Goal: Transaction & Acquisition: Book appointment/travel/reservation

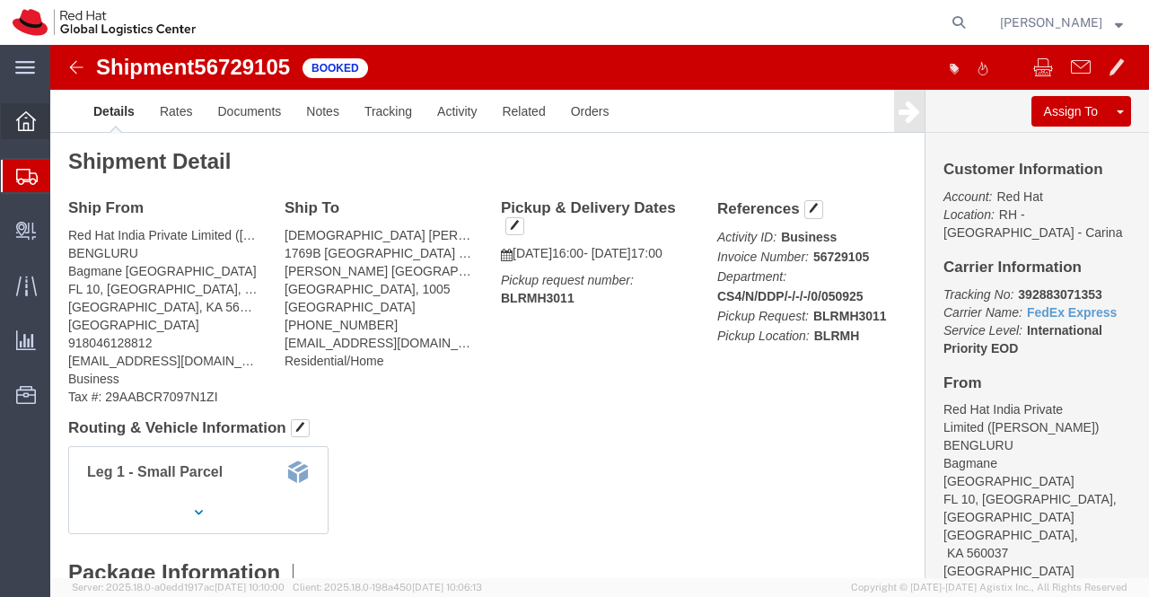
click at [20, 123] on icon at bounding box center [26, 121] width 20 height 20
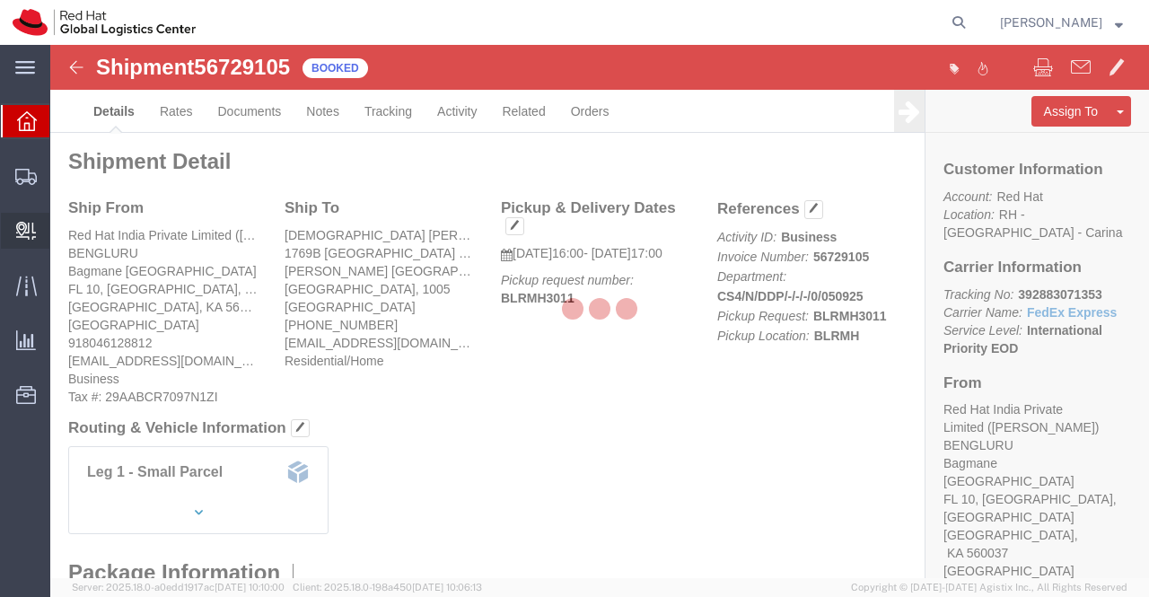
click at [27, 231] on icon at bounding box center [26, 231] width 20 height 18
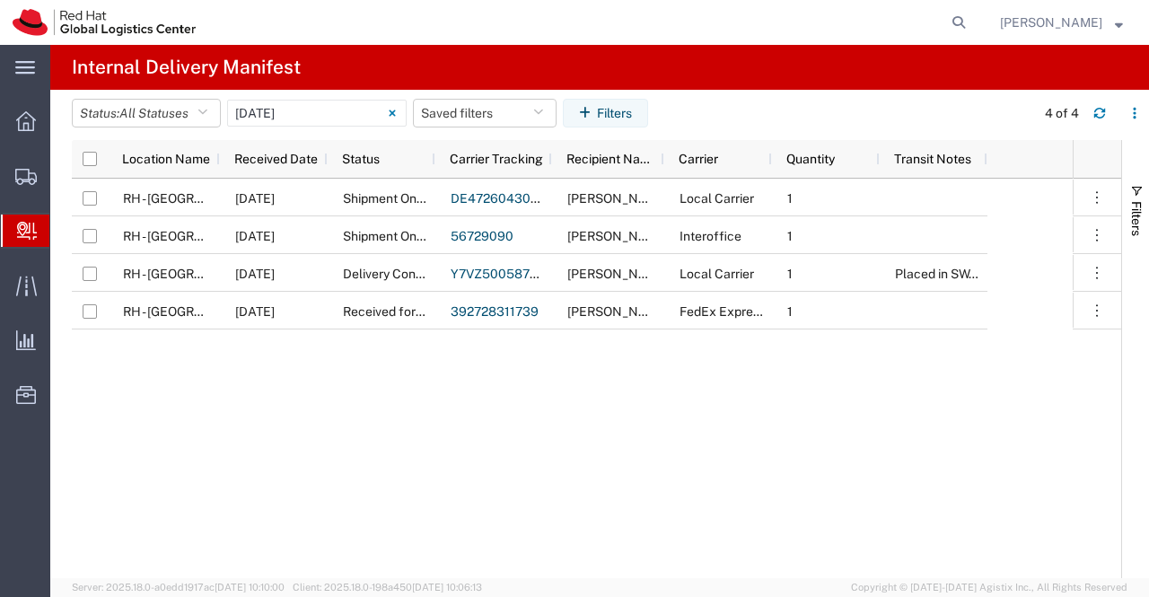
click at [0, 0] on span "Create Delivery" at bounding box center [0, 0] width 0 height 0
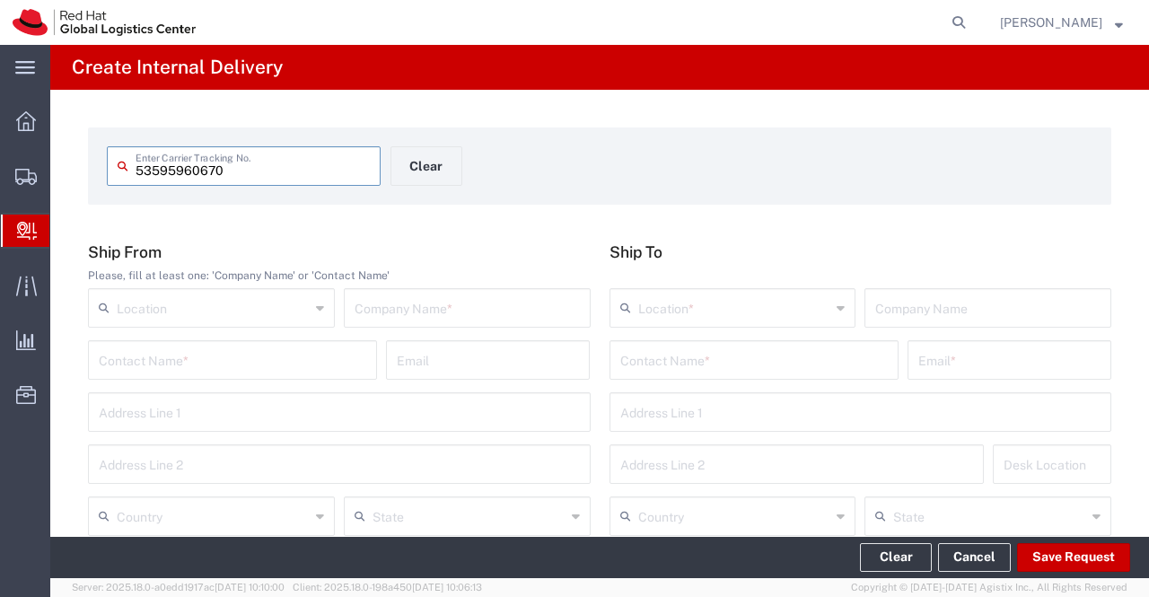
type input "53595960670"
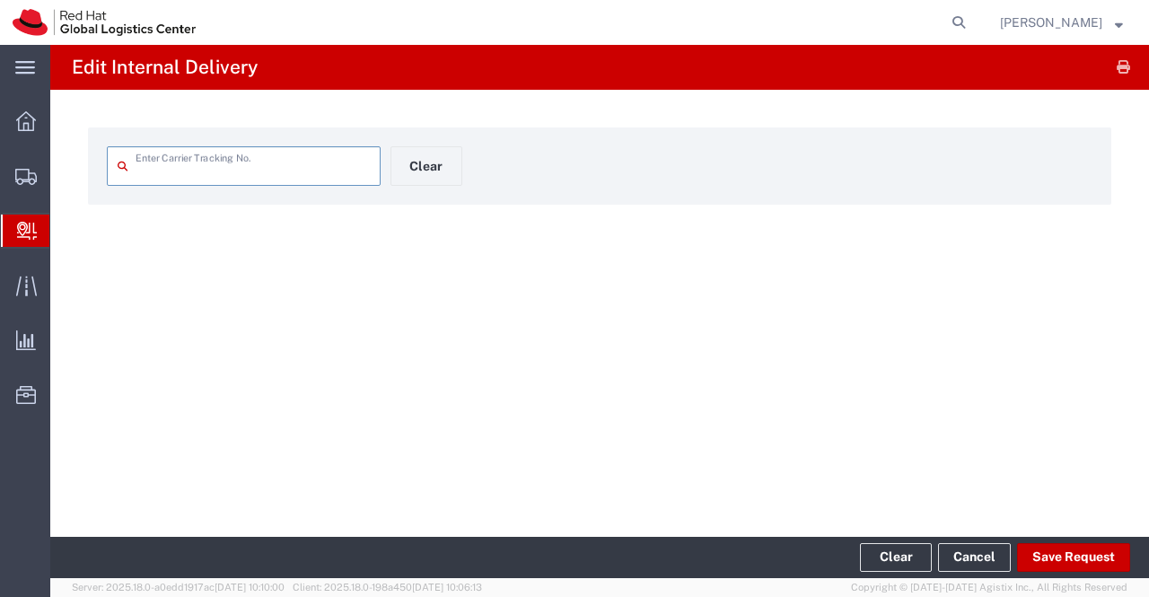
type input "53595960670"
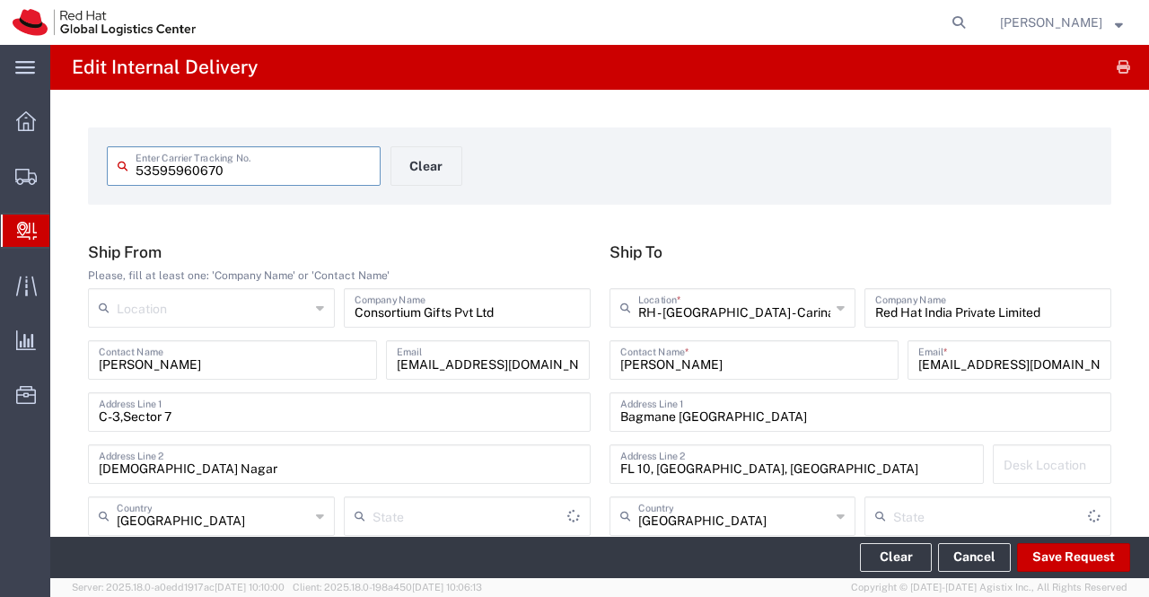
type input "[GEOGRAPHIC_DATA]"
type input "Ground"
type input "[GEOGRAPHIC_DATA]"
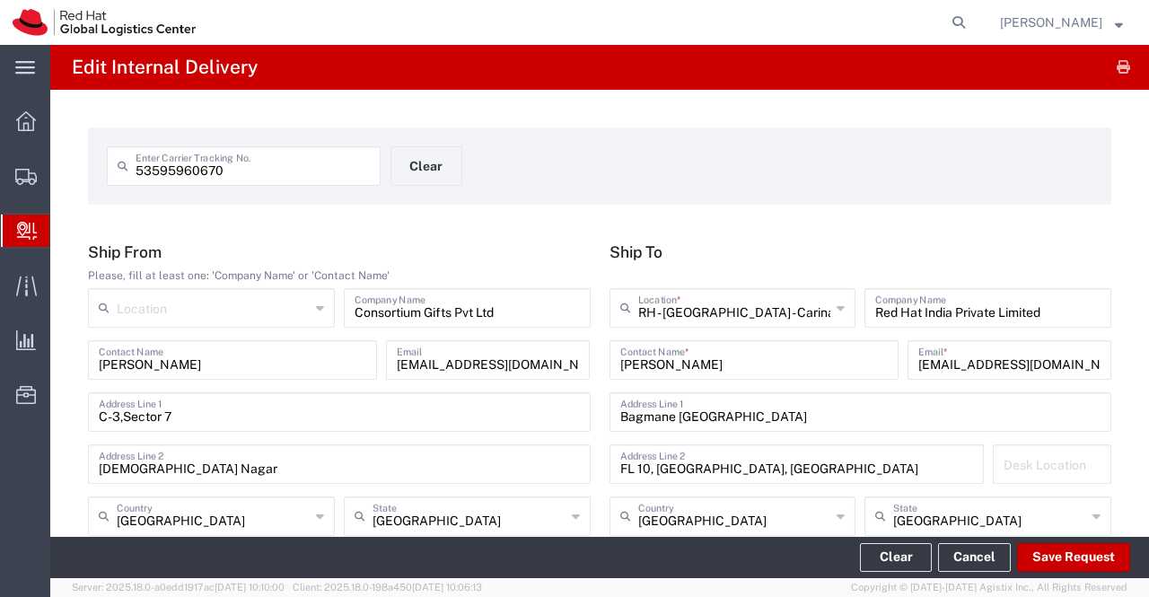
click at [735, 156] on div "53595960670 Enter Carrier Tracking No. Clear" at bounding box center [600, 172] width 1005 height 52
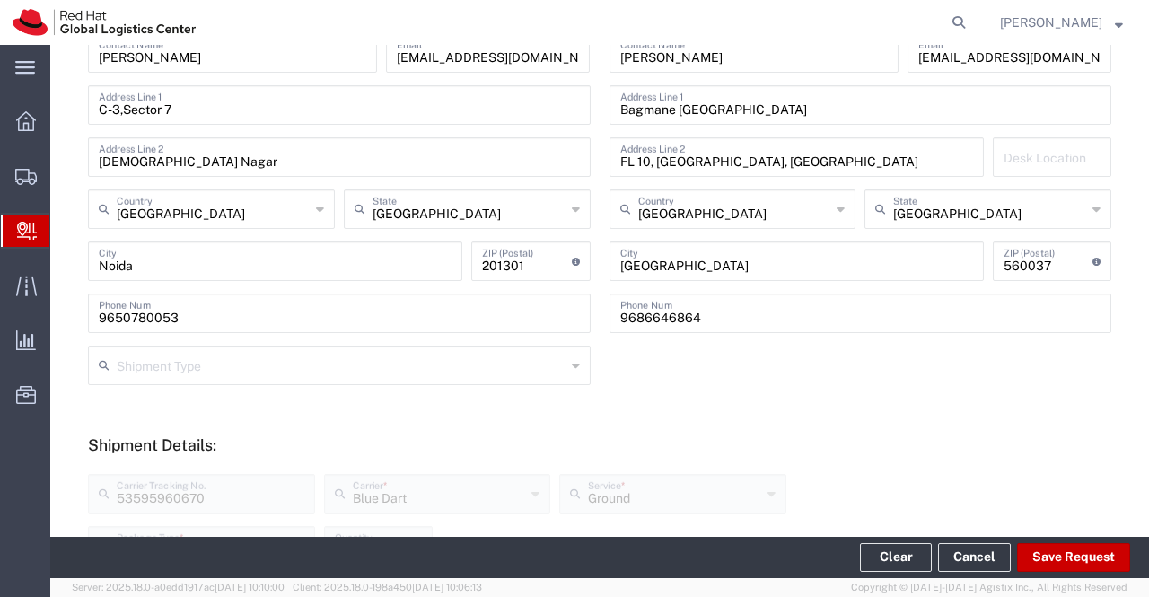
scroll to position [629, 0]
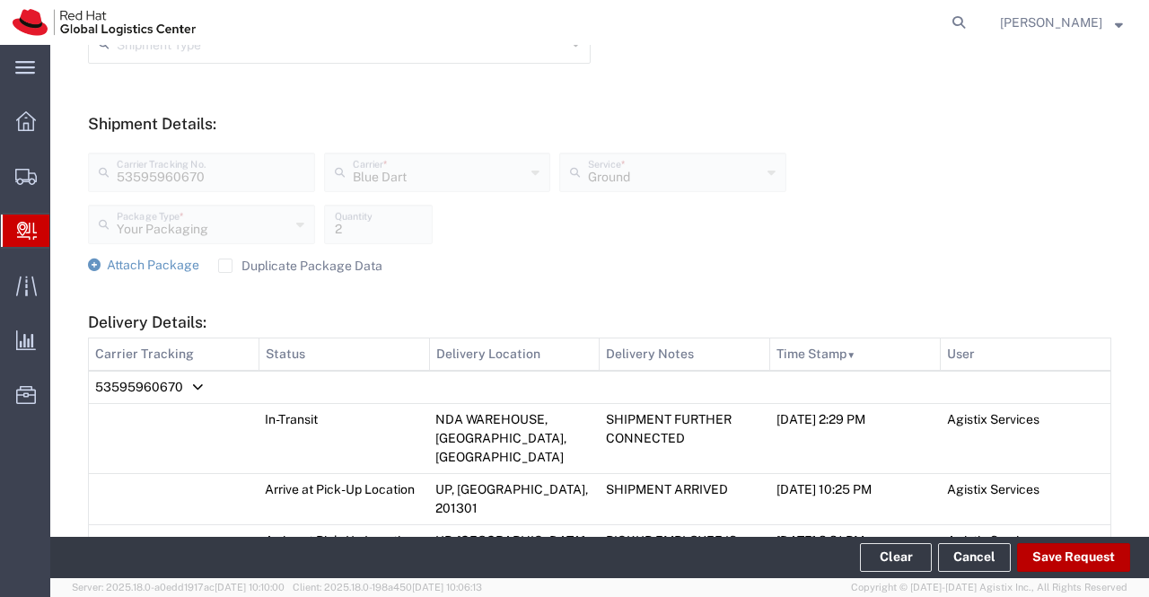
click at [1092, 550] on button "Save Request" at bounding box center [1073, 557] width 113 height 29
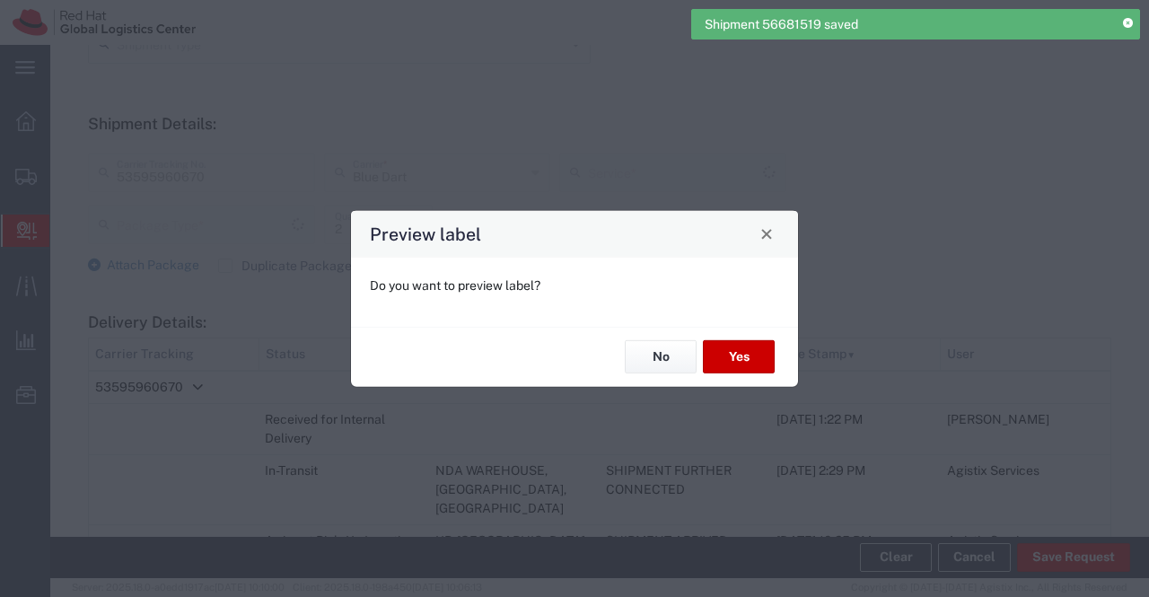
type input "Your Packaging"
type input "Ground"
click at [679, 348] on button "No" at bounding box center [661, 356] width 72 height 33
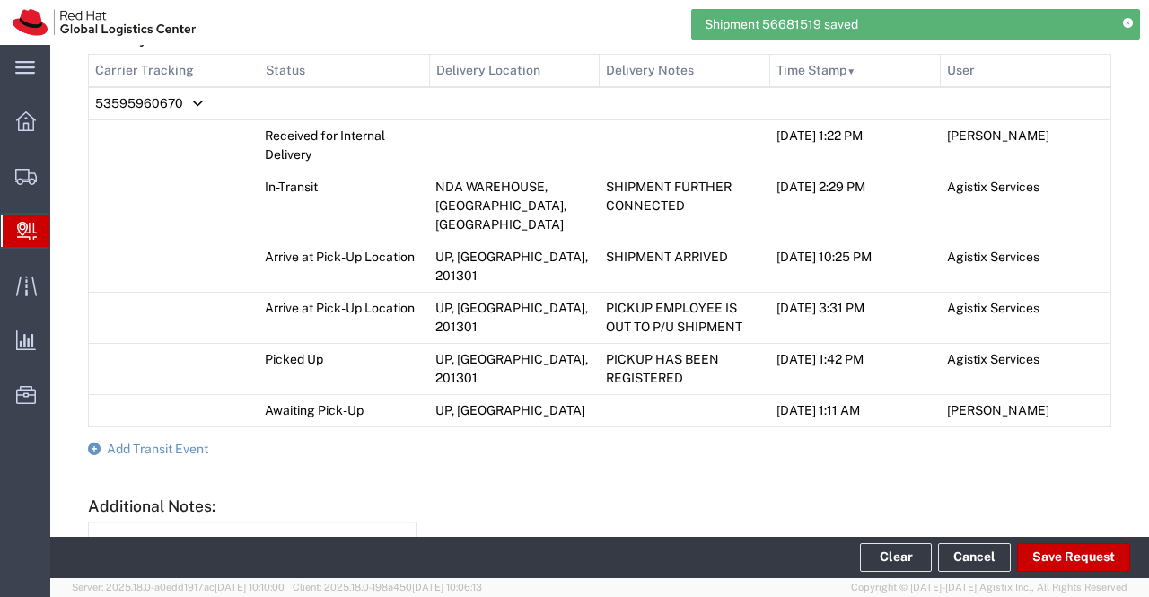
scroll to position [1035, 0]
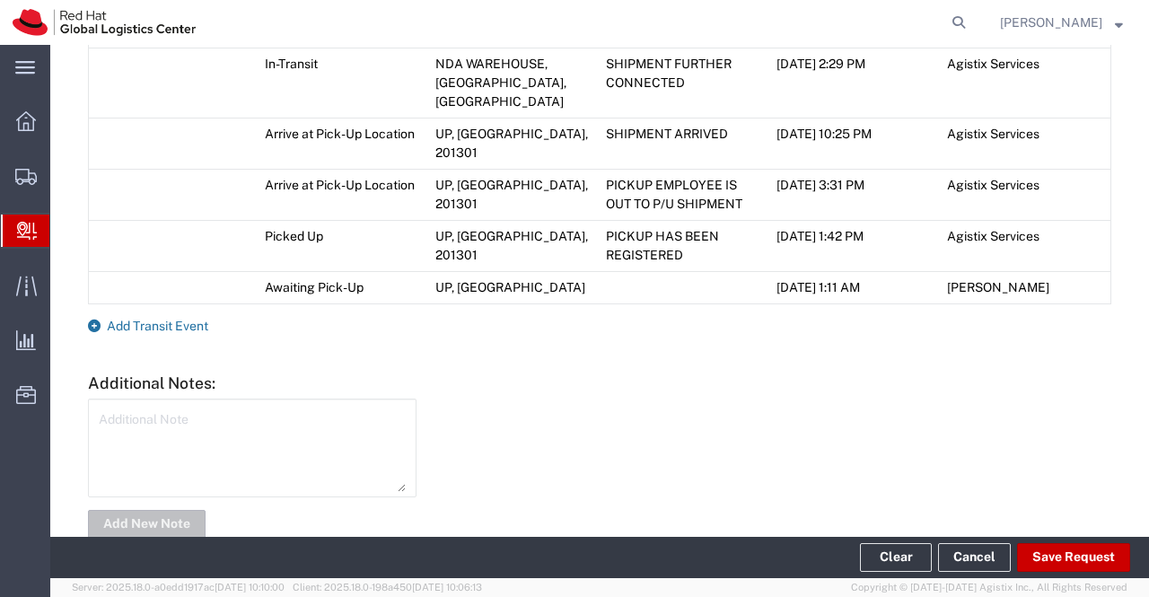
click at [97, 320] on icon at bounding box center [94, 326] width 13 height 13
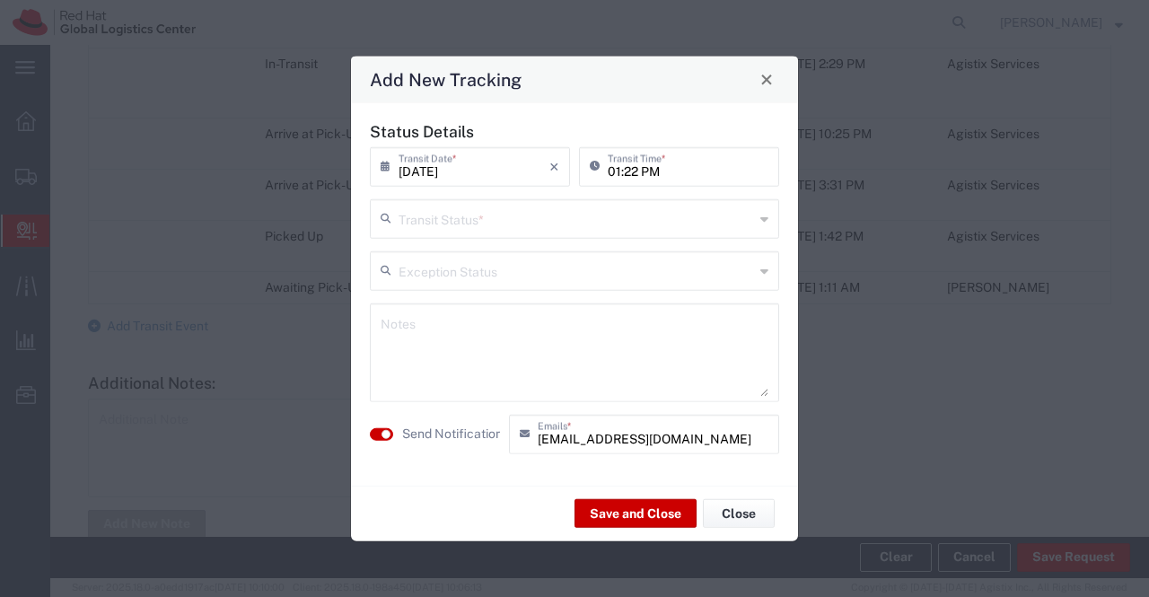
click at [764, 218] on icon at bounding box center [765, 218] width 8 height 29
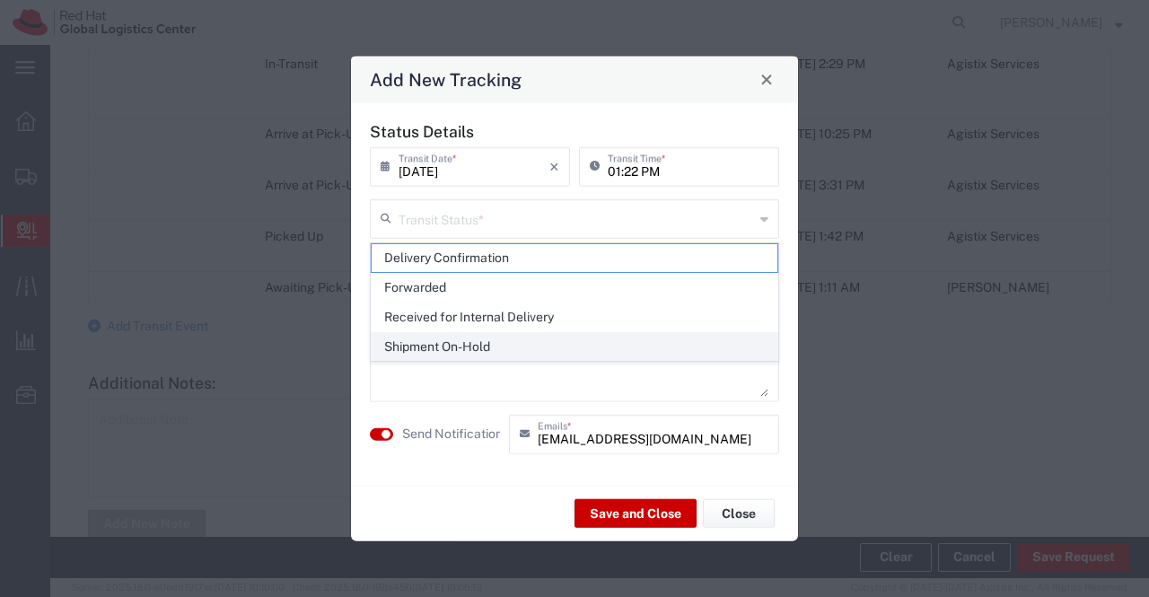
click at [680, 349] on span "Shipment On-Hold" at bounding box center [575, 347] width 407 height 28
type input "Shipment On-Hold"
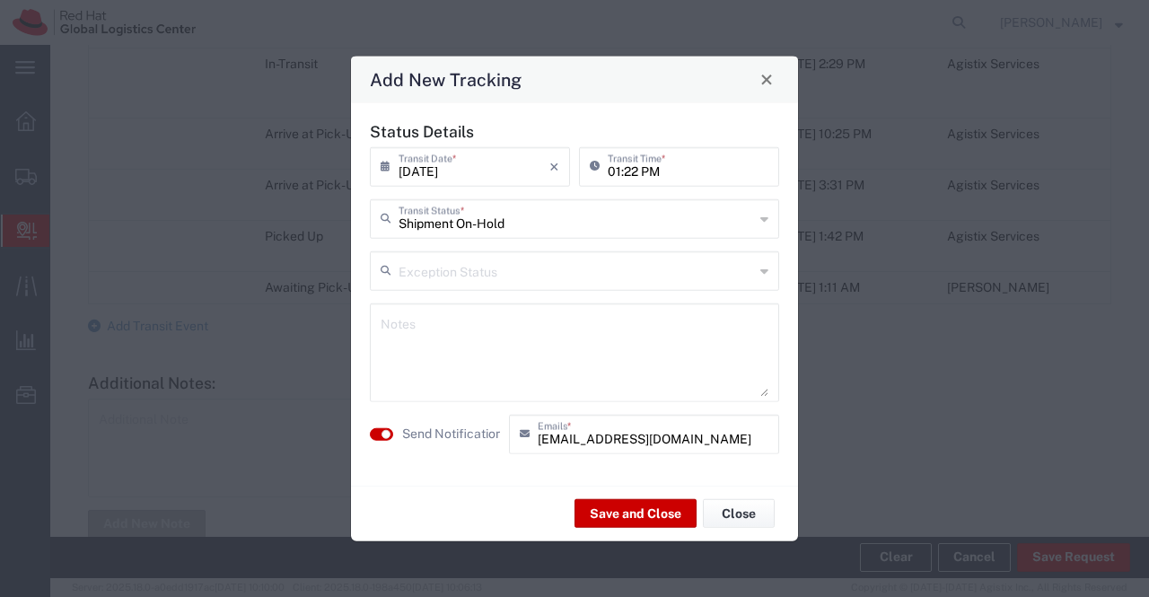
click at [656, 354] on textarea at bounding box center [575, 352] width 388 height 88
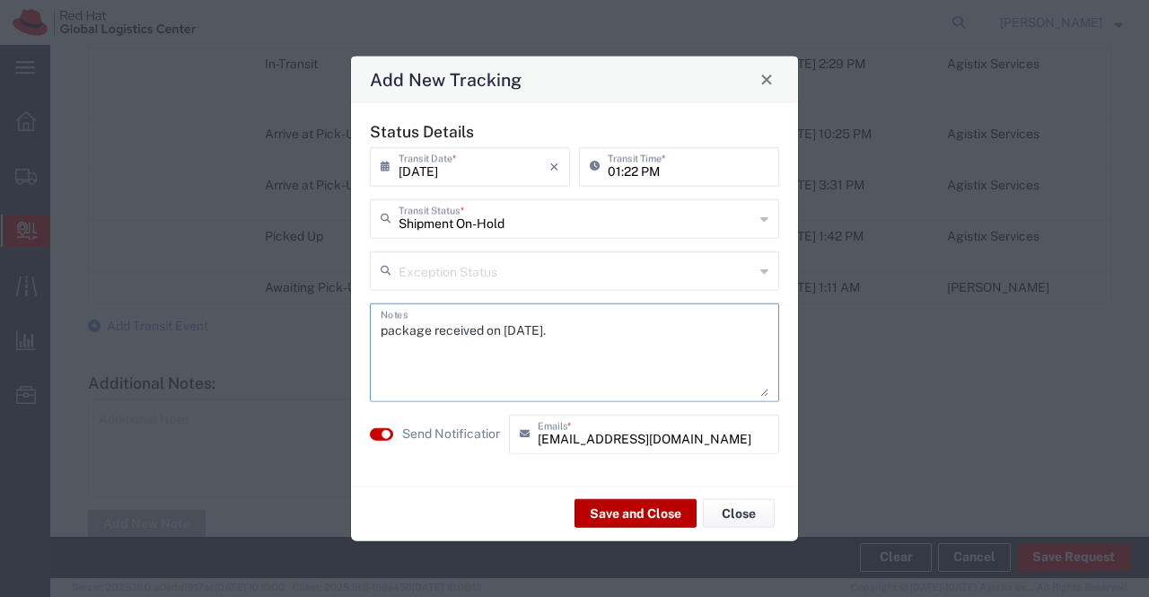
type textarea "package received on 05th Sept 2025."
click at [630, 513] on button "Save and Close" at bounding box center [636, 513] width 122 height 29
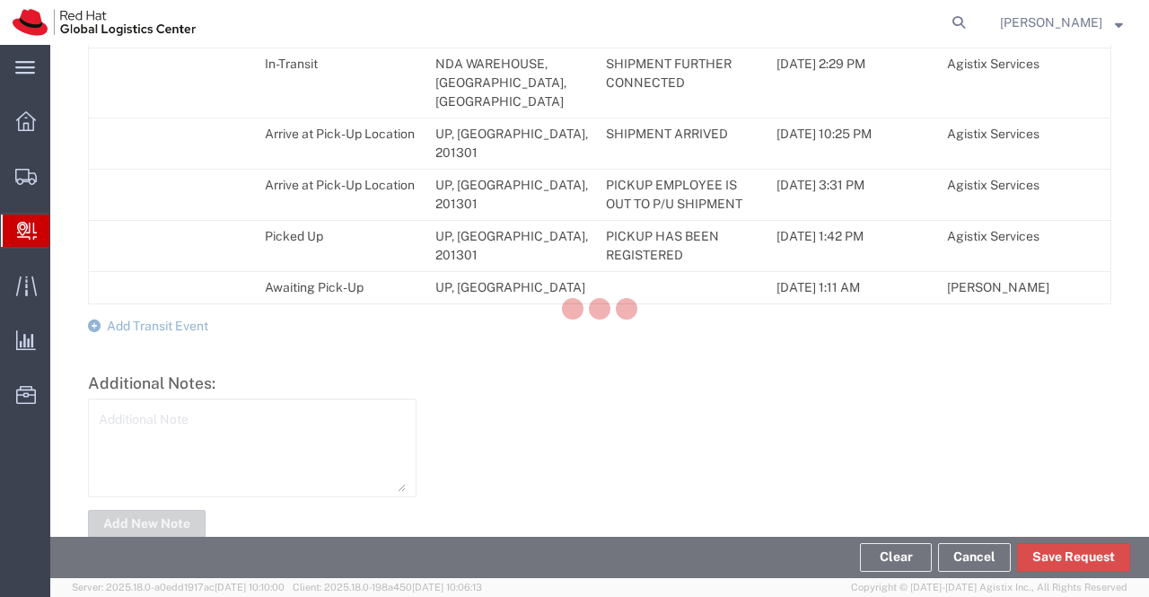
scroll to position [1087, 0]
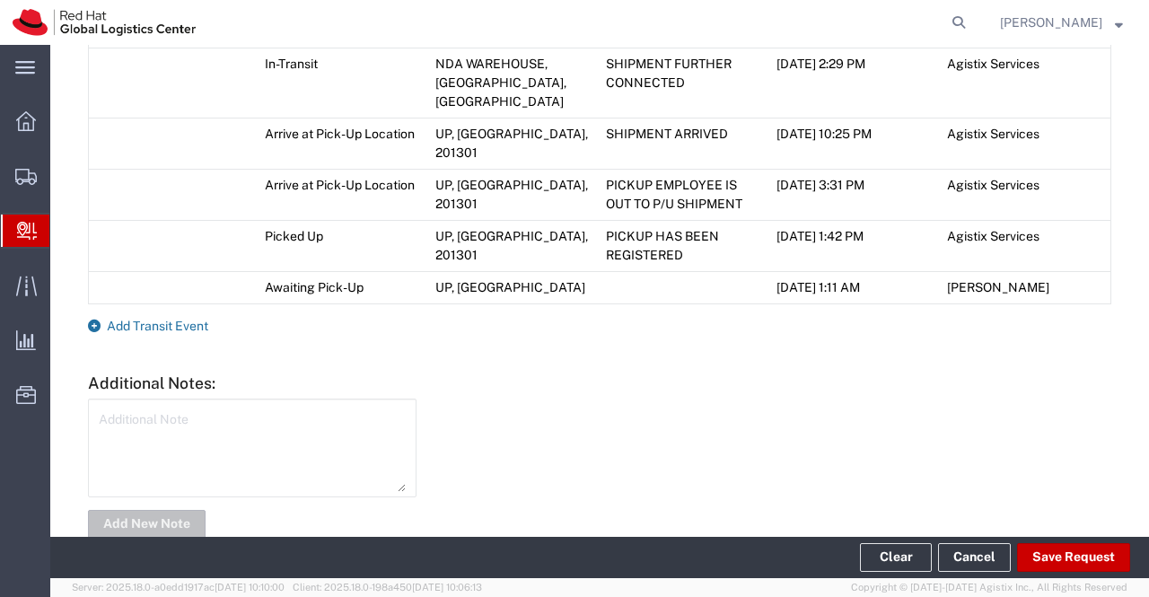
click at [96, 320] on icon at bounding box center [94, 326] width 13 height 13
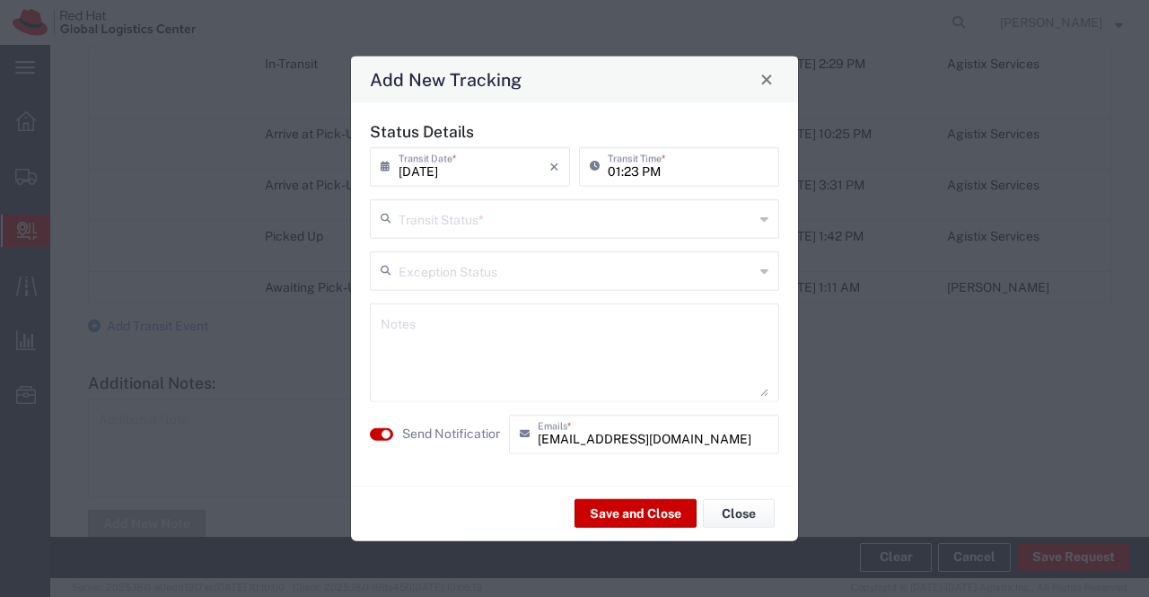
click at [768, 220] on icon at bounding box center [765, 218] width 8 height 29
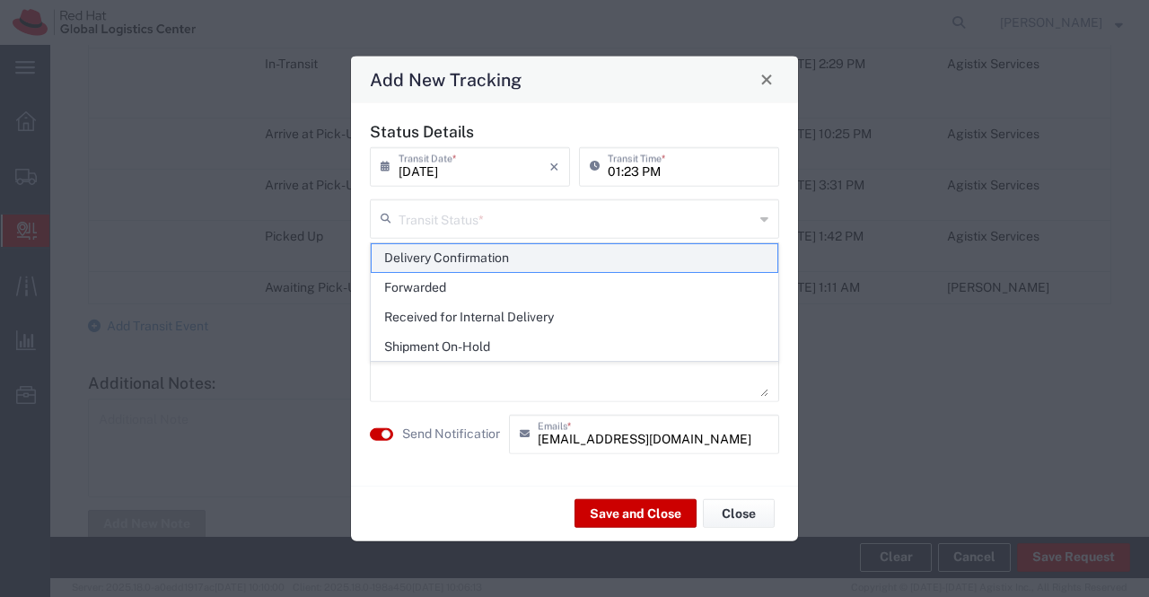
click at [767, 265] on span "Delivery Confirmation" at bounding box center [575, 258] width 407 height 28
type input "Delivery Confirmation"
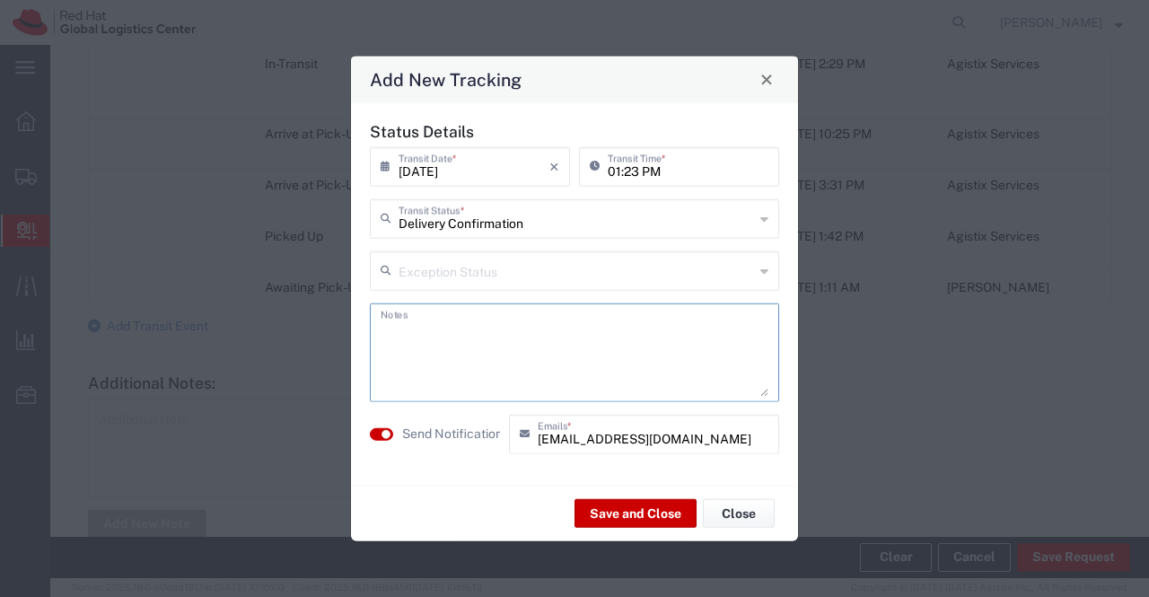
click at [735, 323] on textarea at bounding box center [575, 352] width 388 height 88
type textarea "package collected on 05thy Sept 2025."
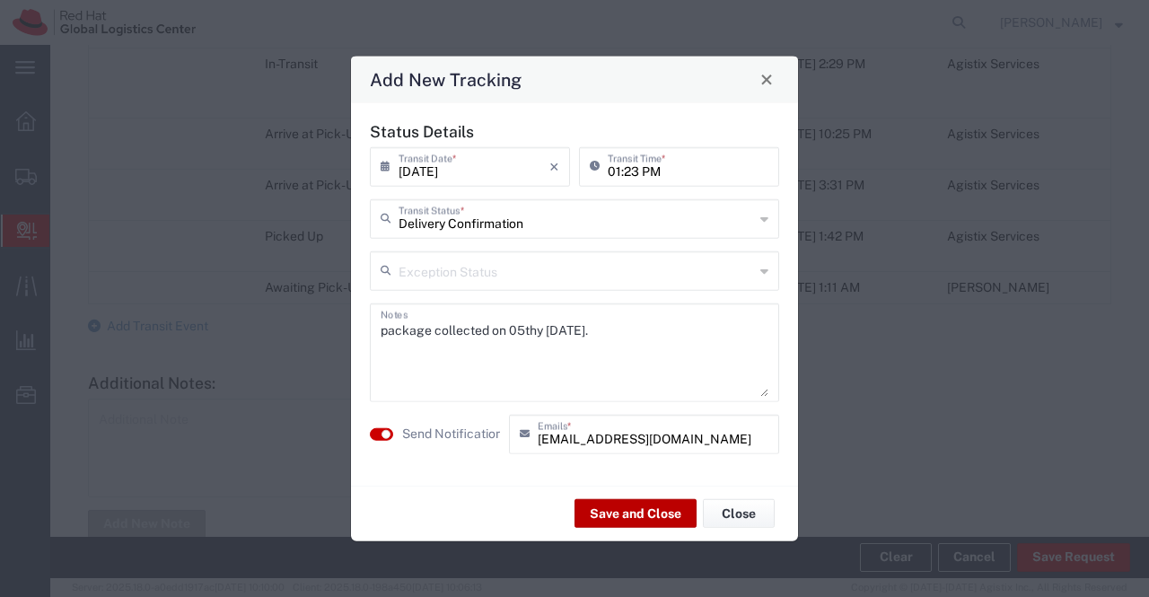
click at [636, 511] on button "Save and Close" at bounding box center [636, 513] width 122 height 29
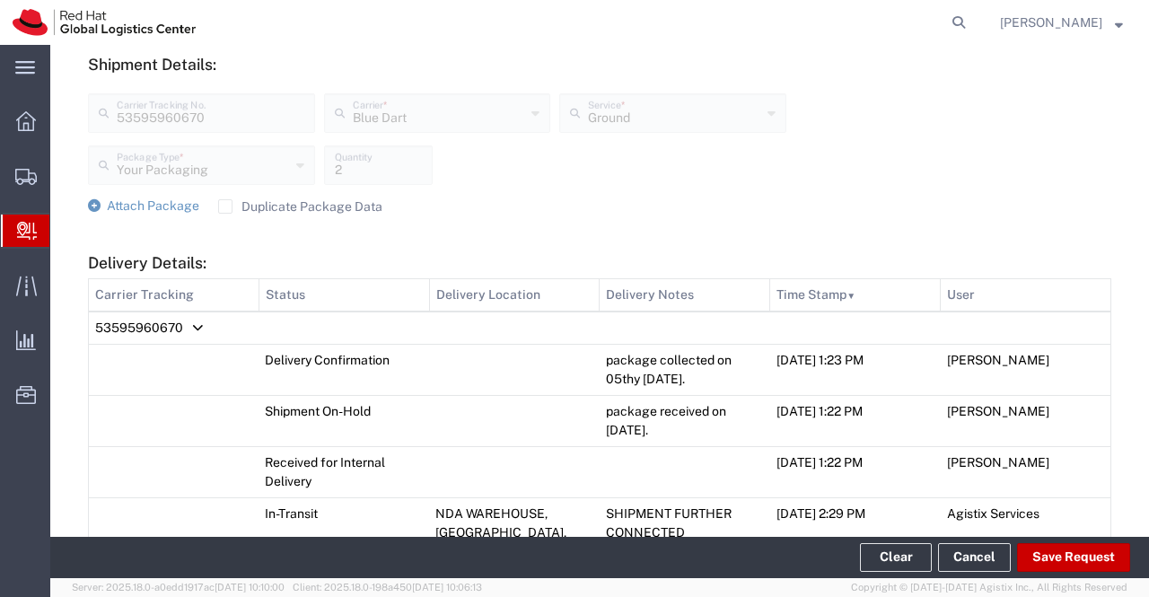
scroll to position [239, 0]
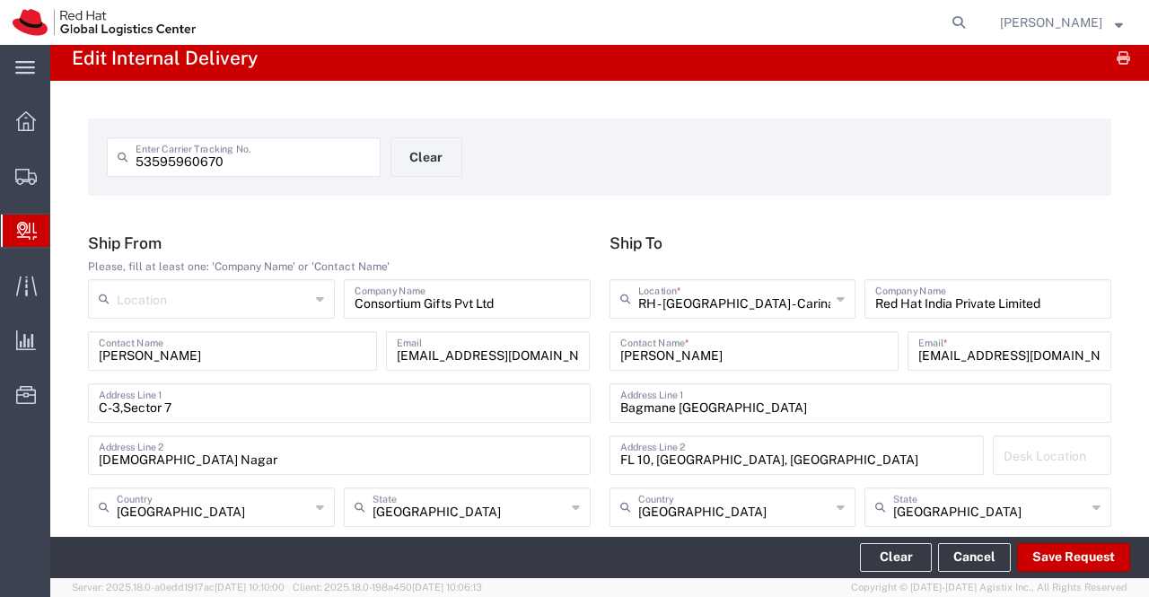
scroll to position [0, 0]
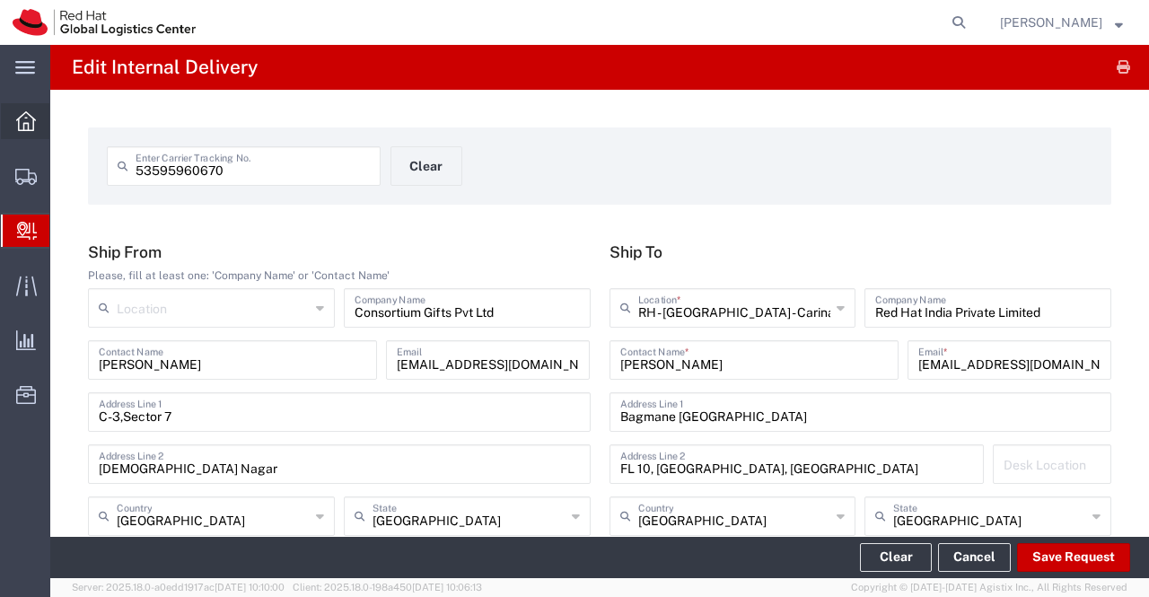
click at [20, 122] on icon at bounding box center [26, 121] width 20 height 20
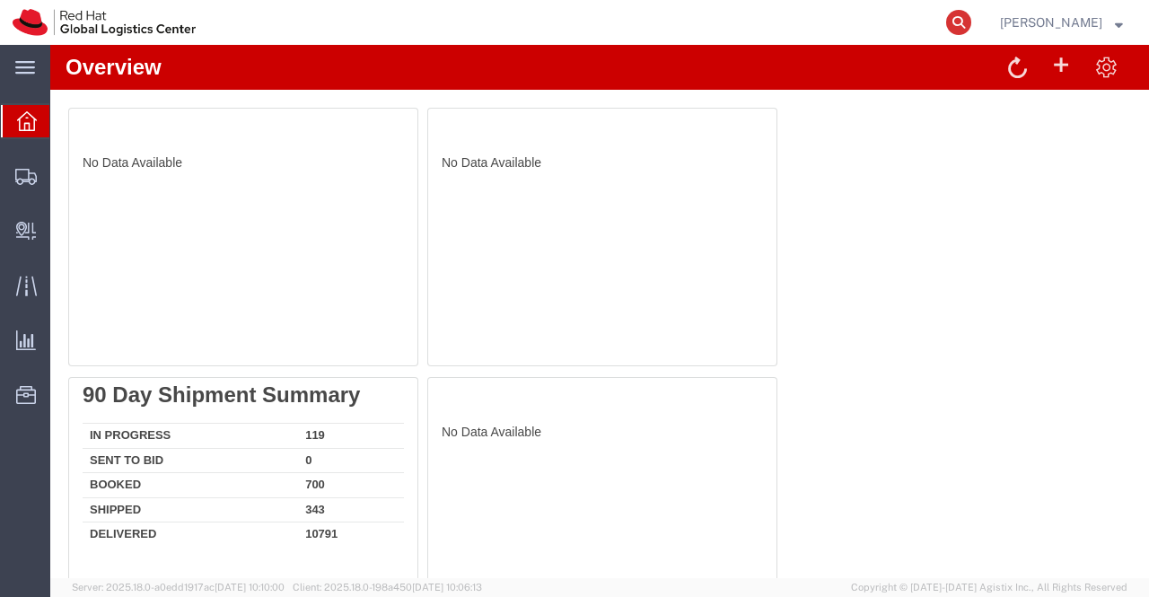
click at [953, 14] on icon at bounding box center [958, 22] width 25 height 25
paste input "56729077"
type input "56729077"
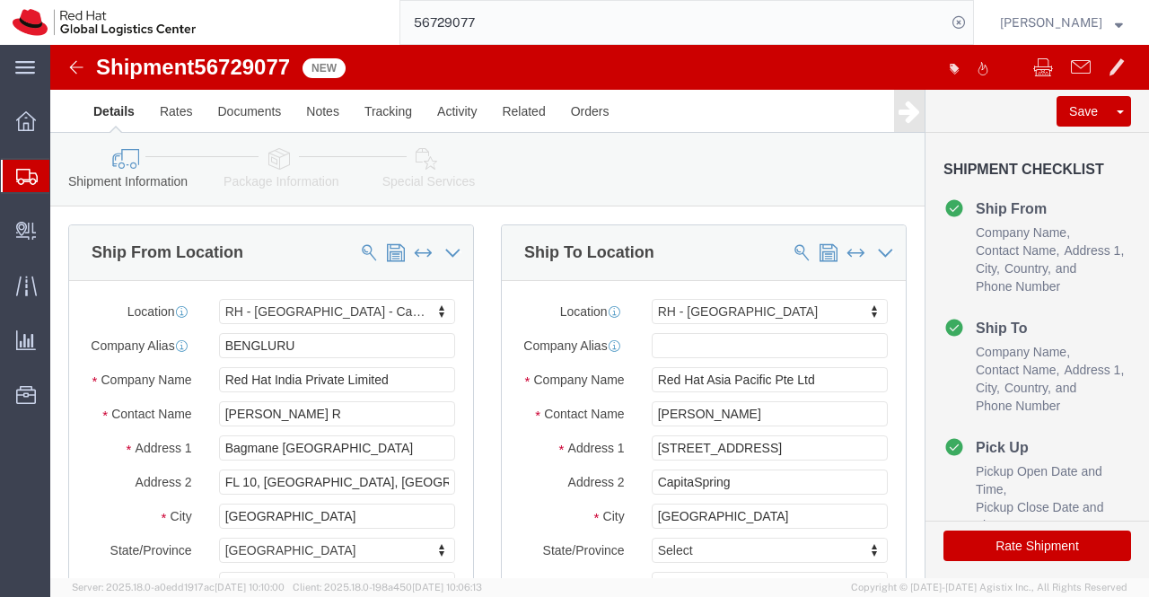
select select "37925"
select select "51051"
click icon
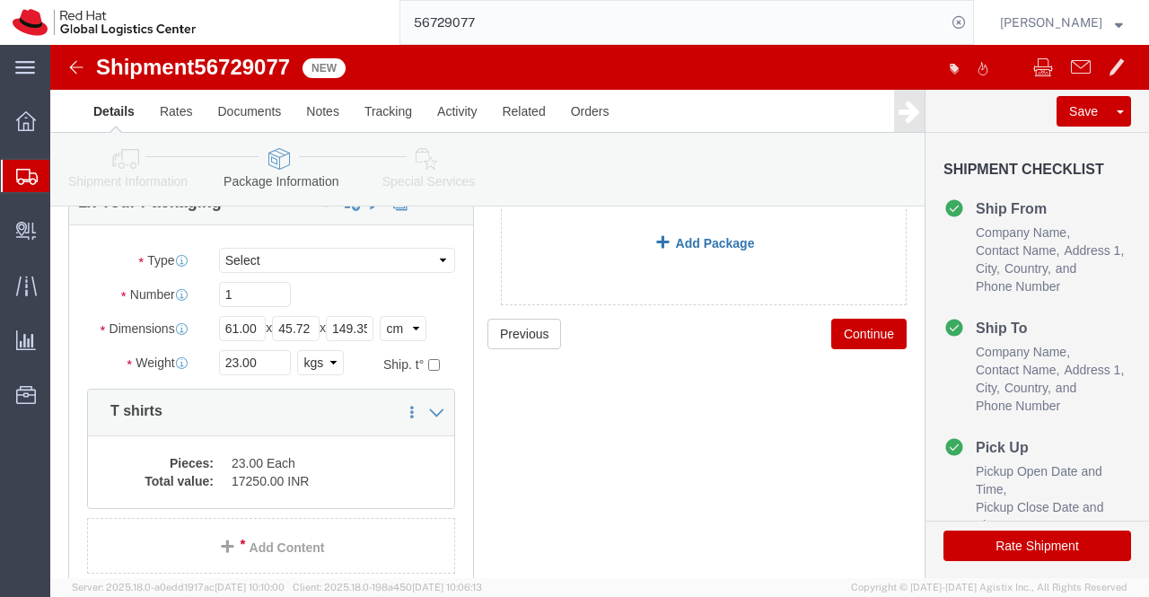
scroll to position [216, 0]
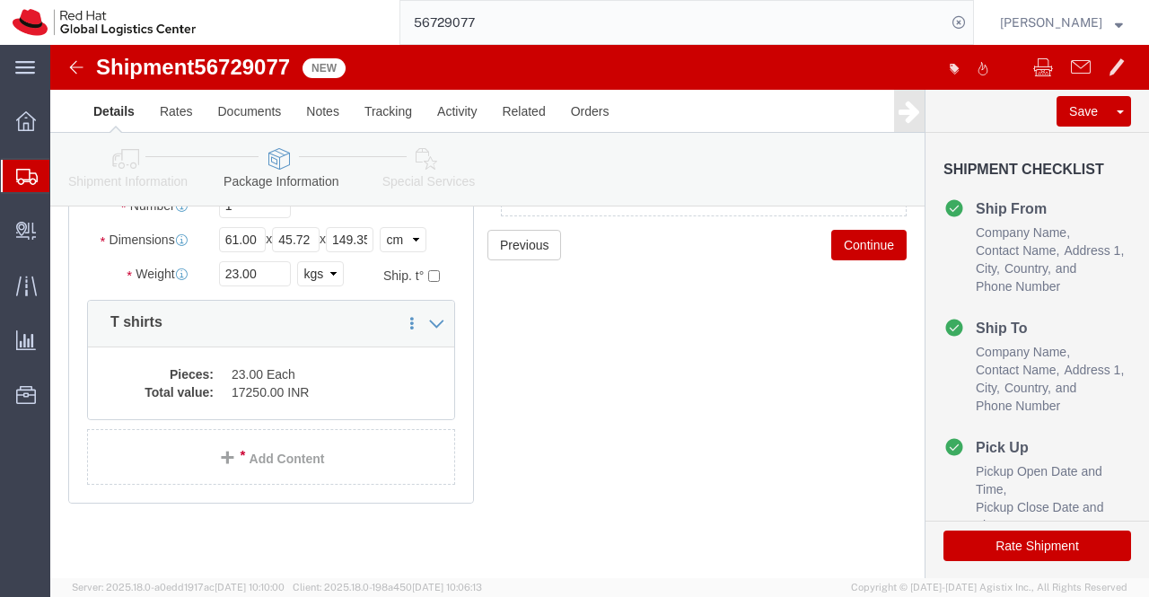
click icon
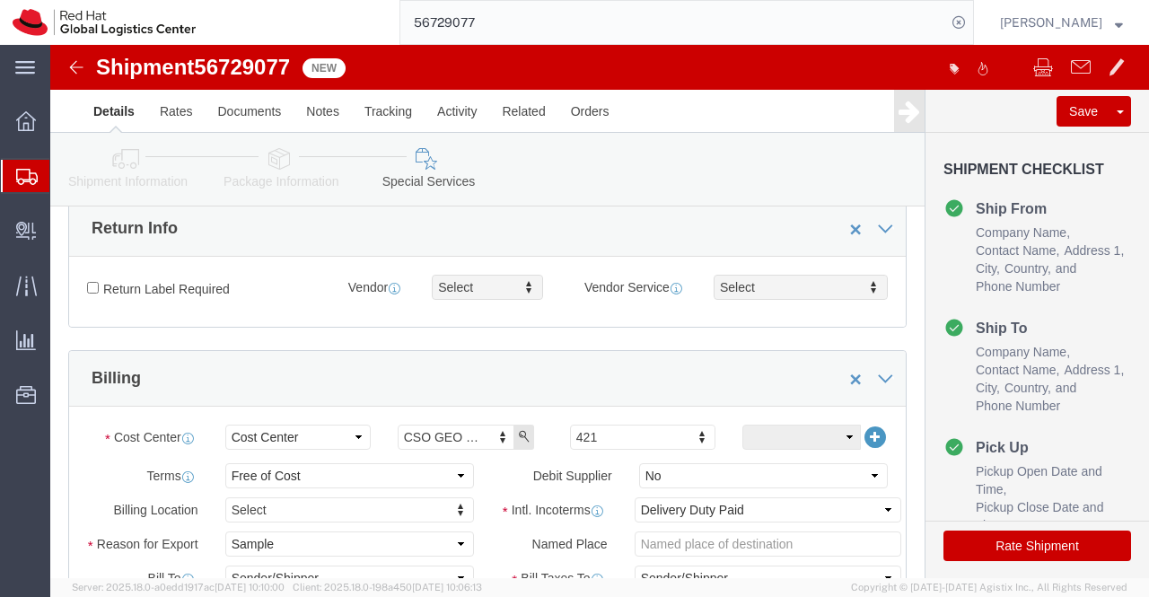
scroll to position [1151, 0]
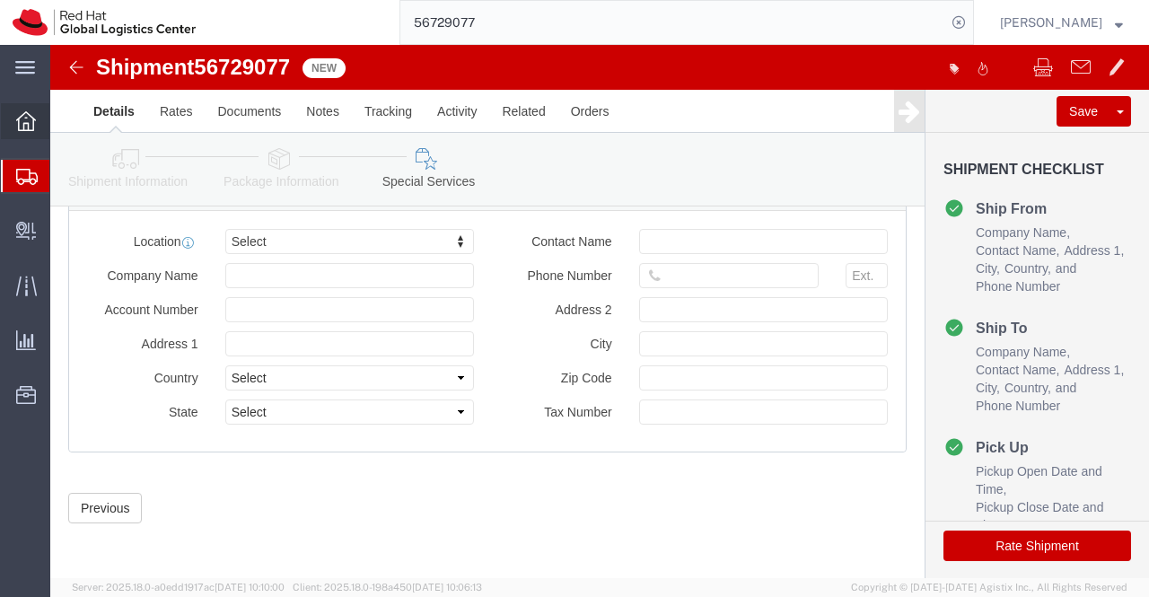
click at [25, 123] on icon at bounding box center [26, 121] width 20 height 20
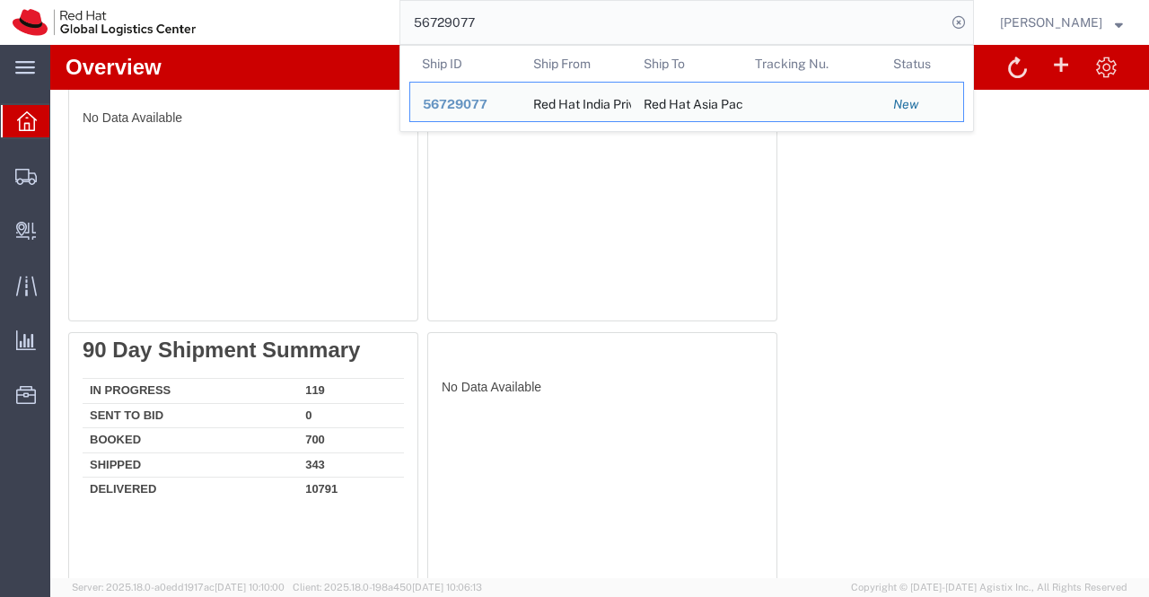
drag, startPoint x: 539, startPoint y: 19, endPoint x: 392, endPoint y: 28, distance: 146.6
click at [392, 28] on div "56729077 Ship ID Ship From Ship To Tracking Nu. Status Ship ID 56729077 Ship Fr…" at bounding box center [591, 22] width 766 height 45
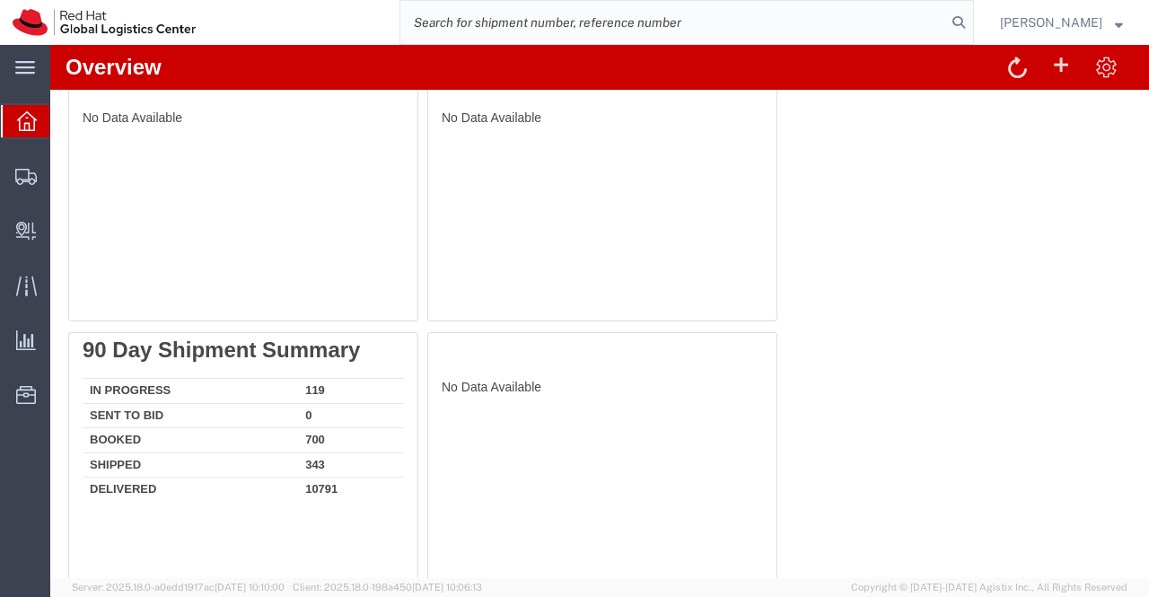
click at [652, 22] on input "search" at bounding box center [673, 22] width 546 height 43
paste input "392646472740"
type input "392646472740"
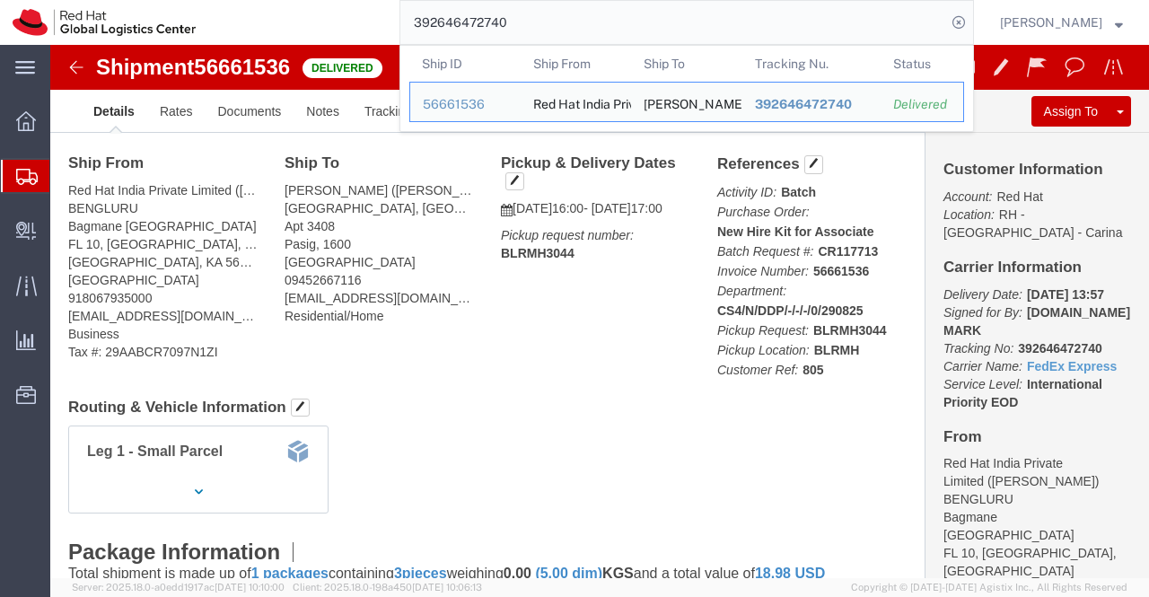
click div "Leg 1 - Small Parcel"
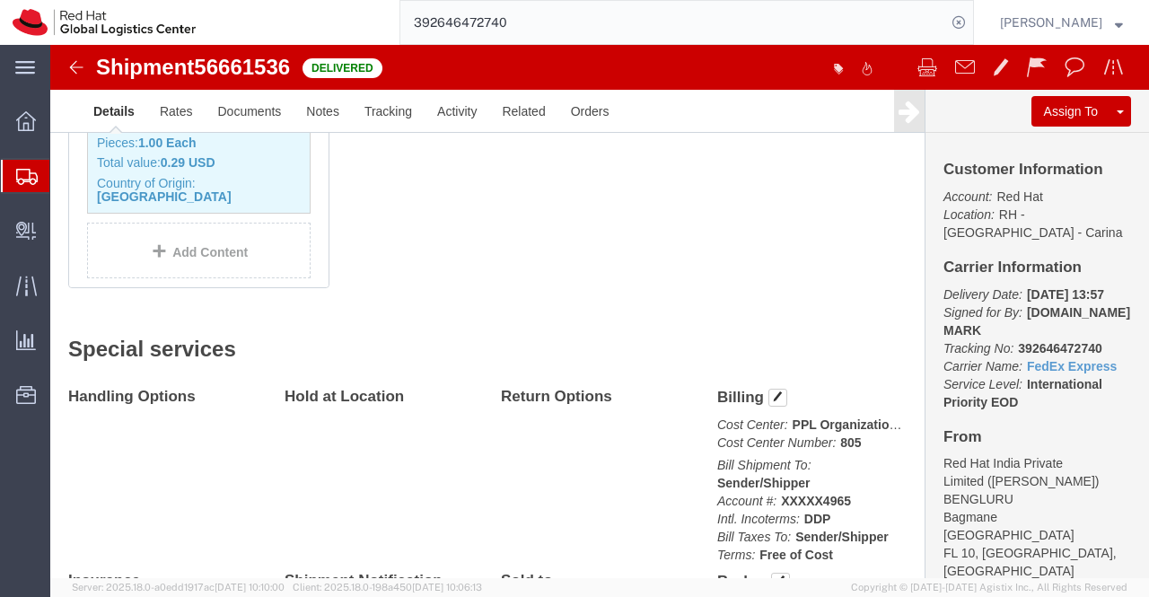
scroll to position [1191, 0]
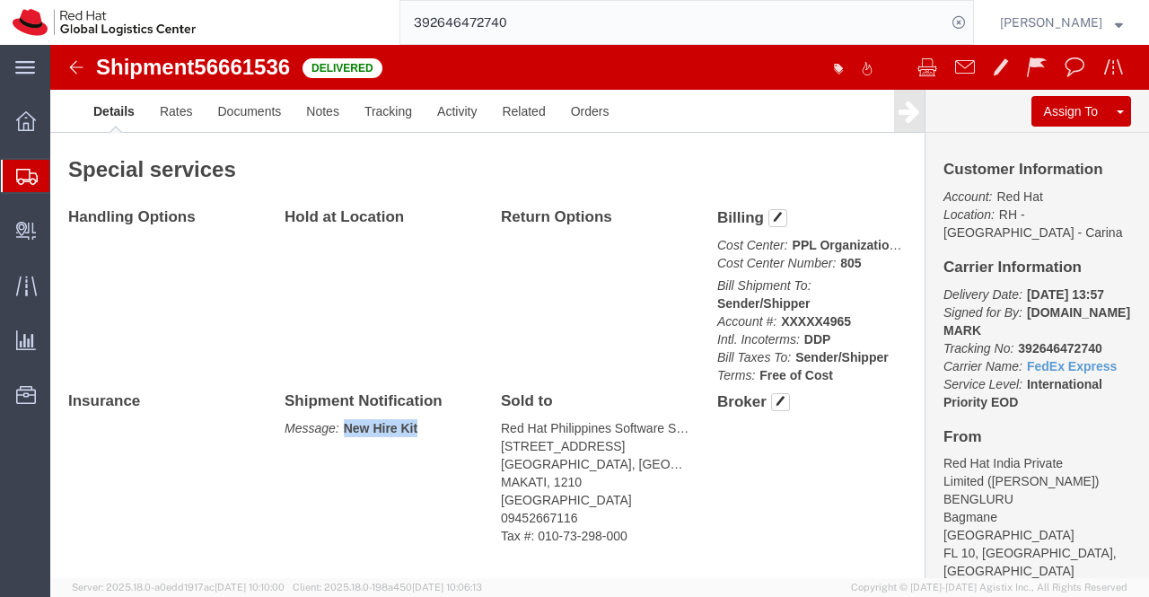
drag, startPoint x: 293, startPoint y: 344, endPoint x: 392, endPoint y: 344, distance: 98.8
click p "Message: New Hire Kit"
copy b "New Hire Kit"
click div "Handling Options Hold at Location Return Options Billing Cost Center: PPL Organ…"
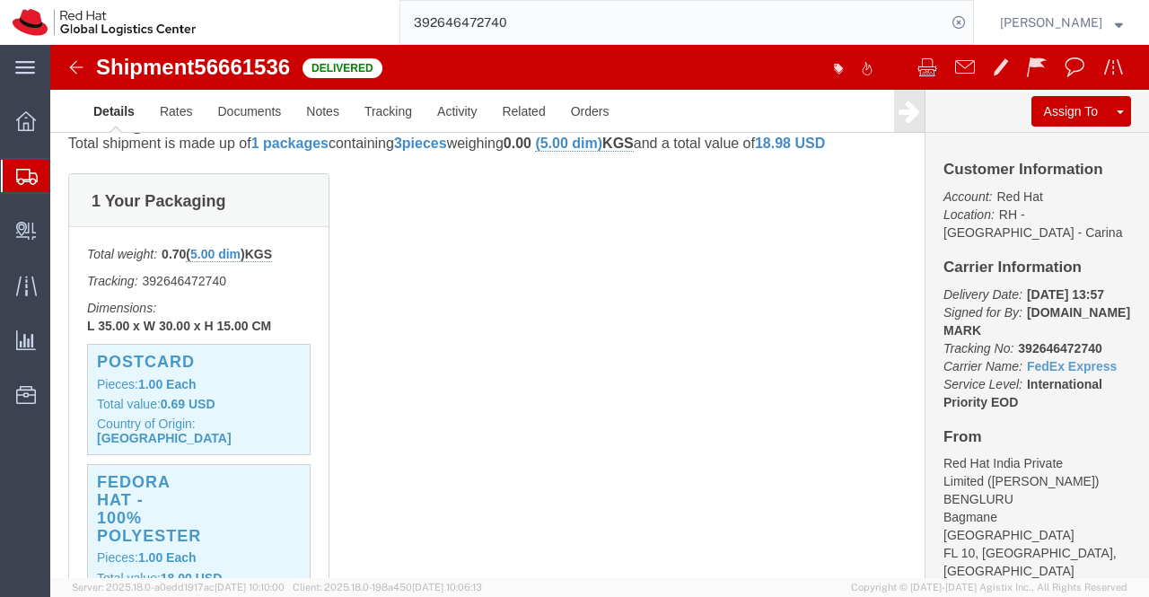
scroll to position [472, 0]
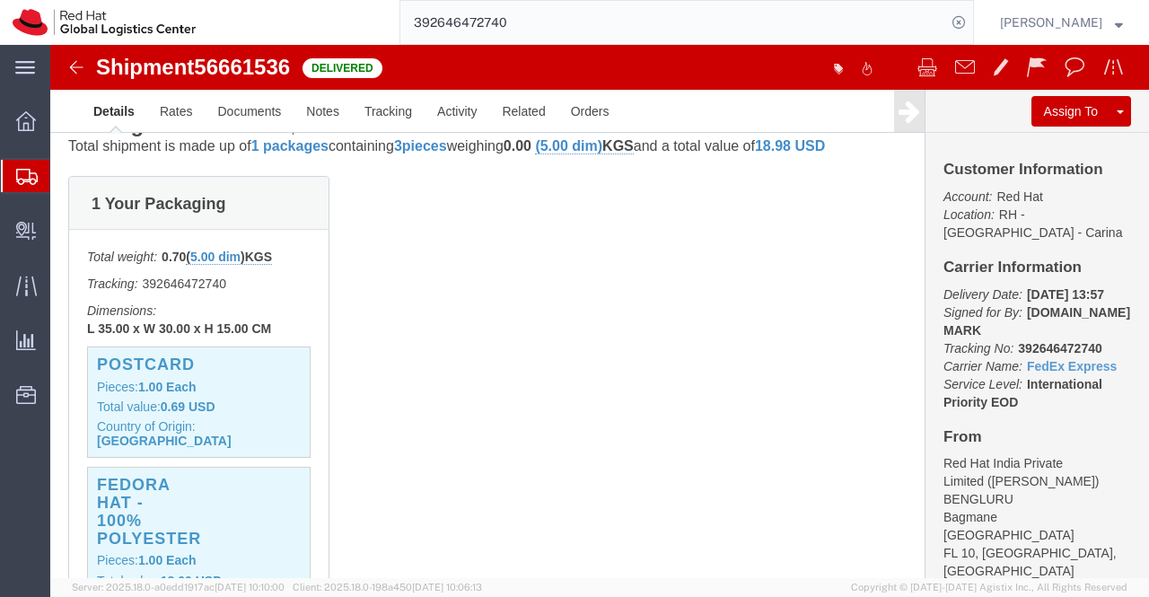
click div "1 Your Packaging Total weight: 0.70 ( 5.00 dim ) KGS Tracking: 392646472740 Dim…"
click p "Total value: 0.69 USD"
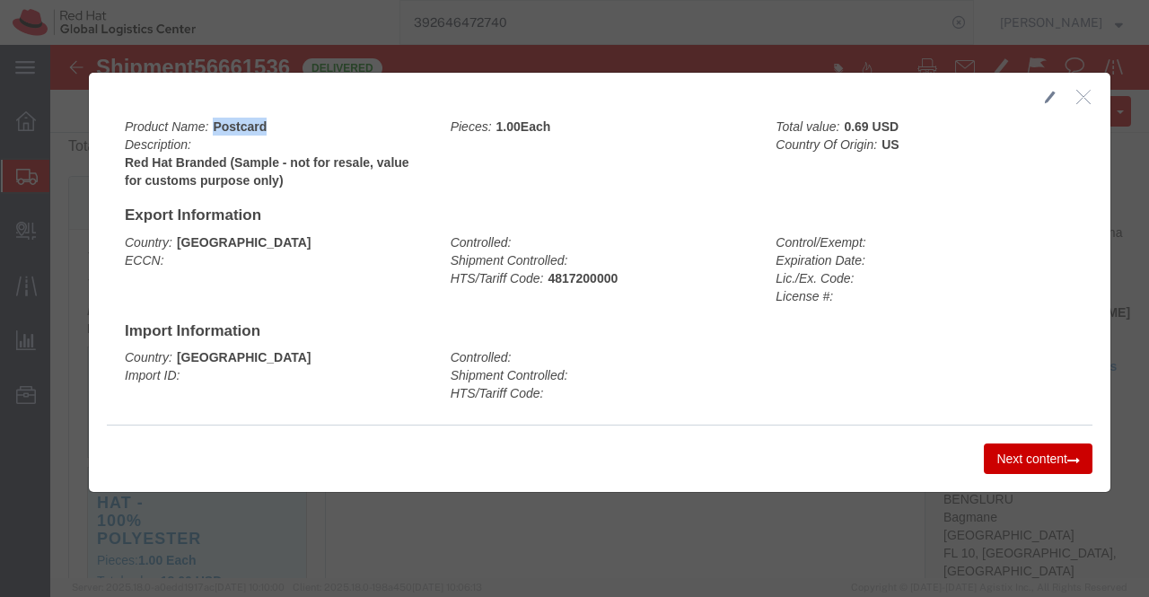
drag, startPoint x: 156, startPoint y: 79, endPoint x: 235, endPoint y: 76, distance: 79.1
click div "Product Name: Postcard Description: Red Hat Branded (Sample - not for resale, v…"
copy b "Postcard"
click div "Country: Philippines Import ID: Controlled: Shipment Controlled: HTS/Tariff Cod…"
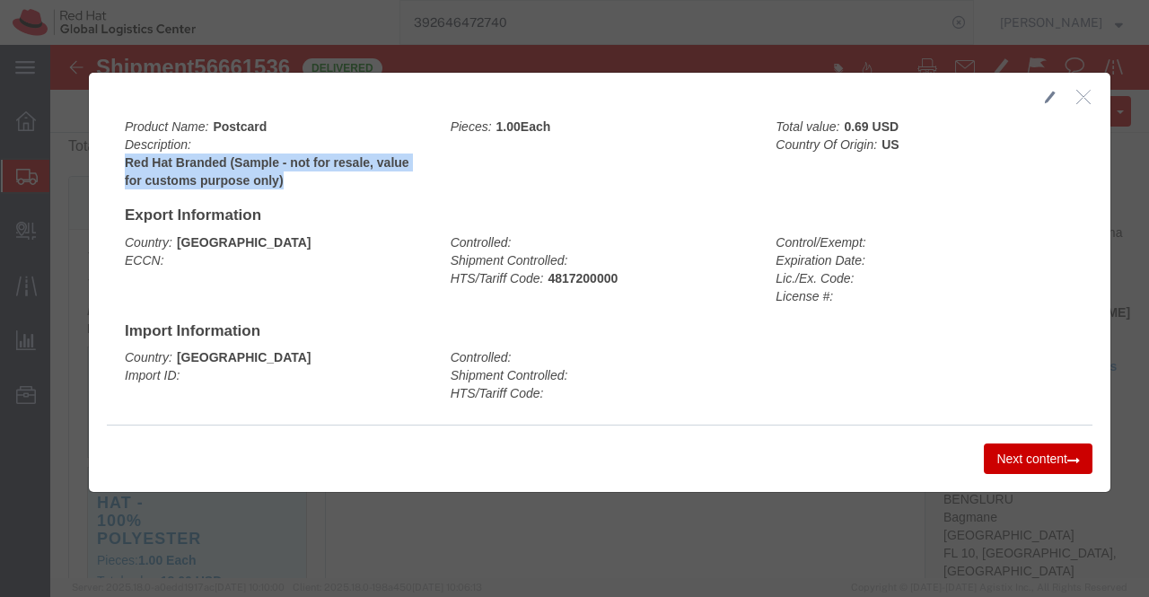
drag, startPoint x: 64, startPoint y: 115, endPoint x: 230, endPoint y: 134, distance: 167.2
click div "Product Name: Postcard Description: Red Hat Branded (Sample - not for resale, v…"
copy b "Red Hat Branded (Sample - not for resale, value for customs purpose only)"
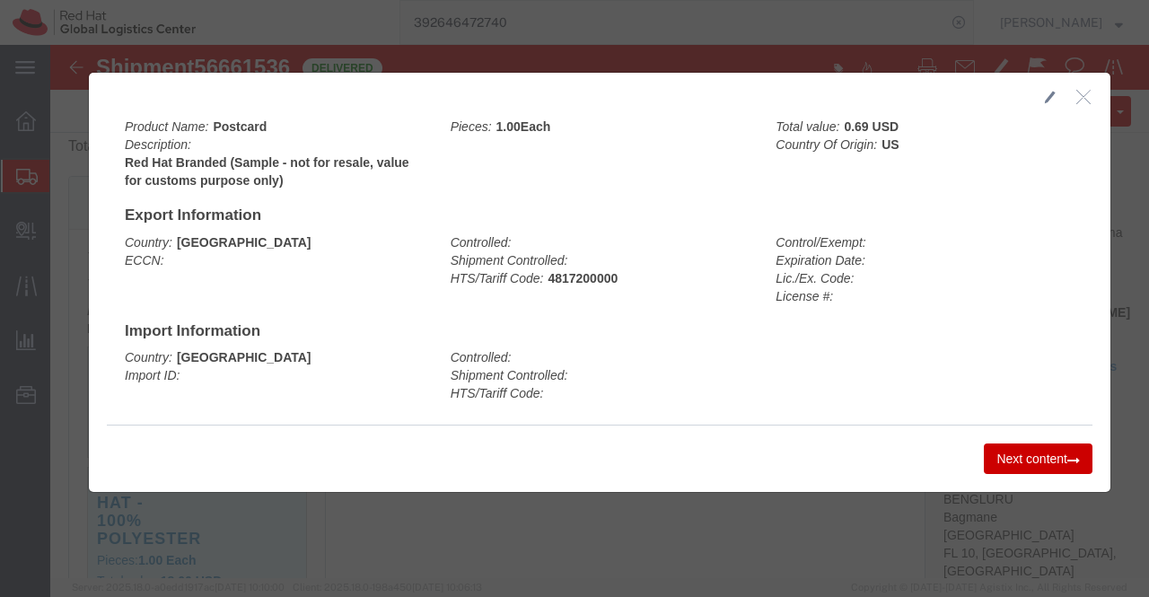
click div "Previous content Next content"
click icon "button"
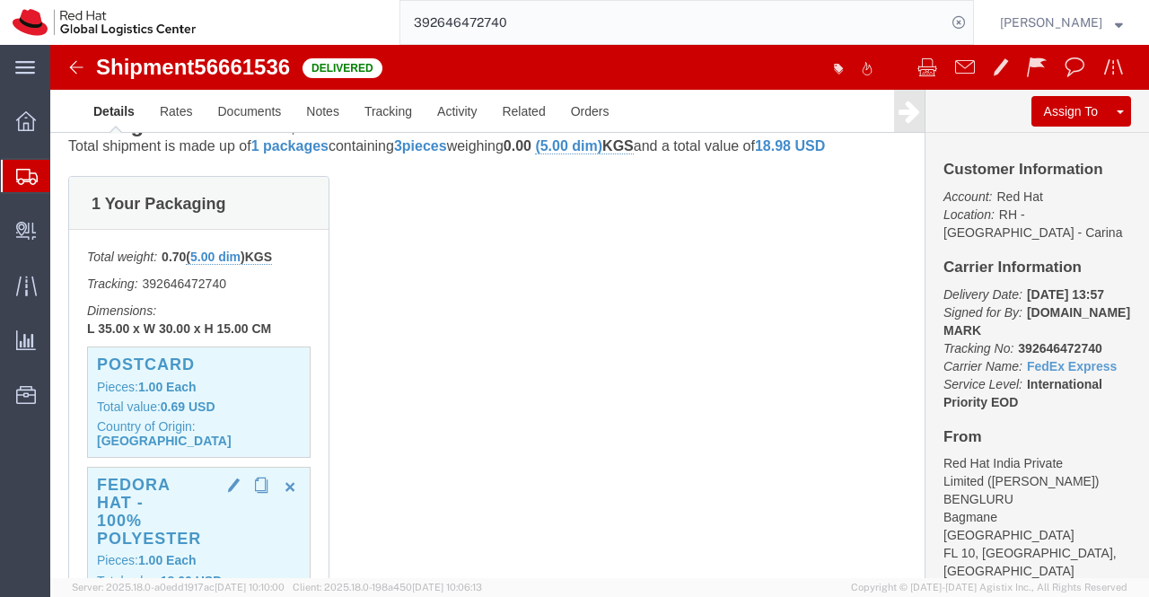
click h3 "Fedora Hat - 100% polyester"
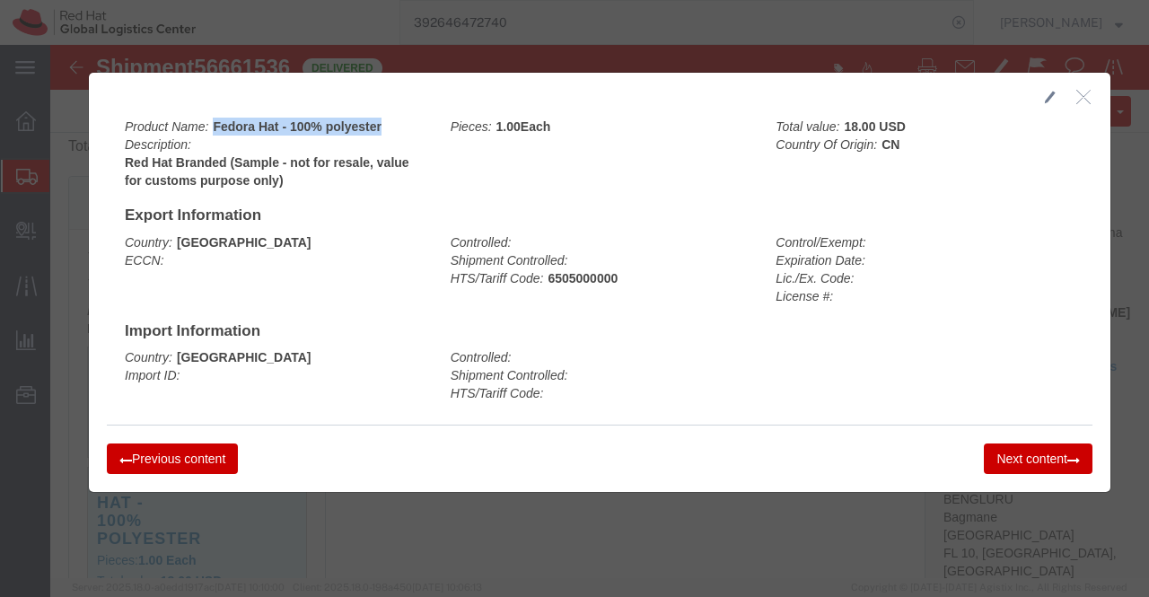
drag, startPoint x: 158, startPoint y: 80, endPoint x: 347, endPoint y: 90, distance: 188.8
click div "Product Name: Fedora Hat - 100% polyester Description: Red Hat Branded (Sample …"
copy b "Fedora Hat - 100% polyester"
click div "Previous content Next content"
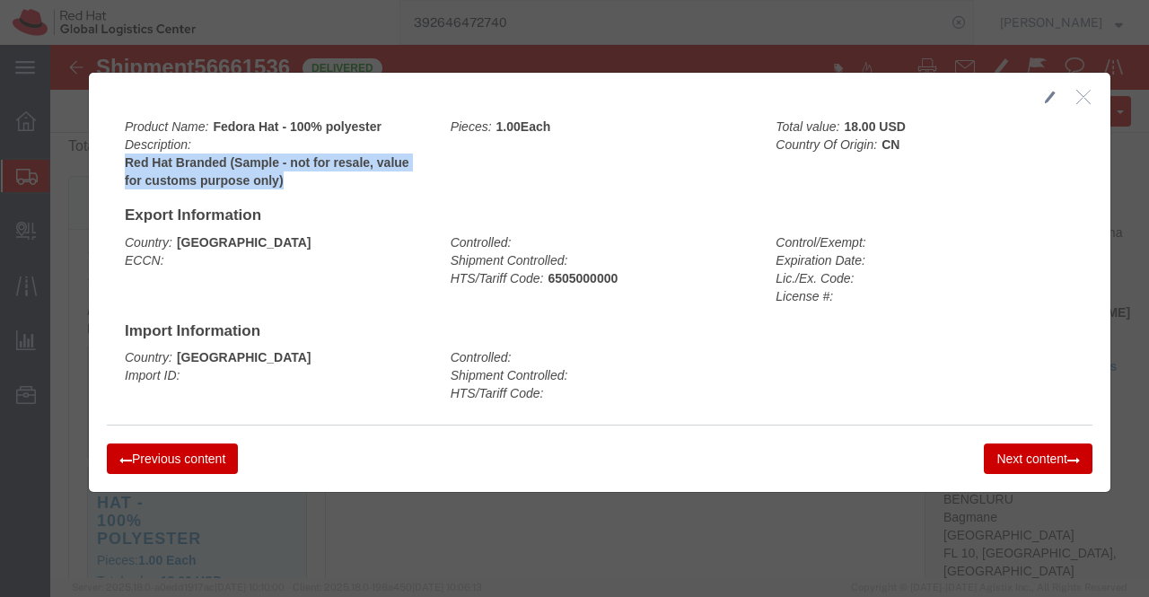
drag, startPoint x: 70, startPoint y: 116, endPoint x: 251, endPoint y: 134, distance: 181.4
click b "Red Hat Branded (Sample - not for resale, value for customs purpose only)"
copy b "Red Hat Branded (Sample - not for resale, value for customs purpose only)"
click button "button"
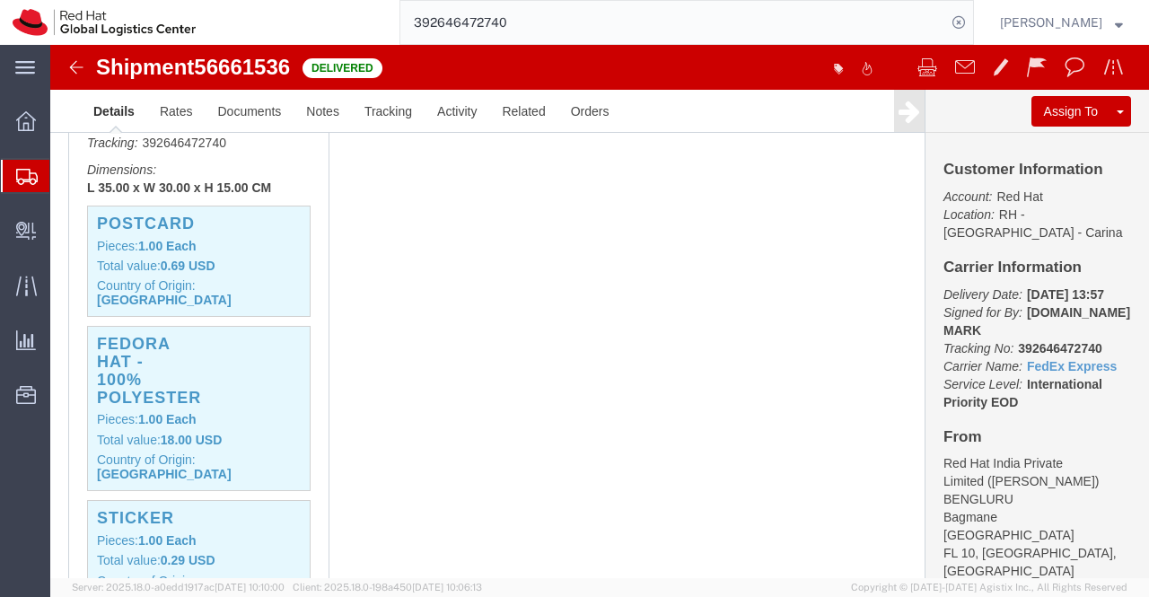
scroll to position [742, 0]
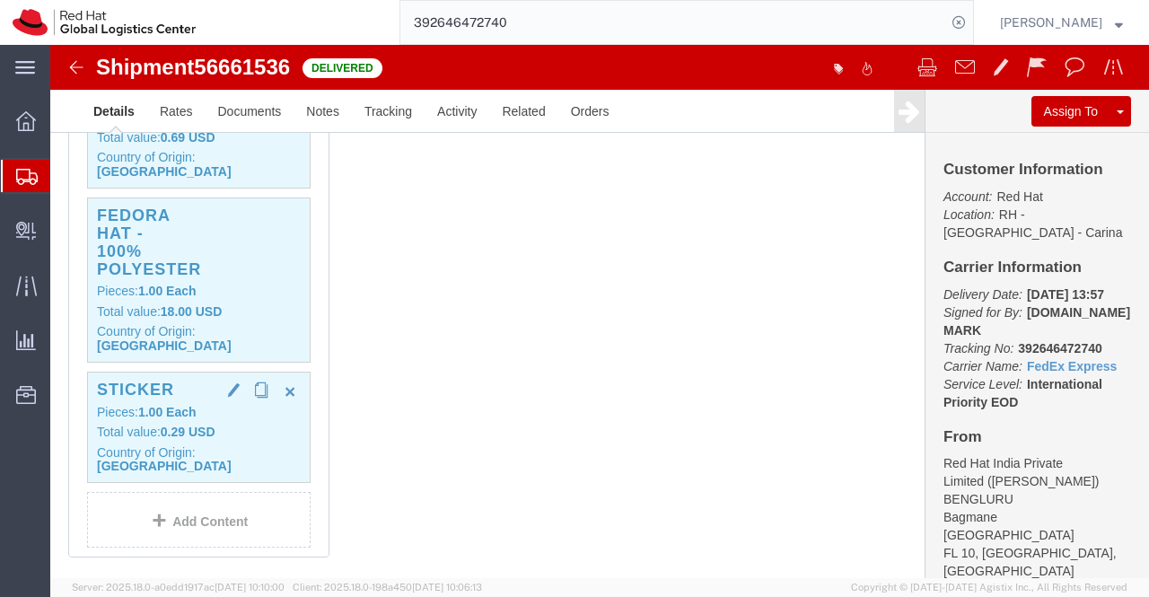
click b "1.00"
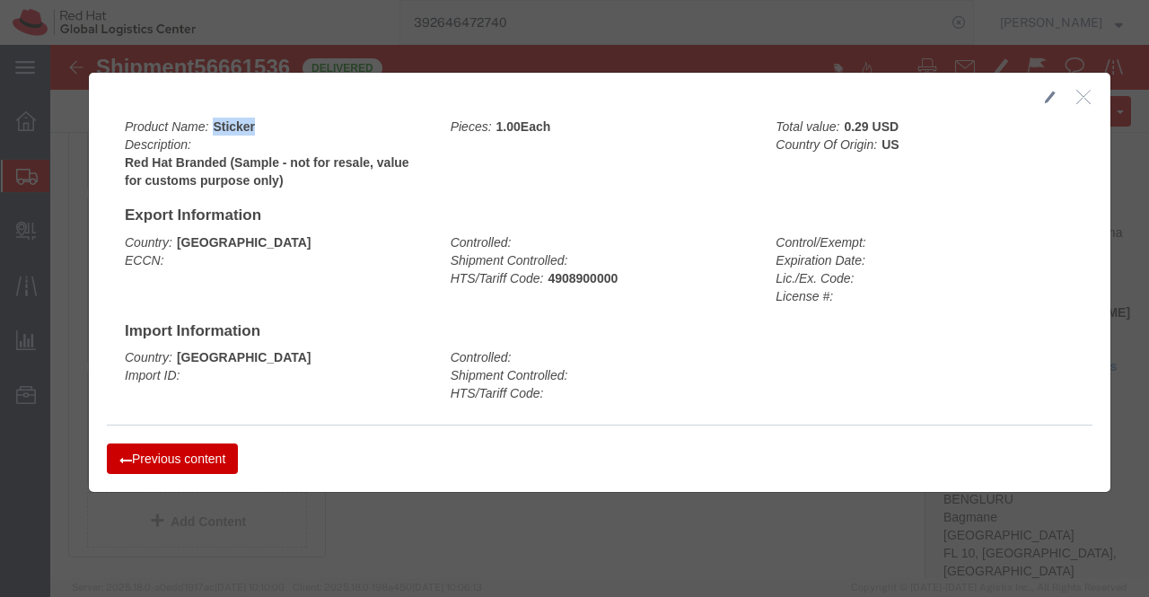
drag, startPoint x: 156, startPoint y: 80, endPoint x: 205, endPoint y: 79, distance: 48.5
click div "Product Name: Sticker Description: Red Hat Branded (Sample - not for resale, va…"
copy b "Sticker"
click div "Product Name: Sticker Description: Red Hat Branded (Sample - not for resale, va…"
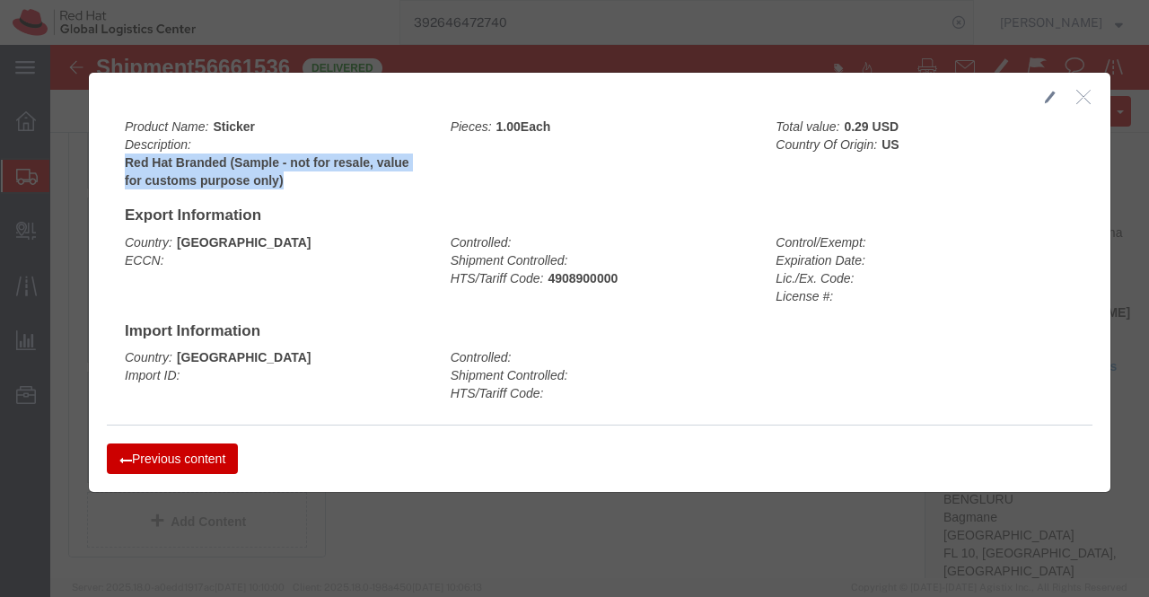
drag, startPoint x: 64, startPoint y: 114, endPoint x: 230, endPoint y: 132, distance: 167.1
click div "Product Name: Sticker Description: Red Hat Branded (Sample - not for resale, va…"
copy b "Red Hat Branded (Sample - not for resale, value for customs purpose only)"
click button "button"
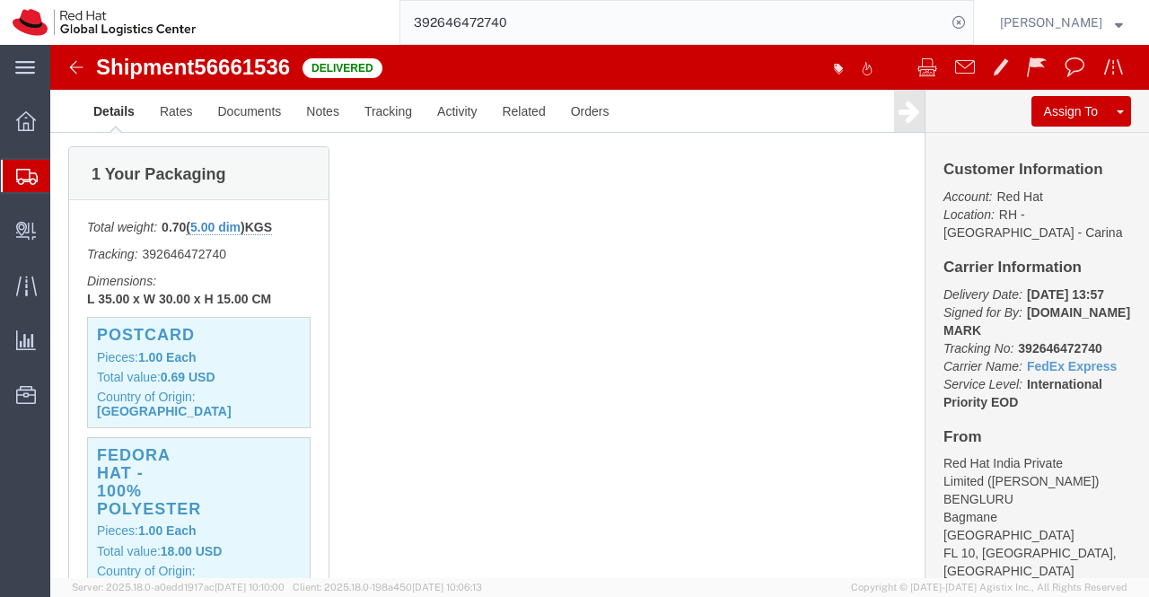
scroll to position [539, 0]
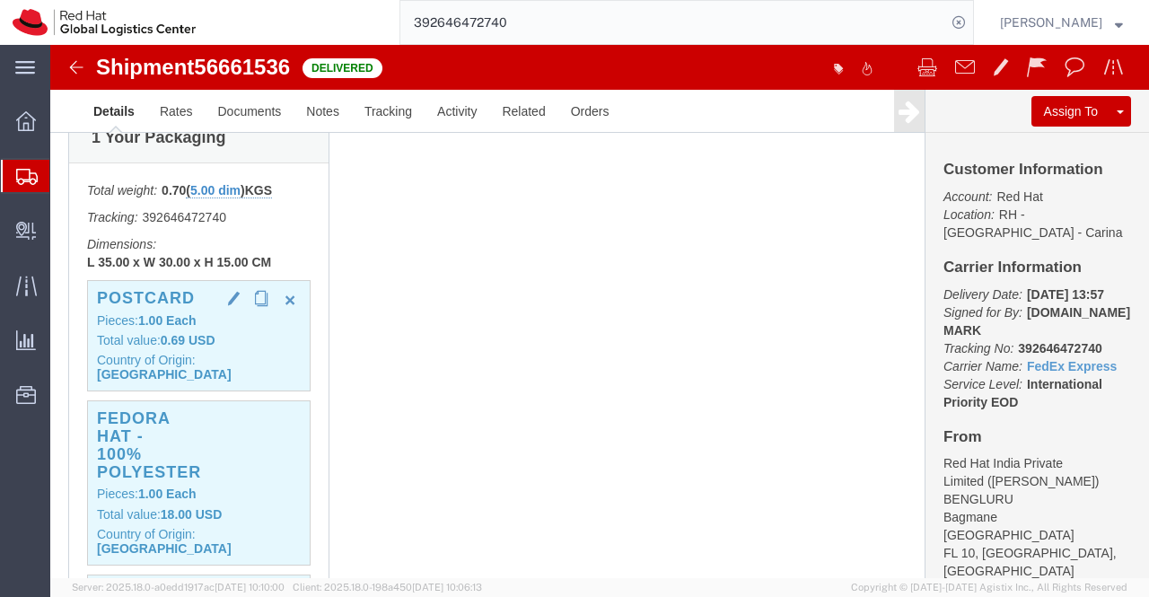
click b "0.69 USD"
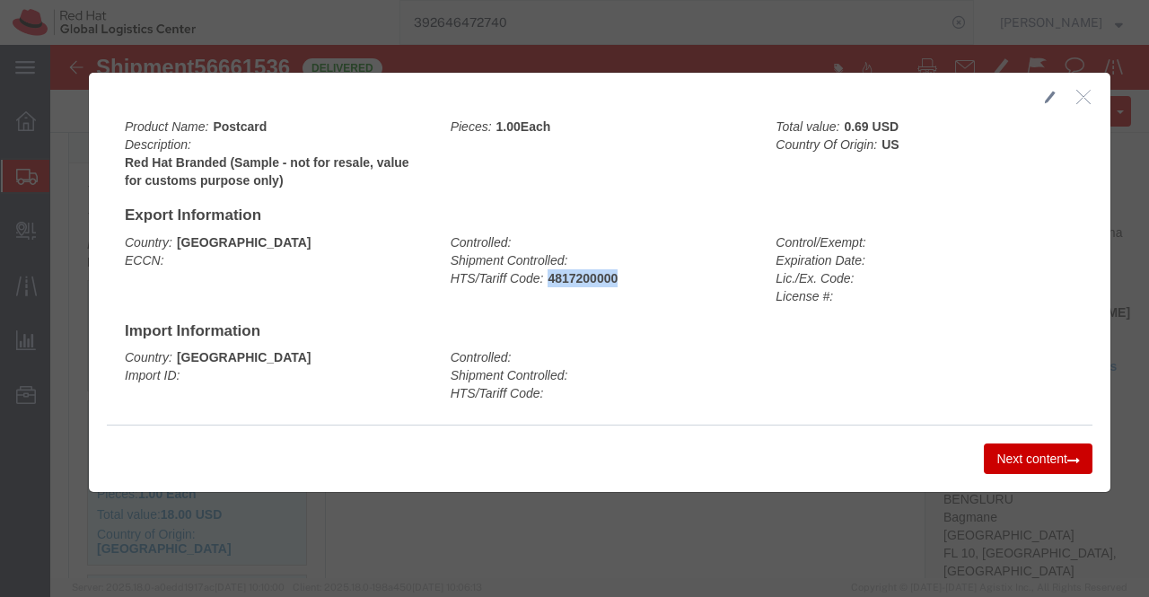
drag, startPoint x: 492, startPoint y: 229, endPoint x: 580, endPoint y: 234, distance: 88.2
click div "Controlled: Shipment Controlled: HTS/Tariff Code: 4817200000"
copy b "4817200000"
click icon "button"
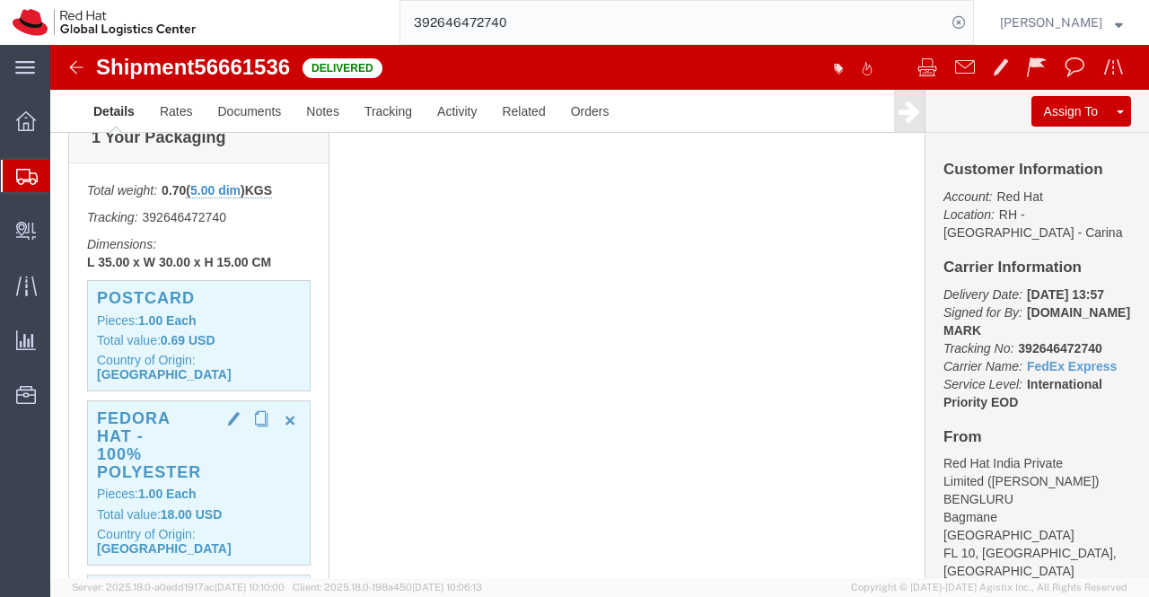
click b "1.00"
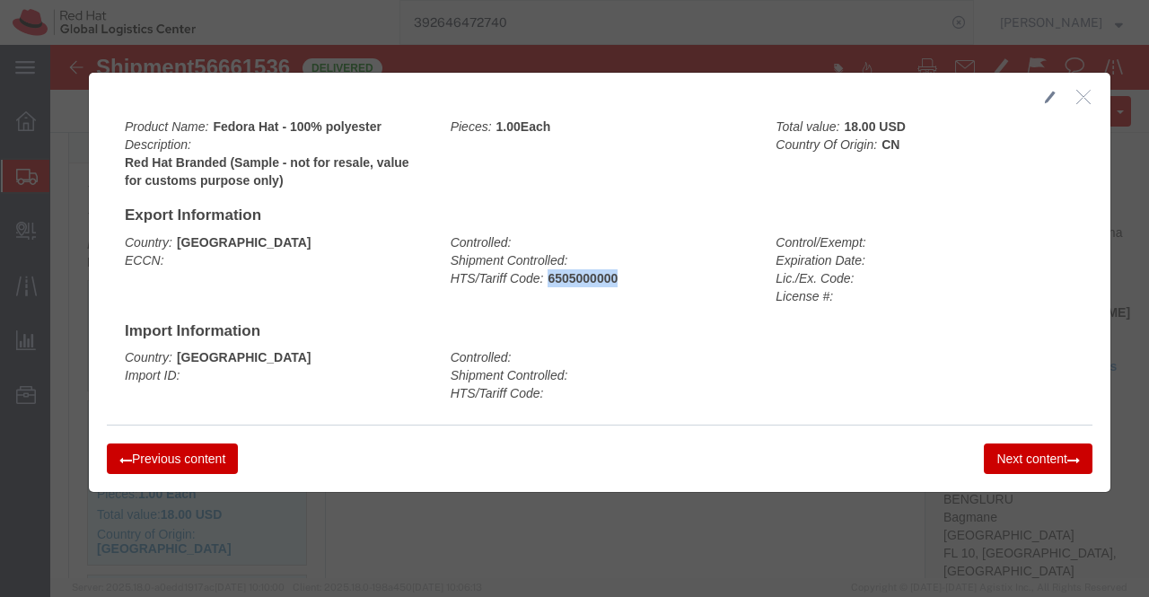
drag, startPoint x: 492, startPoint y: 233, endPoint x: 580, endPoint y: 233, distance: 88.0
click div "Controlled: Shipment Controlled: HTS/Tariff Code: 6505000000"
copy b "6505000000"
click icon "button"
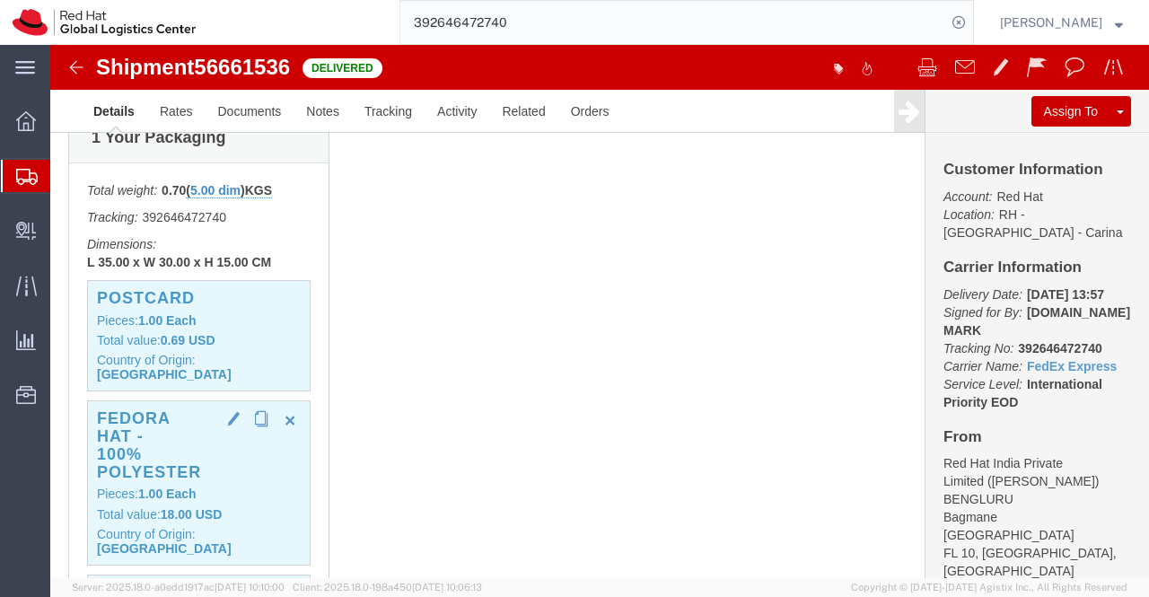
click b "1.00"
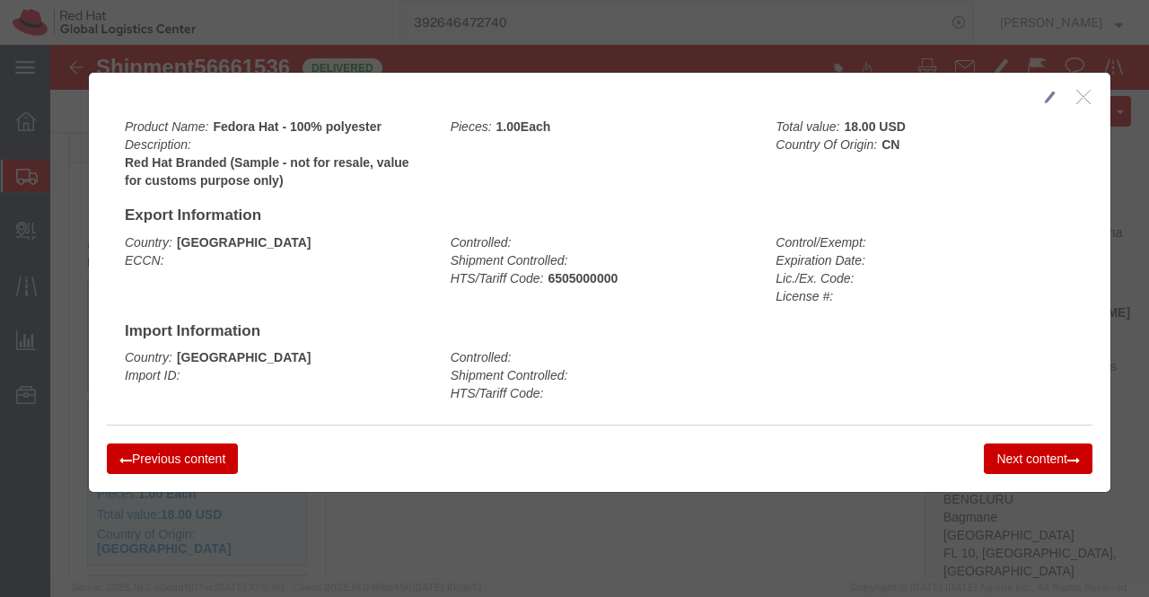
click icon "button"
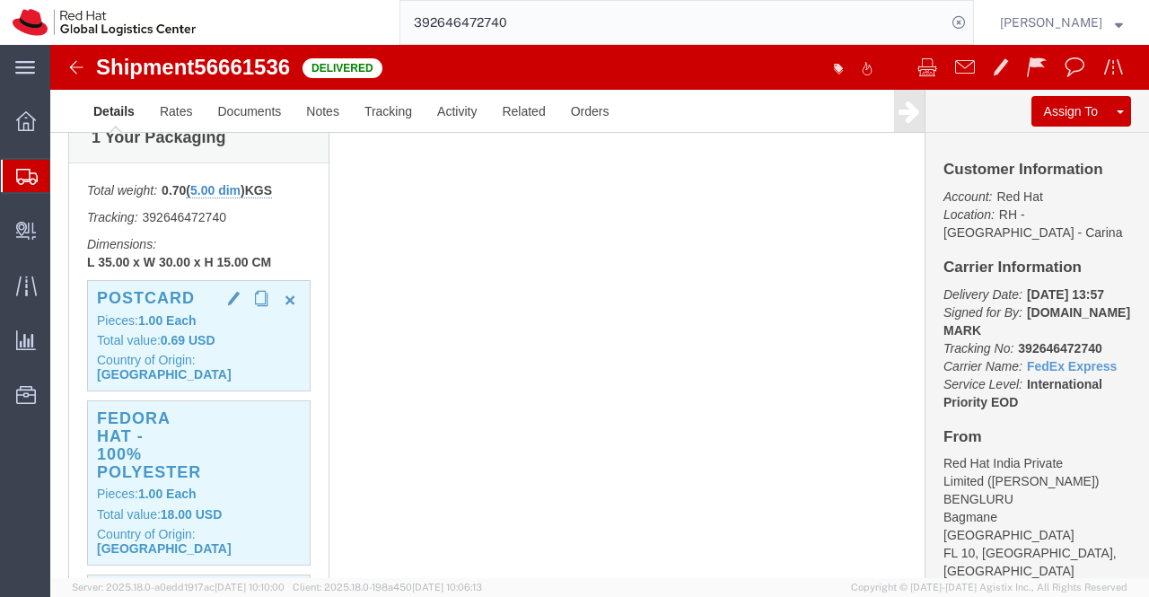
click b "Each"
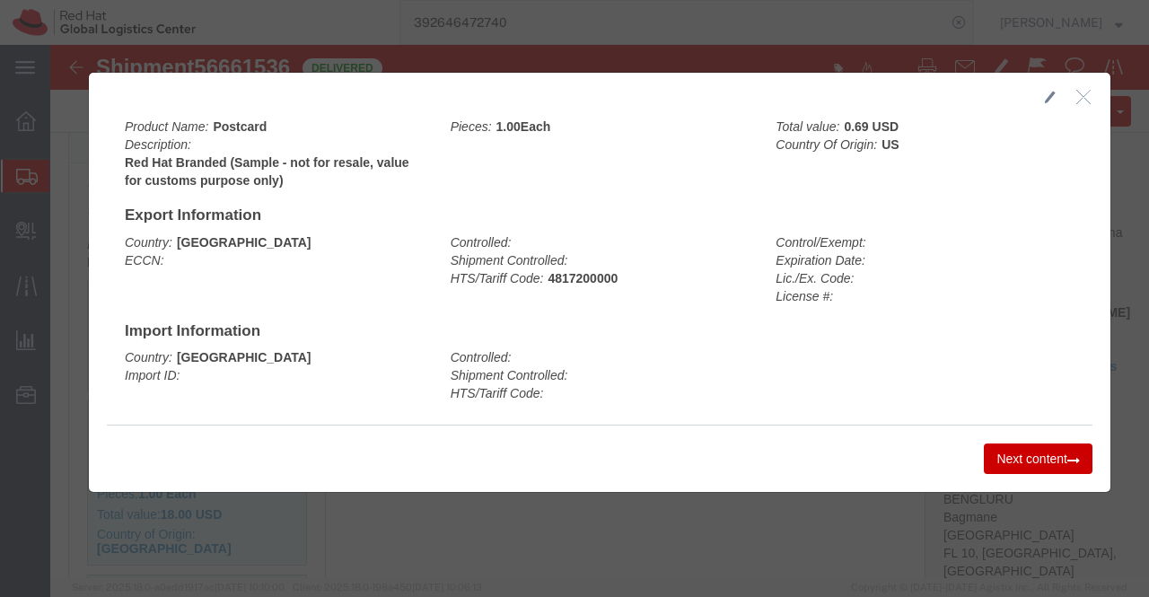
click icon "button"
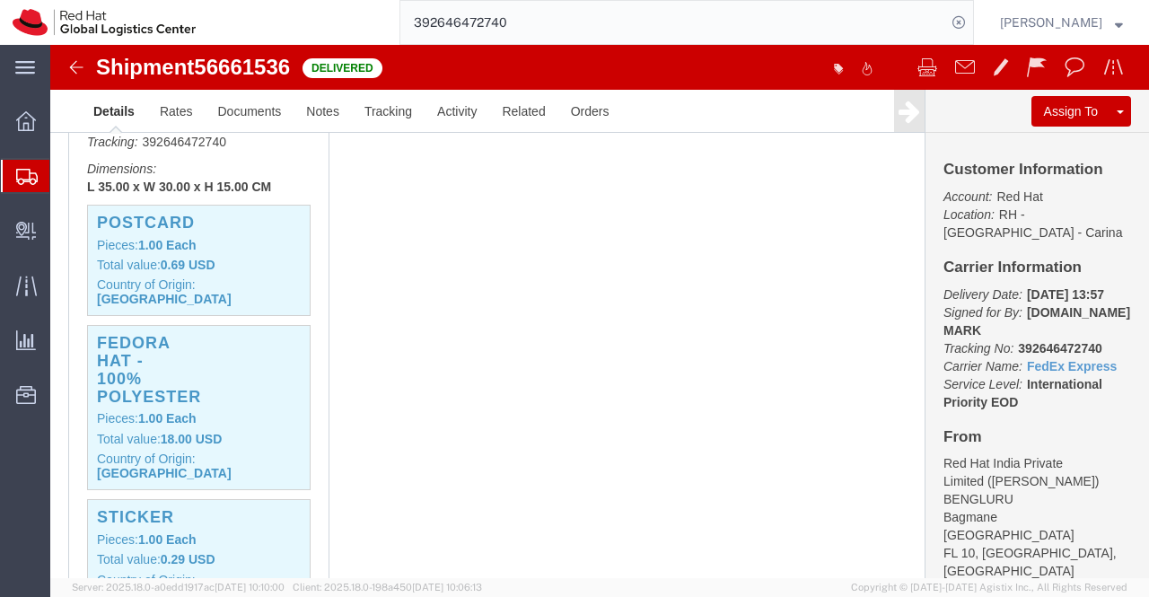
scroll to position [808, 0]
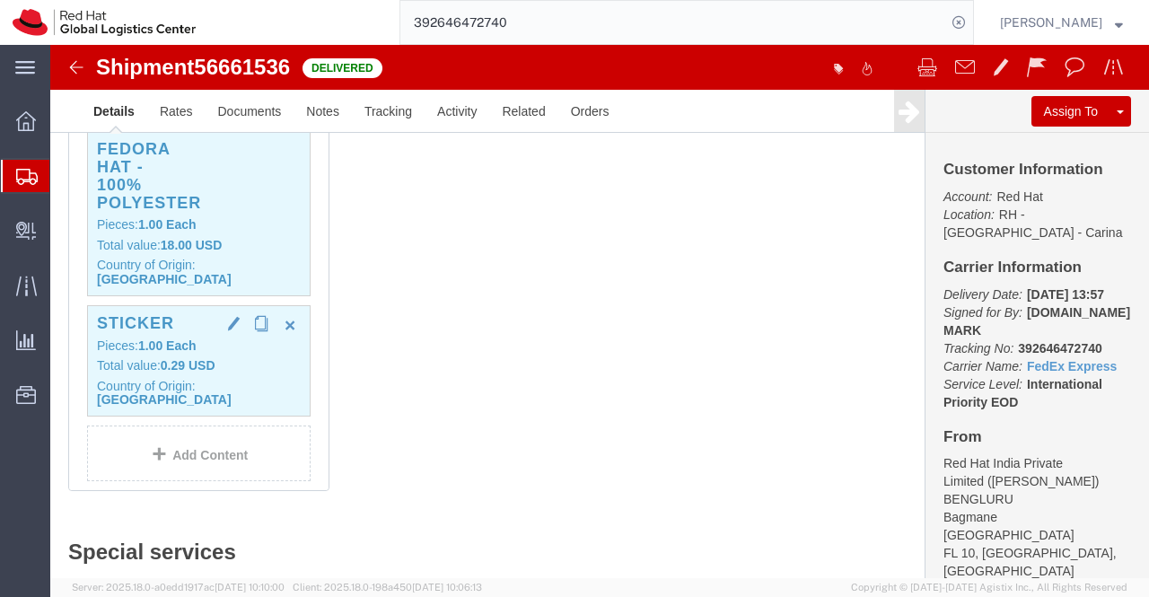
drag, startPoint x: 137, startPoint y: 286, endPoint x: 0, endPoint y: 267, distance: 138.8
click div "Sticker Pieces: 1.00 Each Total value: 0.29 USD Country of Origin: United States"
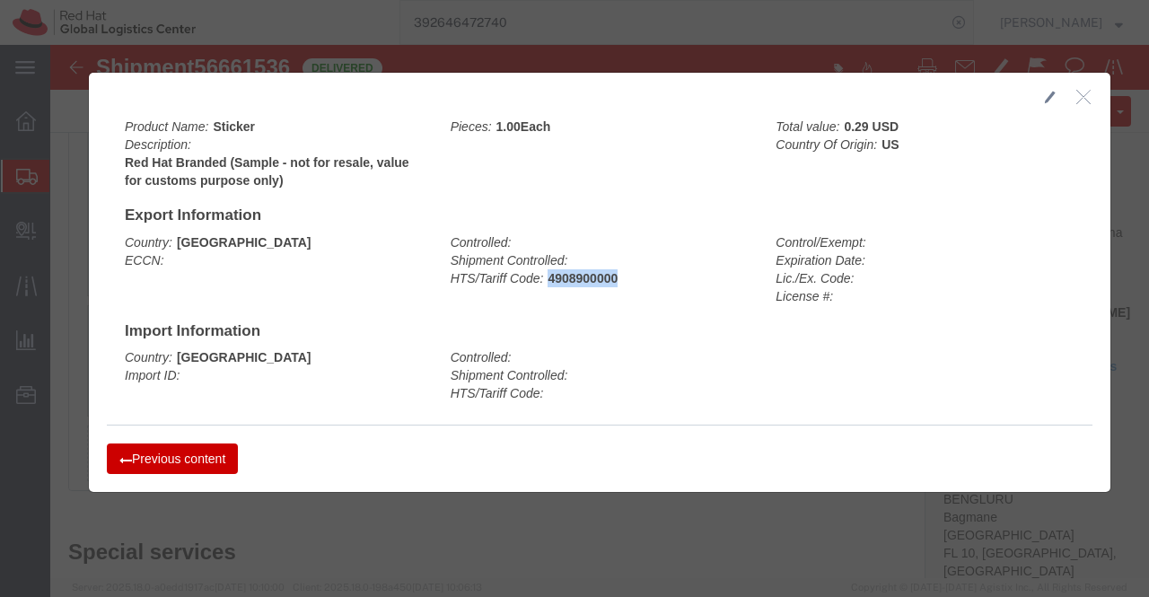
drag, startPoint x: 492, startPoint y: 234, endPoint x: 578, endPoint y: 230, distance: 86.3
click div "Controlled: Shipment Controlled: HTS/Tariff Code: 4908900000"
copy b "4908900000"
click div "Controlled: Shipment Controlled: HTS/Tariff Code:"
click icon "button"
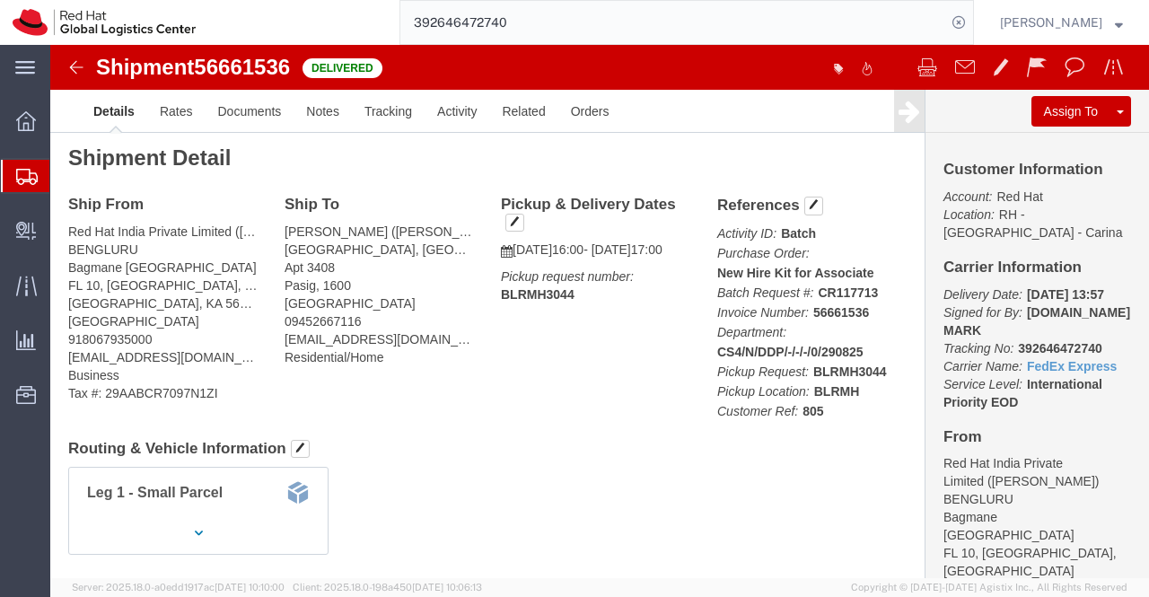
scroll to position [0, 0]
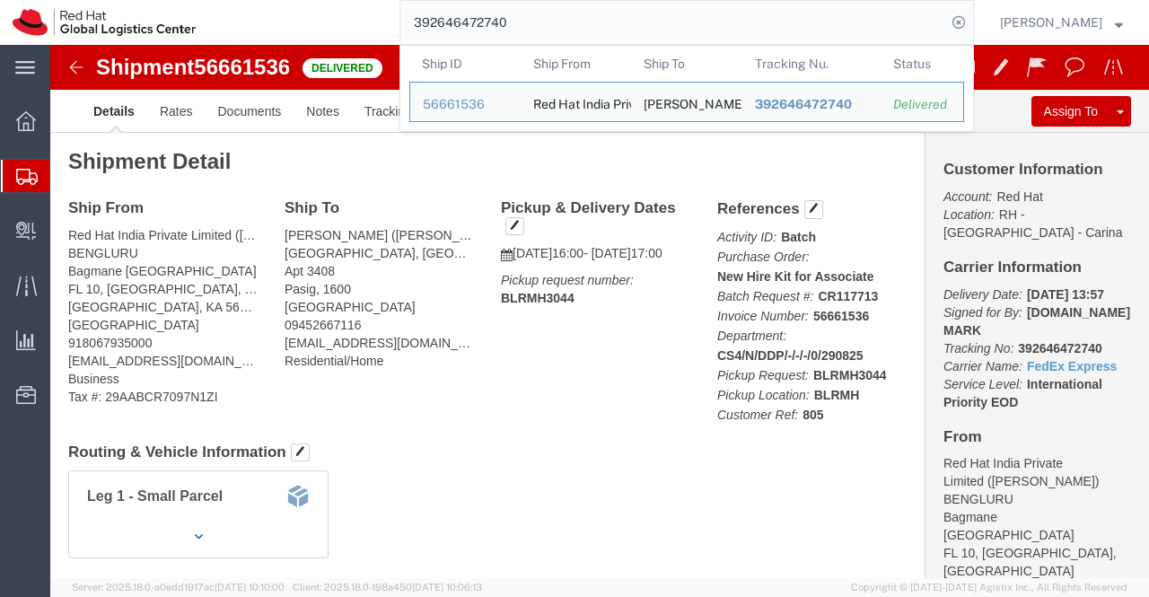
drag, startPoint x: 546, startPoint y: 17, endPoint x: 335, endPoint y: 21, distance: 211.1
click at [335, 21] on div "392646472740 Ship ID Ship From Ship To Tracking Nu. Status Ship ID 56661536 Shi…" at bounding box center [591, 22] width 766 height 45
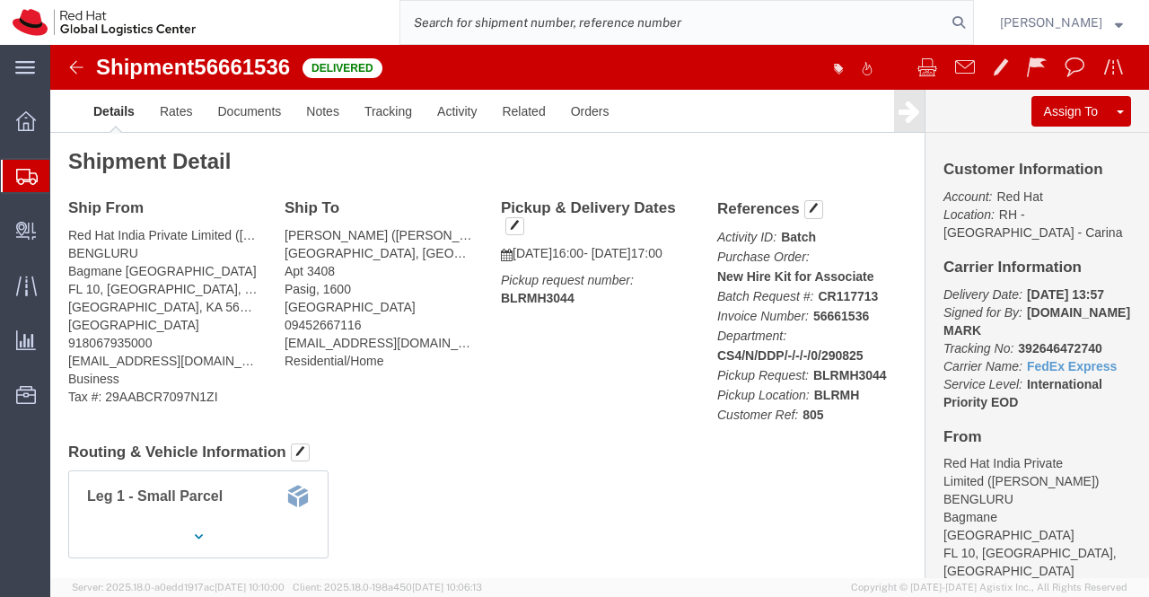
paste input ":392884193964"
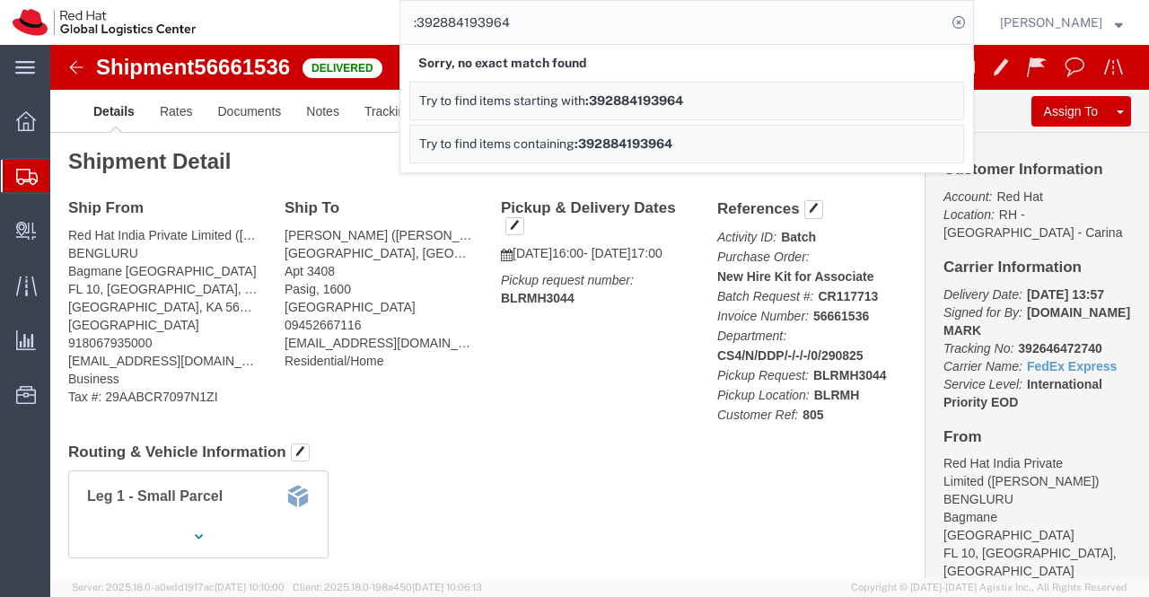
click at [418, 19] on input ":392884193964" at bounding box center [673, 22] width 546 height 43
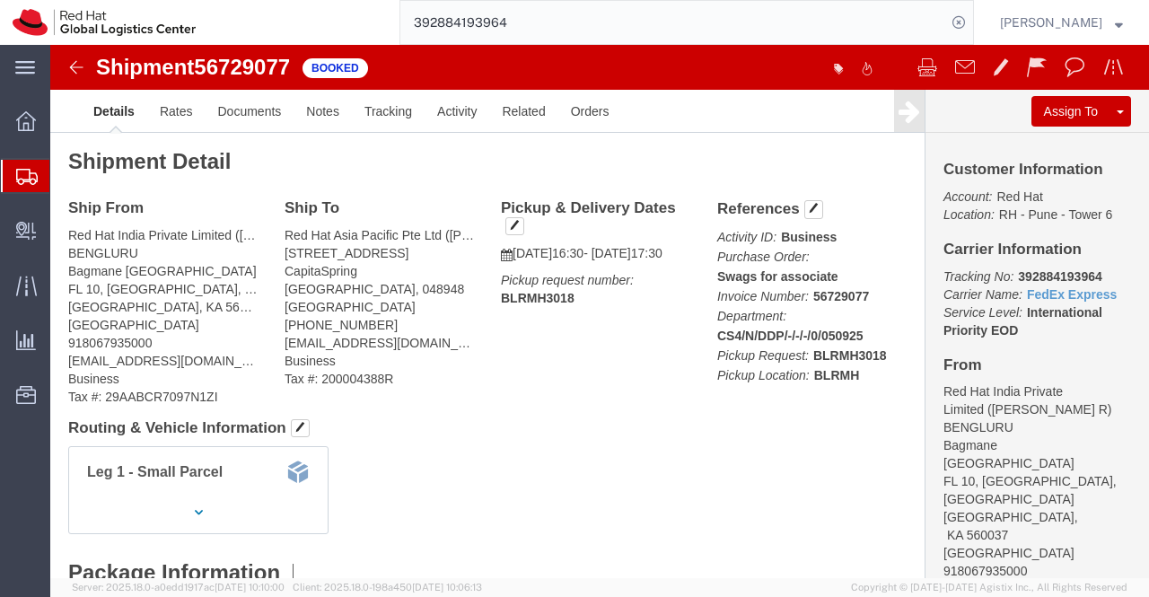
type input "392884193964"
drag, startPoint x: 1087, startPoint y: 240, endPoint x: 929, endPoint y: 4, distance: 283.7
click link "Documents"
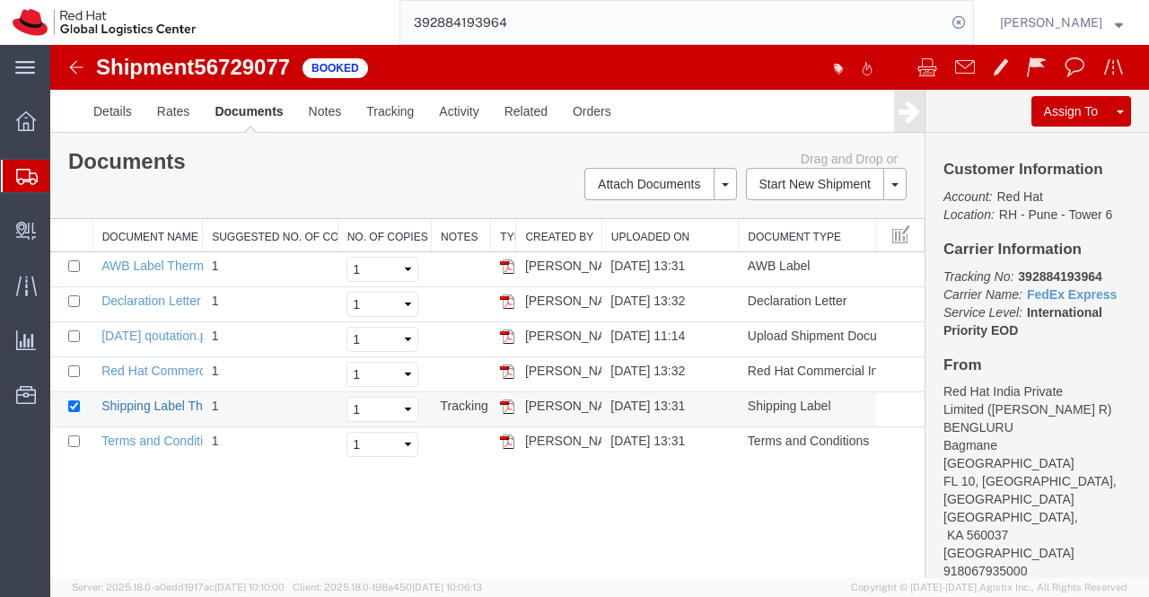
click at [147, 402] on link "Shipping Label Thermal" at bounding box center [167, 406] width 133 height 14
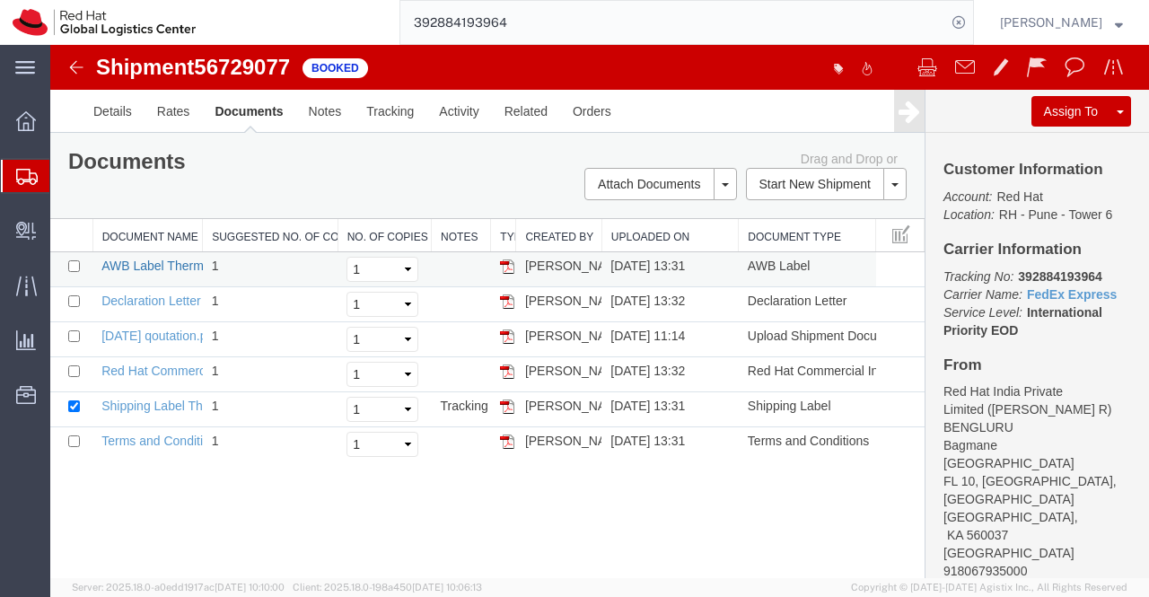
drag, startPoint x: 159, startPoint y: 267, endPoint x: 644, endPoint y: 625, distance: 602.9
click at [159, 267] on link "AWB Label Thermal" at bounding box center [157, 266] width 112 height 14
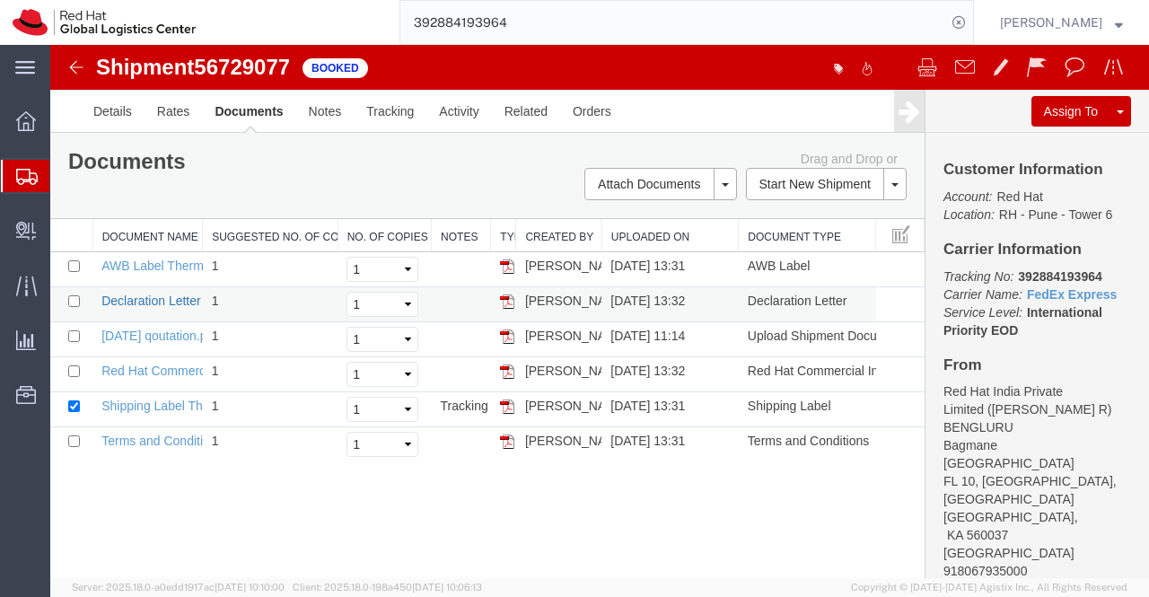
click at [147, 304] on link "Declaration Letter" at bounding box center [151, 301] width 100 height 14
click at [156, 358] on td "Red Hat Commercial Invoice" at bounding box center [147, 374] width 110 height 35
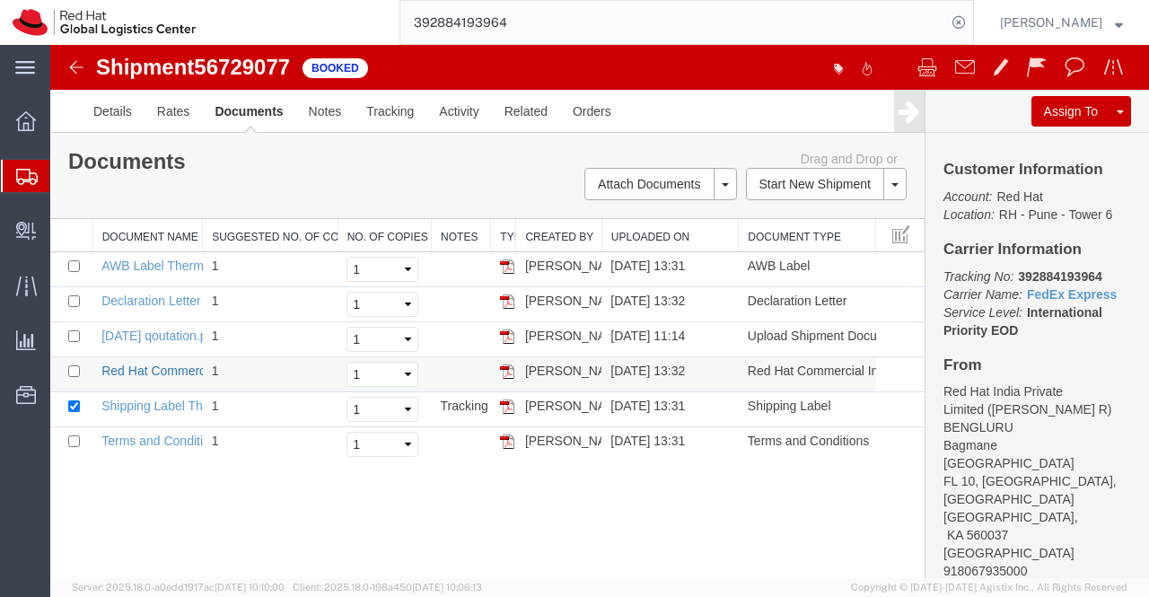
click at [160, 371] on link "Red Hat Commercial Invoice" at bounding box center [181, 371] width 160 height 14
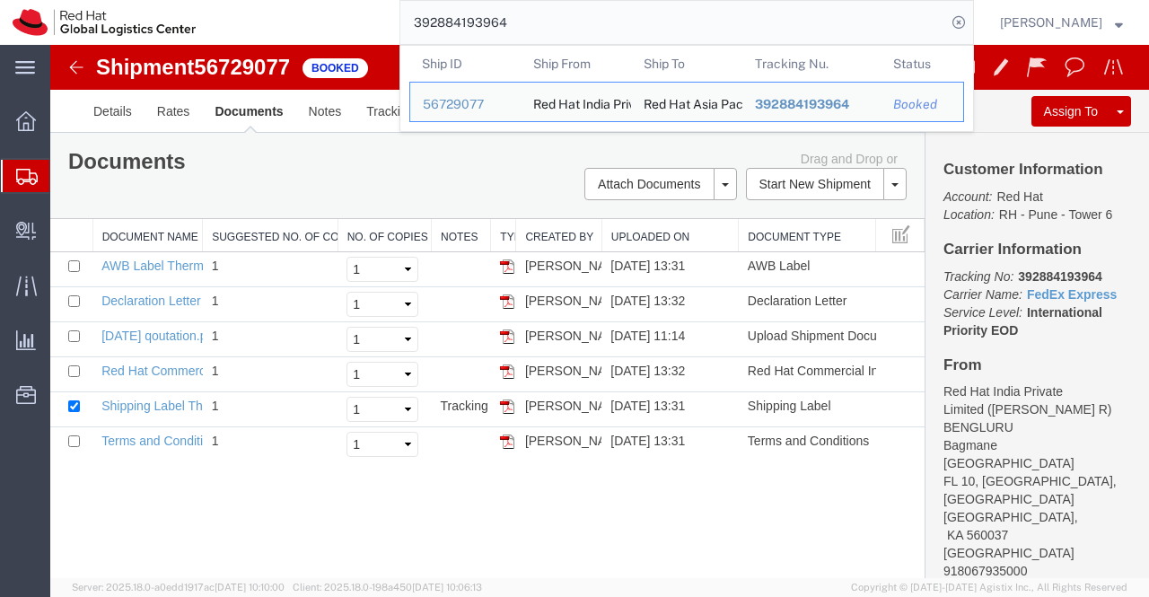
drag, startPoint x: 560, startPoint y: 21, endPoint x: 374, endPoint y: 19, distance: 185.9
click at [374, 19] on div "392884193964 Ship ID Ship From Ship To Tracking Nu. Status Ship ID 56729077 Shi…" at bounding box center [591, 22] width 766 height 45
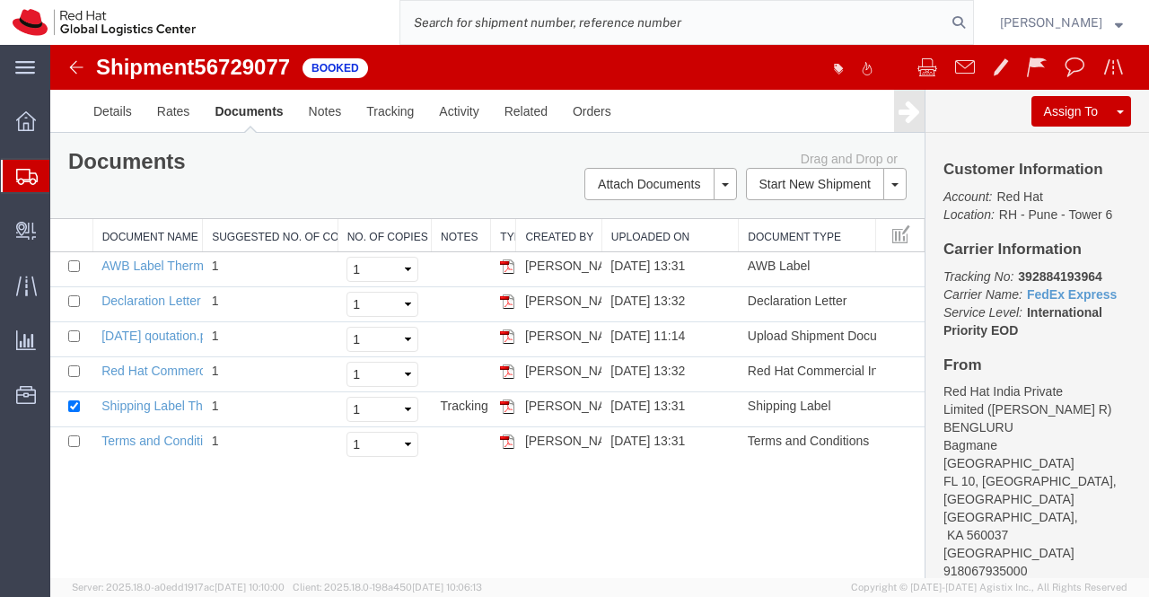
click at [593, 19] on input "search" at bounding box center [673, 22] width 546 height 43
paste input "392884237544"
type input "392884237544"
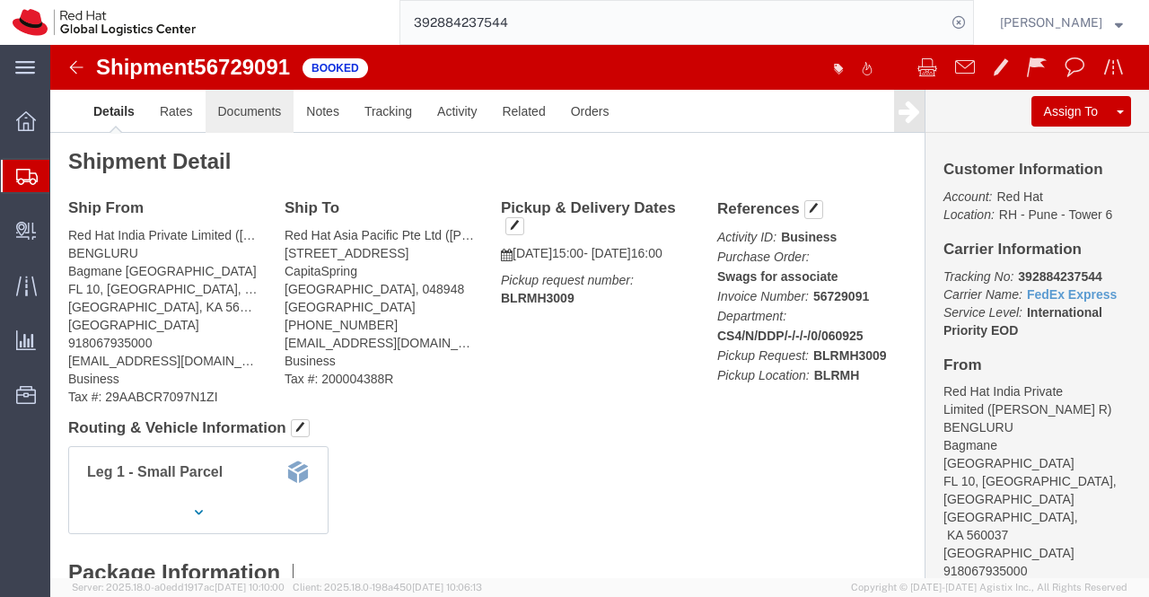
drag, startPoint x: 204, startPoint y: 65, endPoint x: 234, endPoint y: 110, distance: 54.3
click link "Documents"
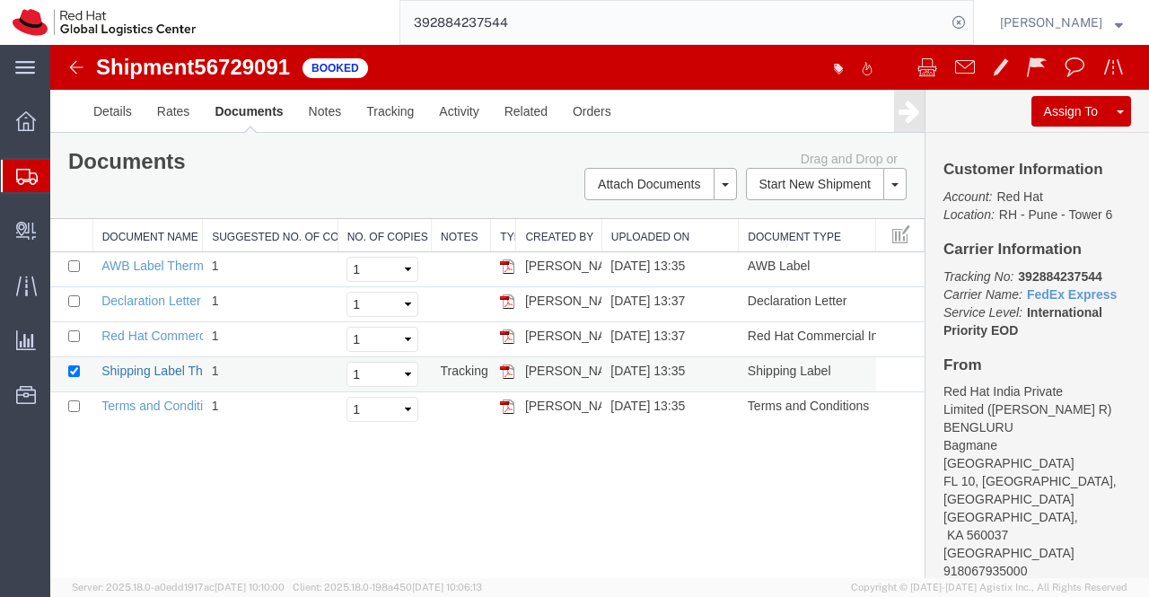
click at [154, 366] on link "Shipping Label Thermal" at bounding box center [167, 371] width 133 height 14
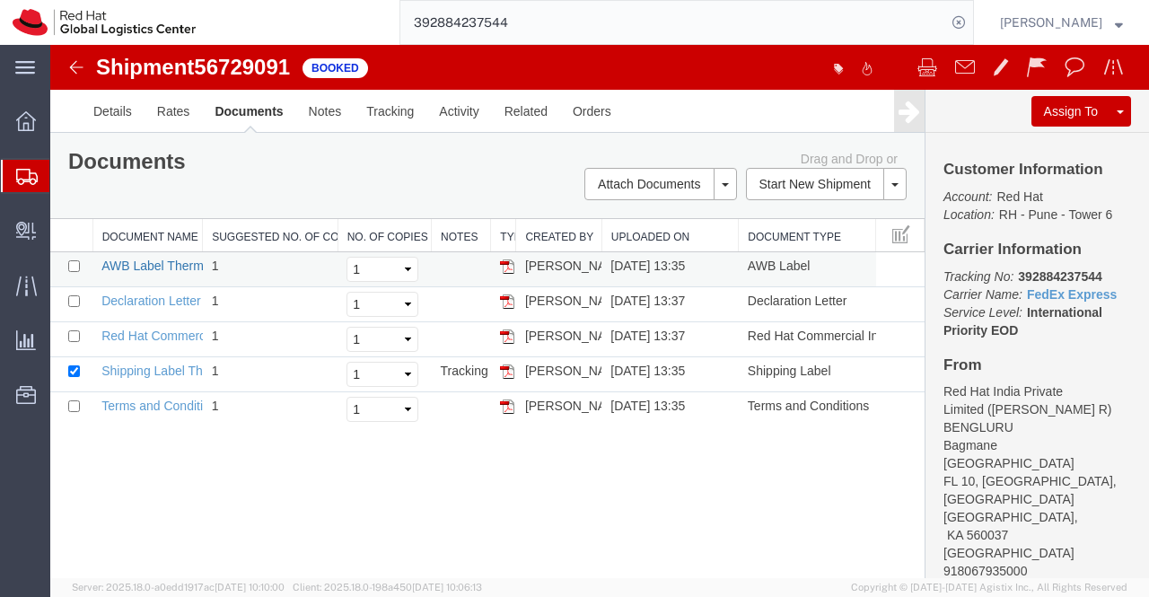
click at [170, 265] on link "AWB Label Thermal" at bounding box center [157, 266] width 112 height 14
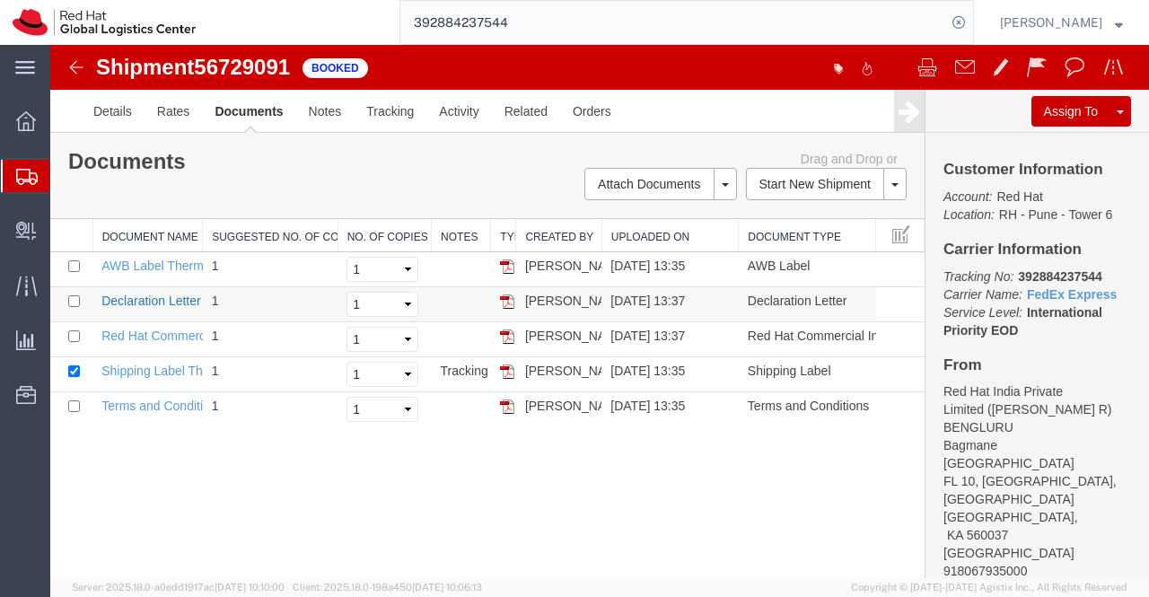
click at [147, 296] on link "Declaration Letter" at bounding box center [151, 301] width 100 height 14
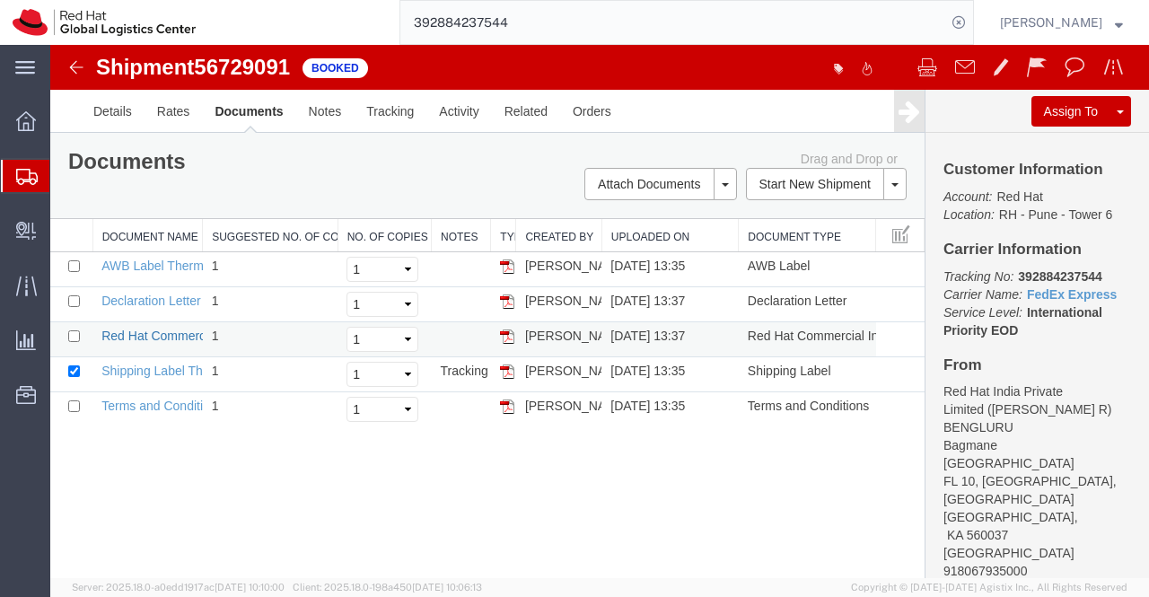
click at [154, 330] on link "Red Hat Commercial Invoice" at bounding box center [181, 336] width 160 height 14
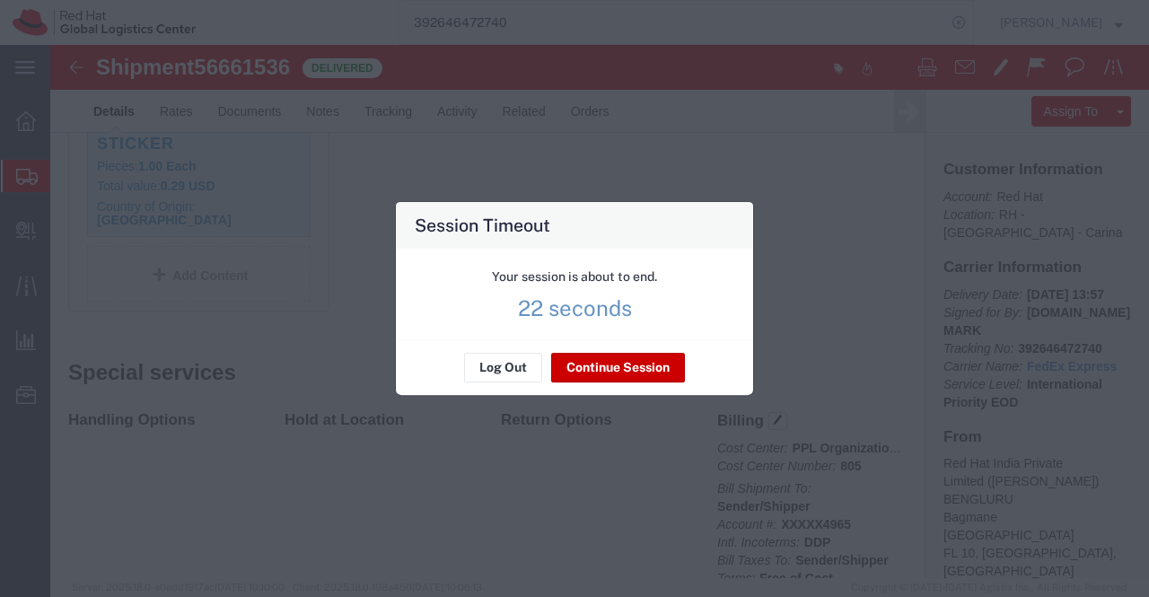
scroll to position [269, 0]
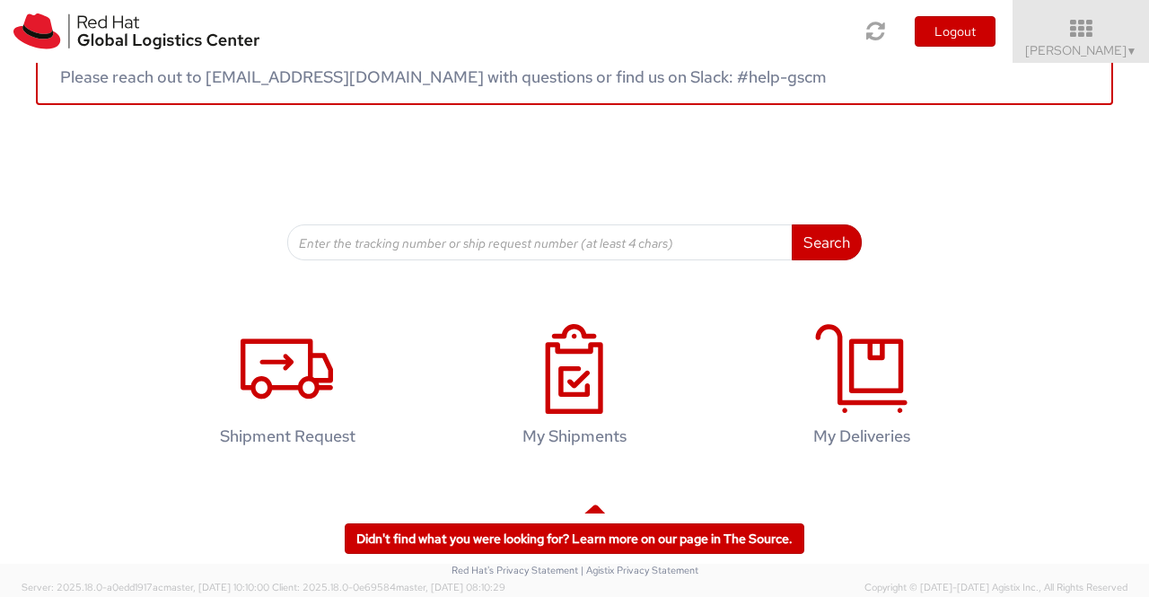
scroll to position [274, 0]
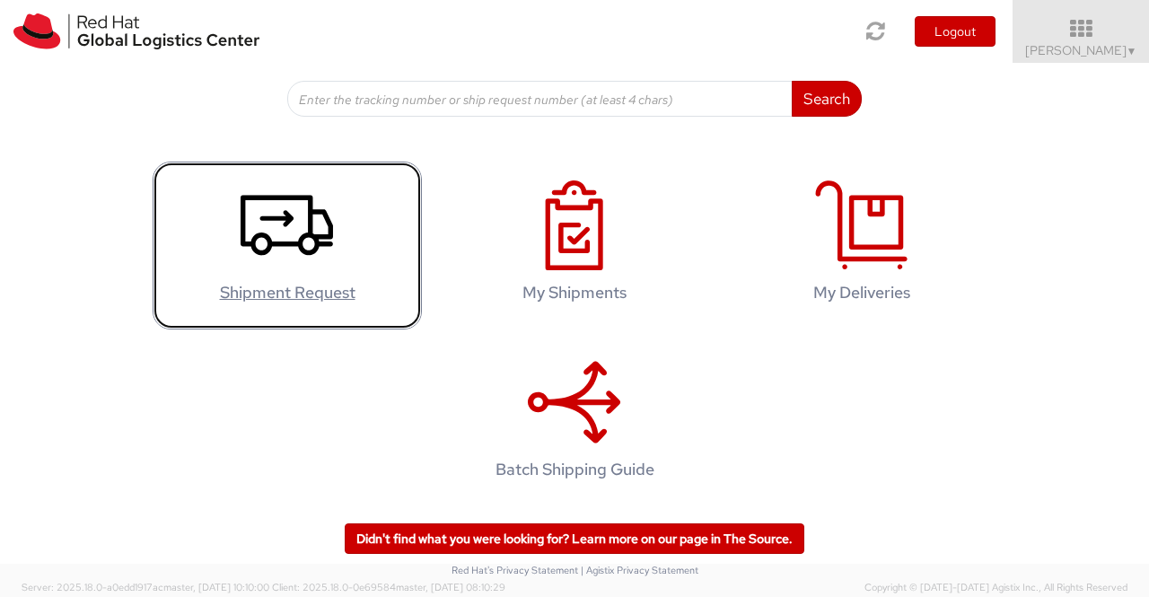
click at [281, 218] on use at bounding box center [287, 226] width 92 height 60
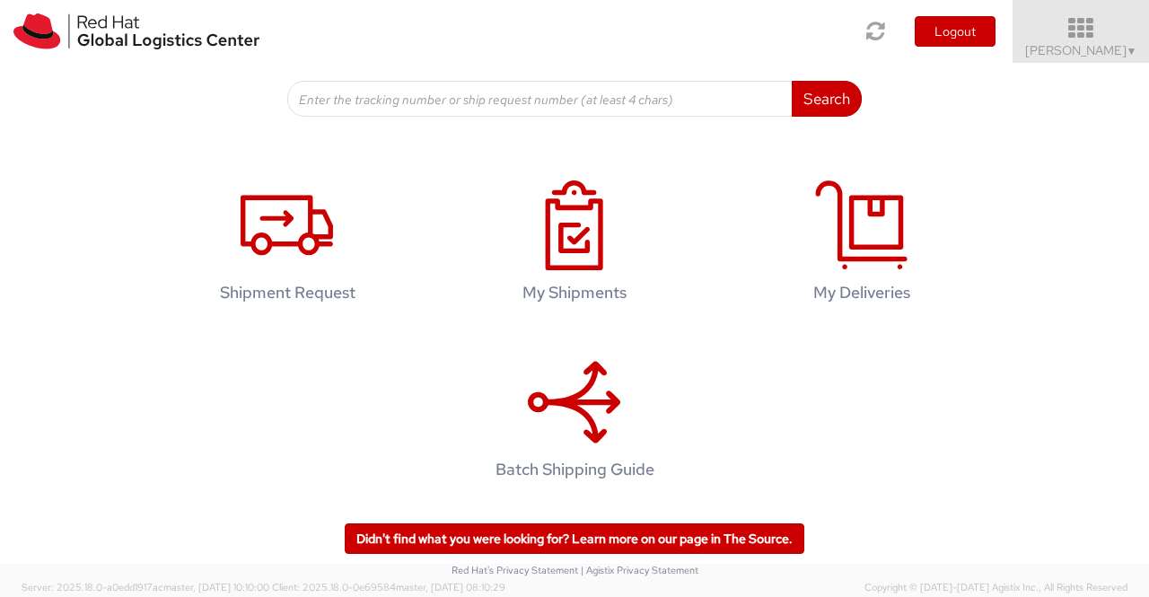
click at [1112, 55] on span "Sumitra Hansdah ▼" at bounding box center [1081, 50] width 112 height 16
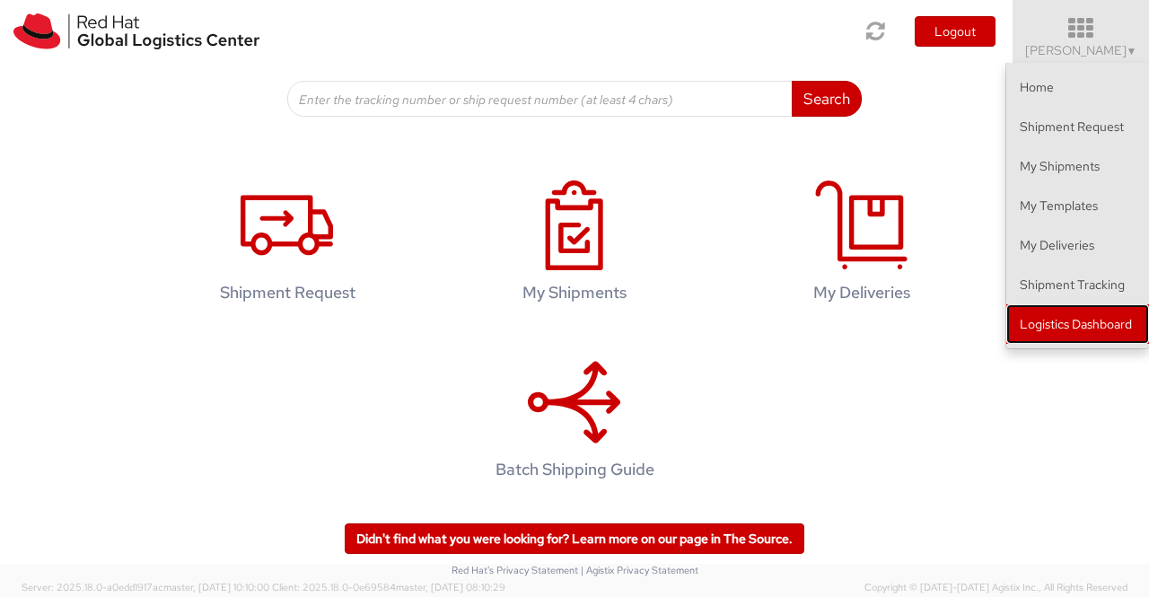
click at [1063, 313] on link "Logistics Dashboard" at bounding box center [1078, 324] width 143 height 40
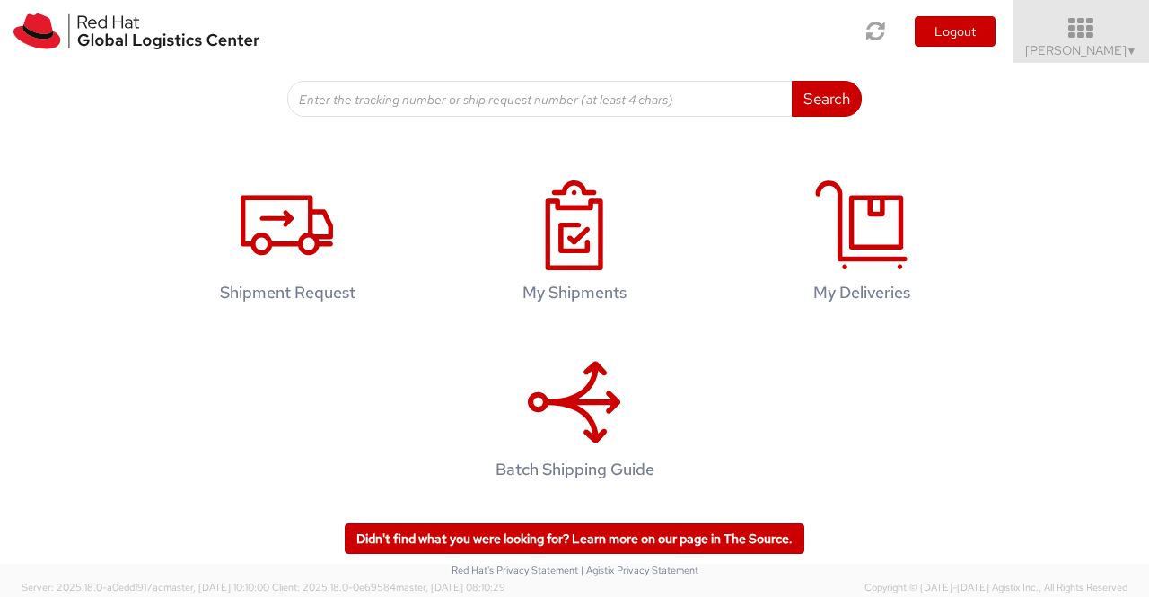
click at [1071, 39] on icon at bounding box center [1081, 28] width 157 height 25
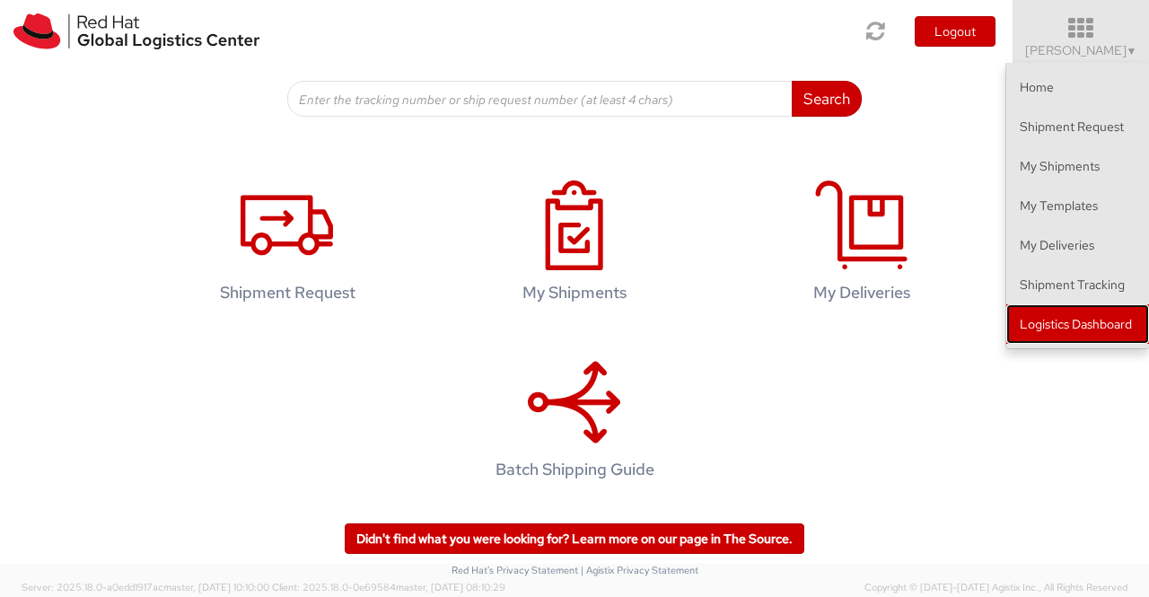
click at [1116, 329] on link "Logistics Dashboard" at bounding box center [1078, 324] width 143 height 40
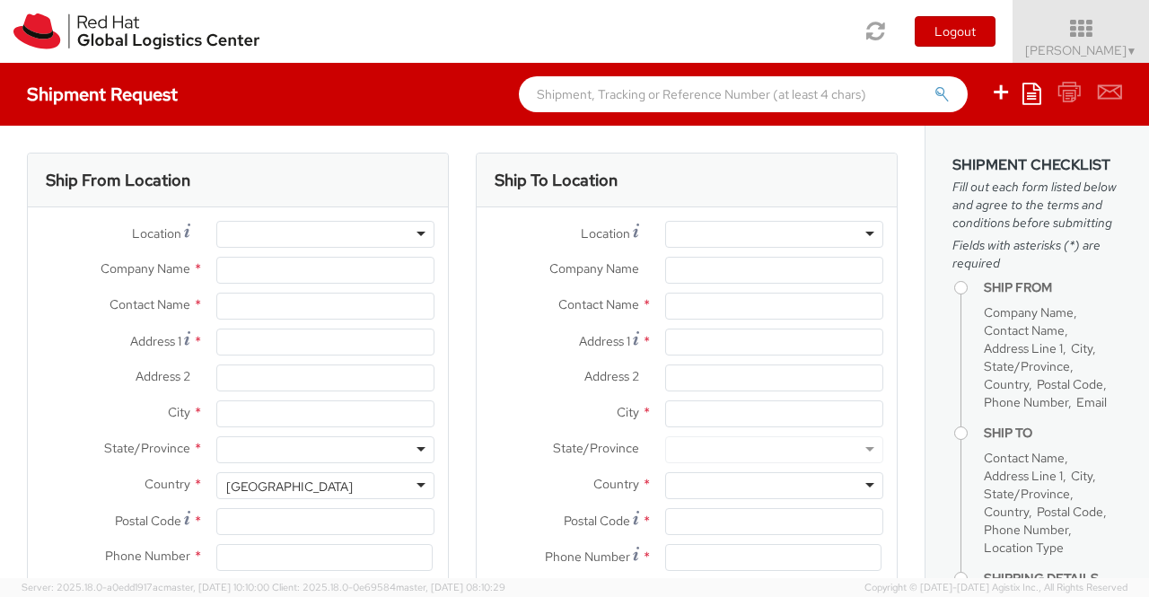
select select
select select "901"
type input "Red Hat India Private Limited"
type input "[PERSON_NAME]"
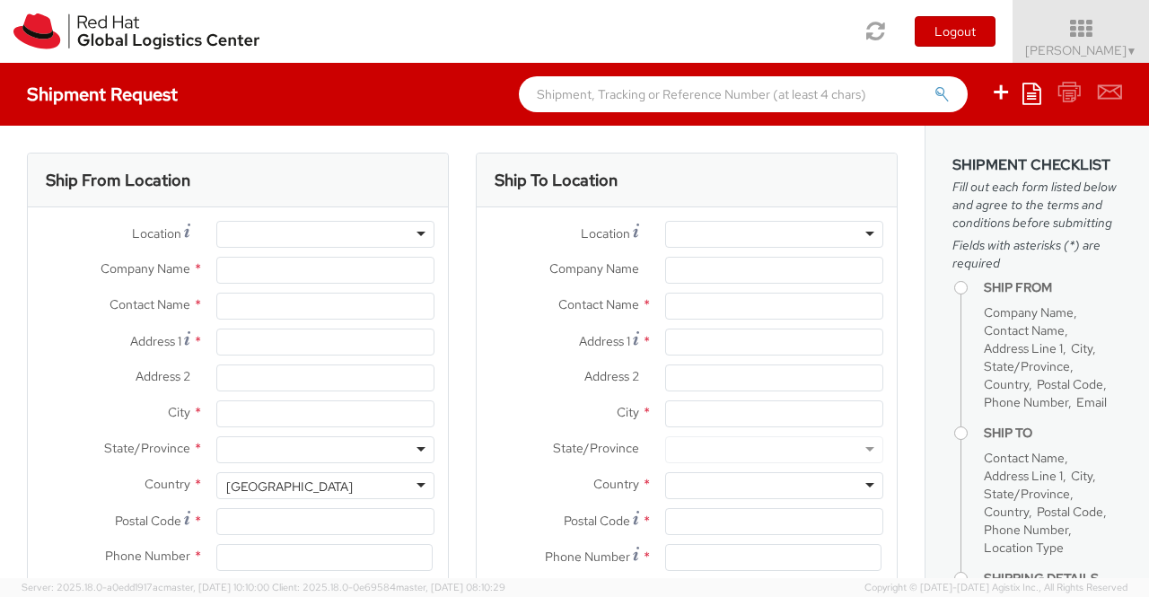
type input "Bagmane [GEOGRAPHIC_DATA]"
type input "FL 10, East Tower, Carina Building"
type input "[GEOGRAPHIC_DATA]"
type input "560037"
type input "918046128812"
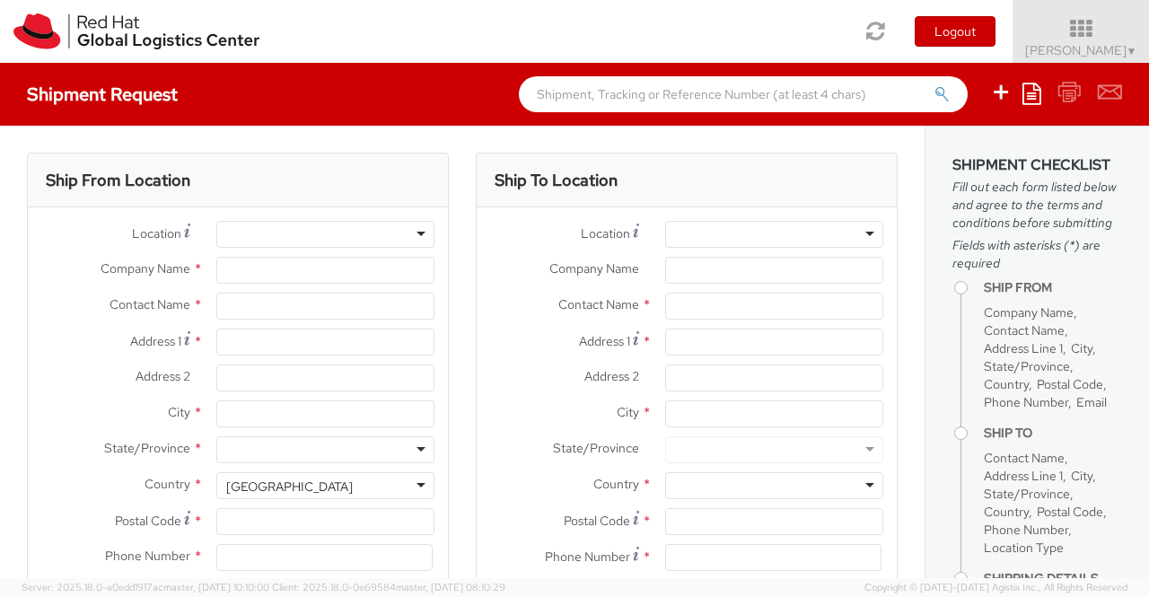
type input "[EMAIL_ADDRESS][DOMAIN_NAME]"
select select "CM"
select select "KGS"
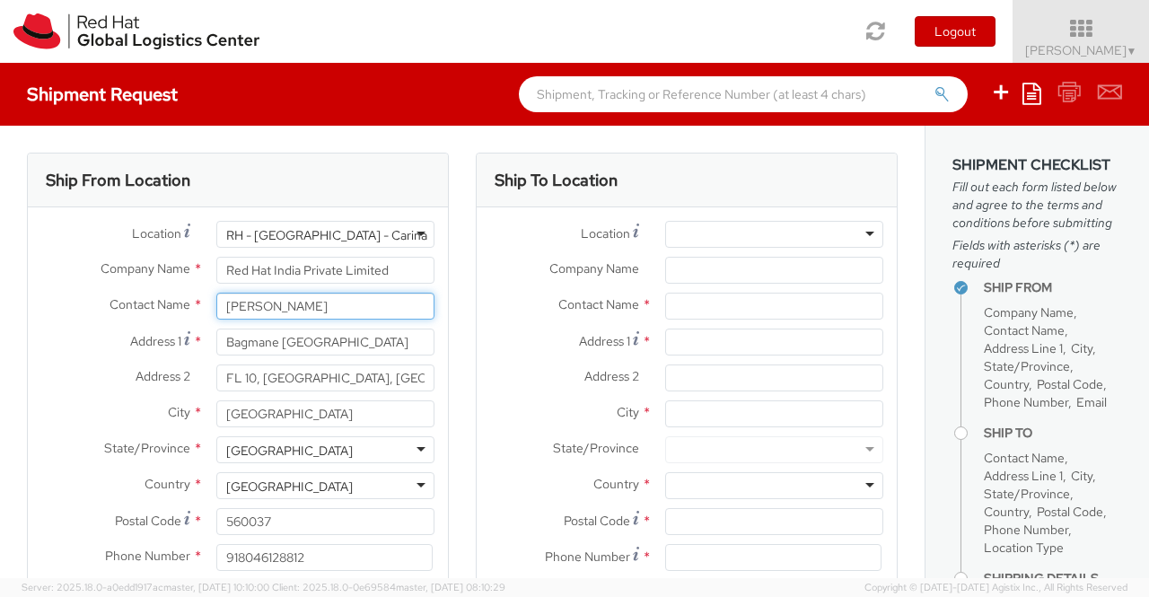
drag, startPoint x: 338, startPoint y: 303, endPoint x: 203, endPoint y: 304, distance: 134.7
click at [203, 304] on div "[PERSON_NAME]" at bounding box center [325, 306] width 245 height 27
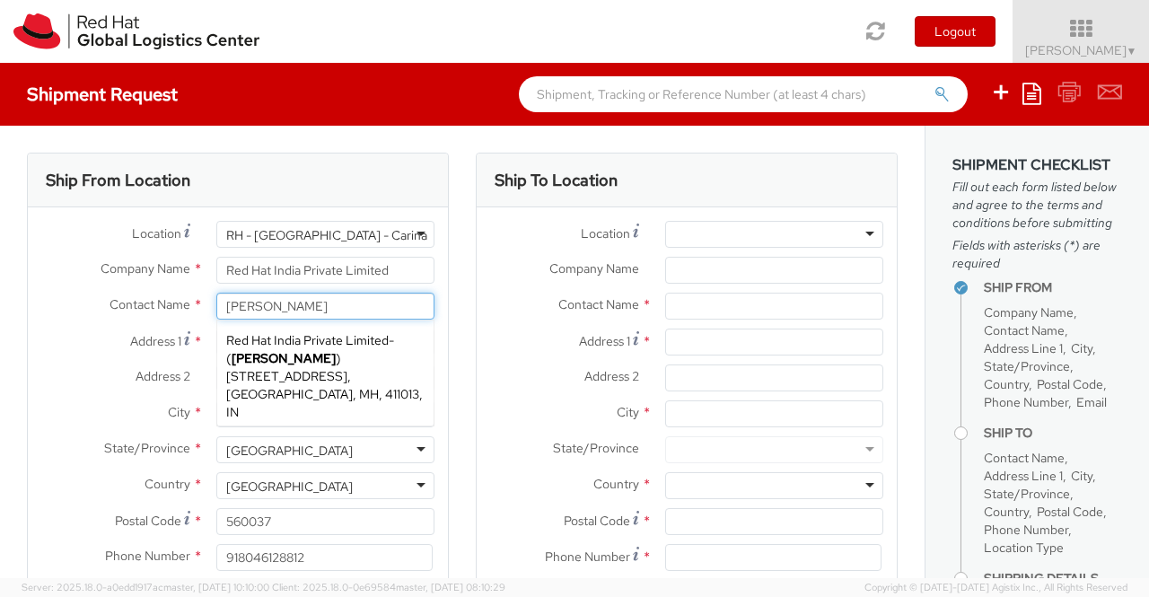
type input "[PERSON_NAME]"
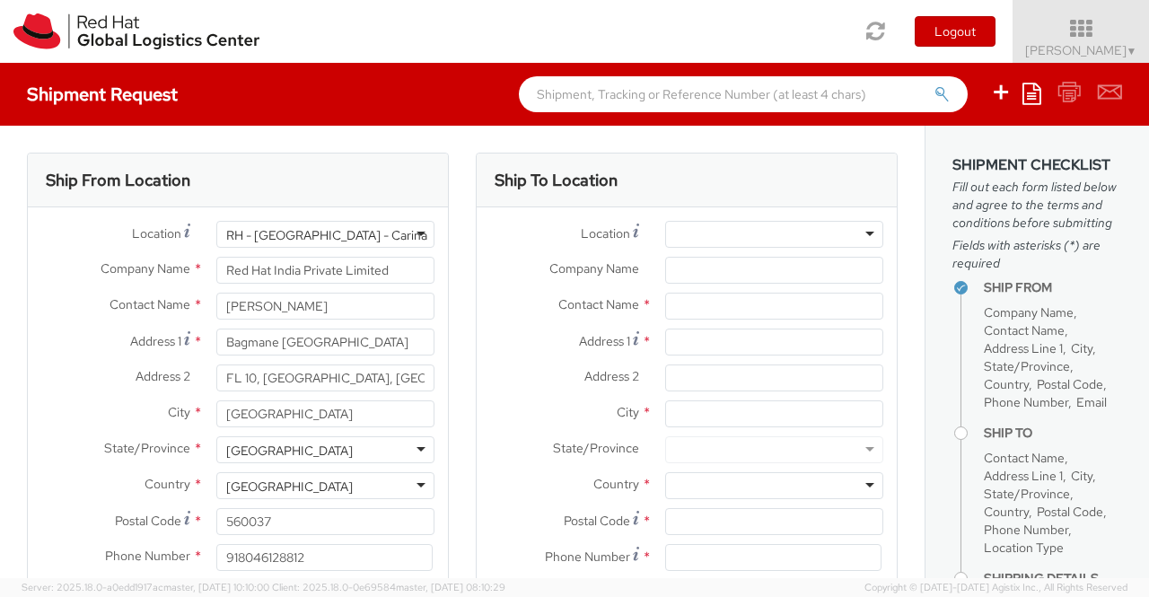
click at [690, 297] on input "text" at bounding box center [774, 306] width 218 height 27
paste input "Lady Ann Parungao Ocado"
type input "Lady Ann Parungao Ocado"
click at [718, 339] on input "Address 1 *" at bounding box center [774, 342] width 218 height 27
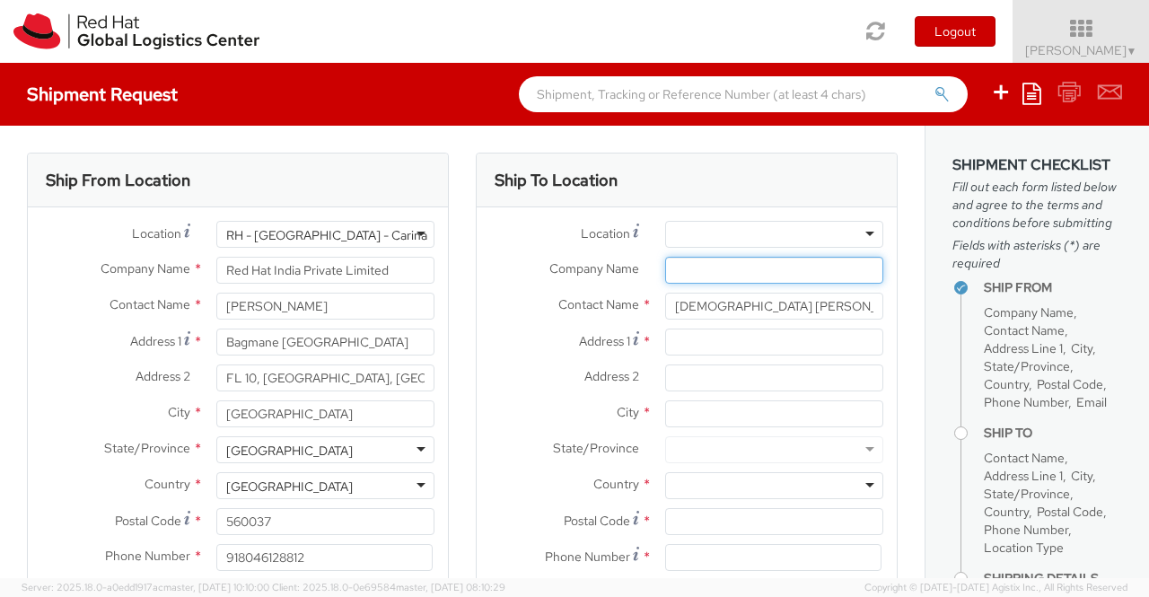
click at [715, 262] on input "Company Name *" at bounding box center [774, 270] width 218 height 27
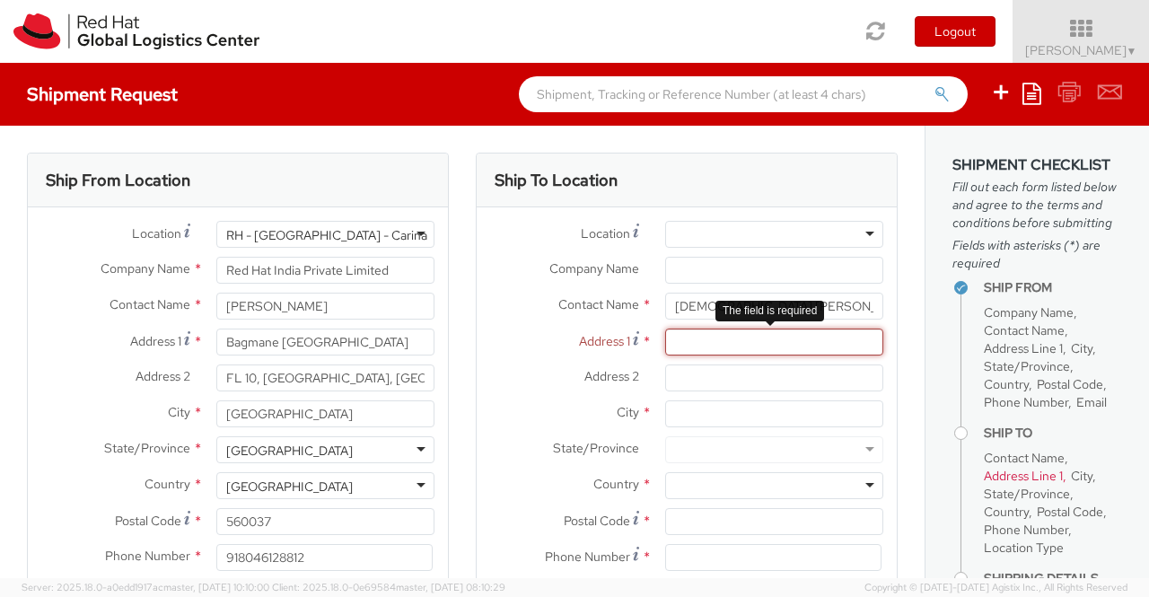
click at [708, 339] on input "Address 1 *" at bounding box center [774, 342] width 218 height 27
paste input "1769B St Jude Apartment Brgy 637"
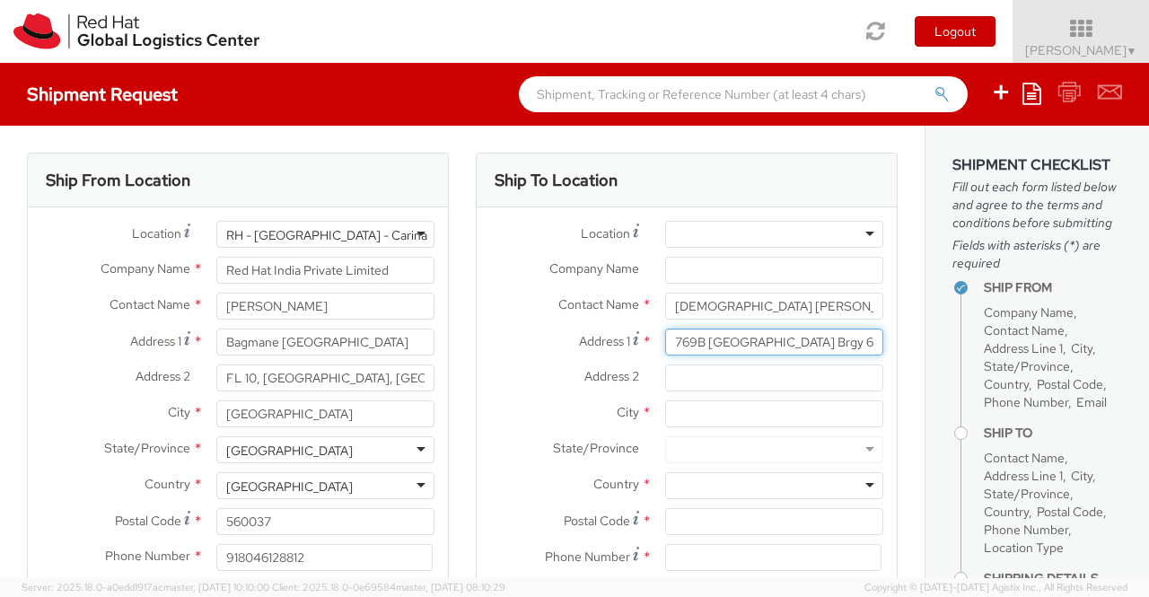
type input "1769B St Jude Apartment Brgy 637"
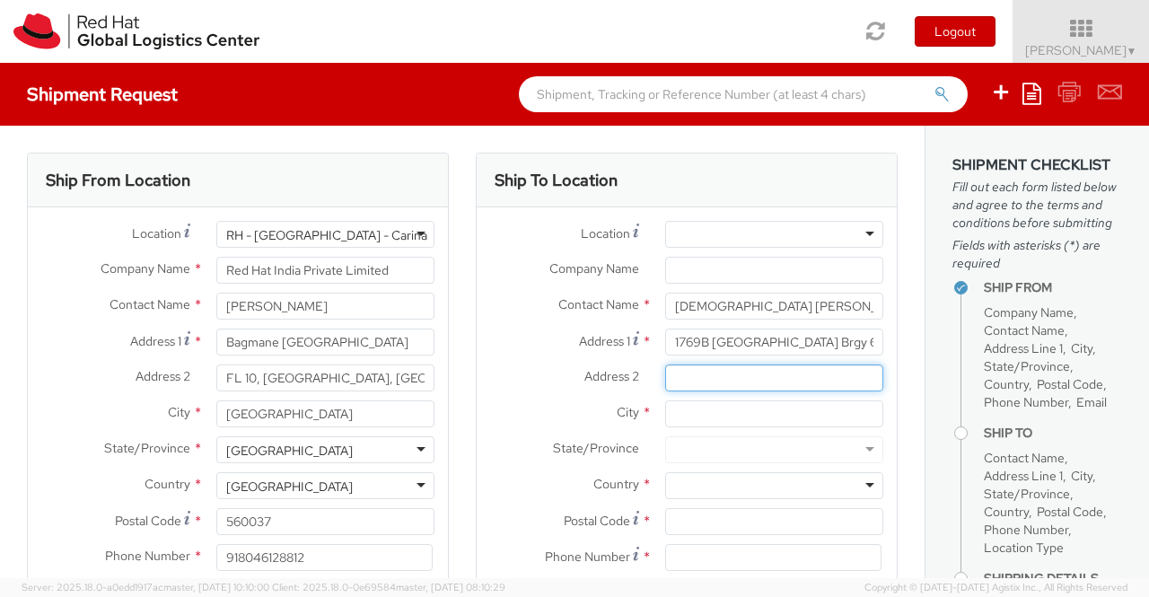
click at [713, 371] on input "Address 2 *" at bounding box center [774, 378] width 218 height 27
paste input "Concepcion Aguila St. San Miguel"
type input "Concepcion Aguila St. San Miguel"
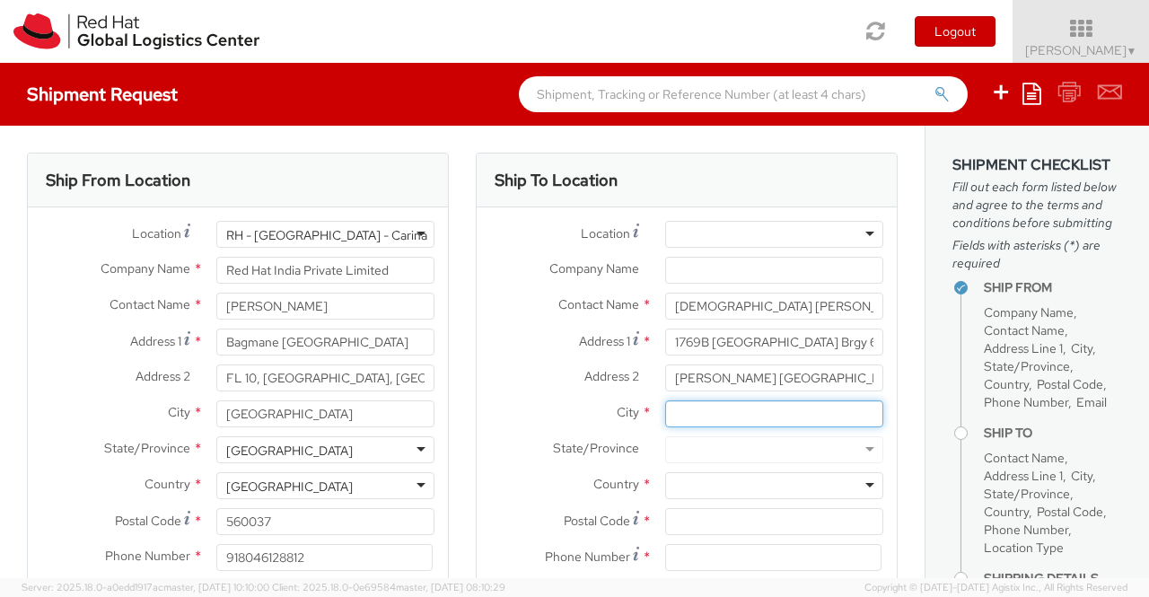
click at [715, 400] on input "City *" at bounding box center [774, 413] width 218 height 27
paste input "Manila"
type input "Manila"
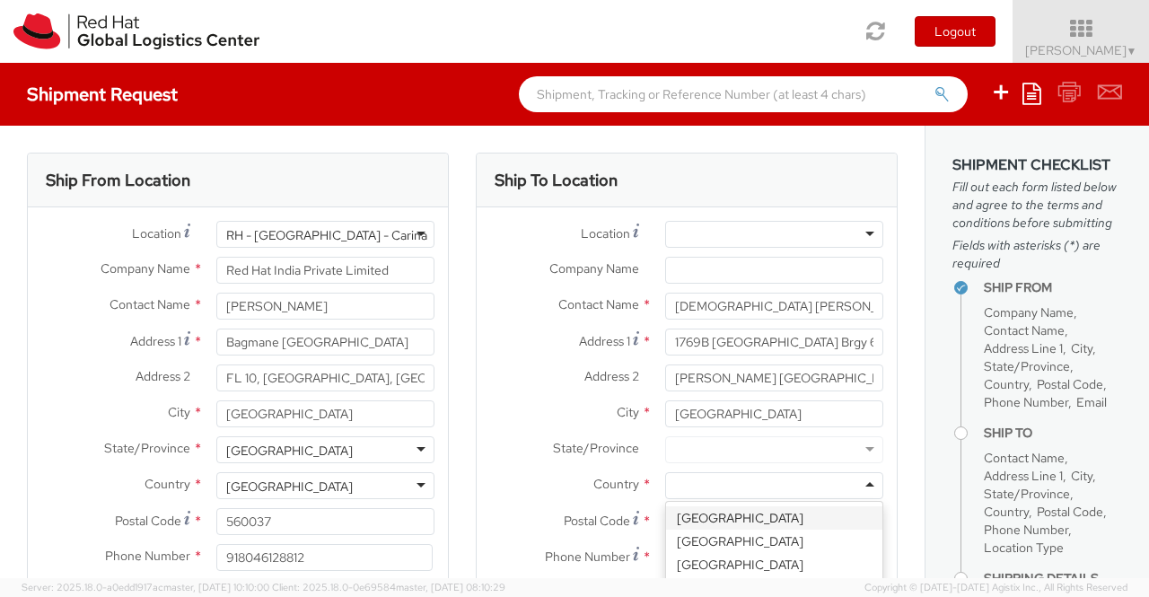
click at [702, 475] on div at bounding box center [774, 485] width 218 height 27
type input "Phi"
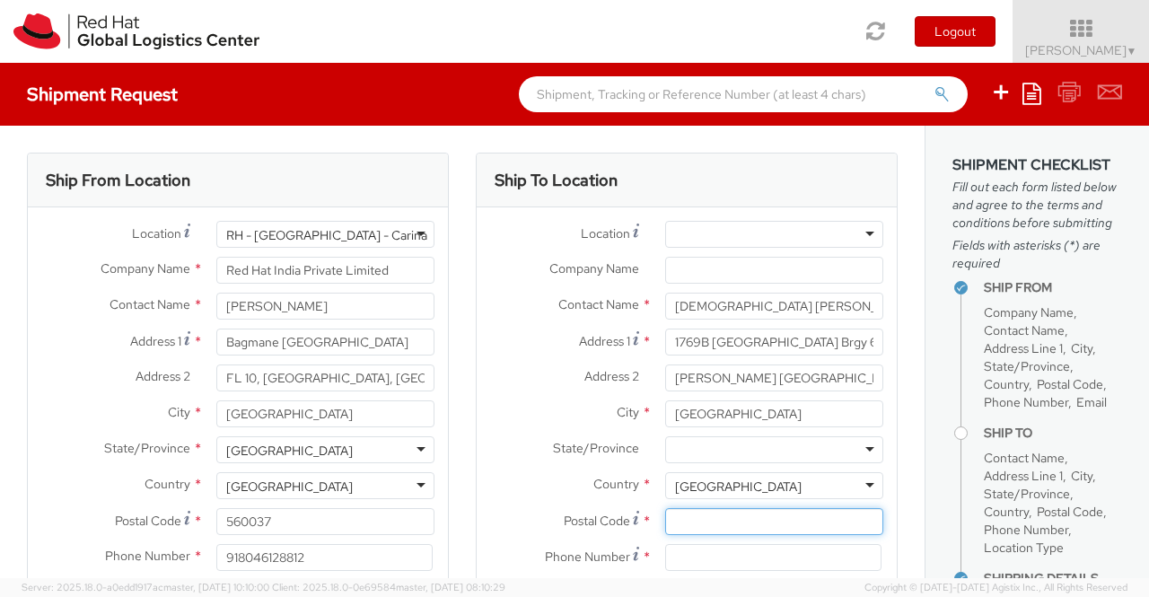
click at [690, 524] on input "Postal Code *" at bounding box center [774, 521] width 218 height 27
paste input "1005"
type input "1005"
click at [748, 559] on input at bounding box center [773, 557] width 216 height 27
paste input "+639178751581"
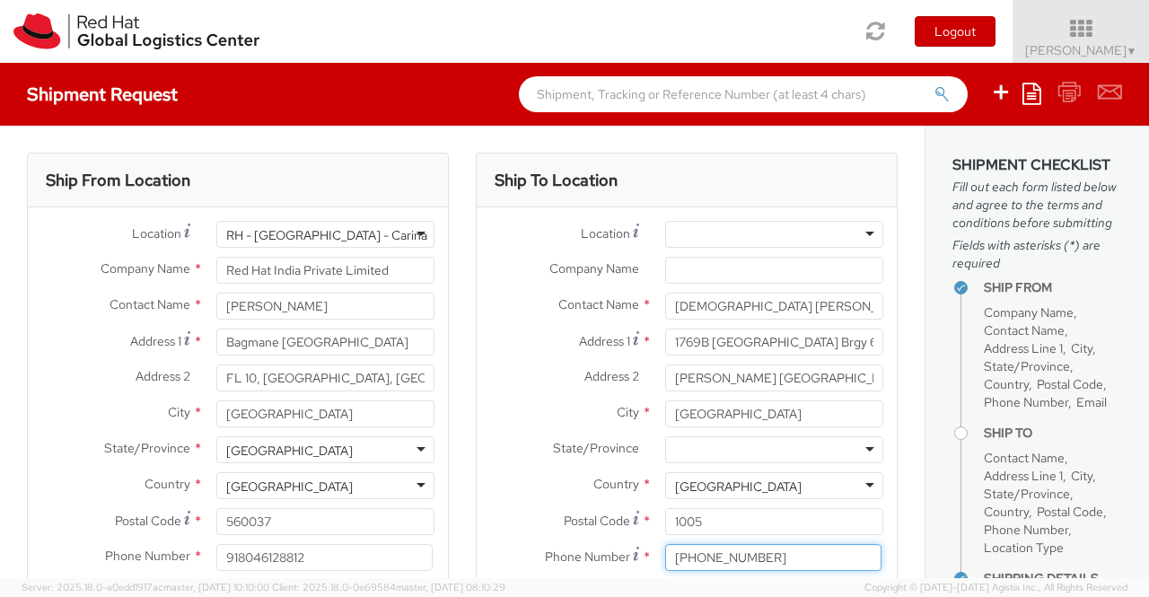
type input "+639178751581"
click at [463, 480] on div "Ship To Location Location * RH - Amsterdam - MSO RH - Amsterdam Data Center RH …" at bounding box center [686, 421] width 449 height 536
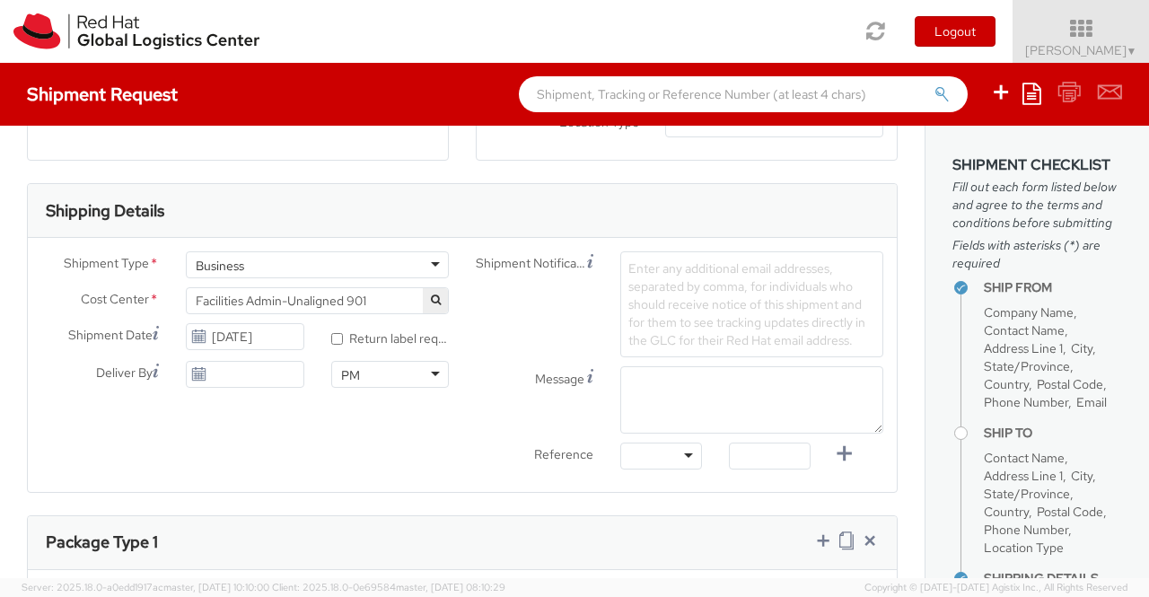
scroll to position [539, 0]
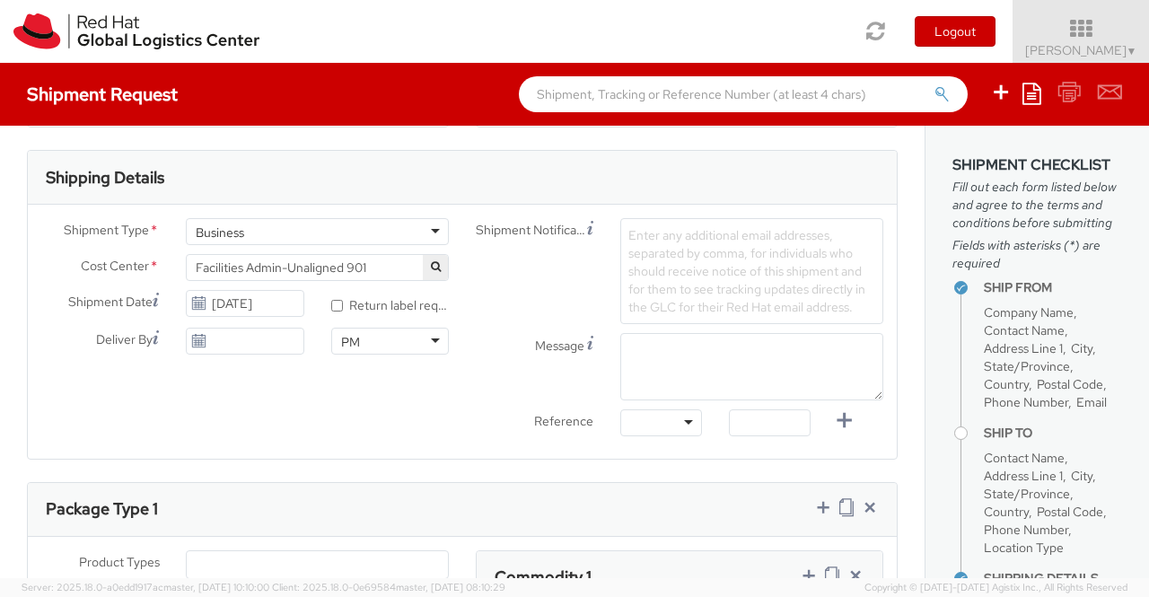
click at [377, 270] on span "Facilities Admin-Unaligned 901" at bounding box center [317, 268] width 243 height 16
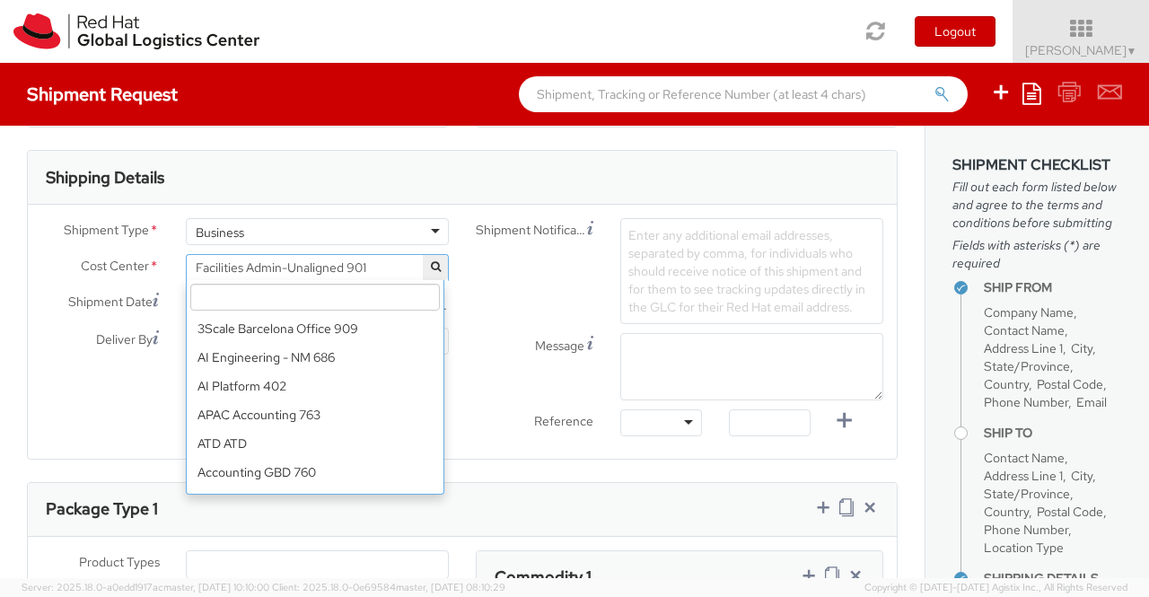
scroll to position [7723, 0]
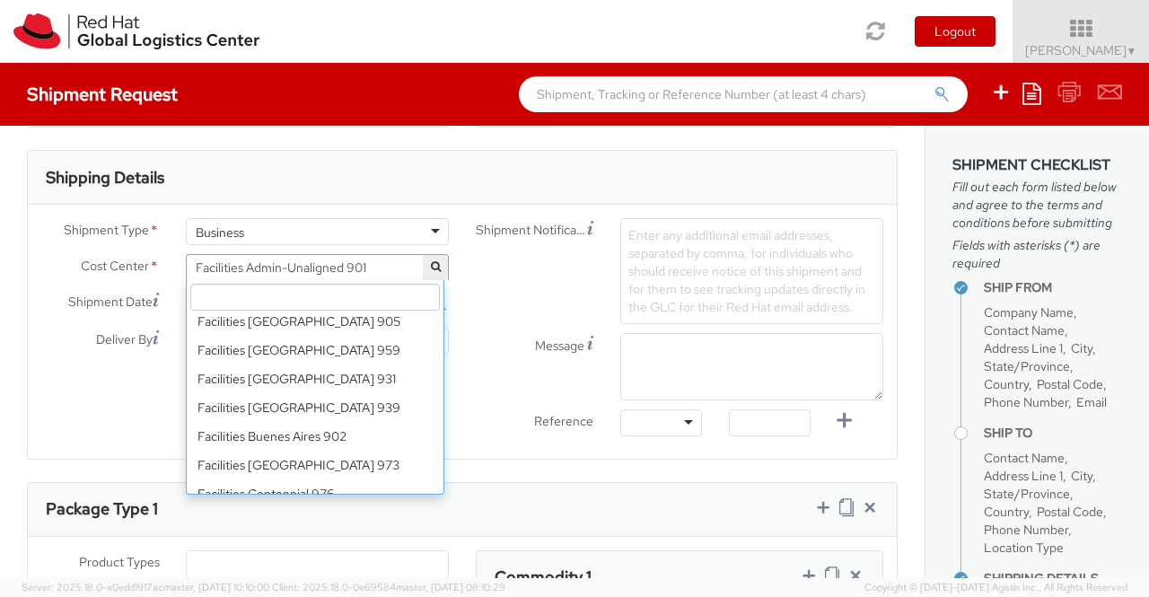
click at [264, 299] on input "search" at bounding box center [315, 297] width 250 height 27
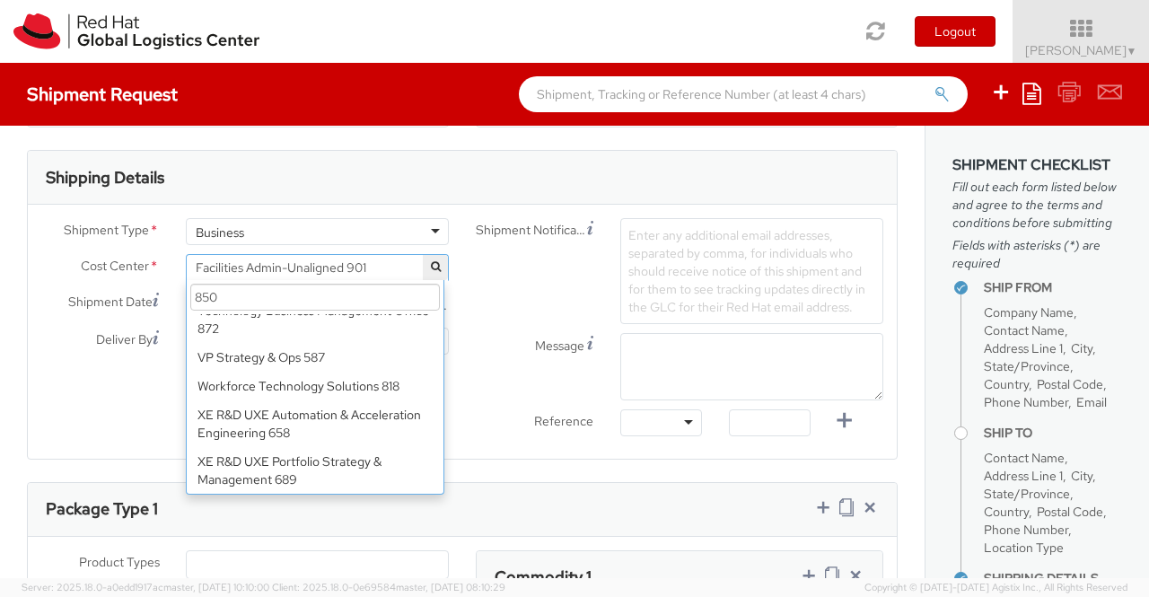
scroll to position [0, 0]
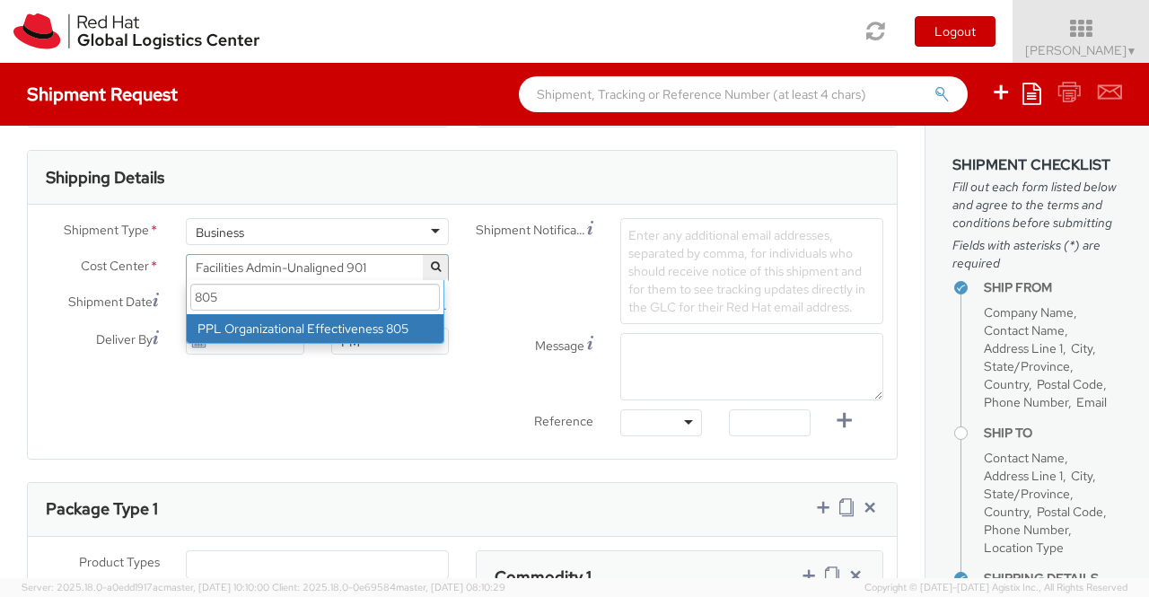
type input "805"
drag, startPoint x: 406, startPoint y: 329, endPoint x: 180, endPoint y: 401, distance: 236.8
select select "805"
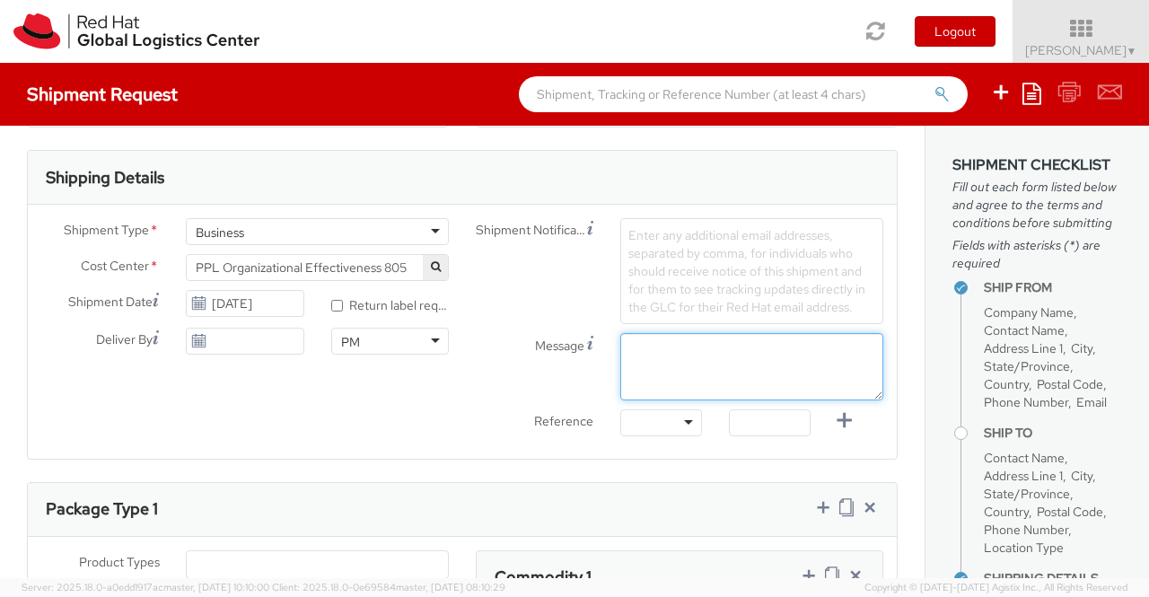
click at [731, 365] on textarea "Message" at bounding box center [751, 366] width 263 height 67
paste textarea "New Hire Kit"
type textarea "New Hire Kit"
click at [451, 527] on div "Package Type 1" at bounding box center [462, 510] width 869 height 54
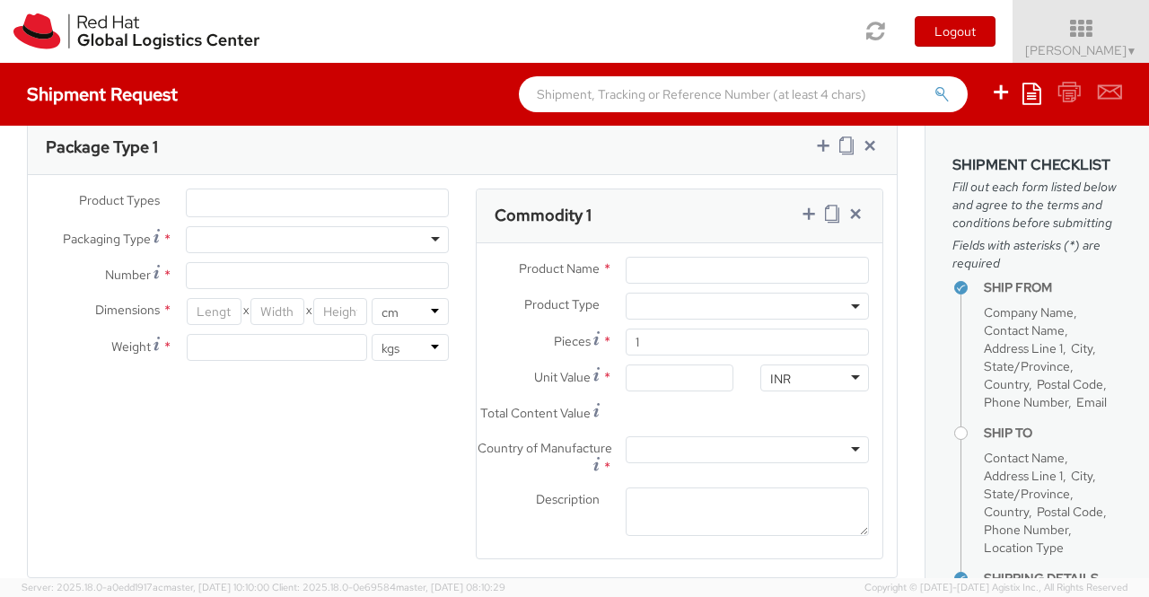
scroll to position [718, 0]
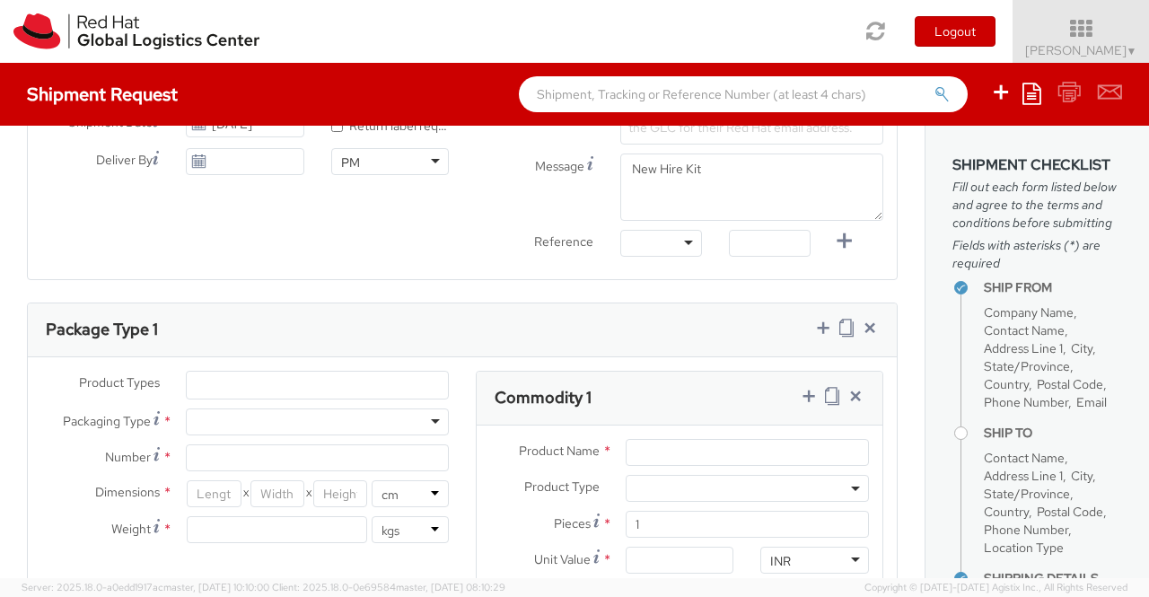
click at [257, 379] on ul at bounding box center [317, 385] width 261 height 27
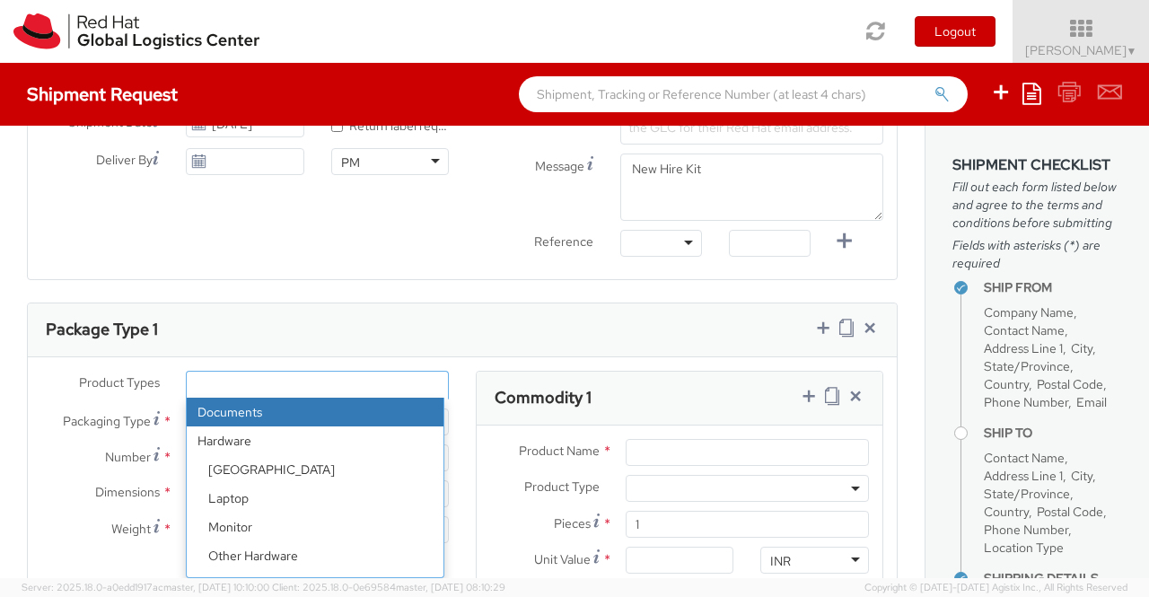
scroll to position [79, 0]
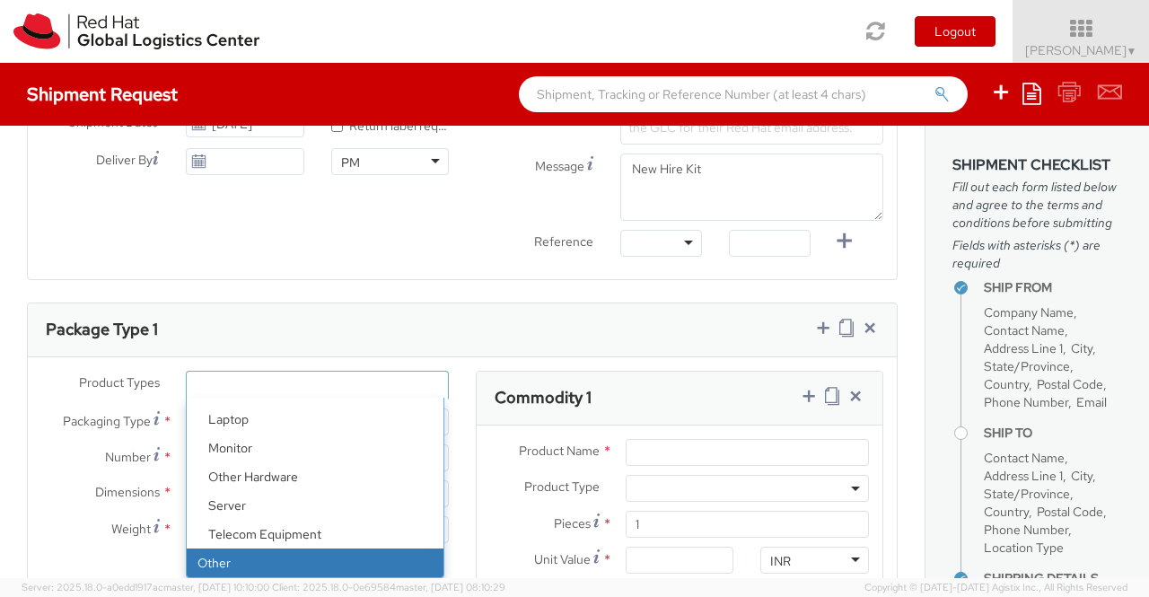
select select "OTHER"
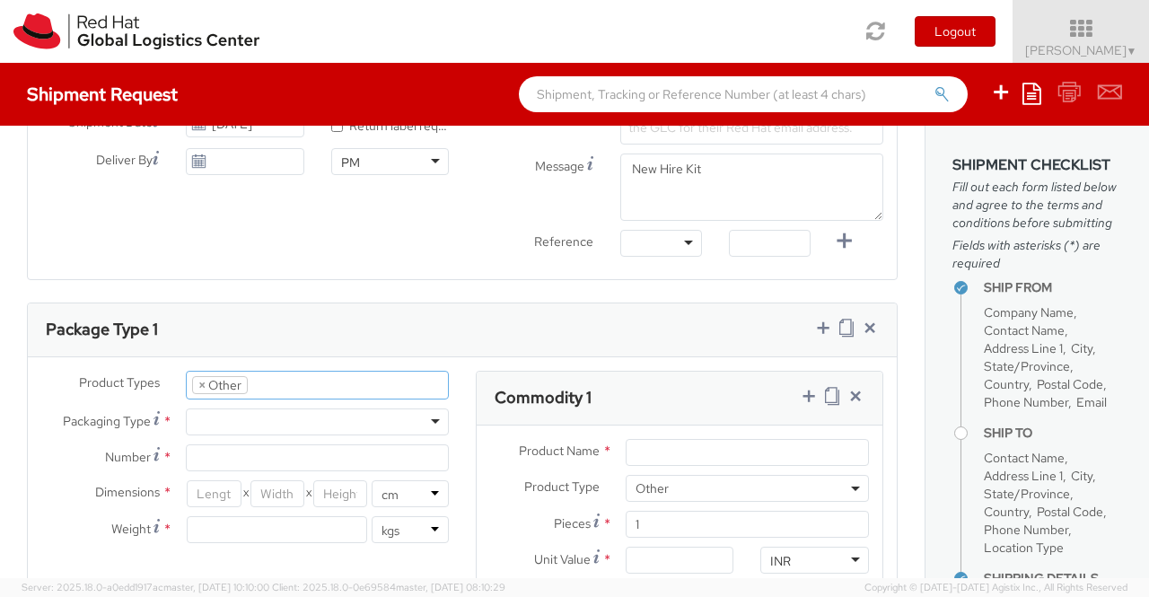
click at [232, 416] on div at bounding box center [317, 422] width 263 height 27
click at [214, 440] on div "Product Types * Documents Docking Station Laptop Monitor Other Hardware Server …" at bounding box center [245, 466] width 435 height 190
click at [214, 452] on input "Number *" at bounding box center [317, 457] width 263 height 27
type input "1"
click at [92, 529] on label "Weight *" at bounding box center [100, 528] width 145 height 24
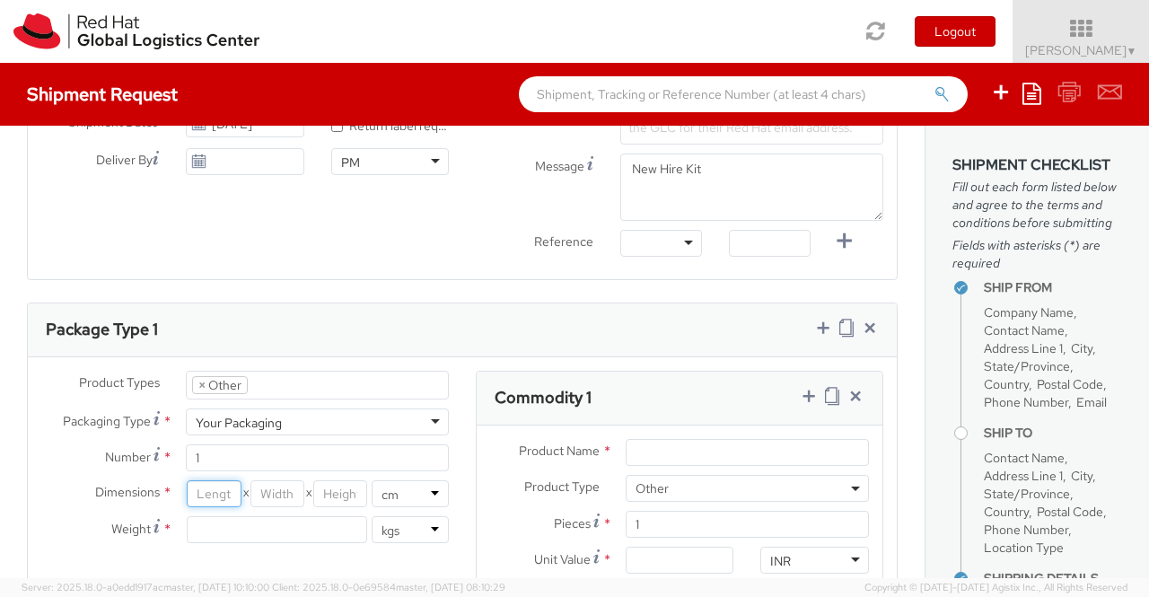
click at [212, 499] on input "number" at bounding box center [214, 493] width 54 height 27
type input "35"
click at [265, 497] on input "number" at bounding box center [278, 493] width 54 height 27
type input "30"
click at [341, 494] on input "number" at bounding box center [340, 493] width 54 height 27
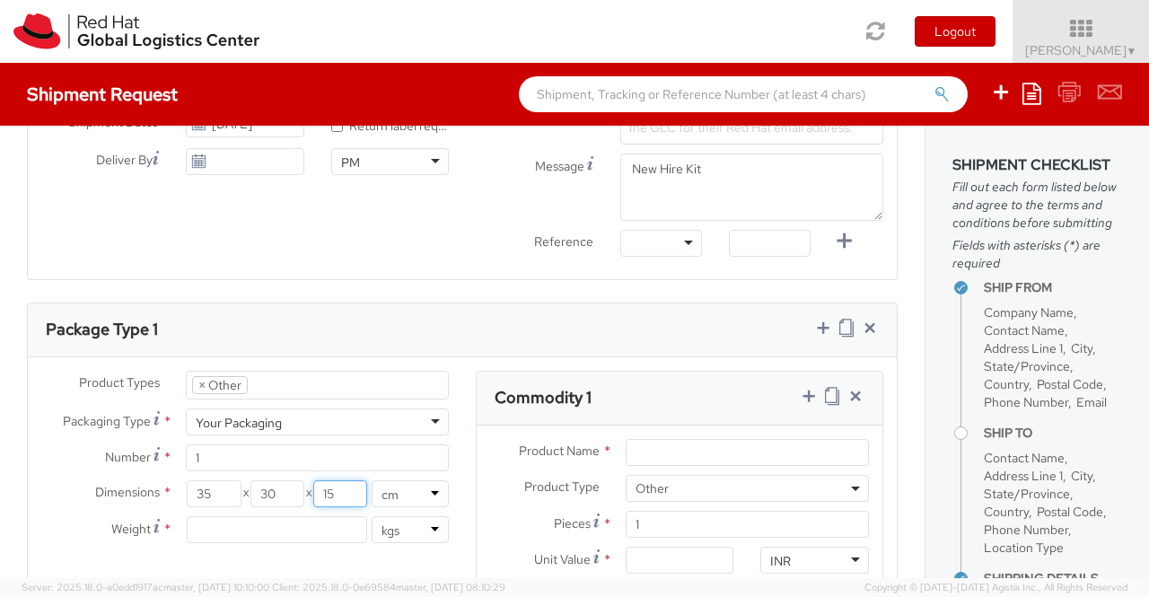
type input "15"
click at [336, 526] on input "number" at bounding box center [277, 529] width 180 height 27
type input "0.70"
click at [474, 333] on div "Package Type 1" at bounding box center [462, 331] width 869 height 54
click at [659, 452] on input "Product Name *" at bounding box center [747, 452] width 243 height 27
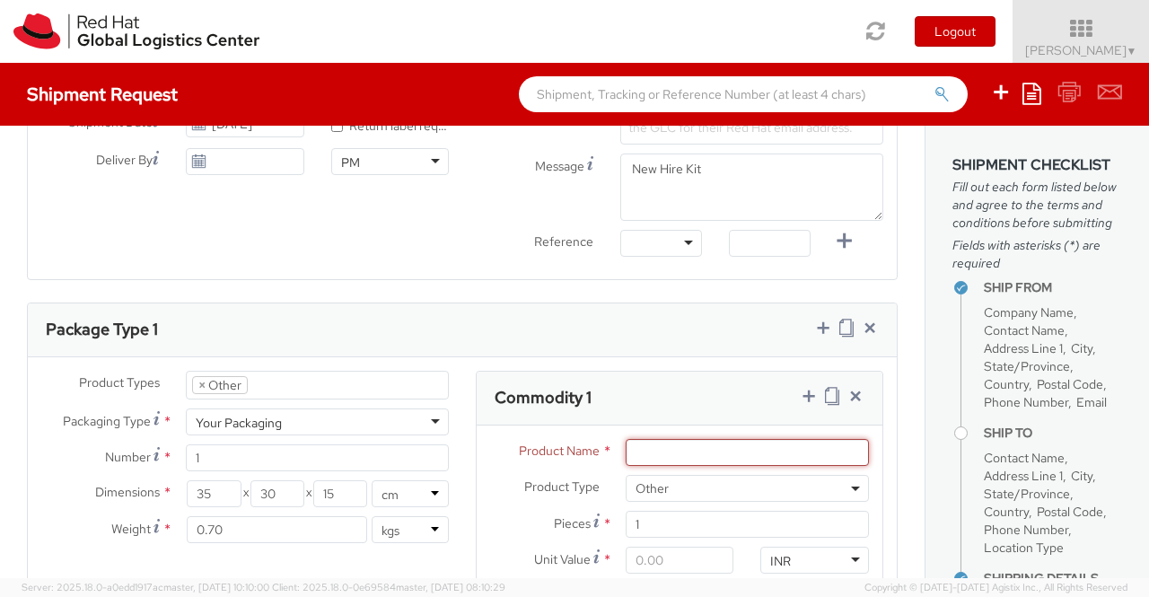
paste input "Postcard"
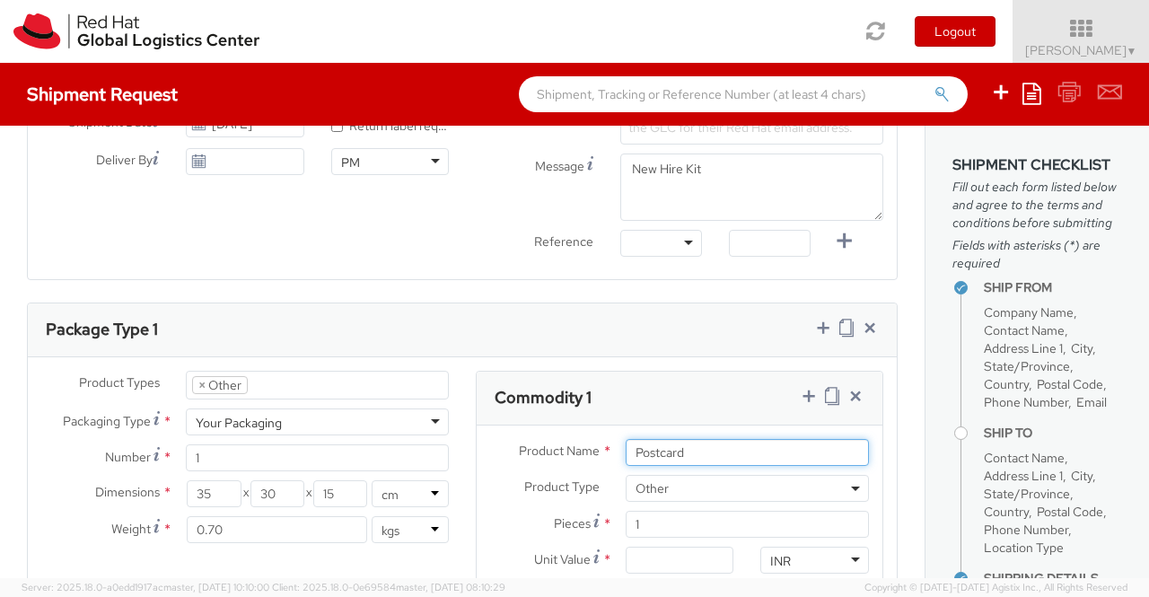
type input "Postcard"
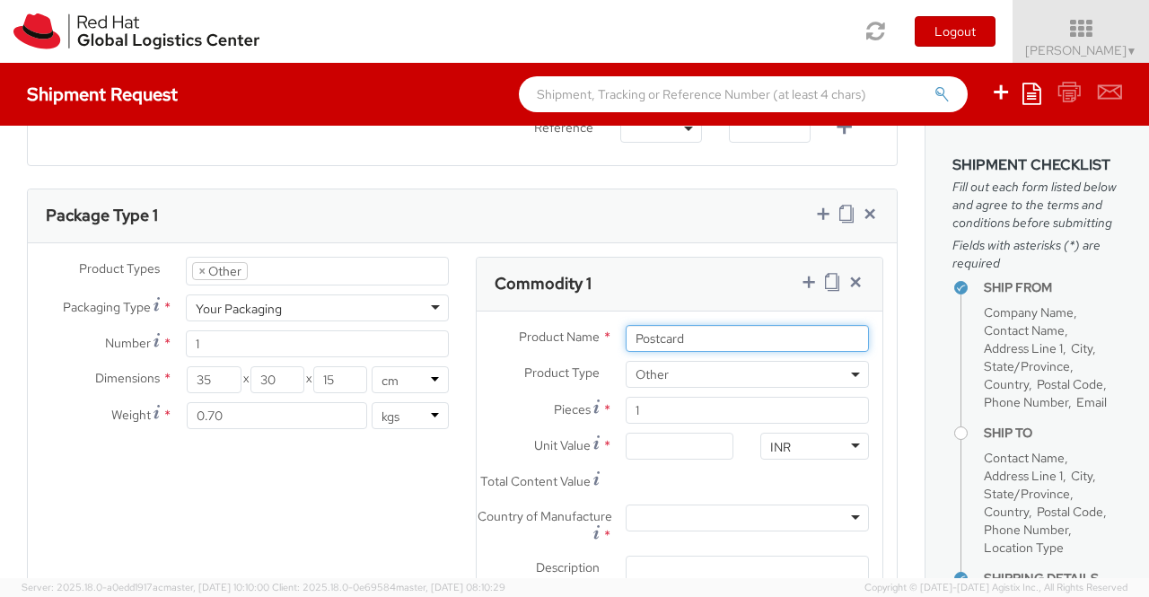
scroll to position [898, 0]
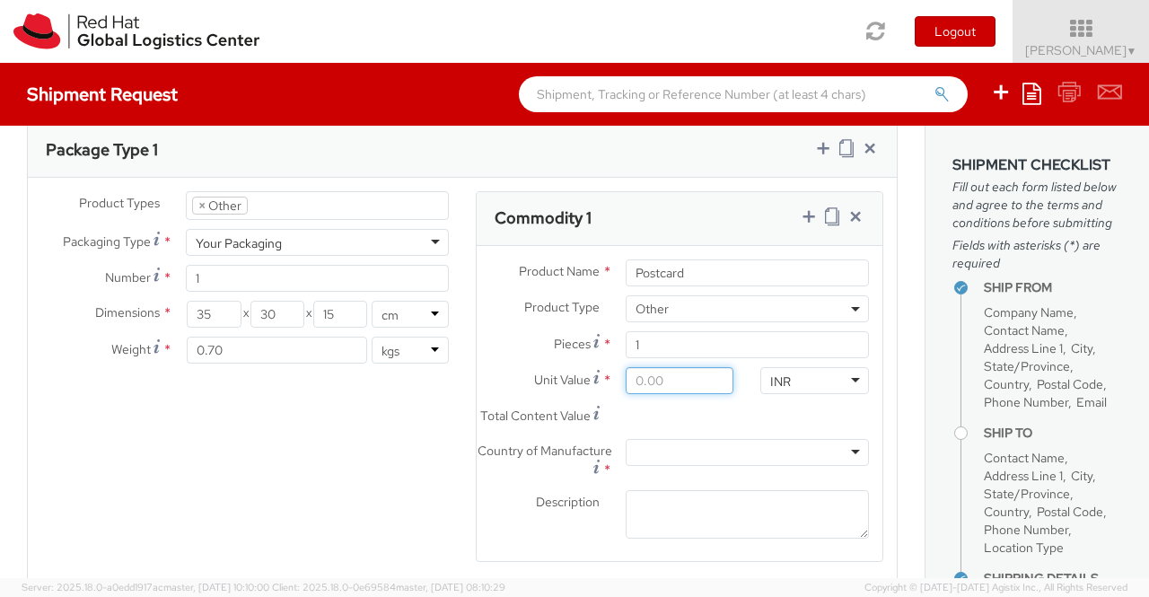
click at [666, 381] on input "Unit Value *" at bounding box center [680, 380] width 109 height 27
type input "0.60"
type input "0.69"
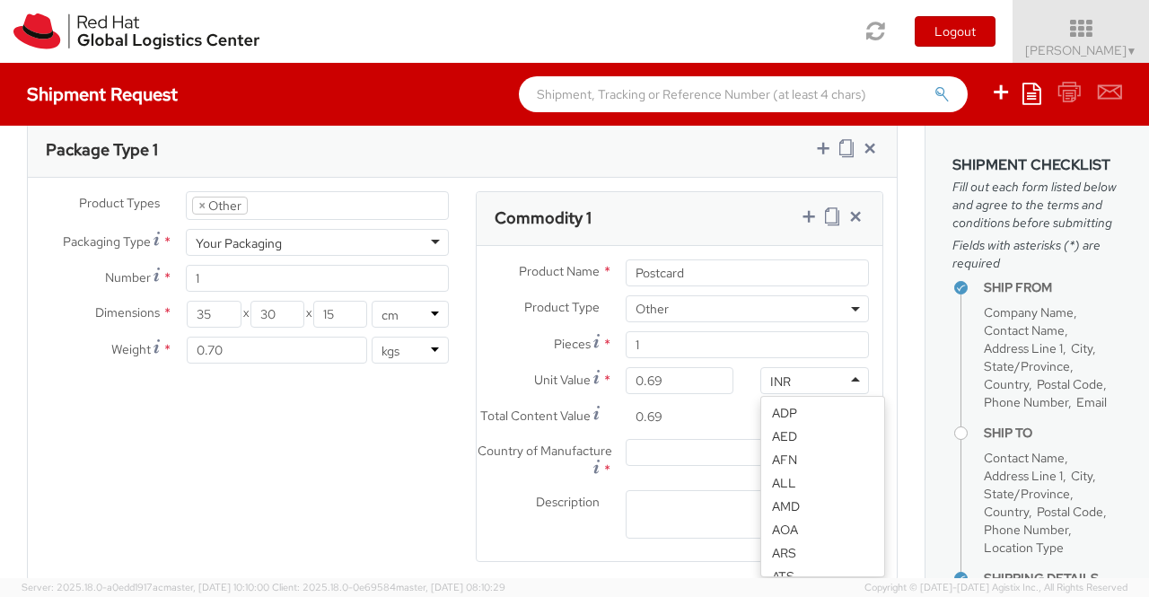
scroll to position [1375, 0]
click at [791, 374] on div "INR" at bounding box center [815, 380] width 109 height 27
type input "US"
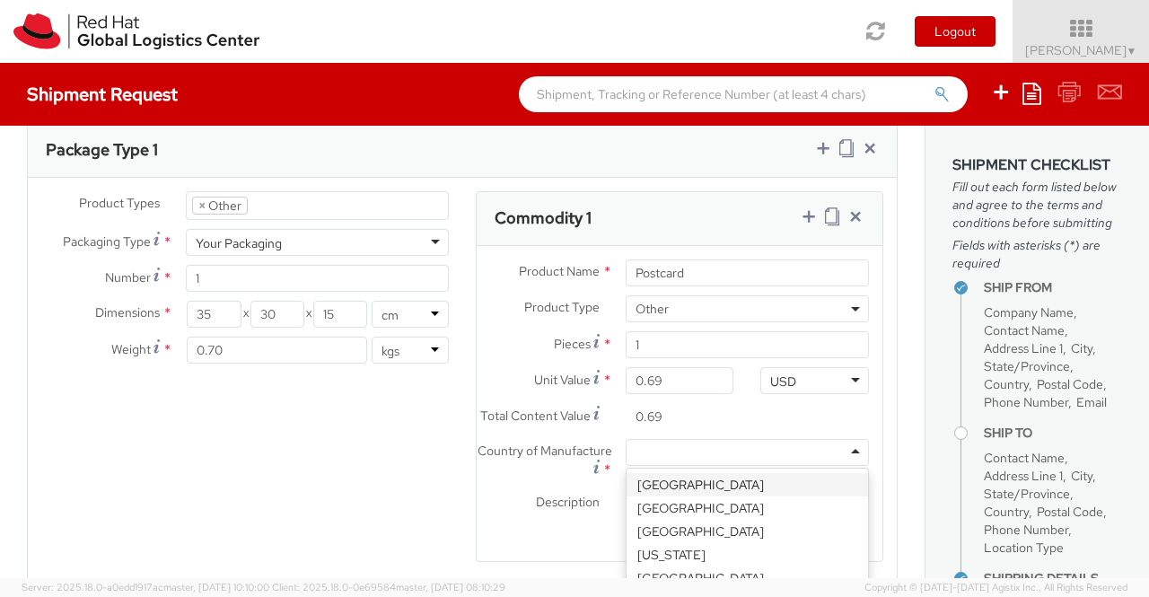
click at [655, 466] on div at bounding box center [747, 452] width 243 height 27
type input "Uni"
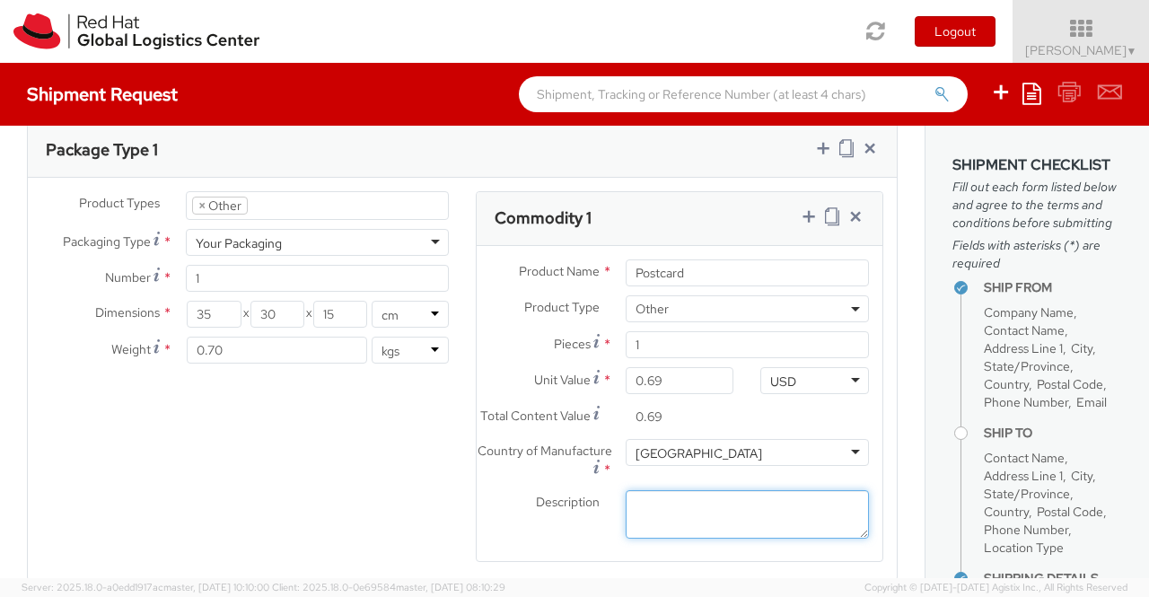
click at [735, 529] on textarea "Description *" at bounding box center [747, 514] width 243 height 49
paste textarea "Red Hat Branded (Sample - not for resale, value for customs purpose only)"
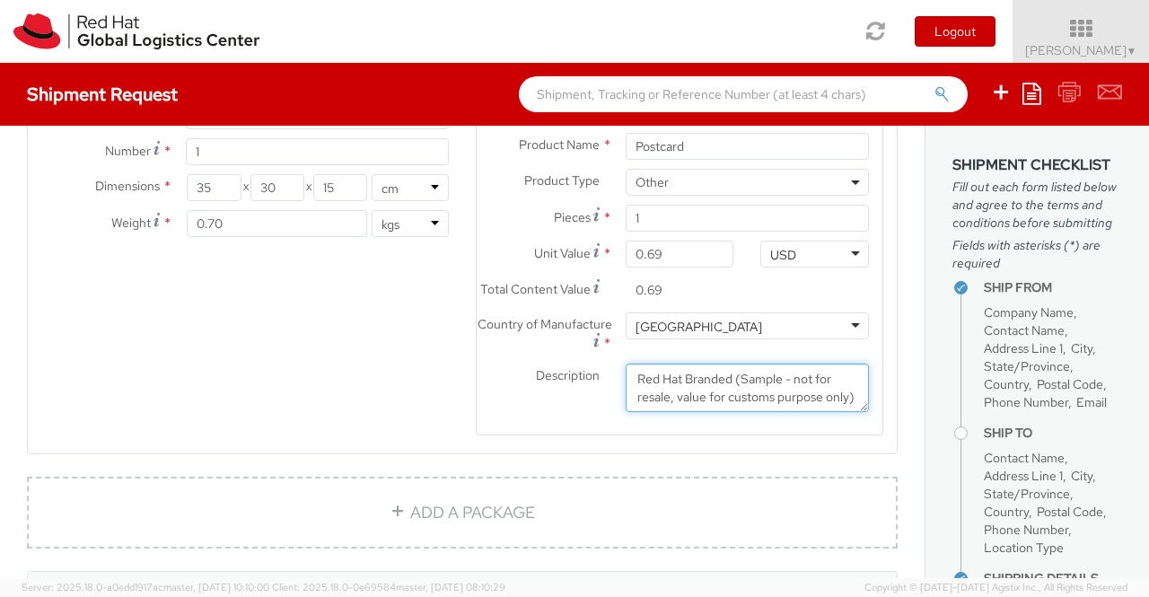
scroll to position [988, 0]
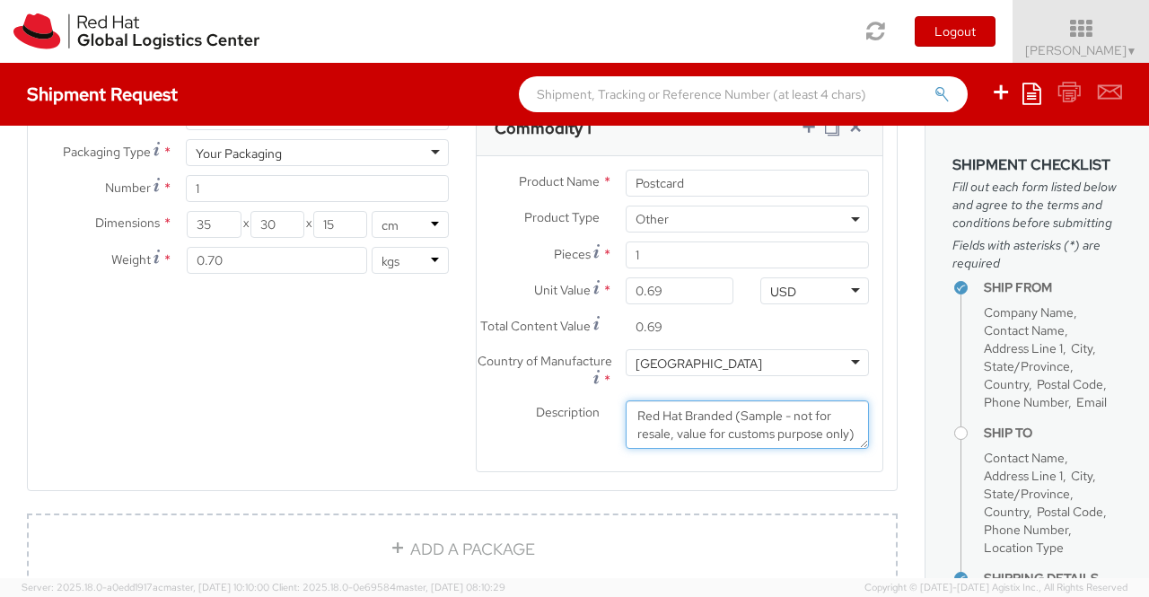
type textarea "Red Hat Branded (Sample - not for resale, value for customs purpose only)"
click at [273, 426] on div "Product Types * Documents Docking Station Laptop Monitor Other Hardware Server …" at bounding box center [462, 298] width 869 height 394
click at [900, 463] on div "Ship From Location Location * RH - Bangalore - Carina RH - Bangalore - Carina R…" at bounding box center [462, 94] width 925 height 1912
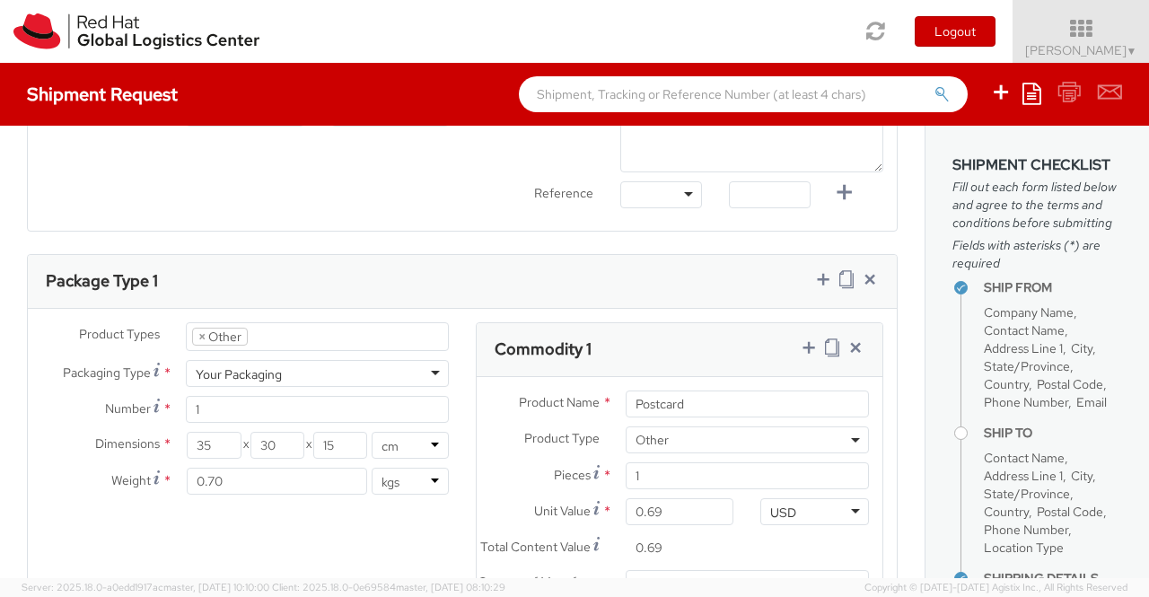
scroll to position [718, 0]
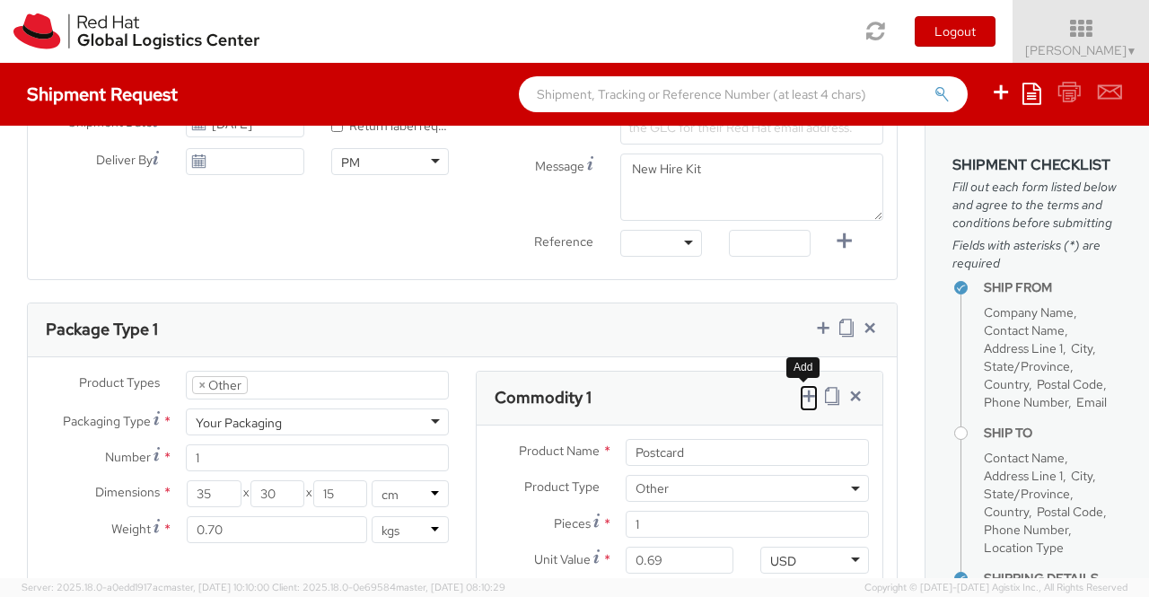
click at [800, 397] on icon at bounding box center [809, 396] width 18 height 18
select select
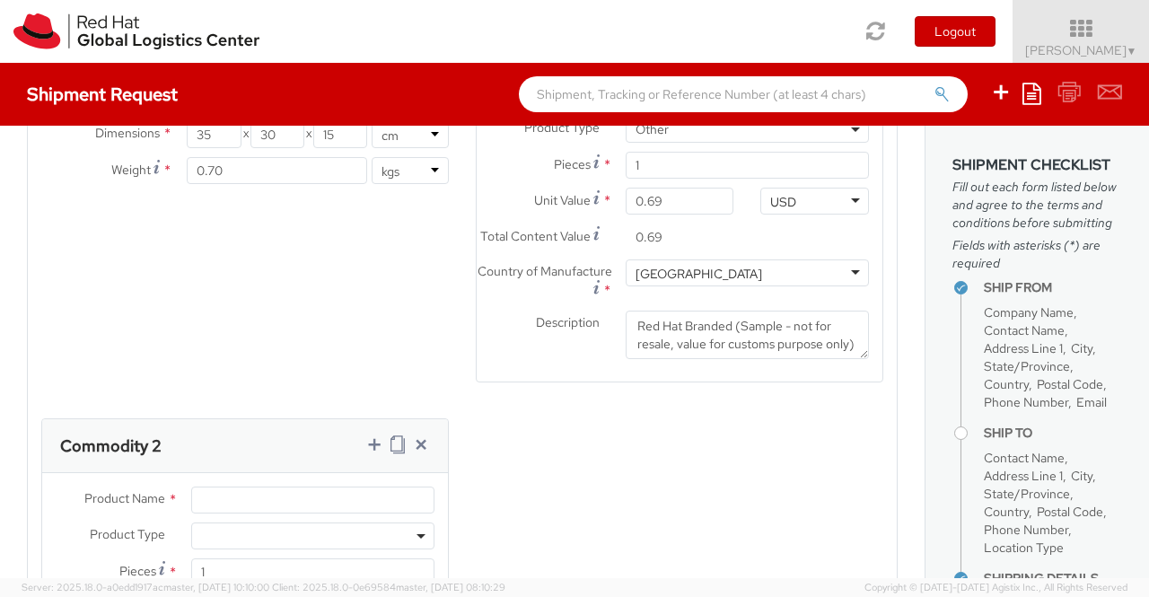
scroll to position [1257, 0]
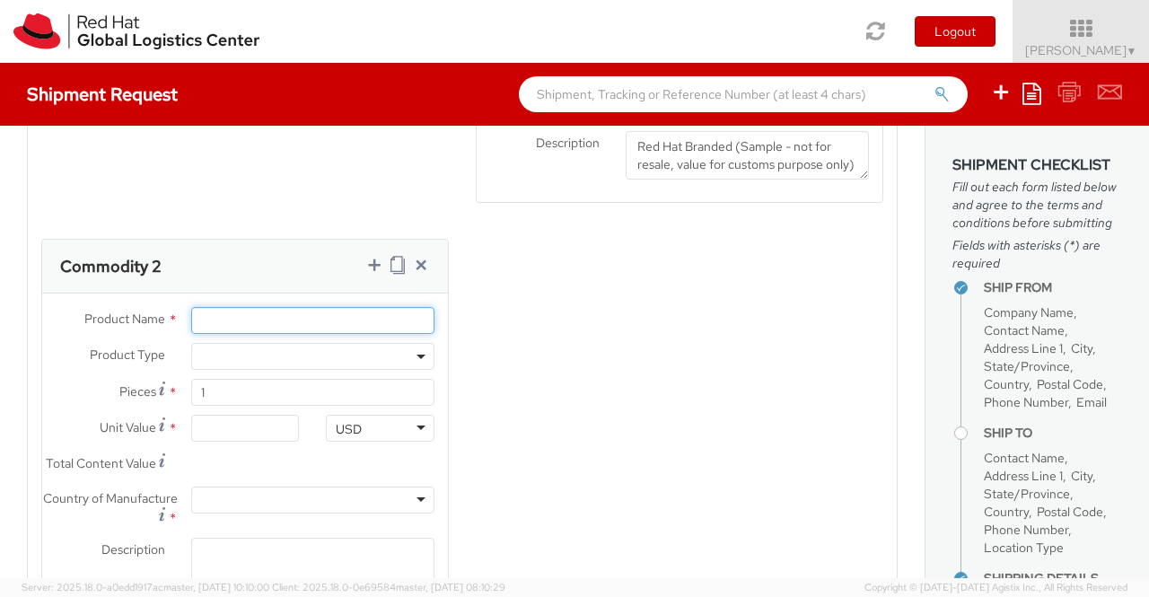
click at [232, 333] on input "Product Name *" at bounding box center [312, 320] width 243 height 27
paste input "Fedora Hat - 100% polyester"
type input "Fedora Hat - 100% polyester"
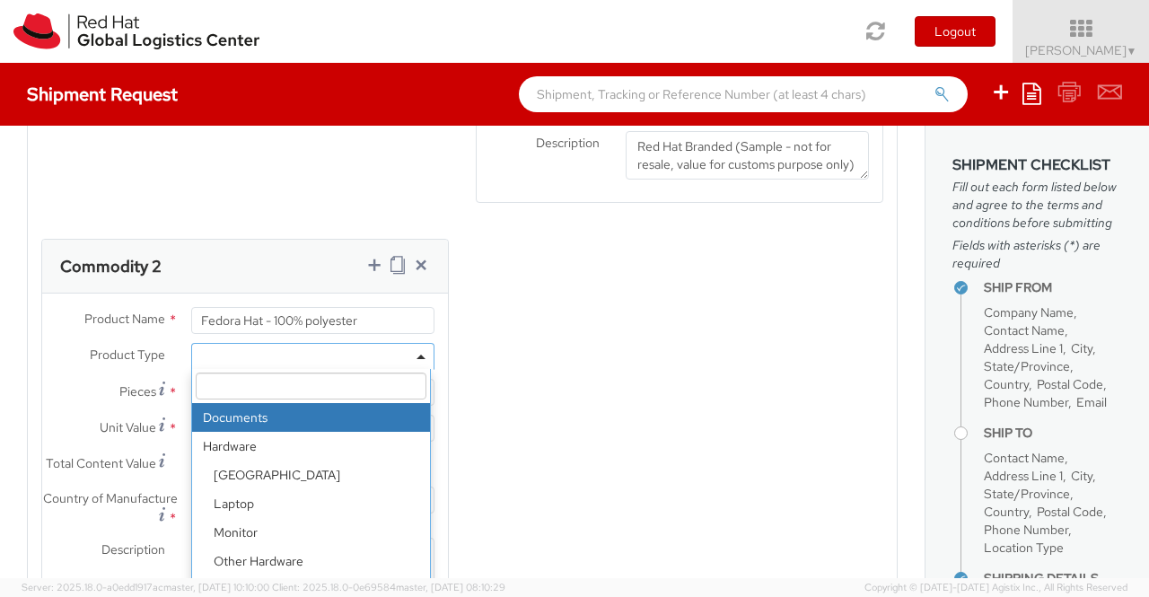
click at [240, 370] on span at bounding box center [312, 356] width 243 height 27
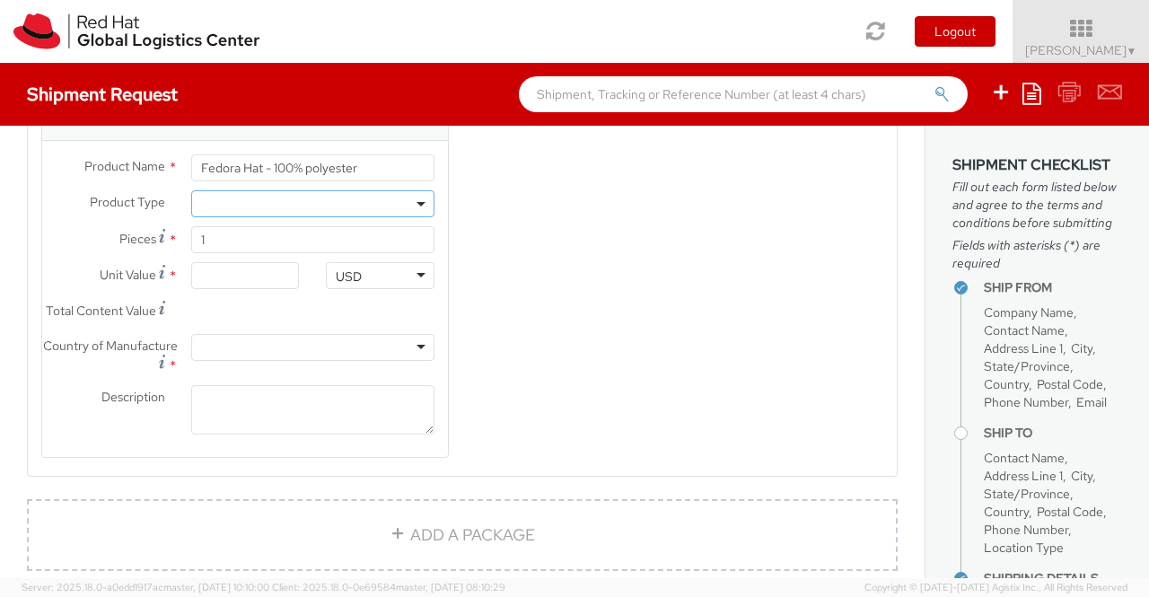
scroll to position [1430, 0]
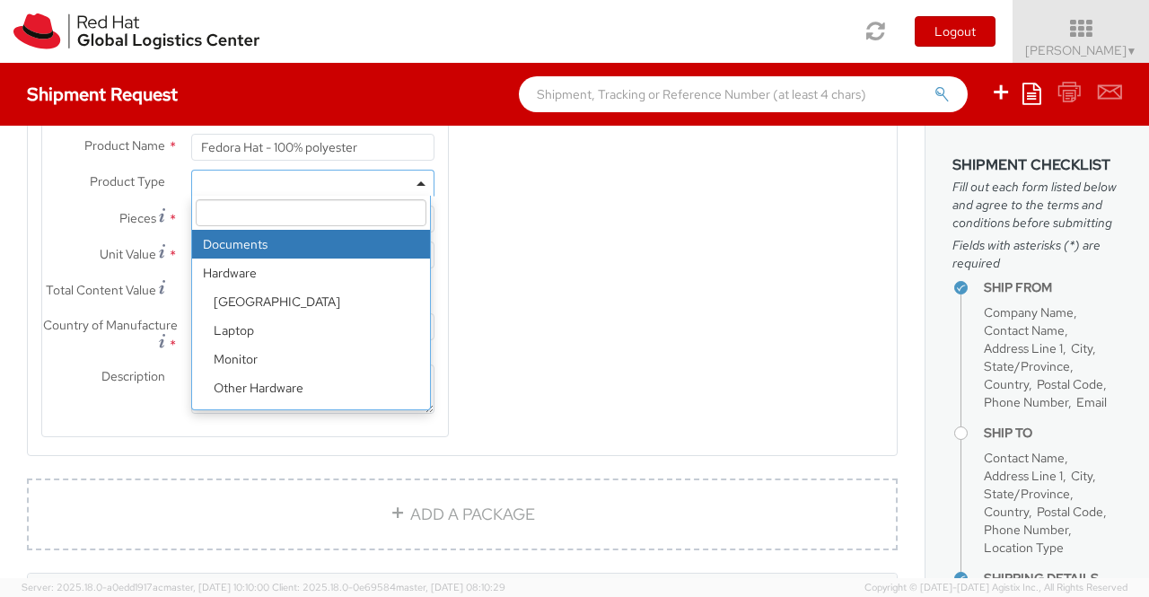
click at [418, 193] on span at bounding box center [312, 183] width 243 height 27
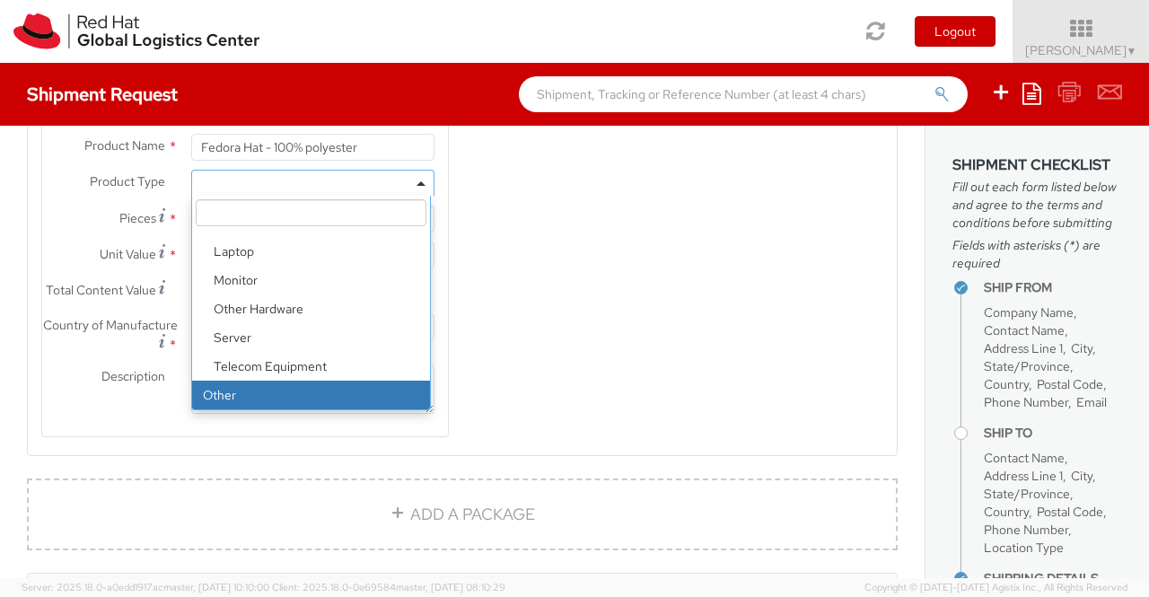
drag, startPoint x: 216, startPoint y: 398, endPoint x: 338, endPoint y: 373, distance: 123.8
select select "OTHER"
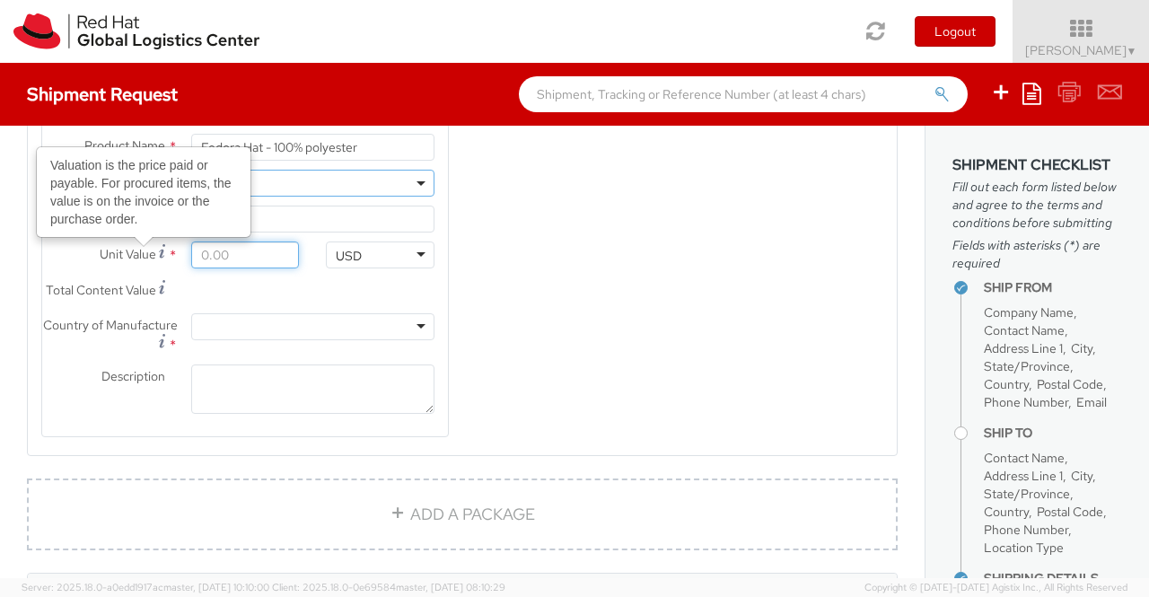
click at [216, 268] on input "Unit Value Valuation is the price paid or payable. For procured items, the valu…" at bounding box center [245, 255] width 109 height 27
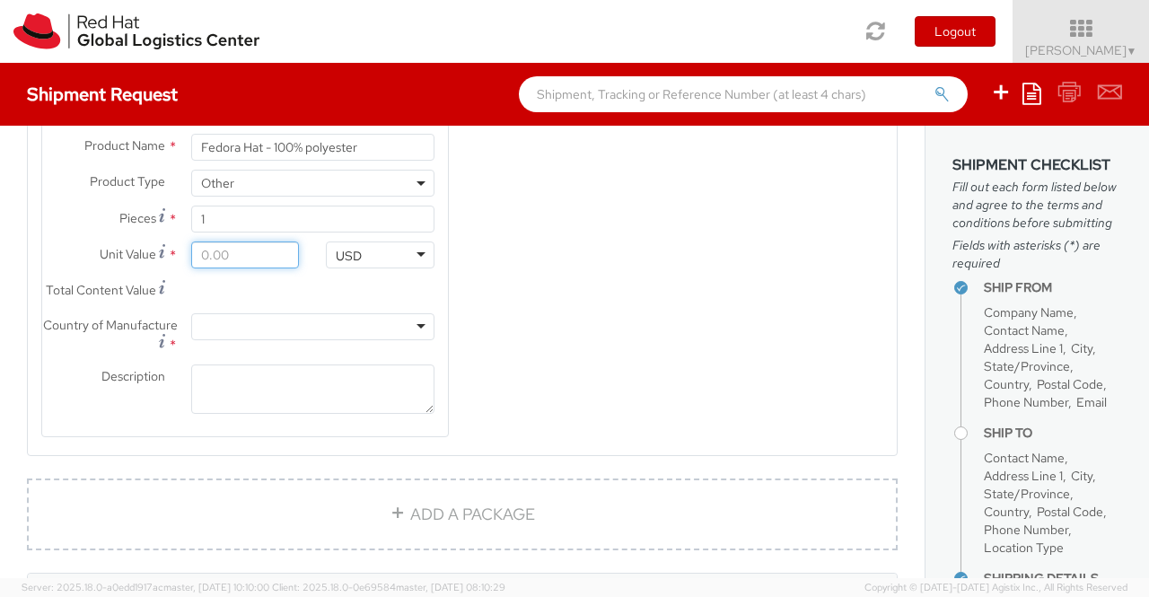
type input "1.00"
type input "18.00"
click at [578, 315] on div "Product Types * Documents Docking Station Laptop Monitor Other Hardware Server …" at bounding box center [462, 59] width 869 height 801
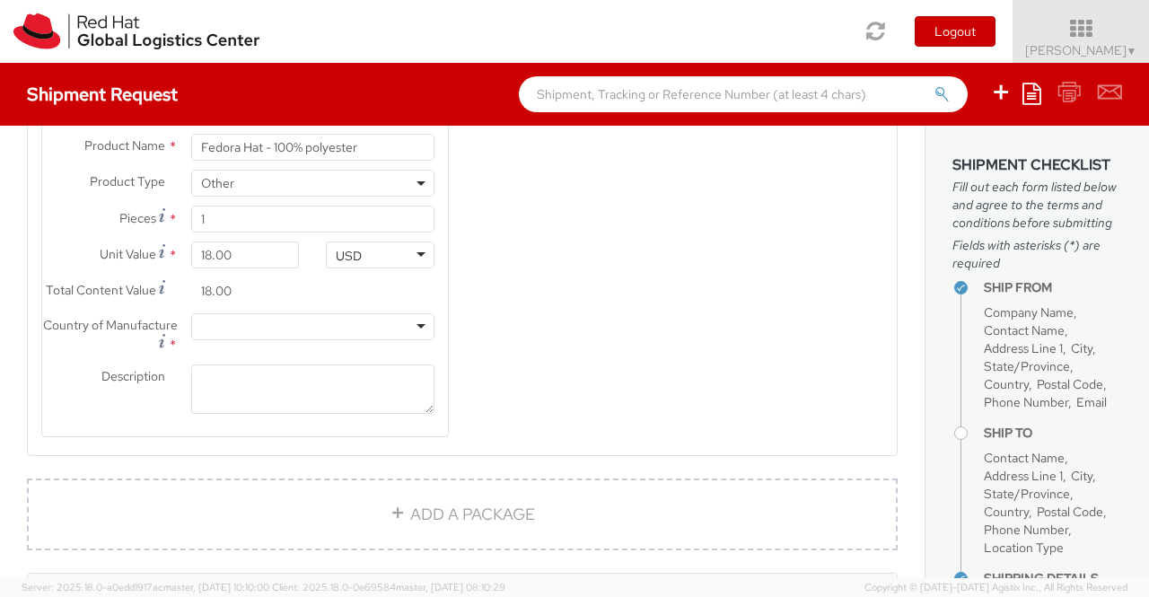
click at [417, 340] on div at bounding box center [312, 326] width 243 height 27
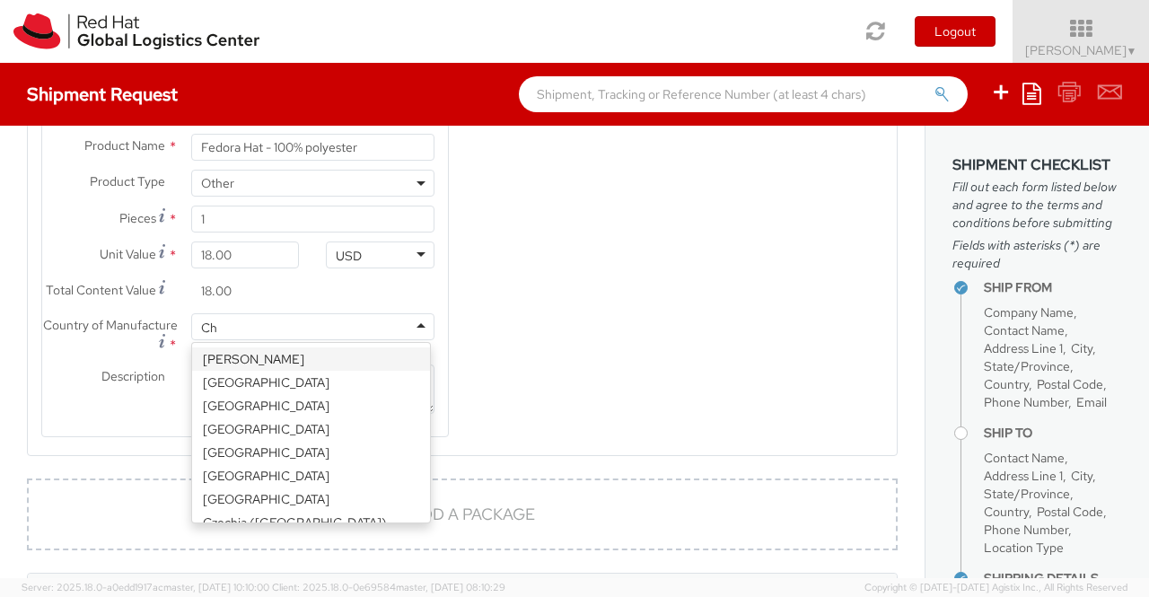
type input "Chi"
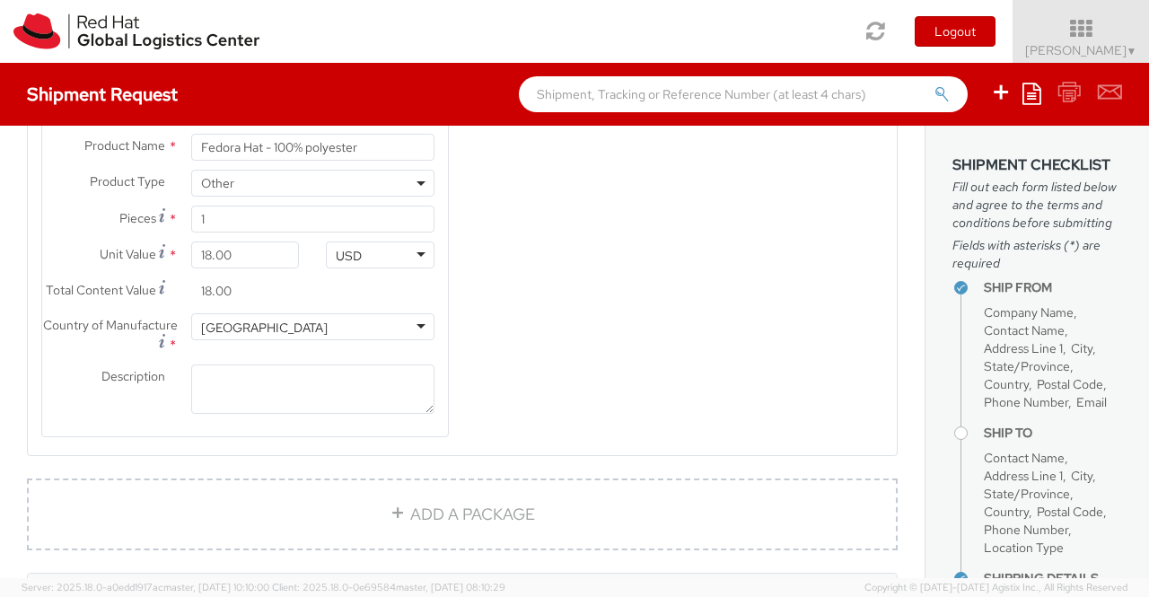
scroll to position [0, 0]
click at [311, 406] on textarea "Description *" at bounding box center [312, 389] width 243 height 49
paste textarea "Red Hat Branded (Sample - not for resale, value for customs purpose only)"
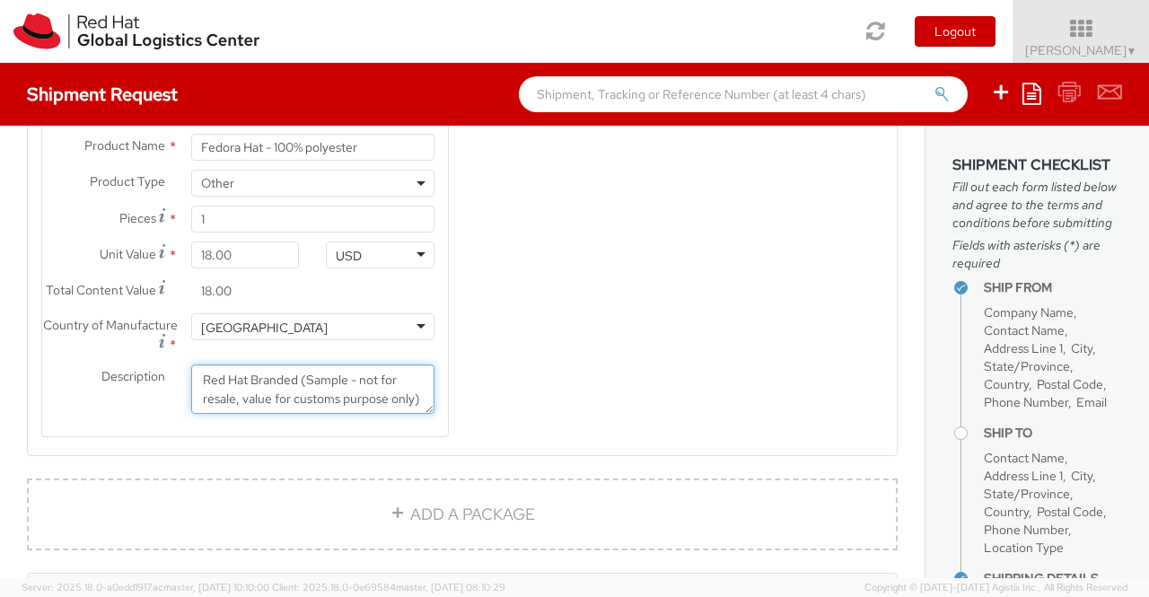
scroll to position [11, 0]
type textarea "Red Hat Branded (Sample - not for resale, value for customs purpose only)"
click at [755, 416] on div "Product Types * Documents Docking Station Laptop Monitor Other Hardware Server …" at bounding box center [462, 59] width 869 height 801
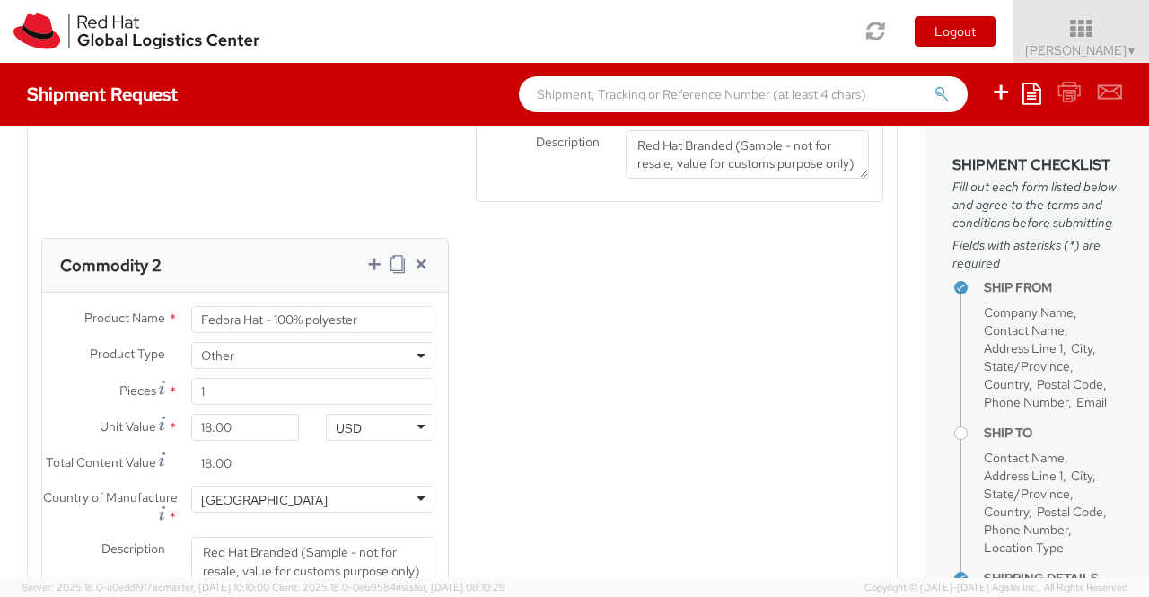
scroll to position [1251, 0]
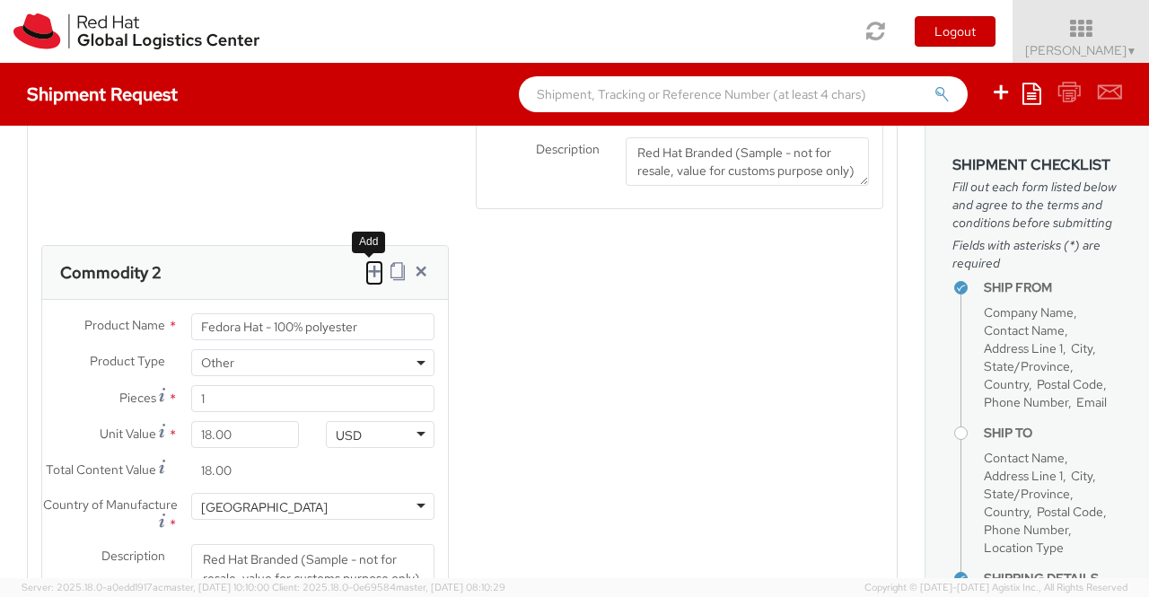
click at [371, 280] on icon at bounding box center [374, 271] width 18 height 18
select select
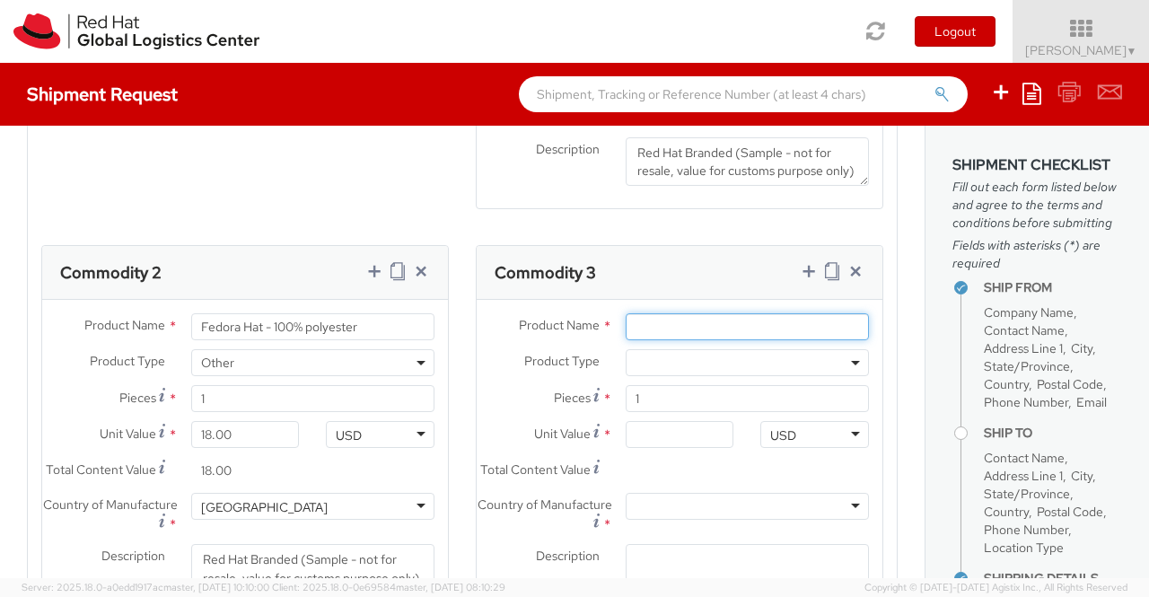
click at [656, 339] on input "Product Name *" at bounding box center [747, 326] width 243 height 27
paste input "Sticker"
type input "Sticker"
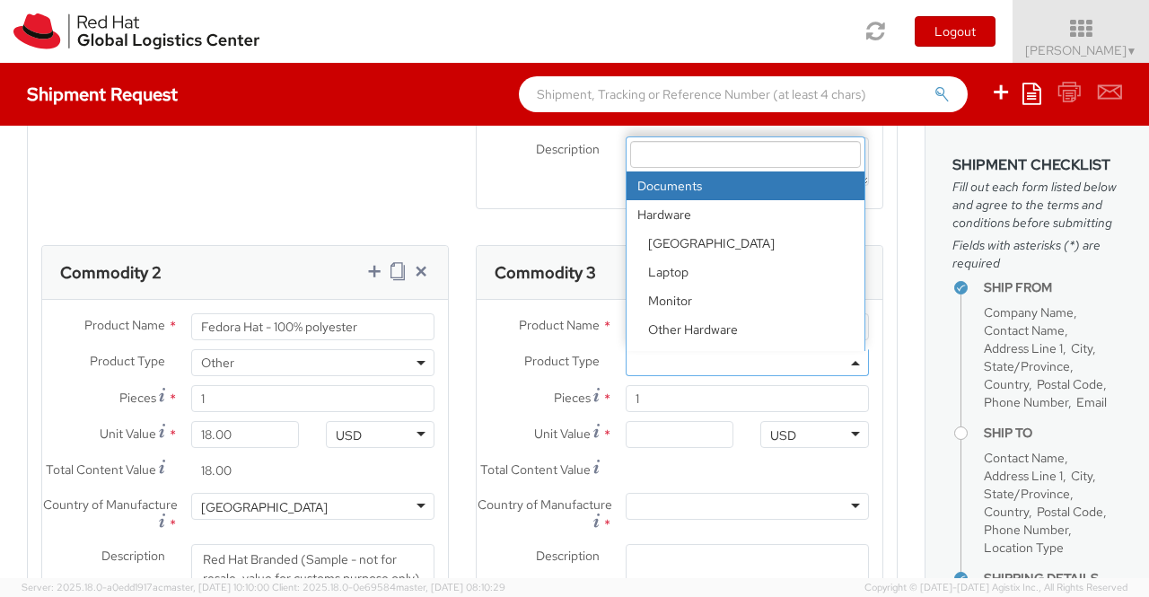
click at [672, 371] on span at bounding box center [747, 362] width 243 height 27
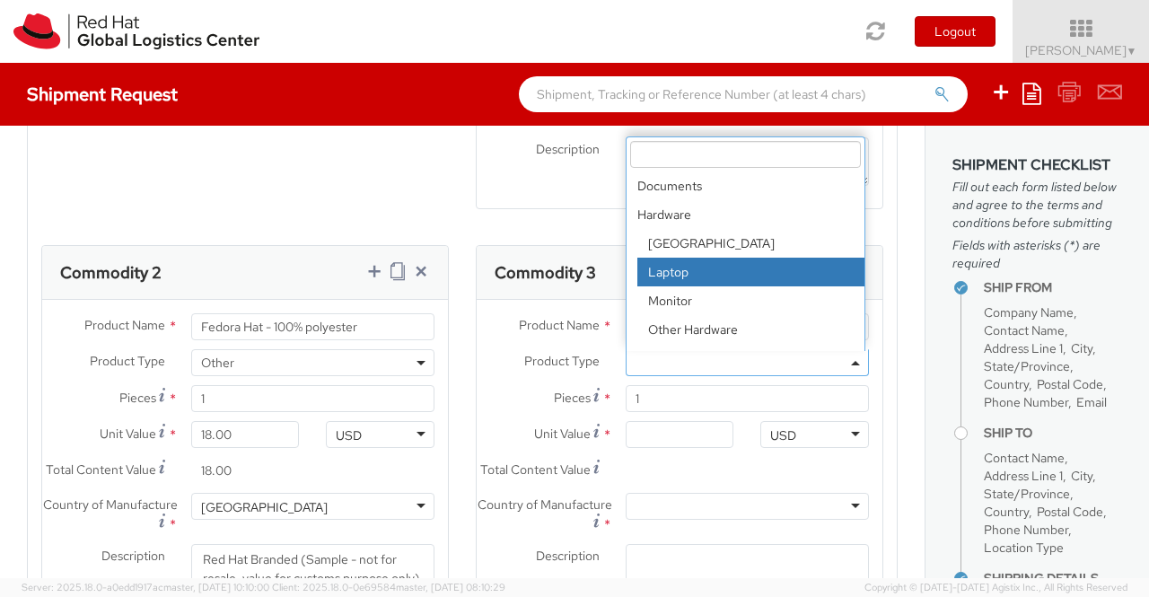
scroll to position [79, 0]
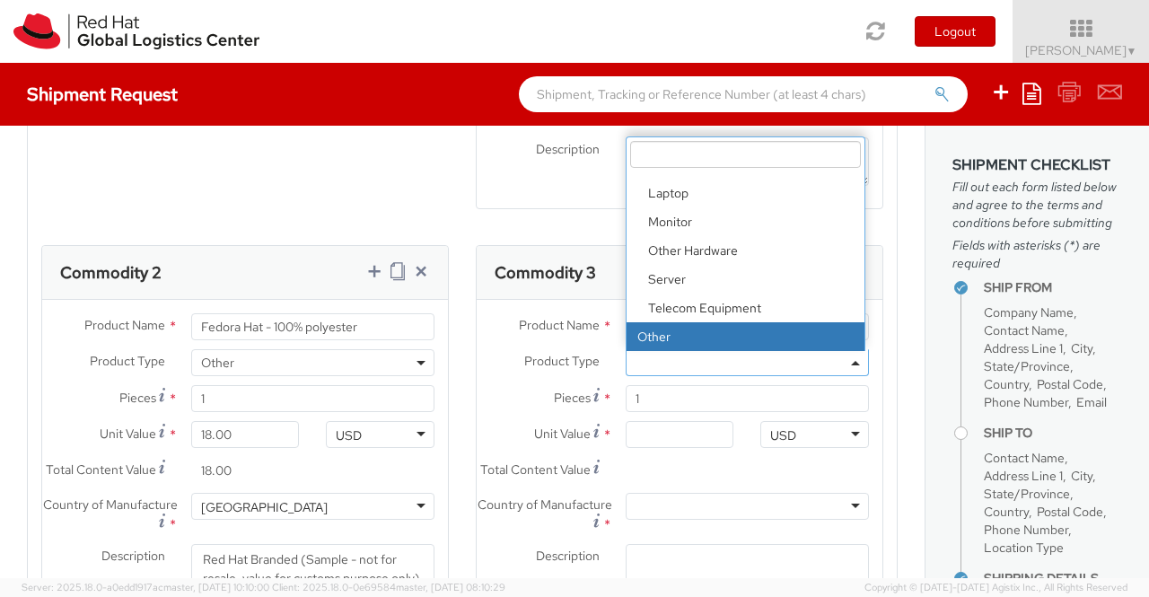
select select "OTHER"
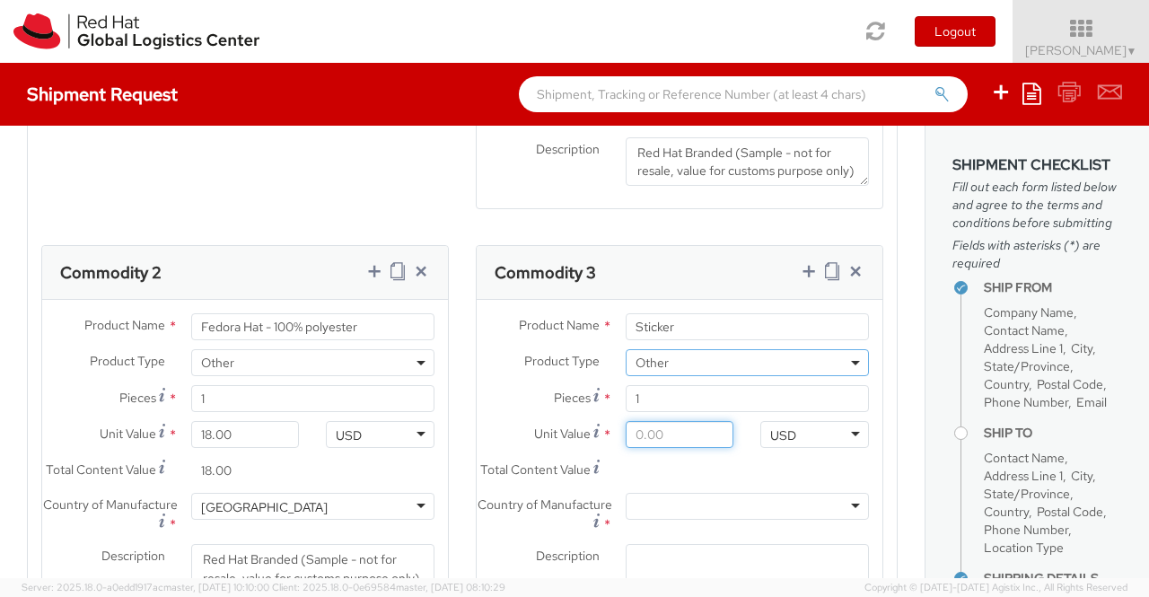
click at [656, 448] on input "Unit Value *" at bounding box center [680, 434] width 109 height 27
type input "0.20"
type input "0.29"
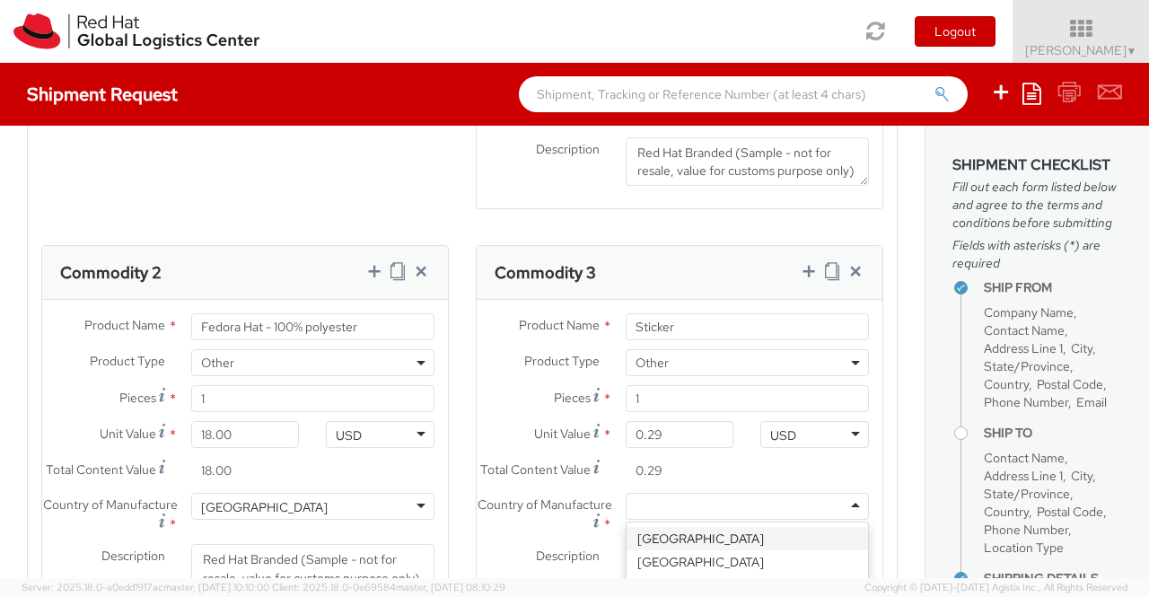
click at [675, 520] on div at bounding box center [747, 506] width 243 height 27
type input "Uni"
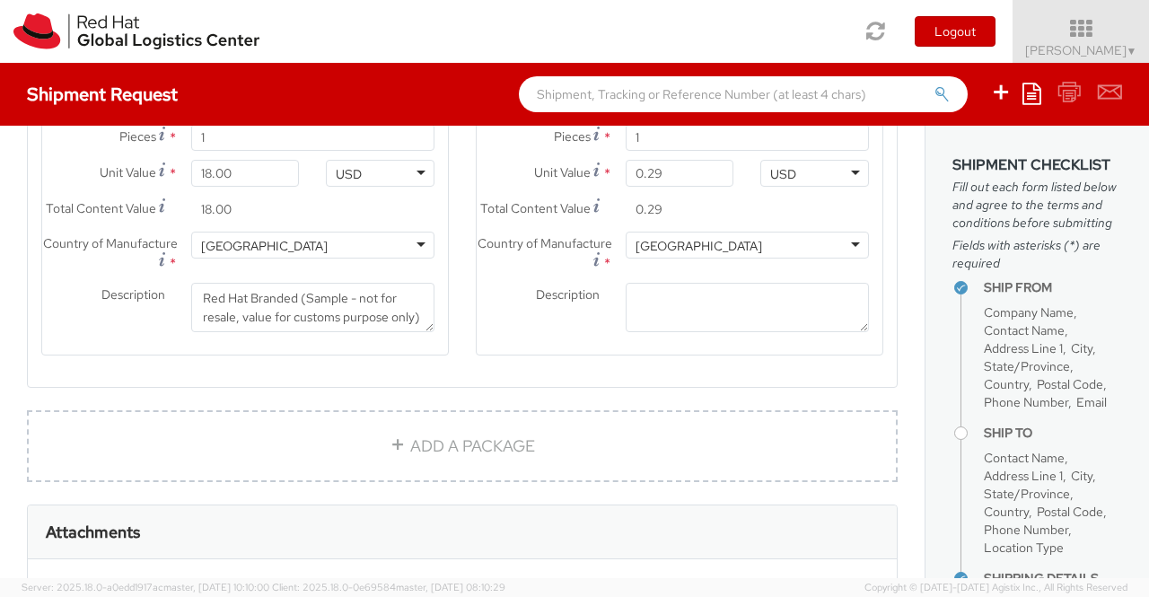
scroll to position [1520, 0]
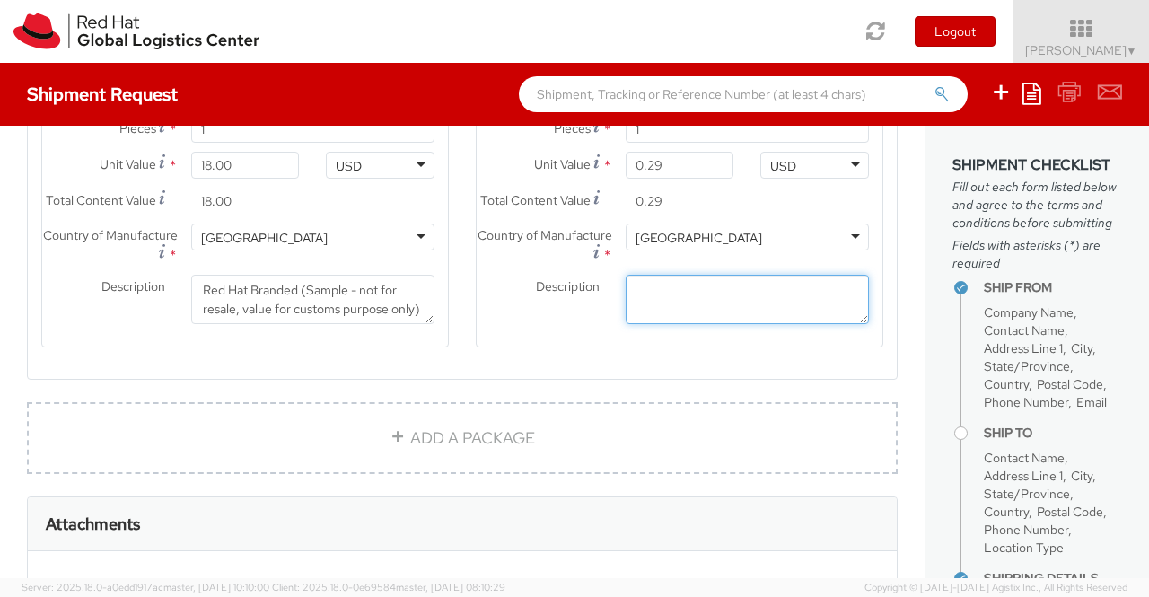
click at [656, 324] on textarea "Description *" at bounding box center [747, 299] width 243 height 49
paste textarea "Red Hat Branded (Sample - not for resale, value for customs purpose only)"
type textarea "Red Hat Branded (Sample - not for resale, value for customs purpose only)"
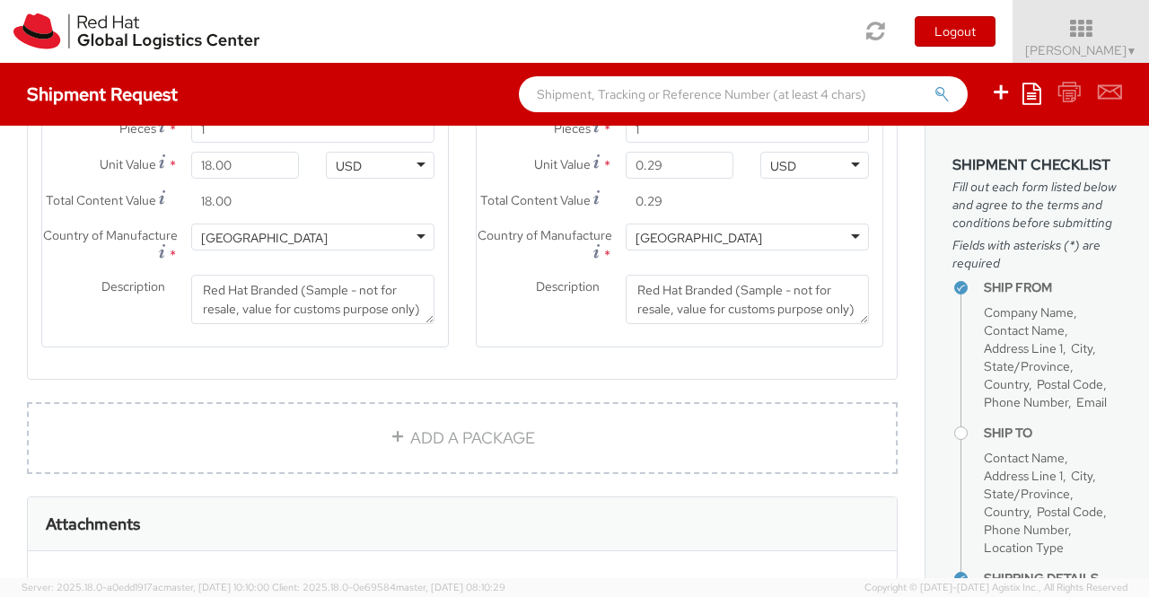
click at [726, 497] on div "ADD A PACKAGE" at bounding box center [462, 449] width 898 height 94
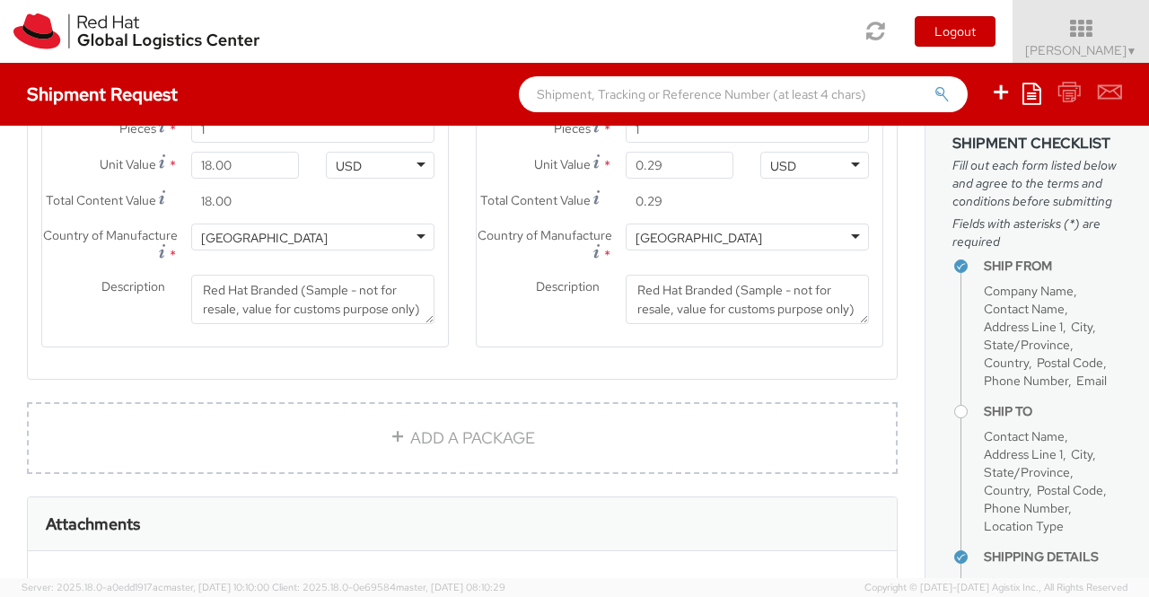
scroll to position [0, 0]
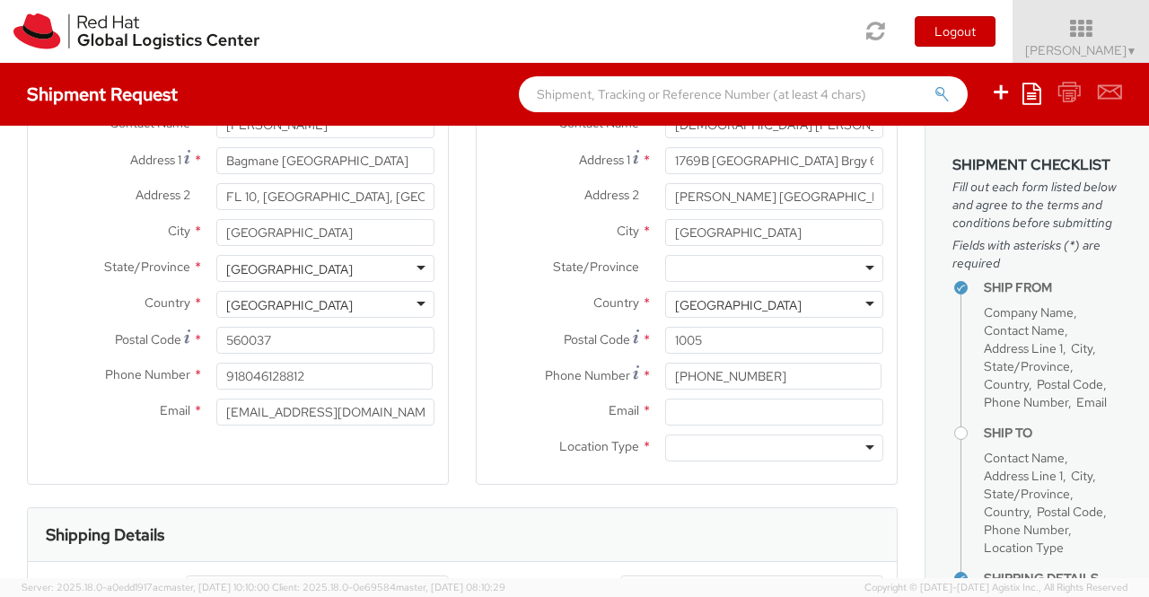
scroll to position [173, 0]
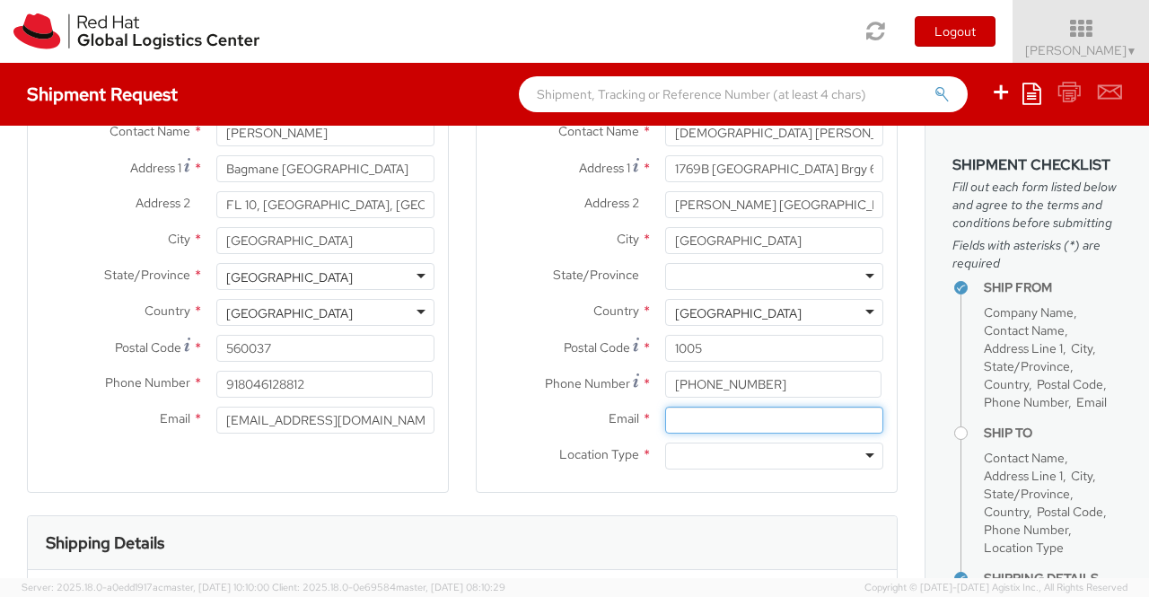
click at [755, 421] on input "Email *" at bounding box center [774, 420] width 218 height 27
paste input "locado@redhat.com"
type input "locado@redhat.com"
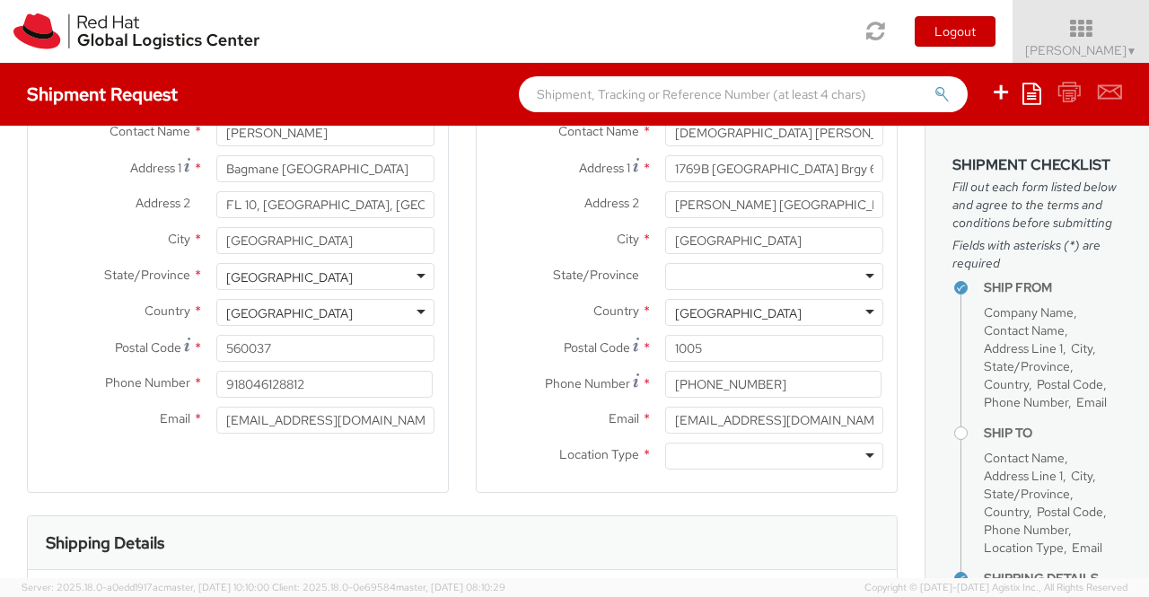
drag, startPoint x: 491, startPoint y: 481, endPoint x: 824, endPoint y: 492, distance: 333.3
click at [491, 480] on div "Location * RH - Amsterdam - MSO RH - Amsterdam Data Center RH - Ashburn Data Ce…" at bounding box center [687, 263] width 420 height 458
click at [856, 453] on div at bounding box center [774, 456] width 218 height 27
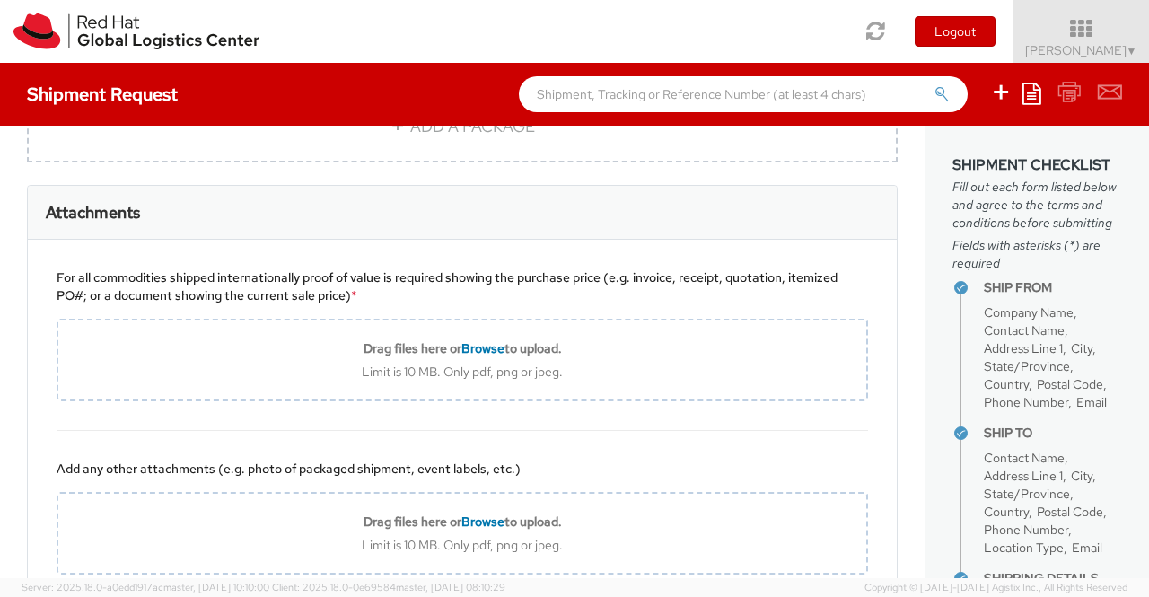
scroll to position [1976, 0]
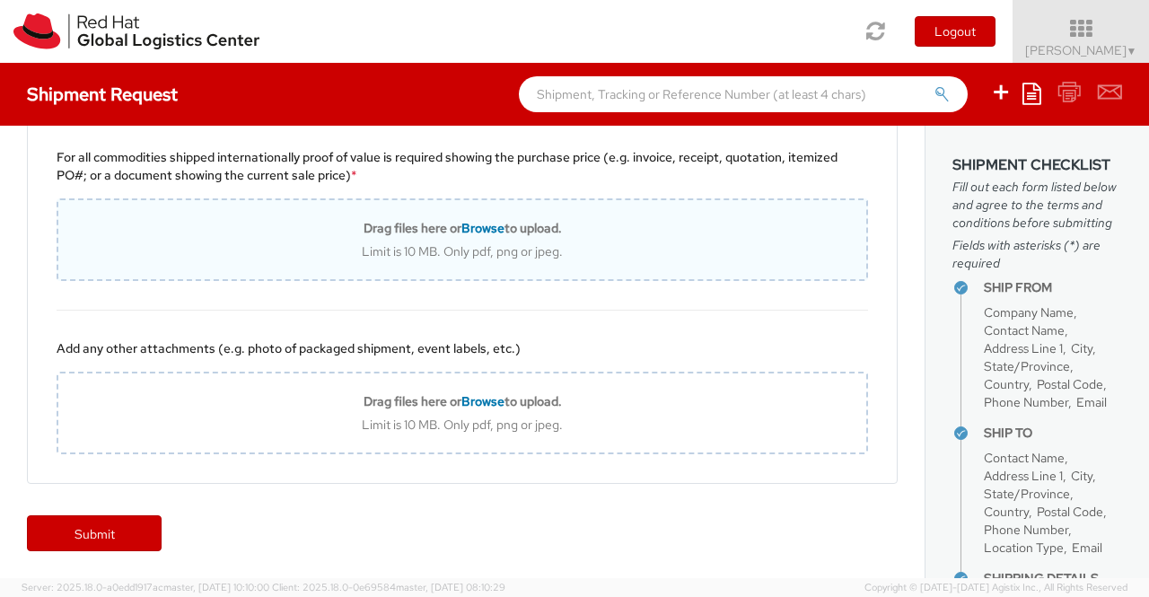
click at [440, 232] on b "Drag files here or Browse to upload." at bounding box center [463, 228] width 198 height 16
type input "C:\fakepath\Value proof for NHO KIT.png"
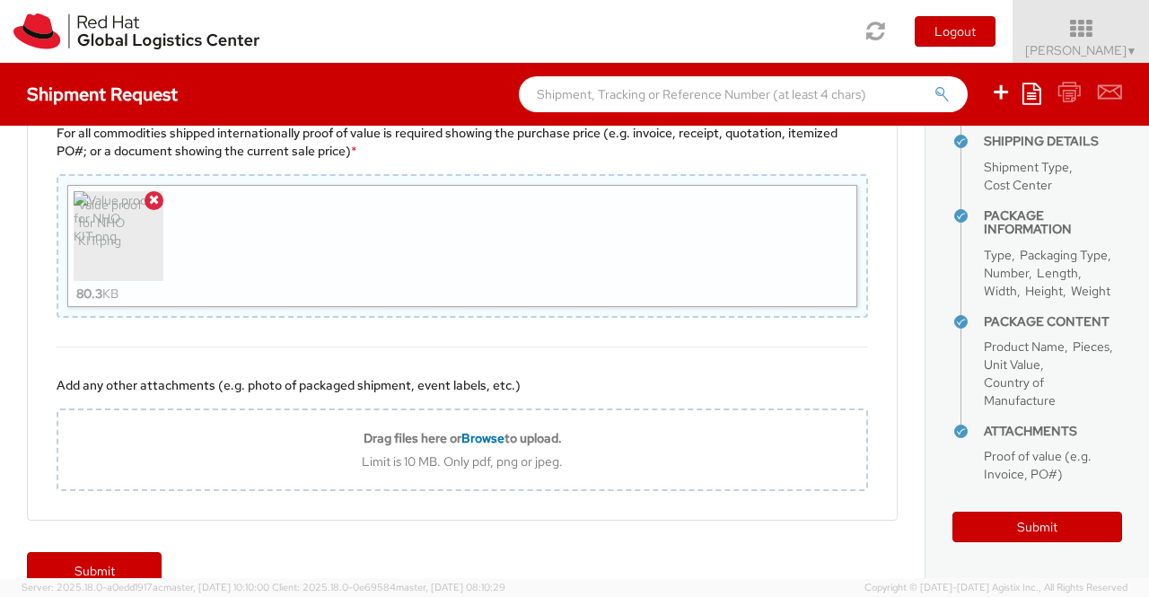
scroll to position [559, 0]
click at [1048, 525] on button "Submit" at bounding box center [1038, 527] width 170 height 31
type input "Lady Ann Parungao Ocado"
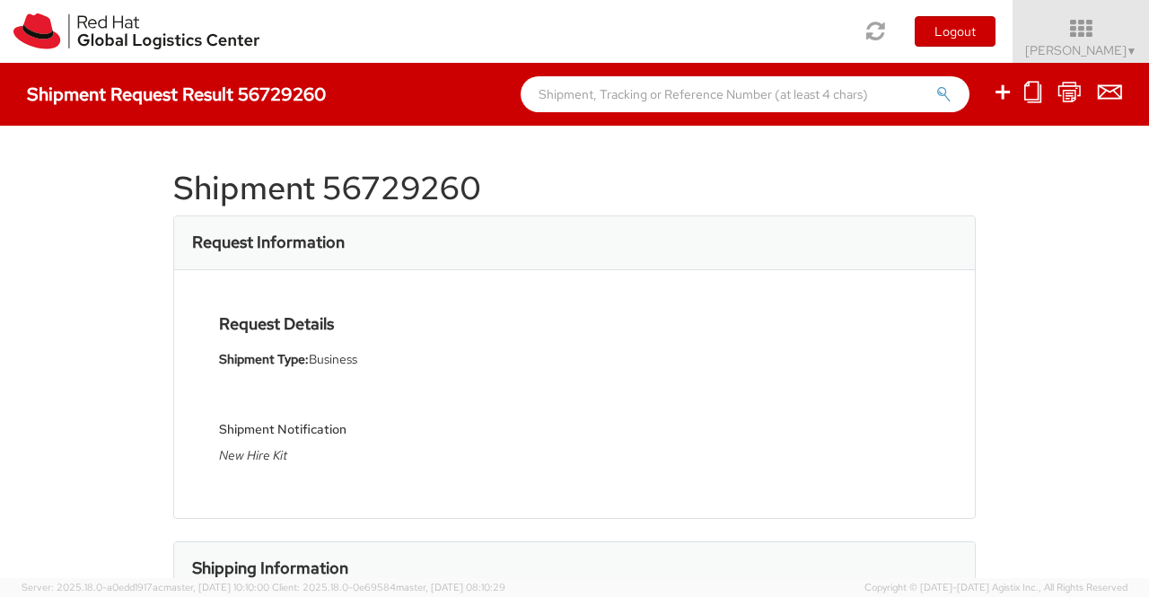
select select
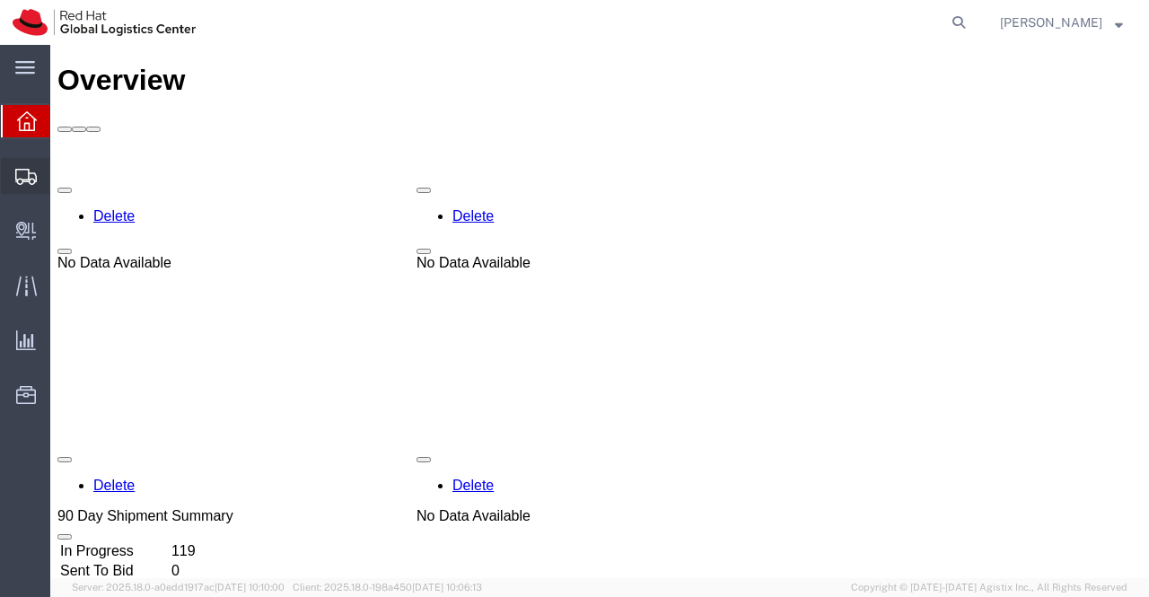
click at [0, 0] on span "Shipment Manager" at bounding box center [0, 0] width 0 height 0
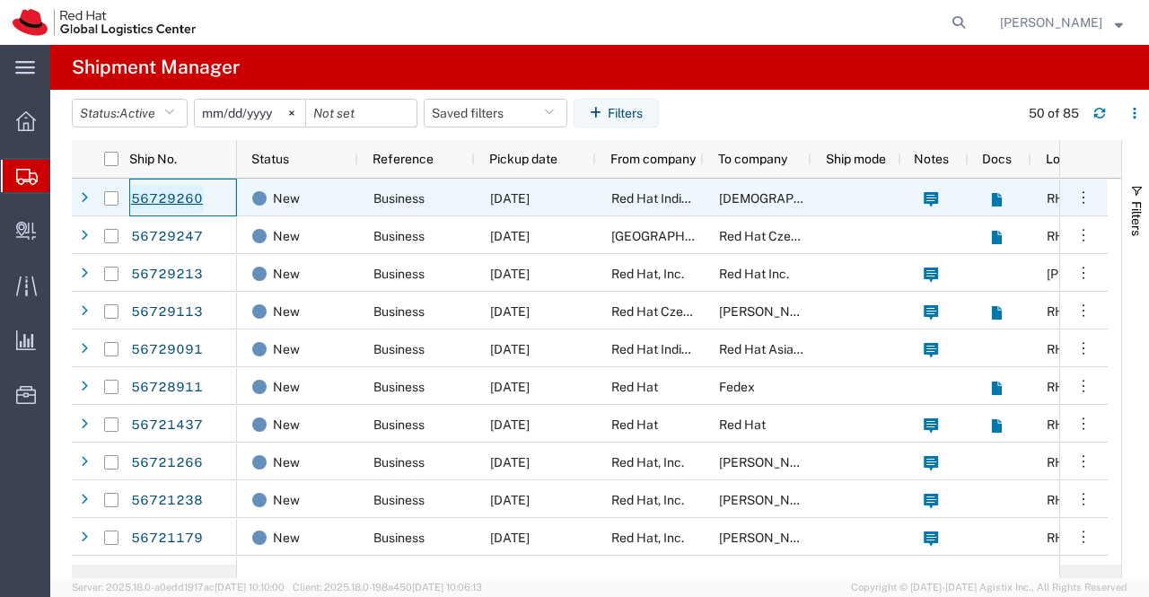
click at [153, 197] on link "56729260" at bounding box center [167, 199] width 74 height 29
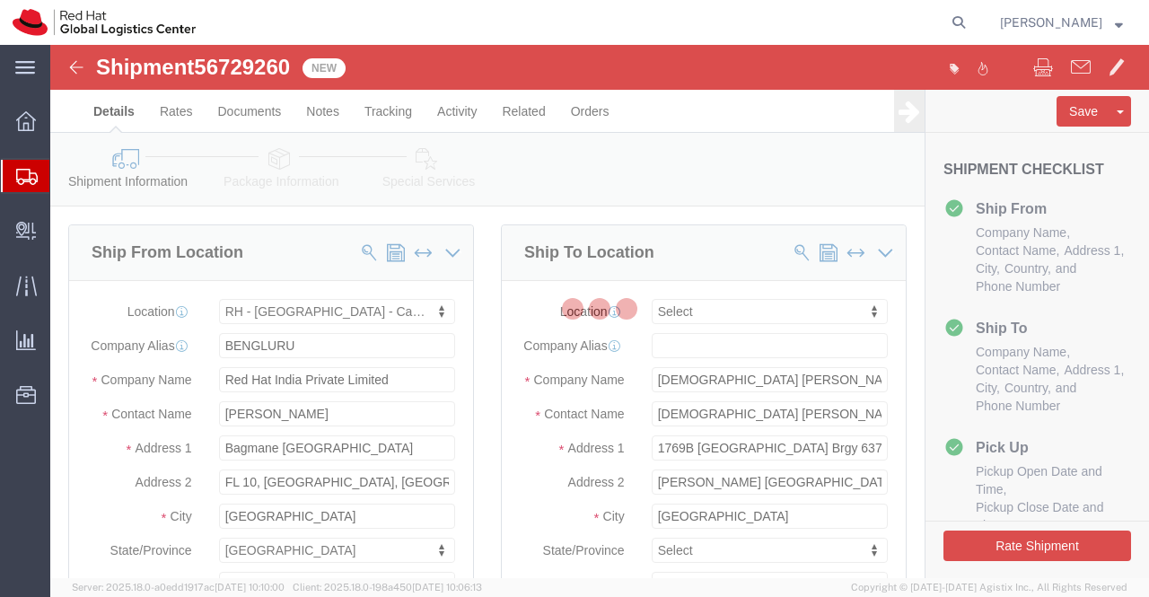
select select "37925"
select select
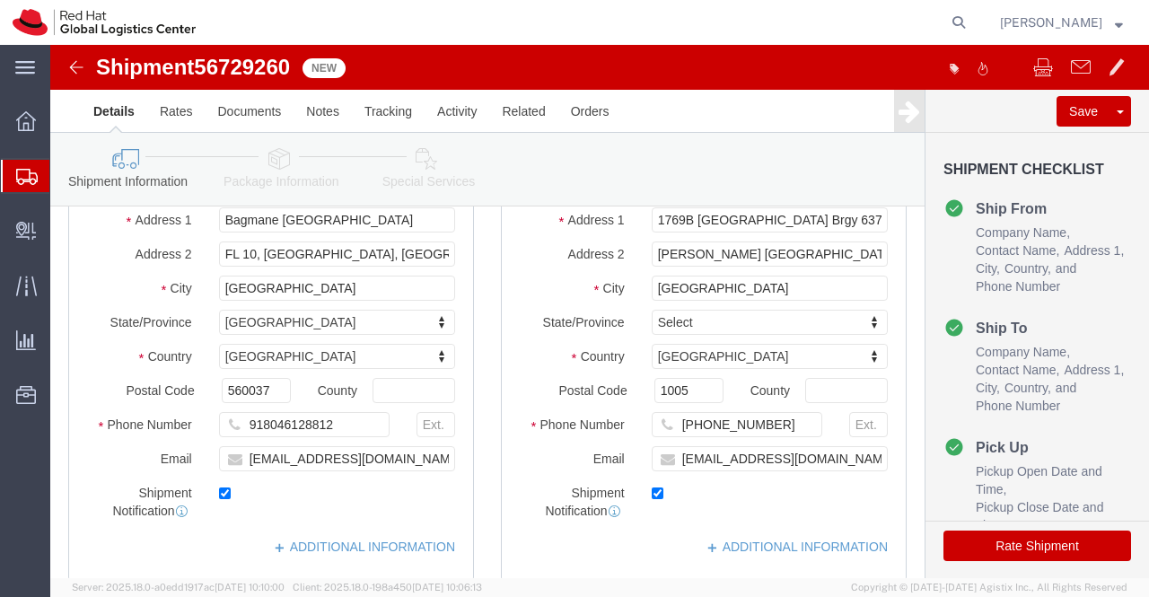
scroll to position [269, 0]
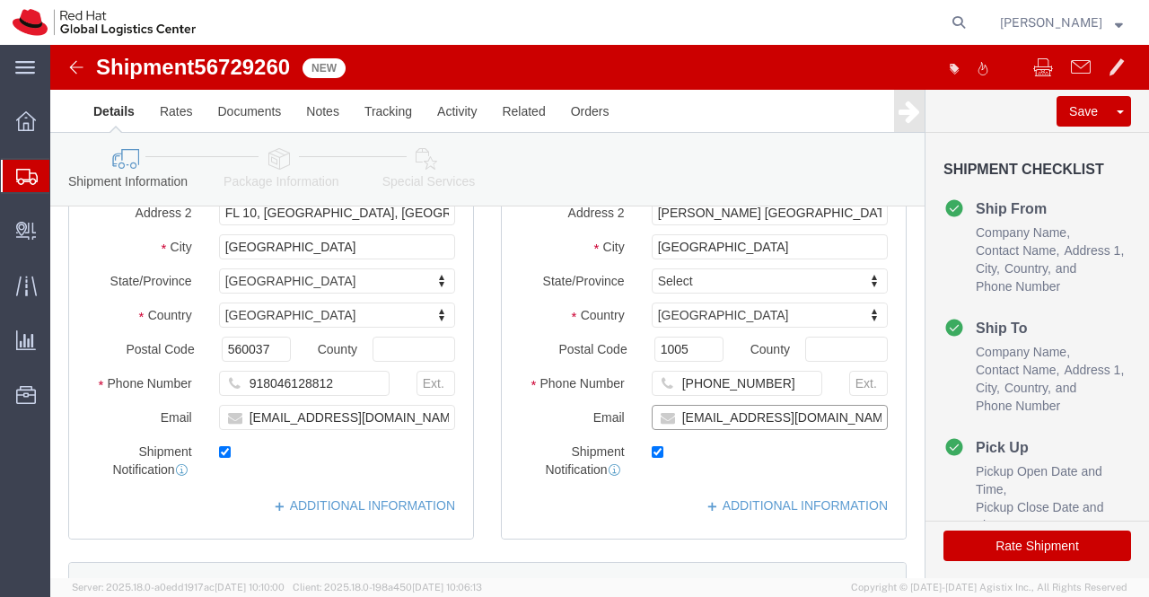
click input "[EMAIL_ADDRESS][DOMAIN_NAME]"
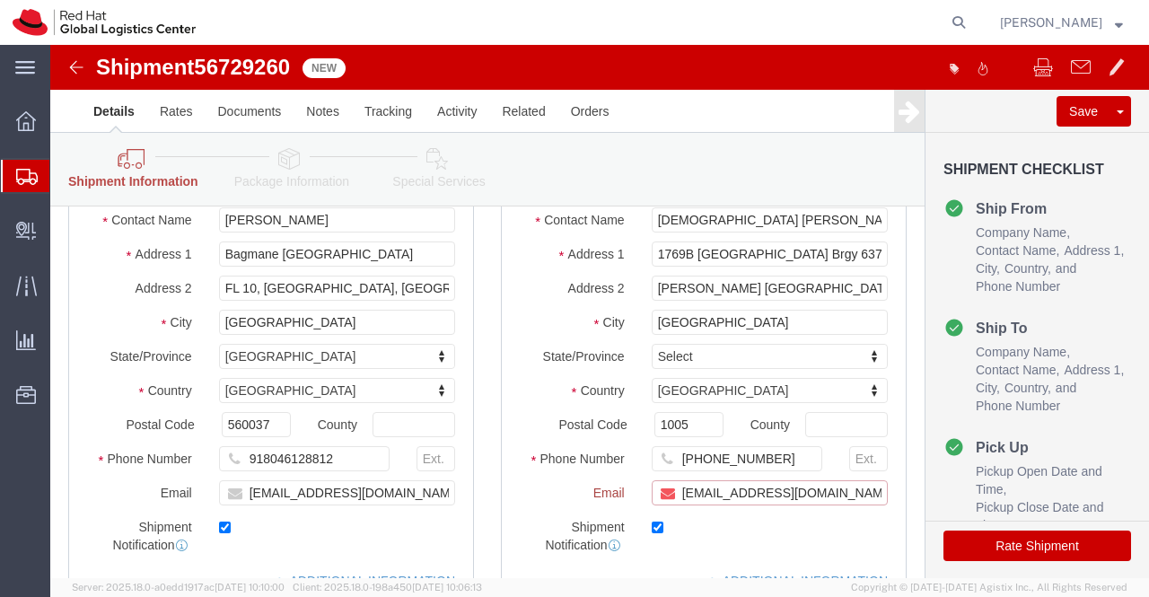
scroll to position [344, 0]
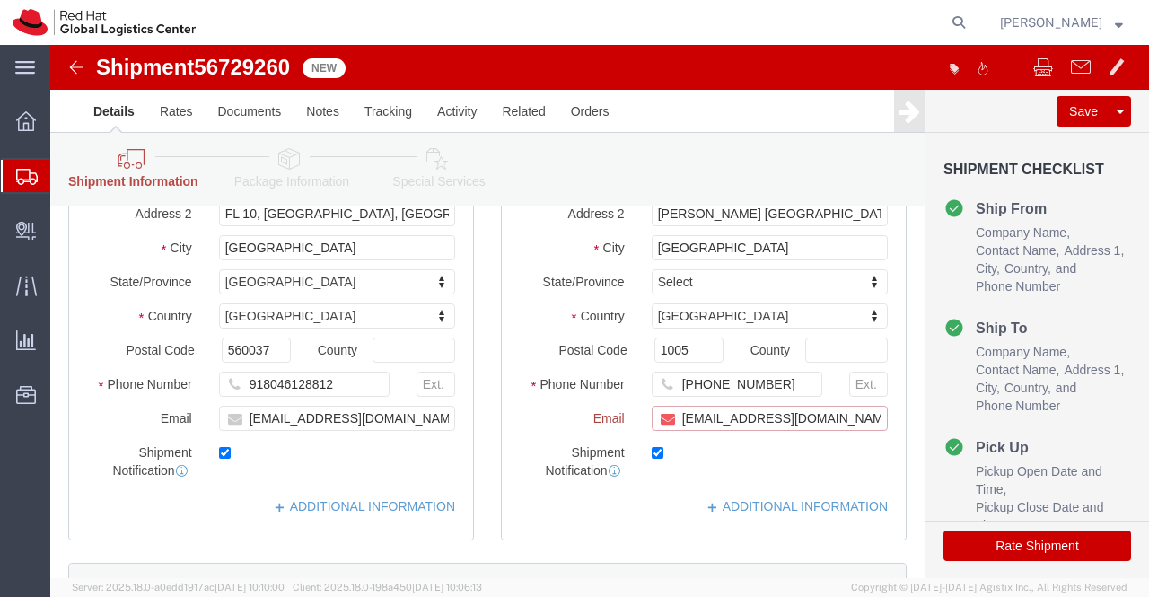
paste input "[EMAIL_ADDRESS][DOMAIN_NAME]"
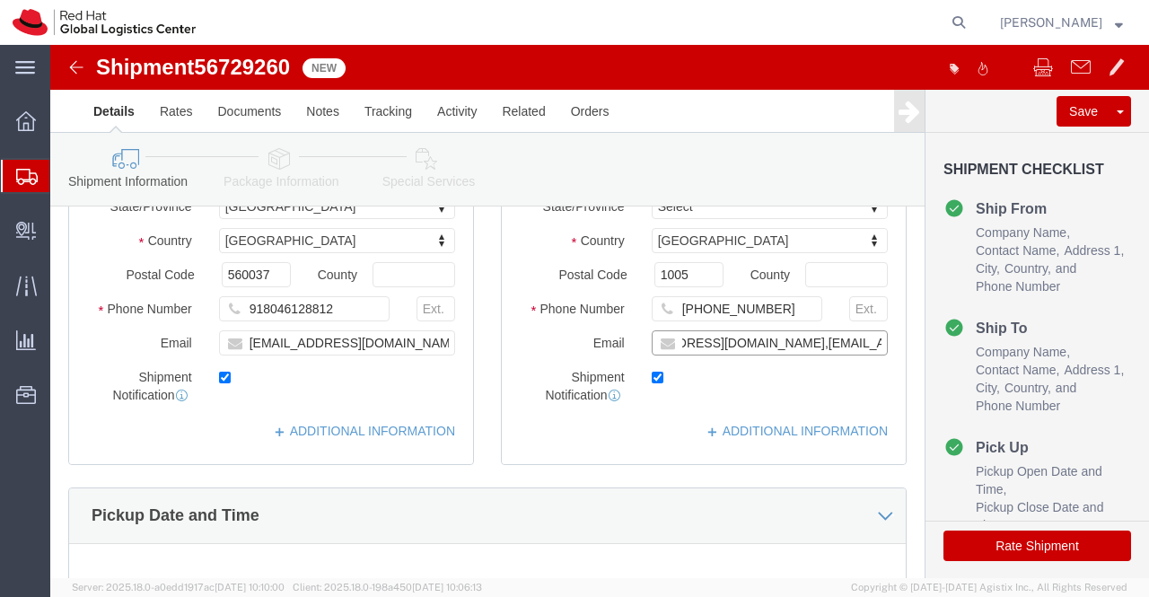
scroll to position [269, 0]
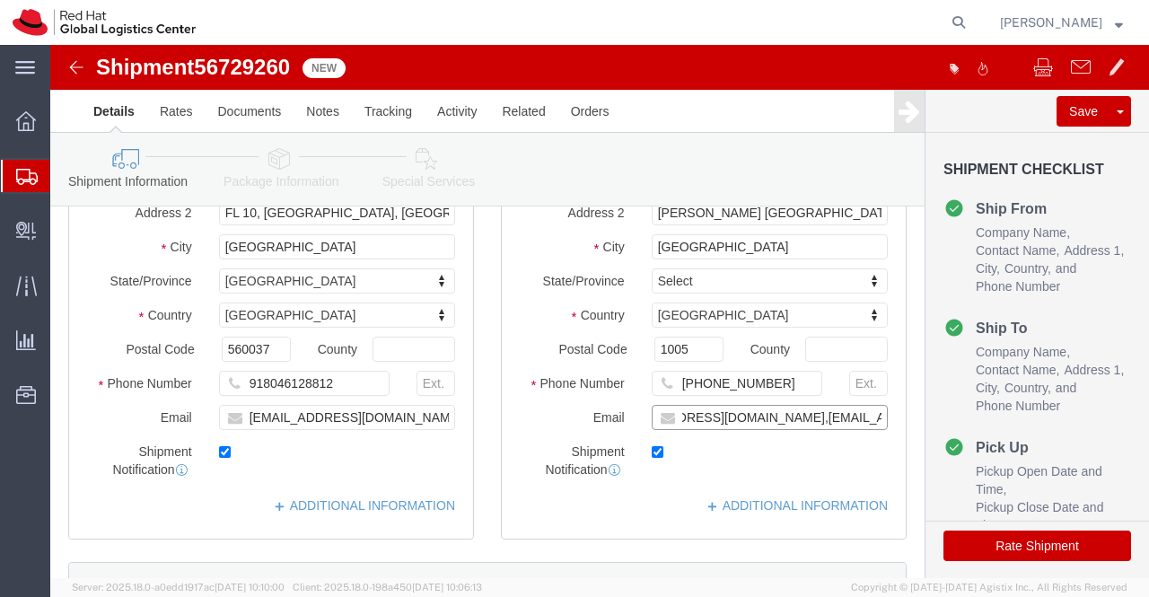
type input "[EMAIL_ADDRESS][DOMAIN_NAME],[EMAIL_ADDRESS][DOMAIN_NAME]"
click div "ADDITIONAL INFORMATION"
click link "ADDITIONAL INFORMATION"
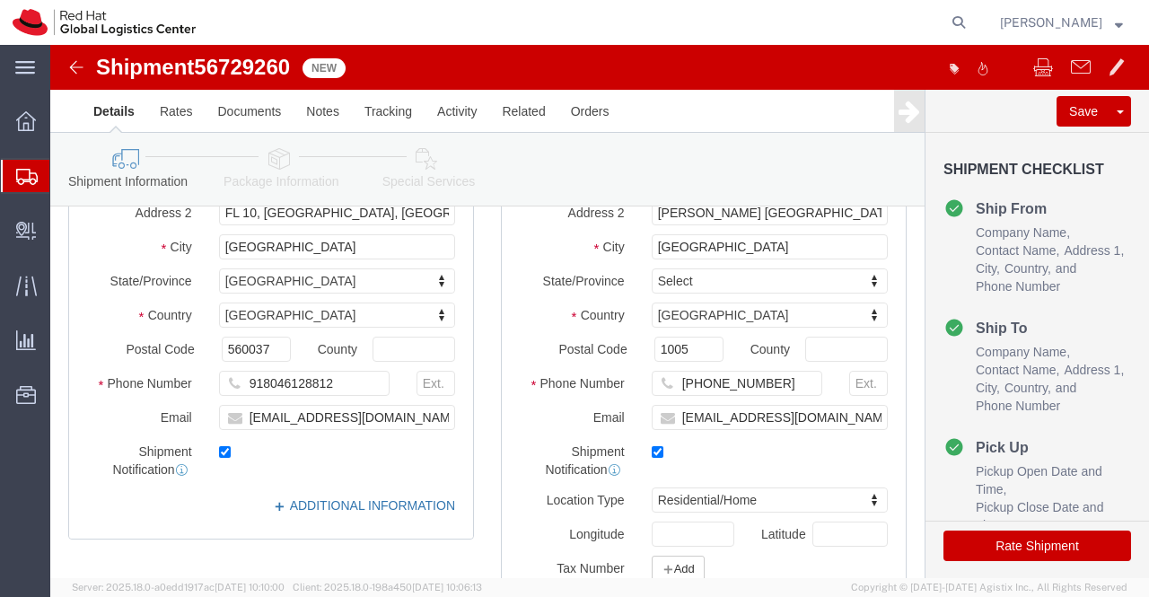
click link "ADDITIONAL INFORMATION"
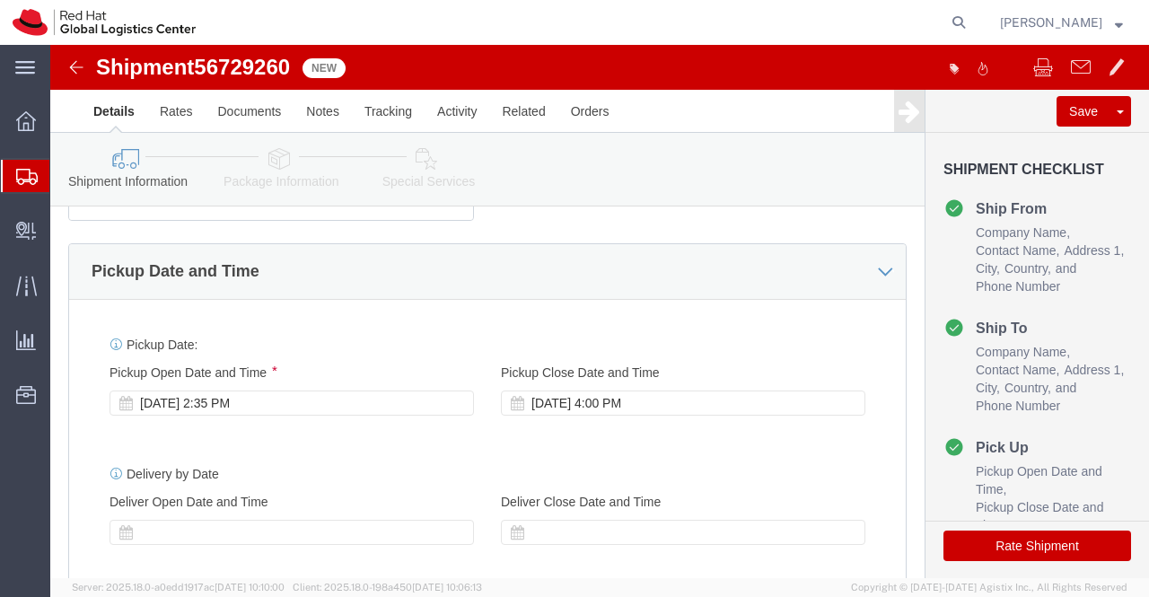
scroll to position [808, 0]
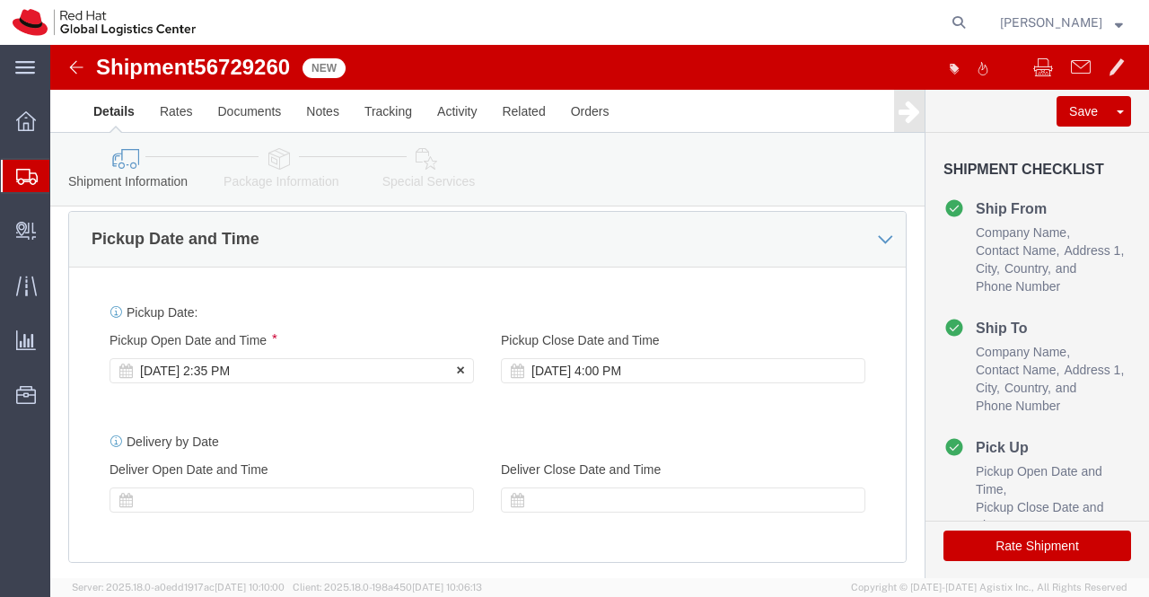
click div "Sep 05 2025 2:35 PM"
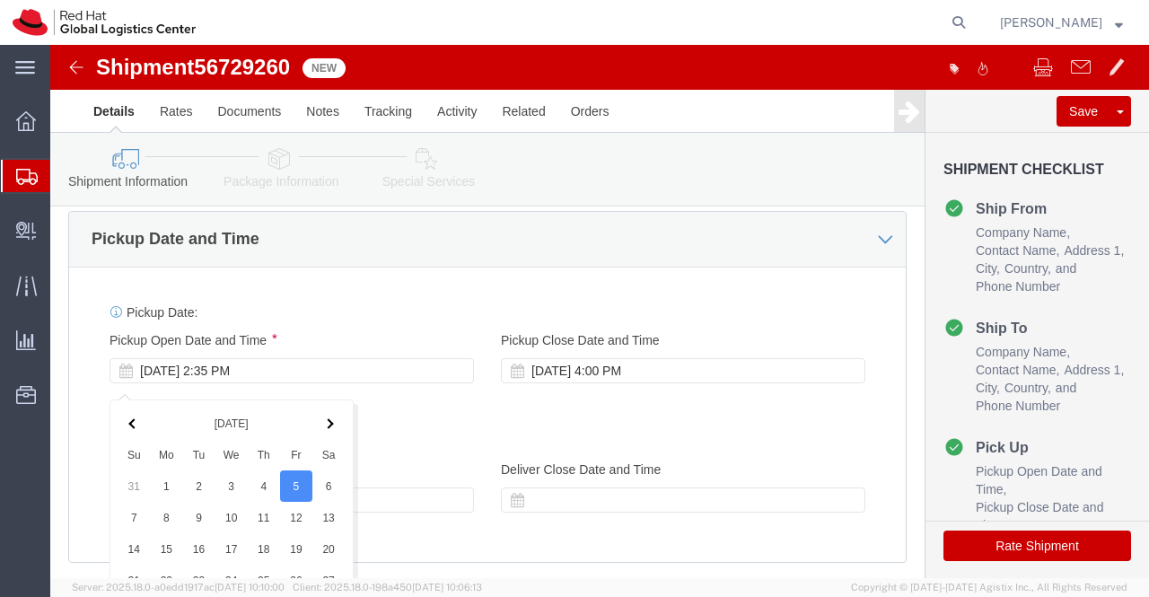
scroll to position [1203, 0]
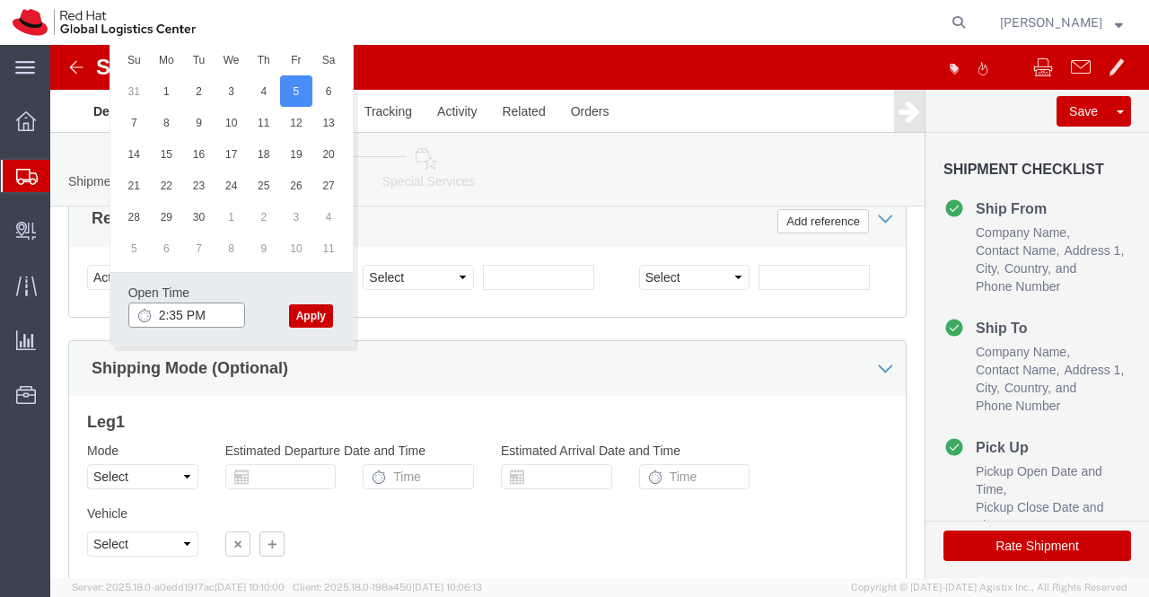
click input "2:35 PM"
type input "16:00 PM"
click button "Apply"
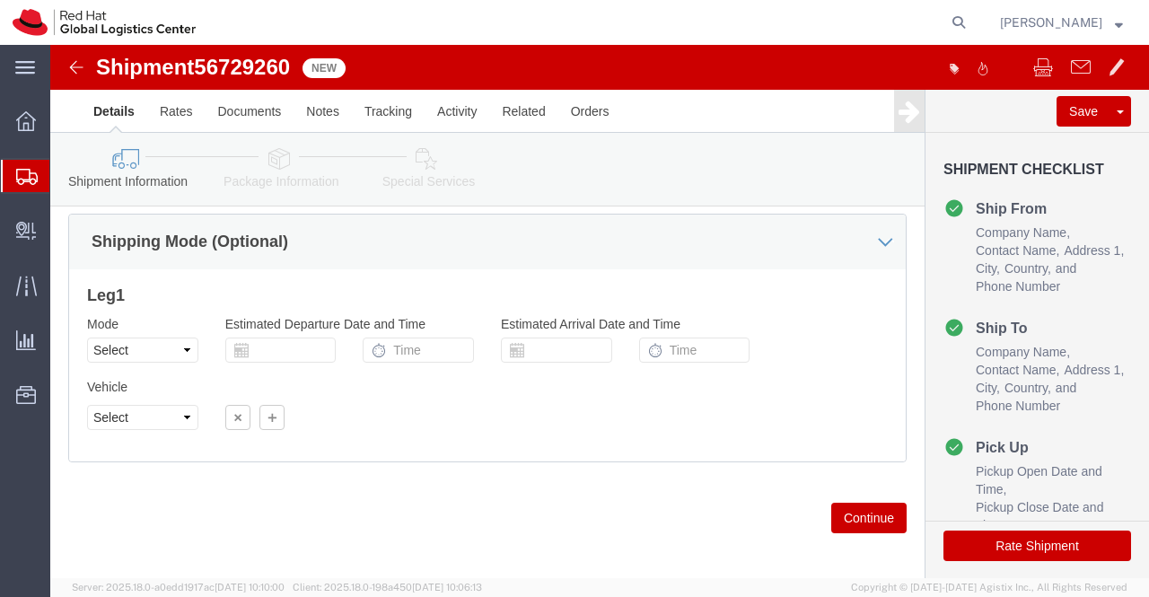
scroll to position [1351, 0]
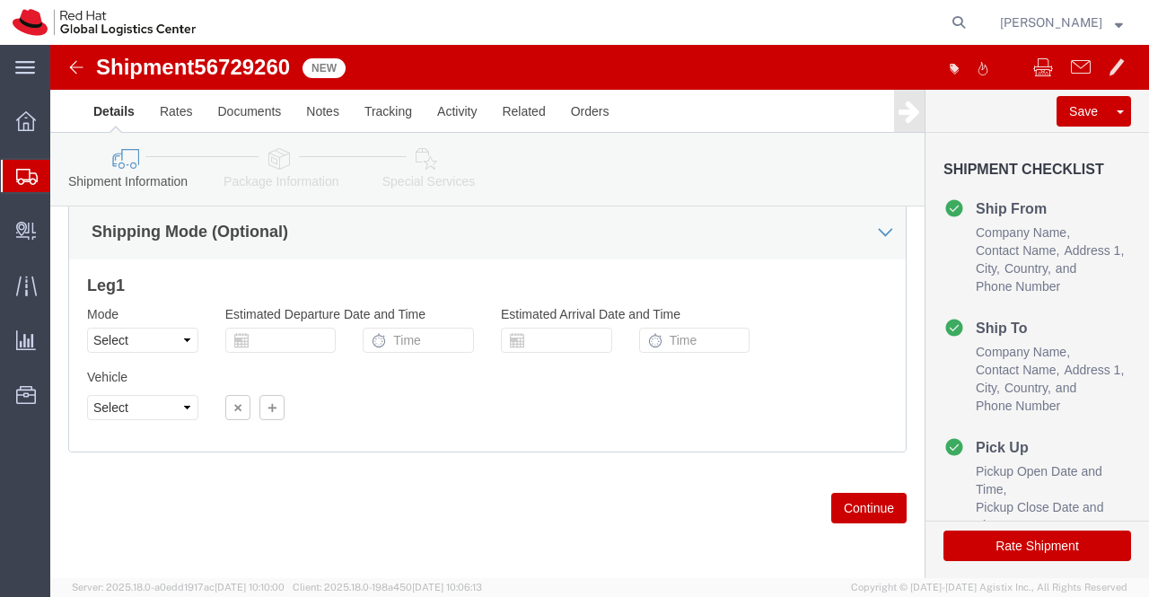
click icon
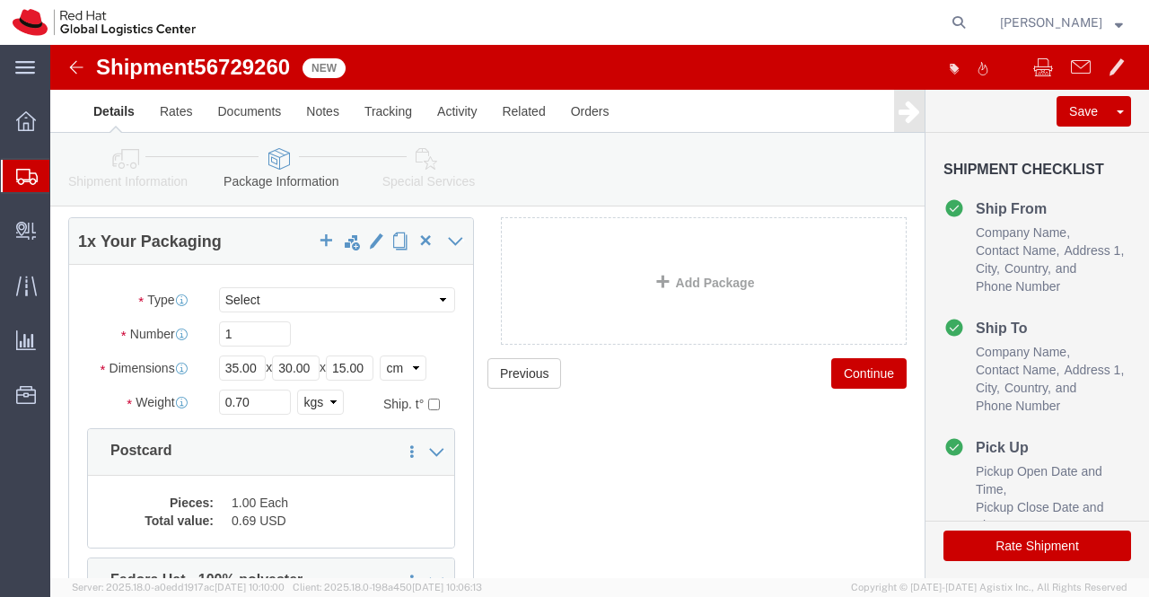
scroll to position [269, 0]
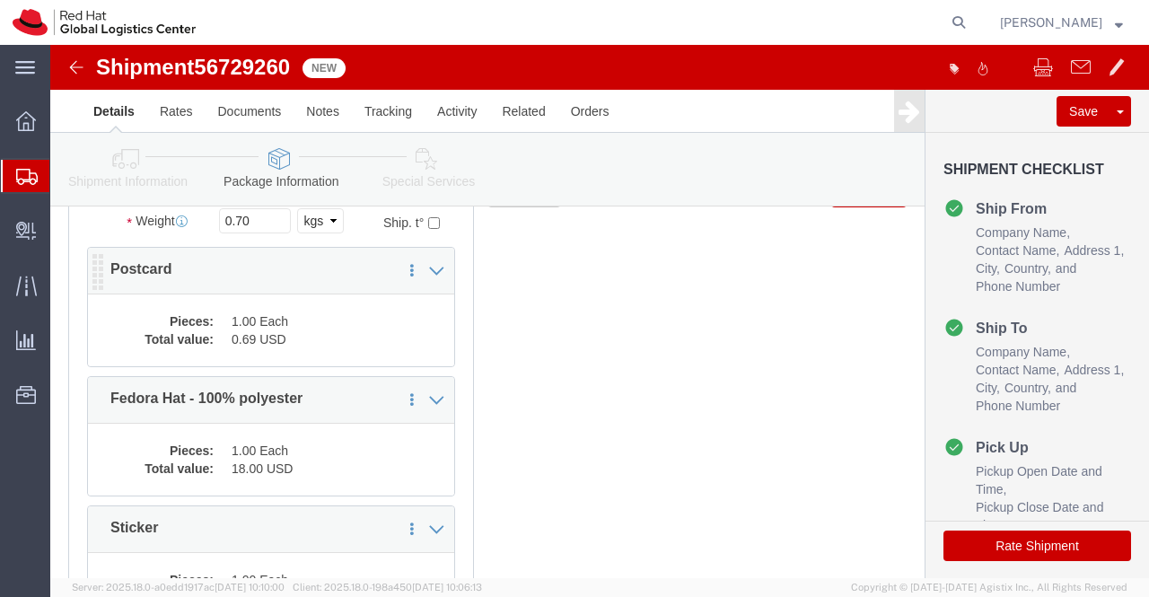
click dt "Pieces:"
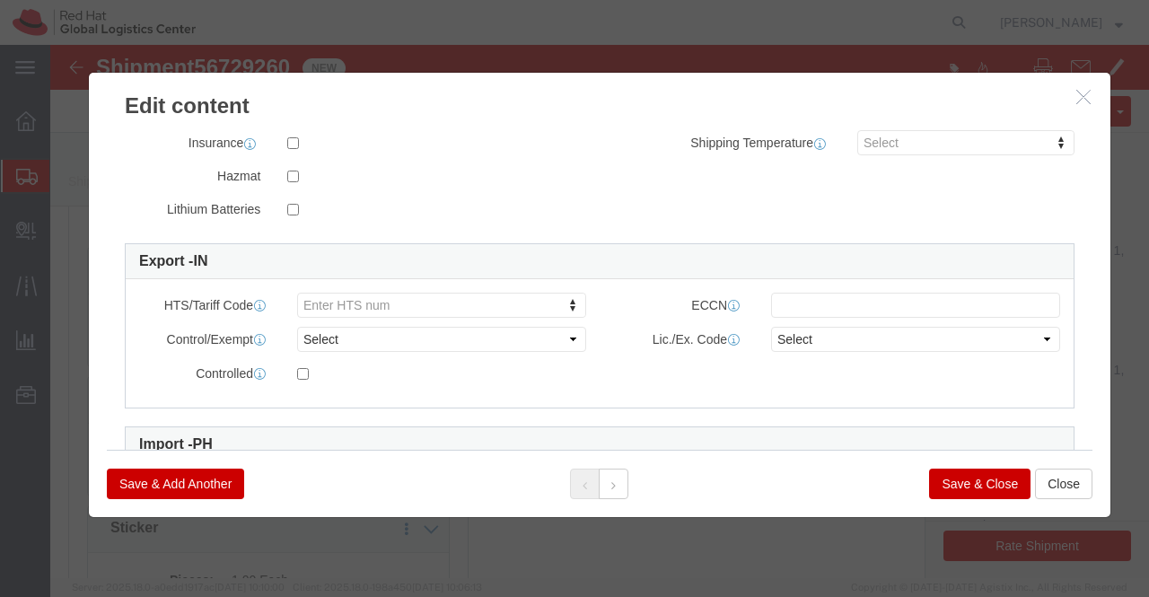
scroll to position [526, 0]
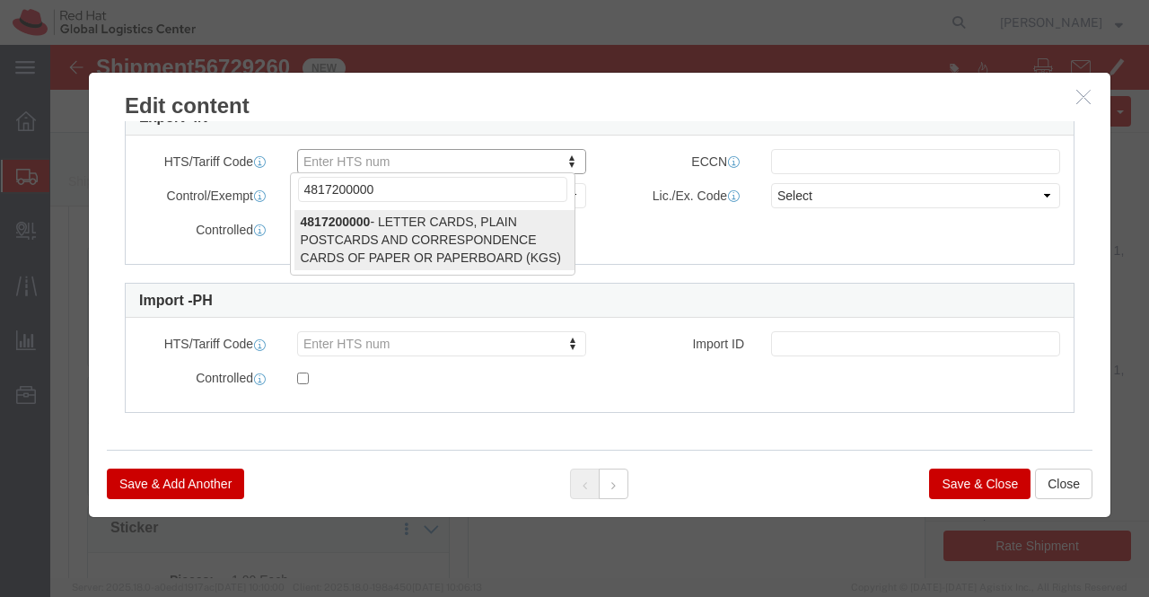
type input "4817200000"
select select "KGS"
type input "4817200000"
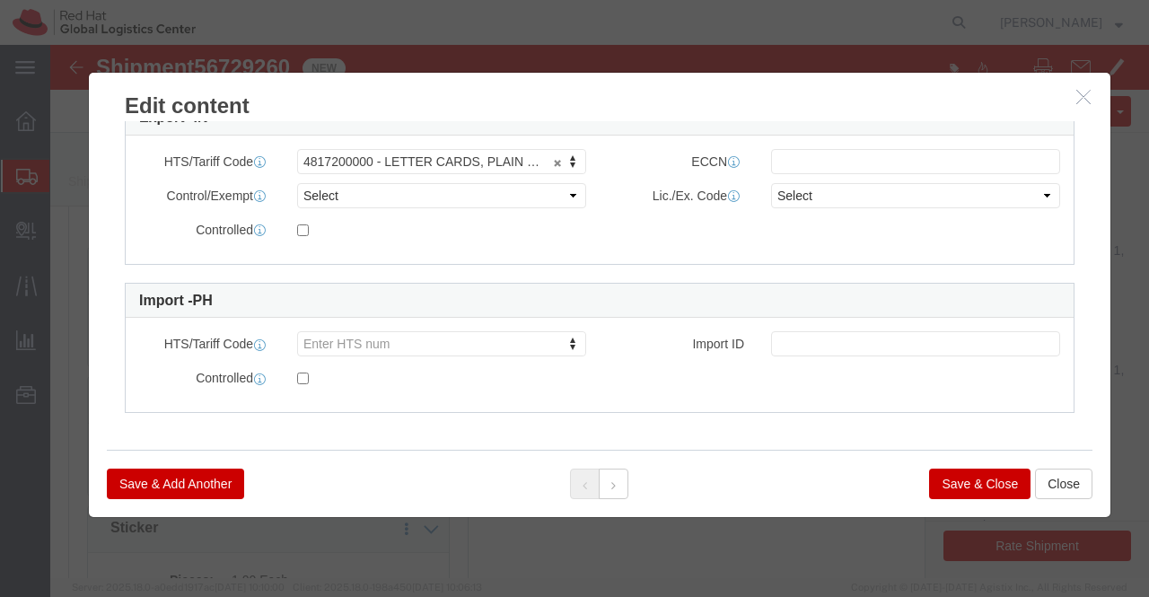
drag, startPoint x: 938, startPoint y: 436, endPoint x: 1072, endPoint y: 491, distance: 144.9
click button "Save & Close"
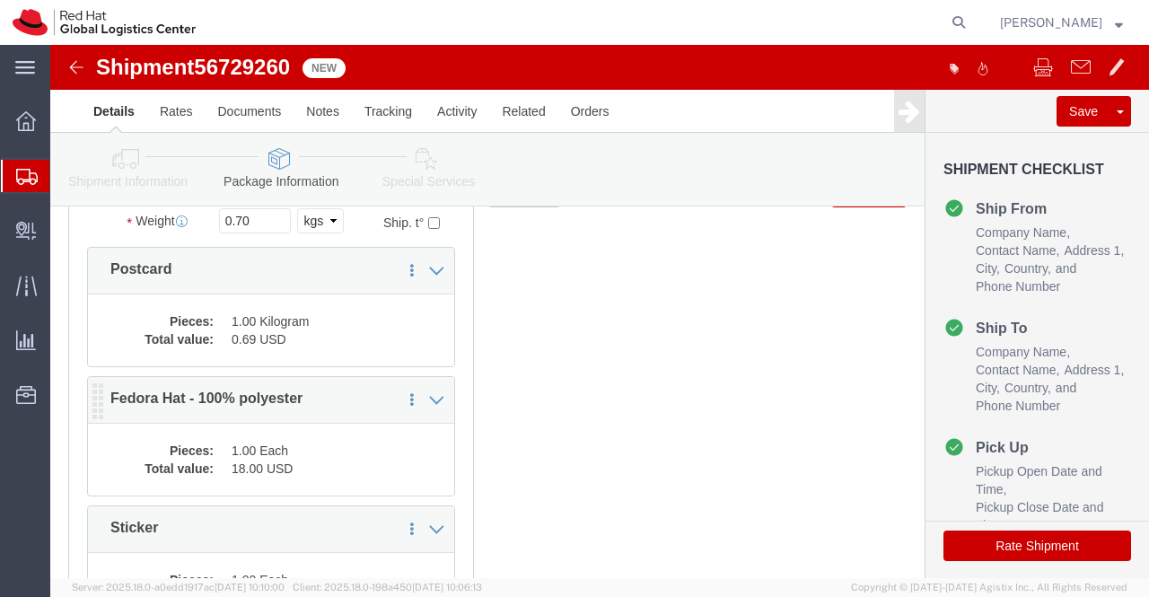
click dd "18.00 USD"
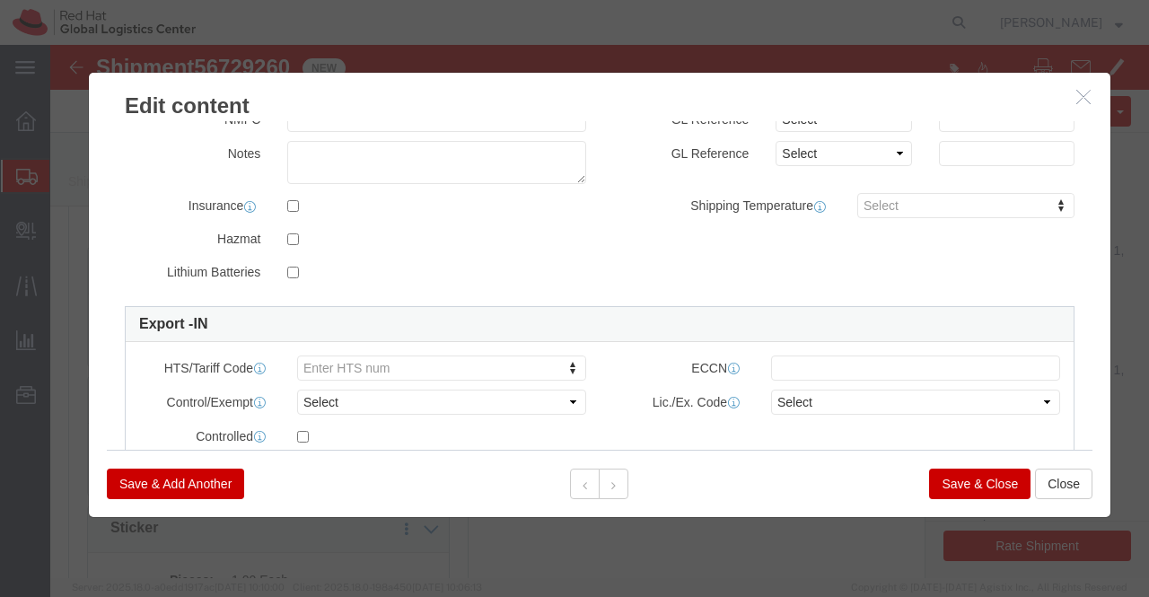
scroll to position [449, 0]
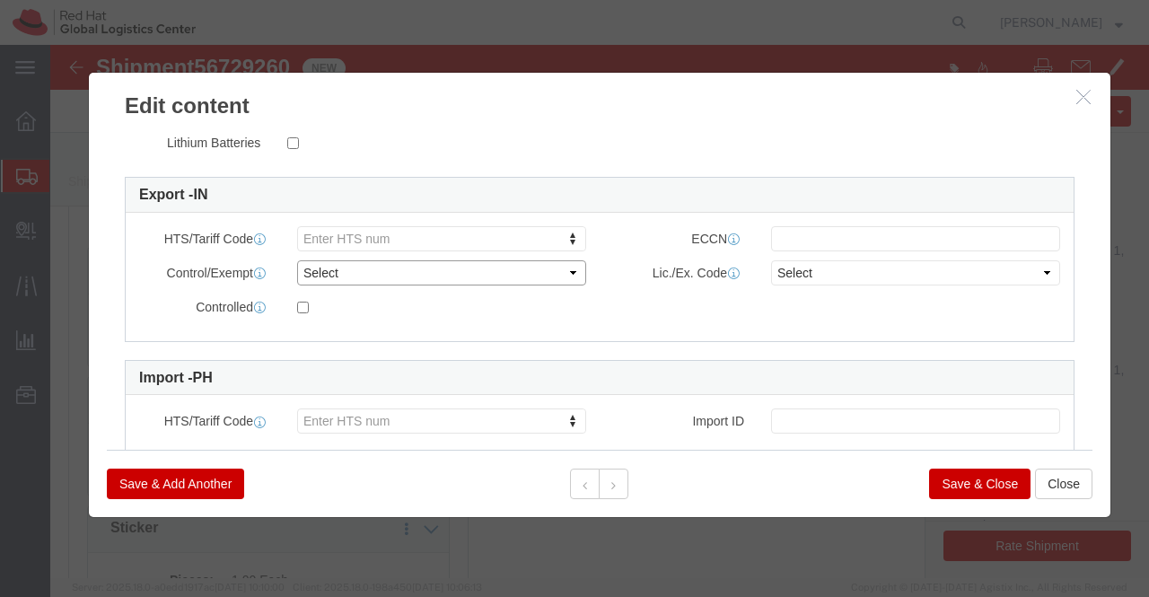
click select "Select ATF BIS DEA EPA FDA FTR ITAR OFAC Other (OPA)"
type input "6505000000"
drag, startPoint x: 305, startPoint y: 255, endPoint x: 871, endPoint y: 593, distance: 658.8
type input "6505000000"
click button "Save & Close"
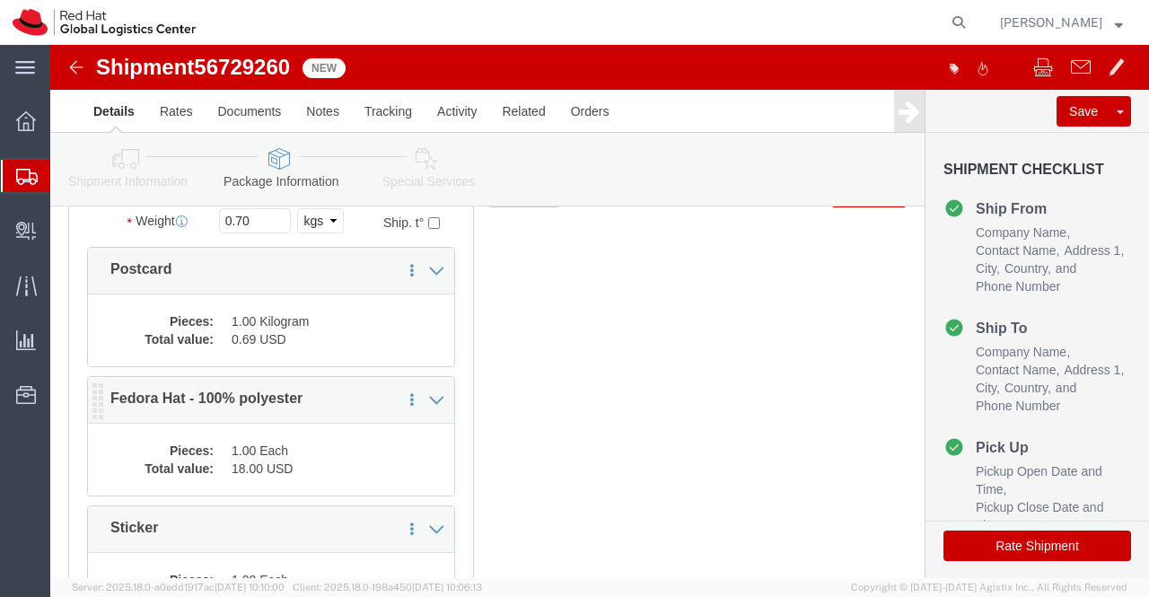
click div "Pieces: 1.00 Each Total value: 18.00 USD"
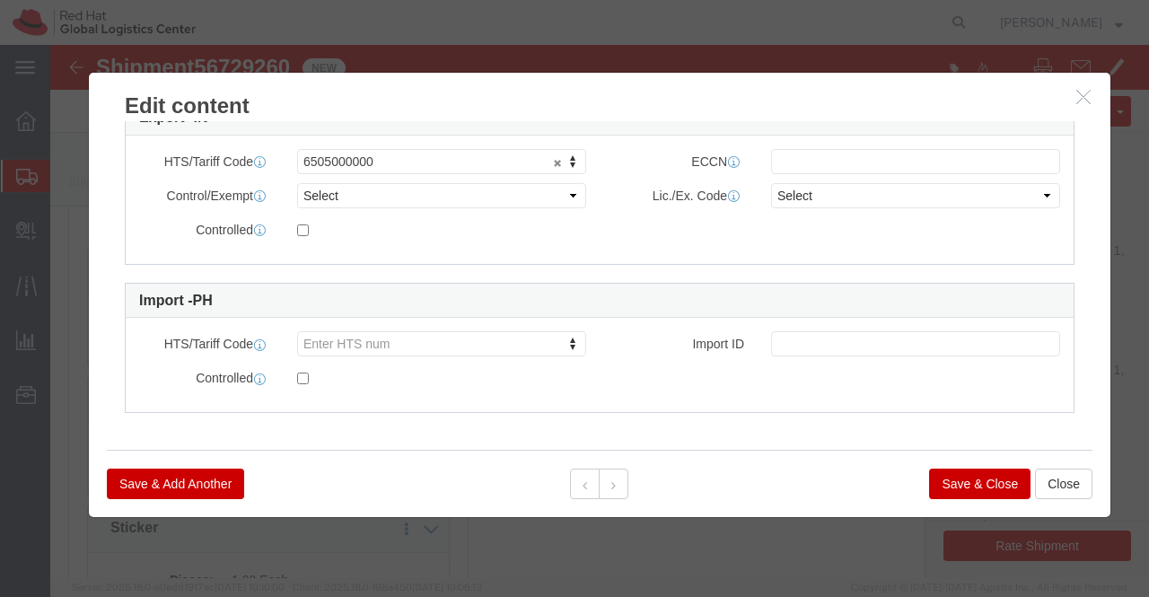
scroll to position [0, 0]
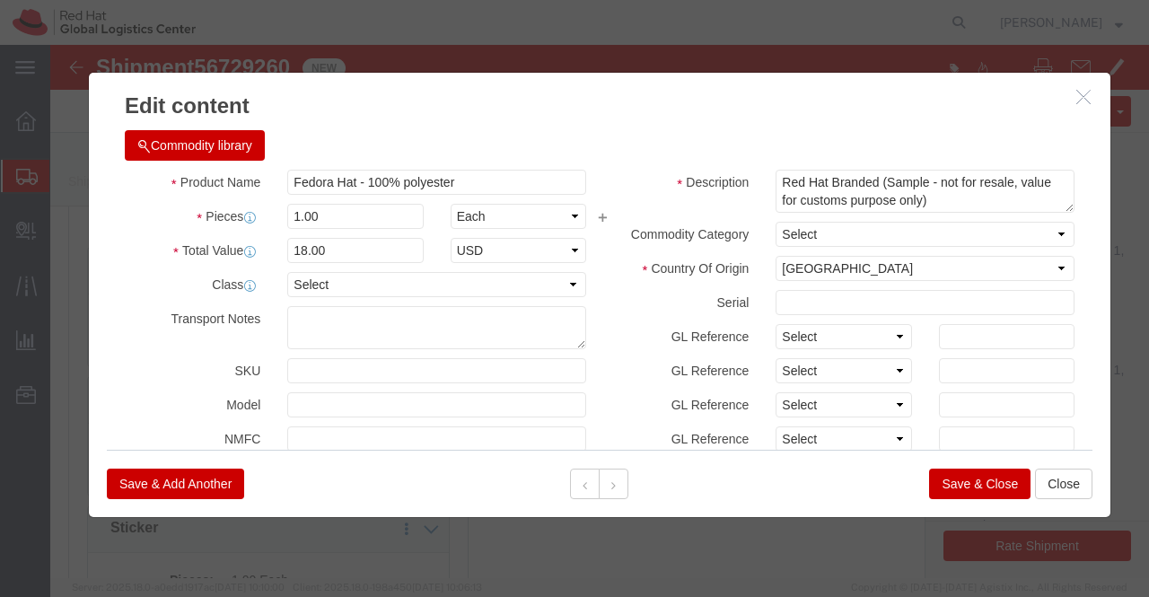
click icon "button"
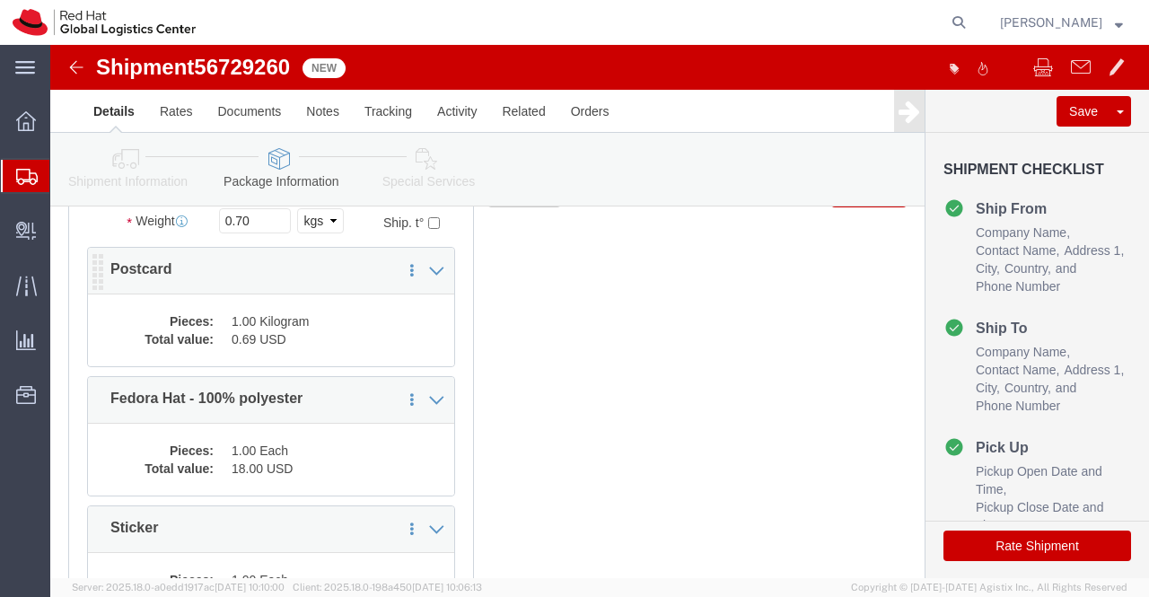
click dd "1.00 Kilogram"
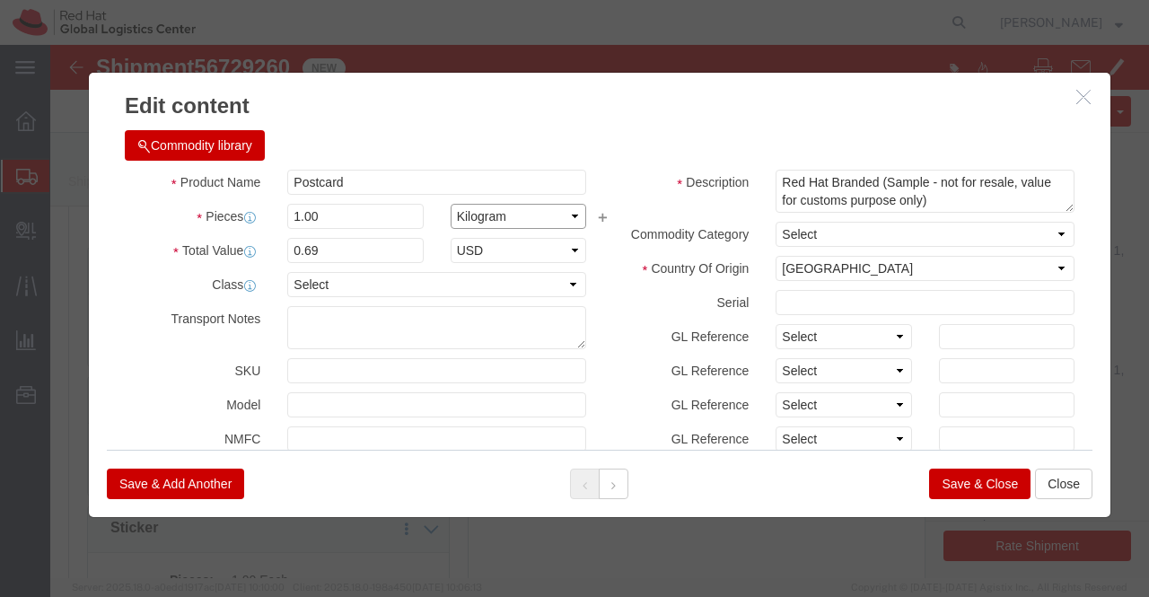
click select "Select Bag Barrels 100Board Feet Bottle Box Blister Pack Carats Can Capsule Car…"
click h3 "Edit content"
click select "Select Bag Barrels 100Board Feet Bottle Box Blister Pack Carats Can Capsule Car…"
select select "PC"
click select "Select Bag Barrels 100Board Feet Bottle Box Blister Pack Carats Can Capsule Car…"
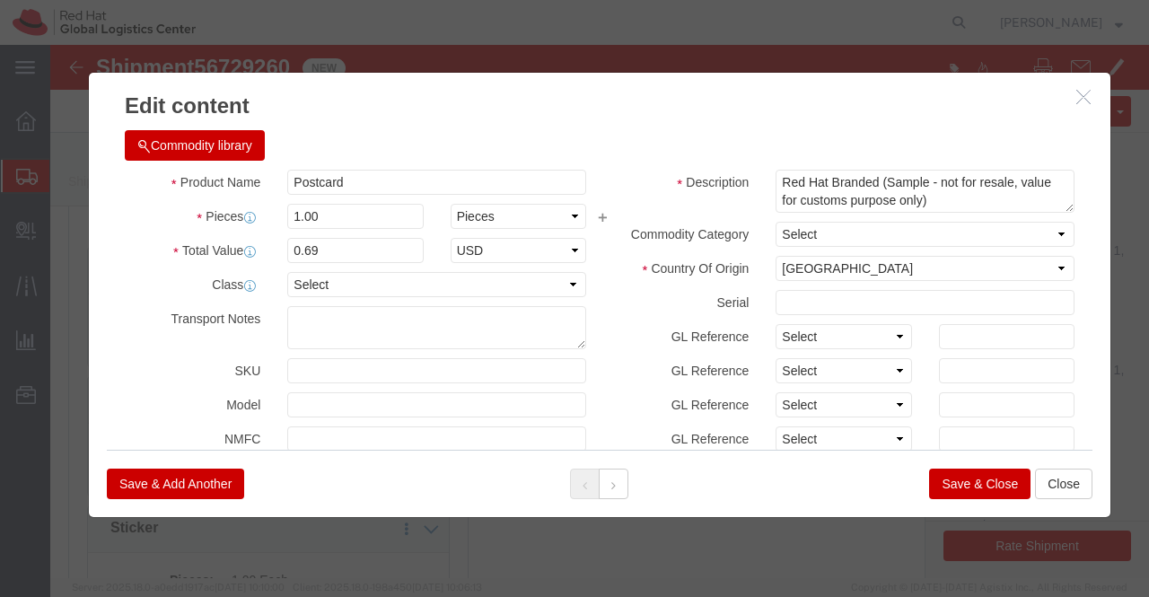
click button "Save & Close"
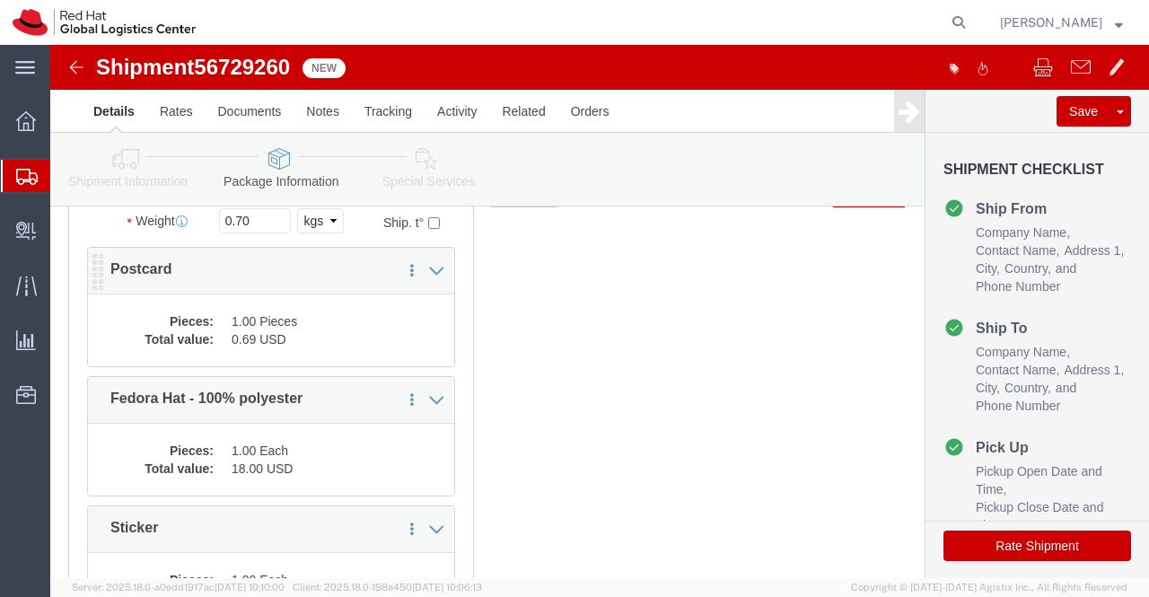
click dd "1.00 Pieces"
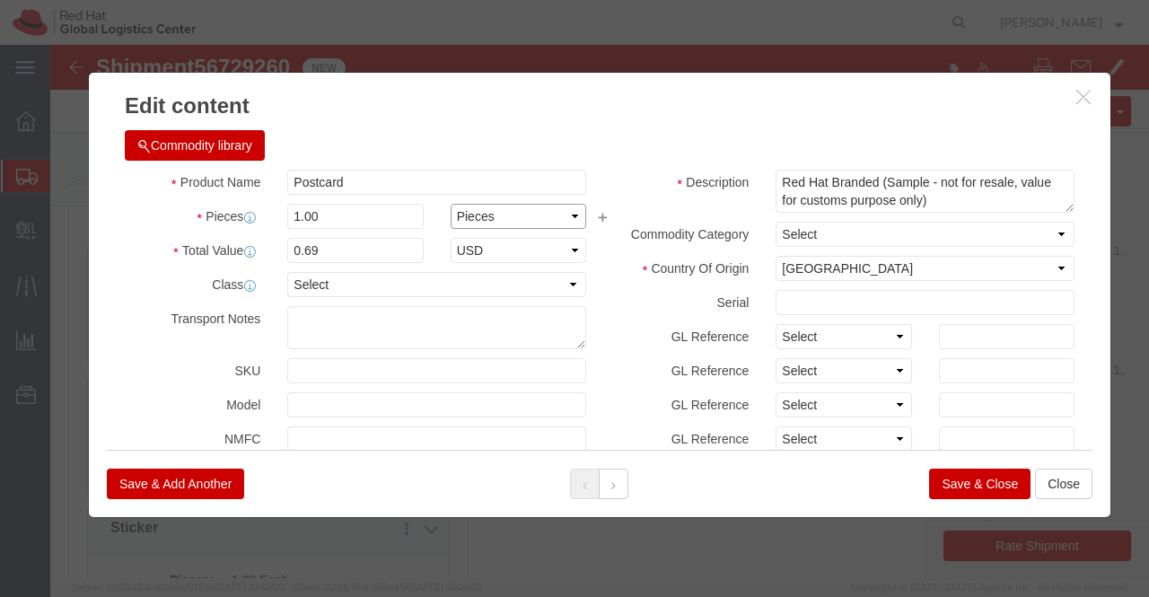
click select "Select Bag Barrels 100Board Feet Bottle Box Blister Pack Carats Can Capsule Car…"
select select "EA"
click select "Select Bag Barrels 100Board Feet Bottle Box Blister Pack Carats Can Capsule Car…"
click button "Save & Close"
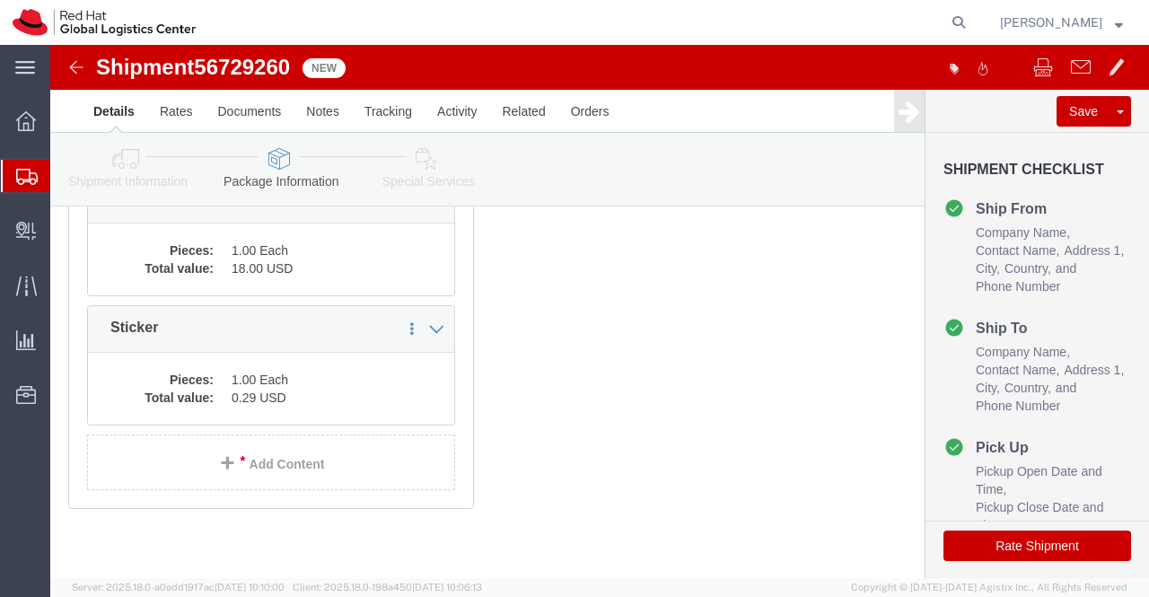
scroll to position [474, 0]
click dd "0.29 USD"
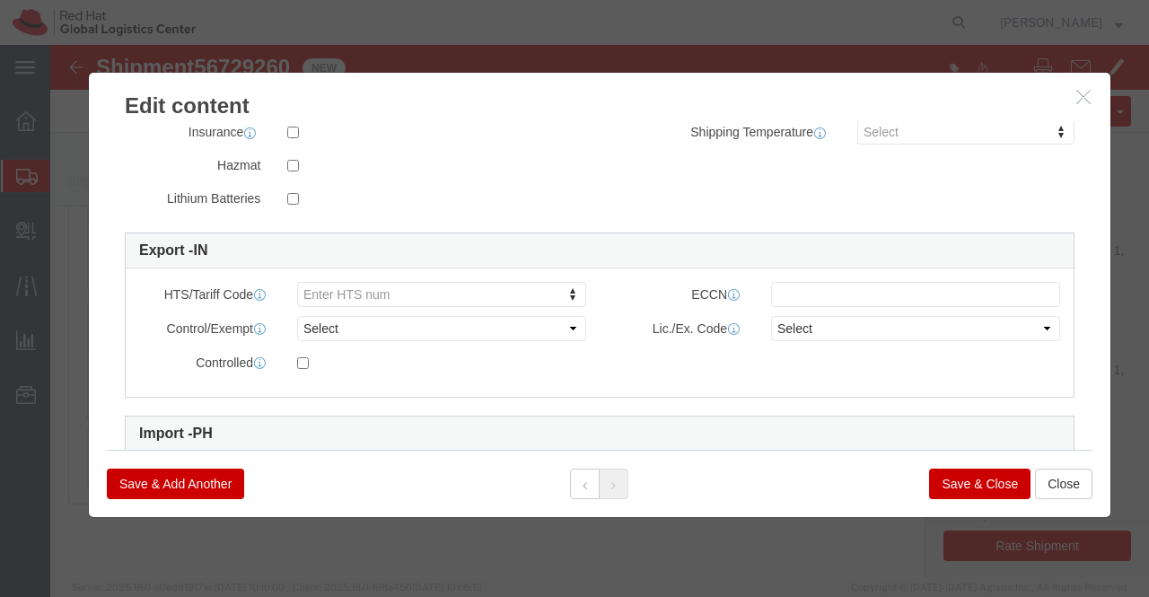
scroll to position [526, 0]
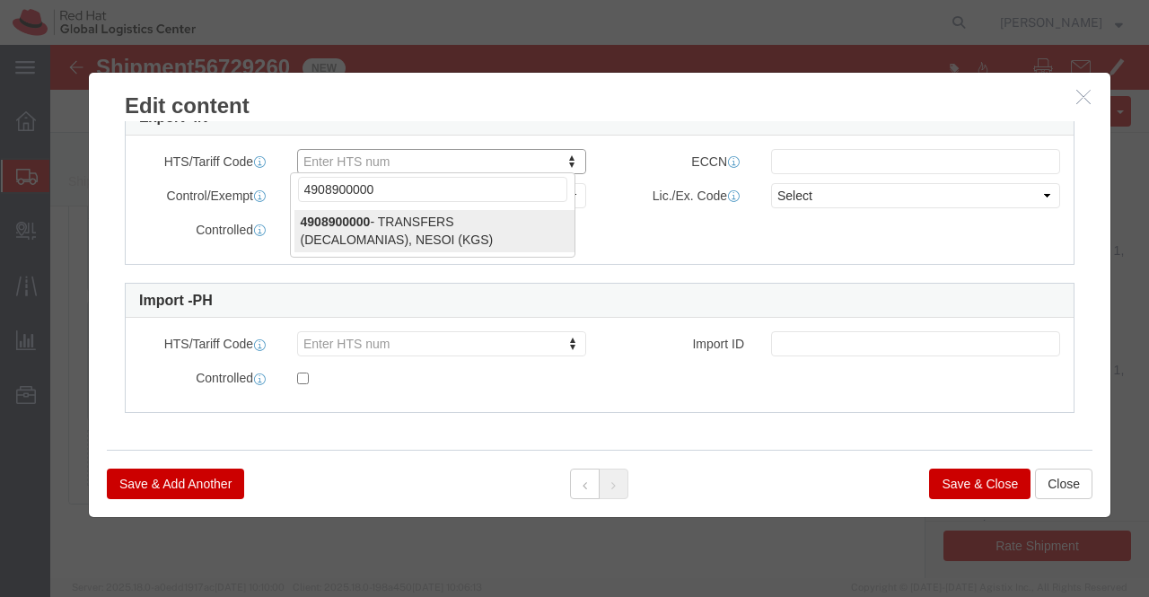
type input "4908900000"
select select "KGS"
type input "4908900000"
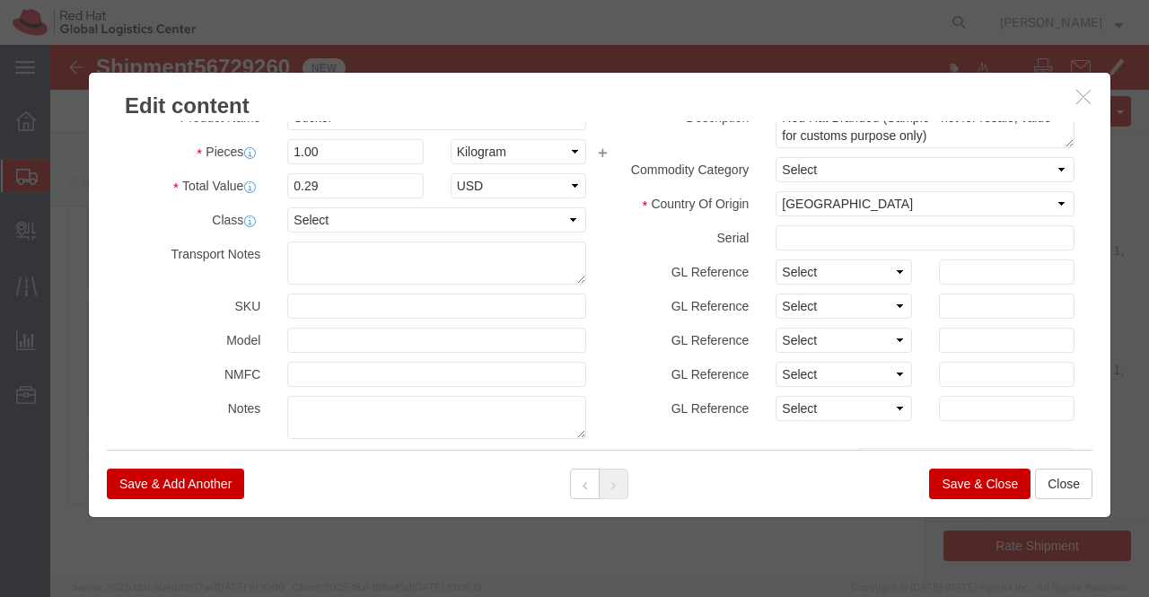
scroll to position [0, 0]
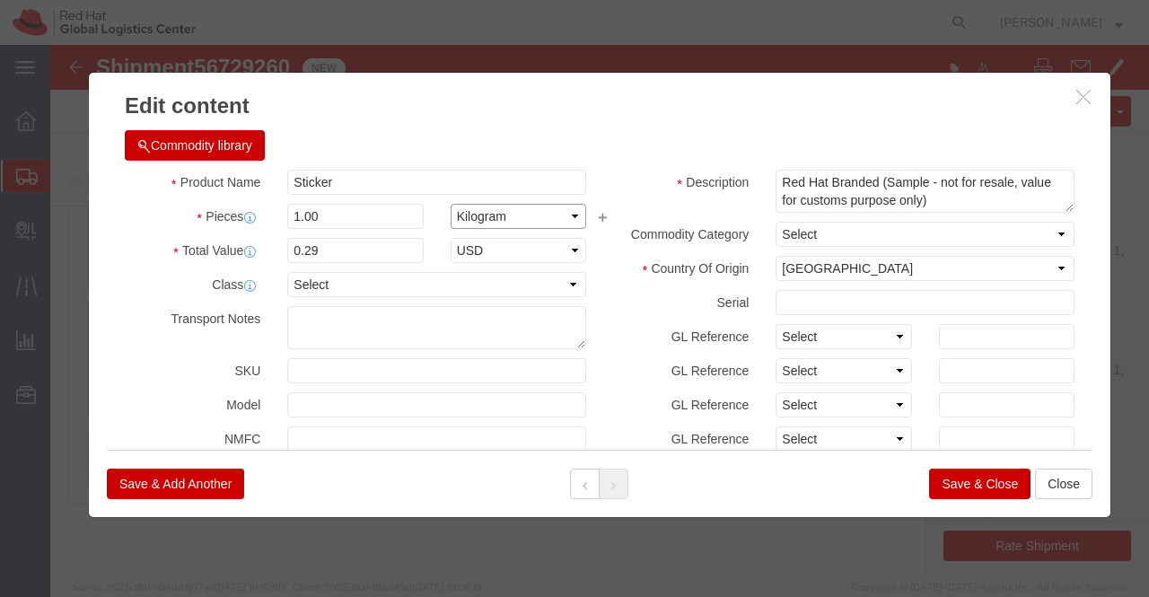
click select "Select Bag Barrels 100Board Feet Bottle Box Blister Pack Carats Can Capsule Car…"
select select "EA"
click select "Select Bag Barrels 100Board Feet Bottle Box Blister Pack Carats Can Capsule Car…"
click button "Save & Close"
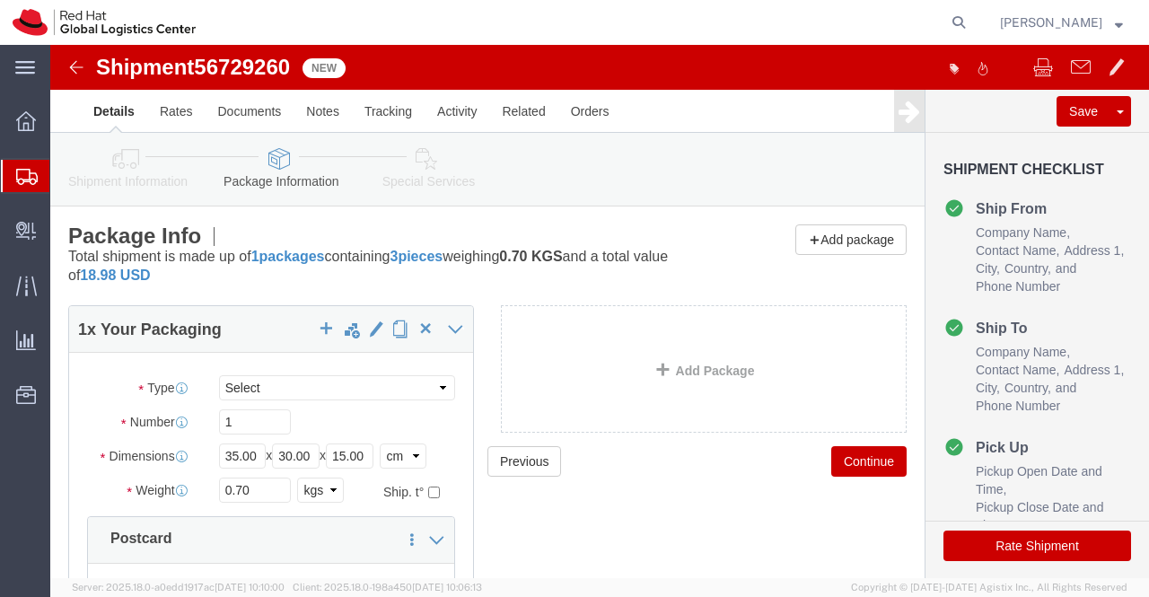
drag, startPoint x: 368, startPoint y: 112, endPoint x: 224, endPoint y: 13, distance: 174.9
click icon
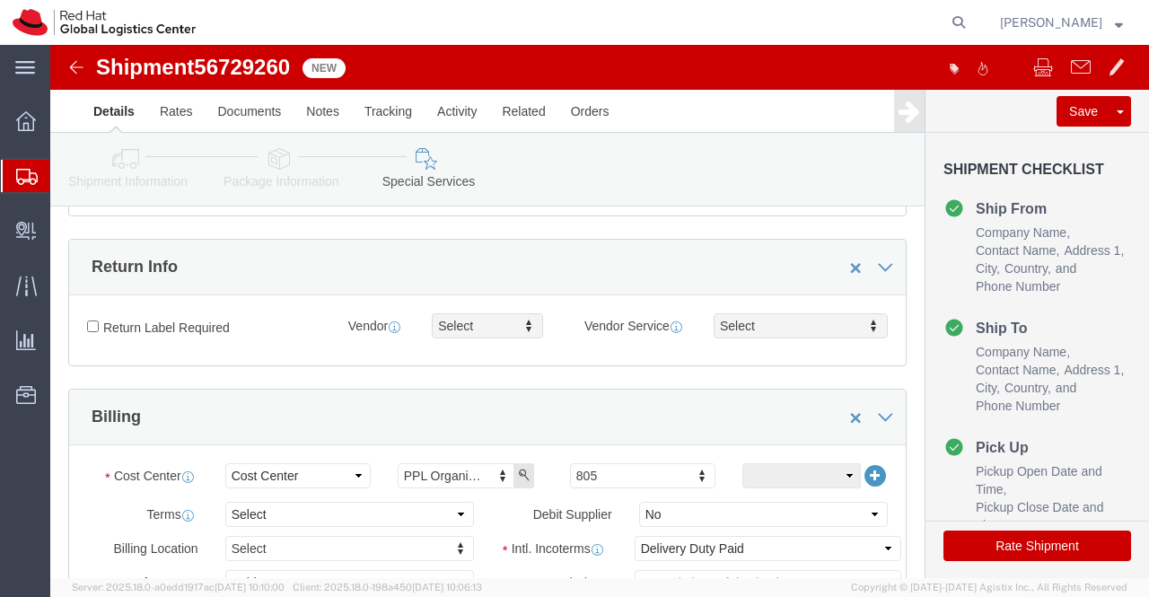
scroll to position [180, 0]
click select "Select Free of Charge Free of Cost NET 30 NET 45 NET 60 See Comment"
select select "FREE_OF_COST"
click select "Select Free of Charge Free of Cost NET 30 NET 45 NET 60 See Comment"
click div "Manage special services Handling Options Documents Options Hold at Location Ret…"
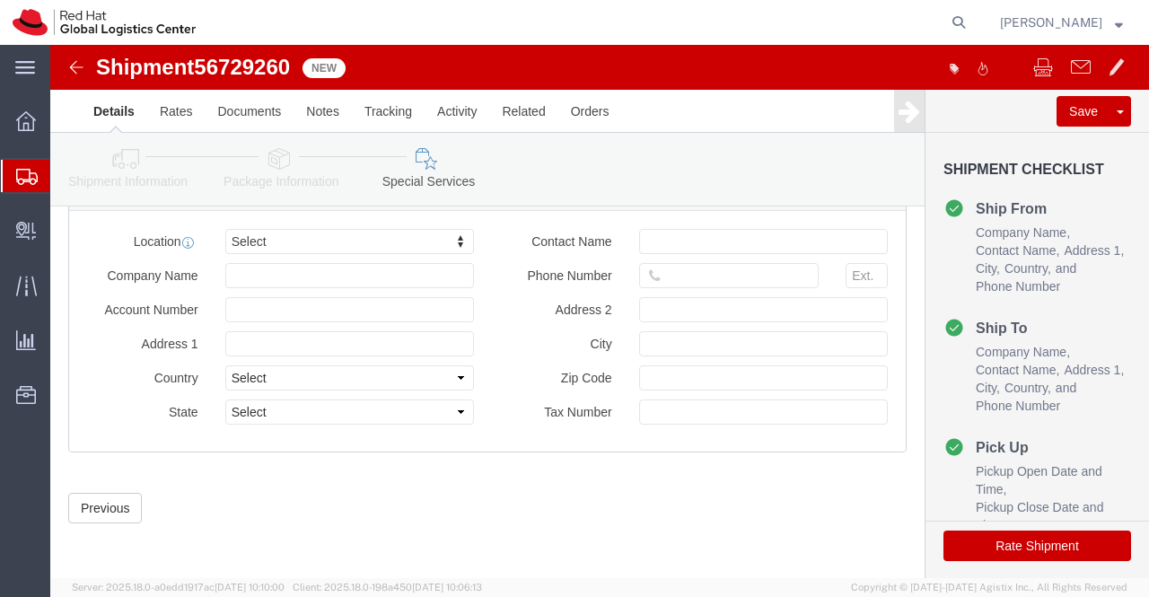
scroll to position [1151, 0]
type input "Makat"
drag, startPoint x: 246, startPoint y: 261, endPoint x: 309, endPoint y: 333, distance: 95.5
click input "text"
paste input "+639178751581"
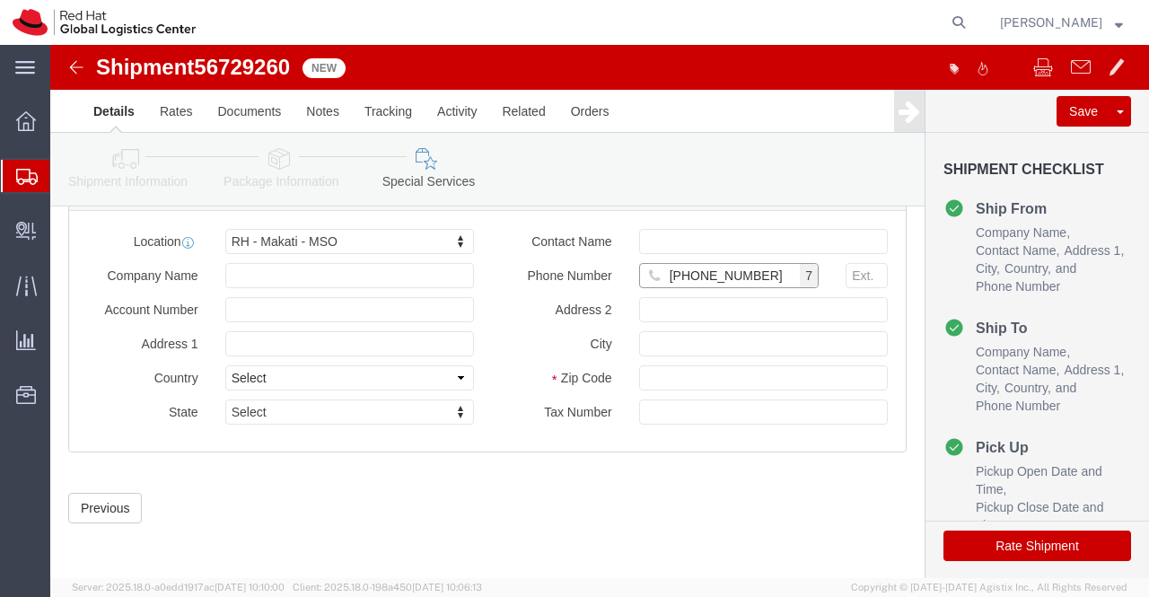
type input "+639178751581"
drag, startPoint x: 476, startPoint y: 494, endPoint x: 438, endPoint y: 436, distance: 69.5
click div "Previous Continue"
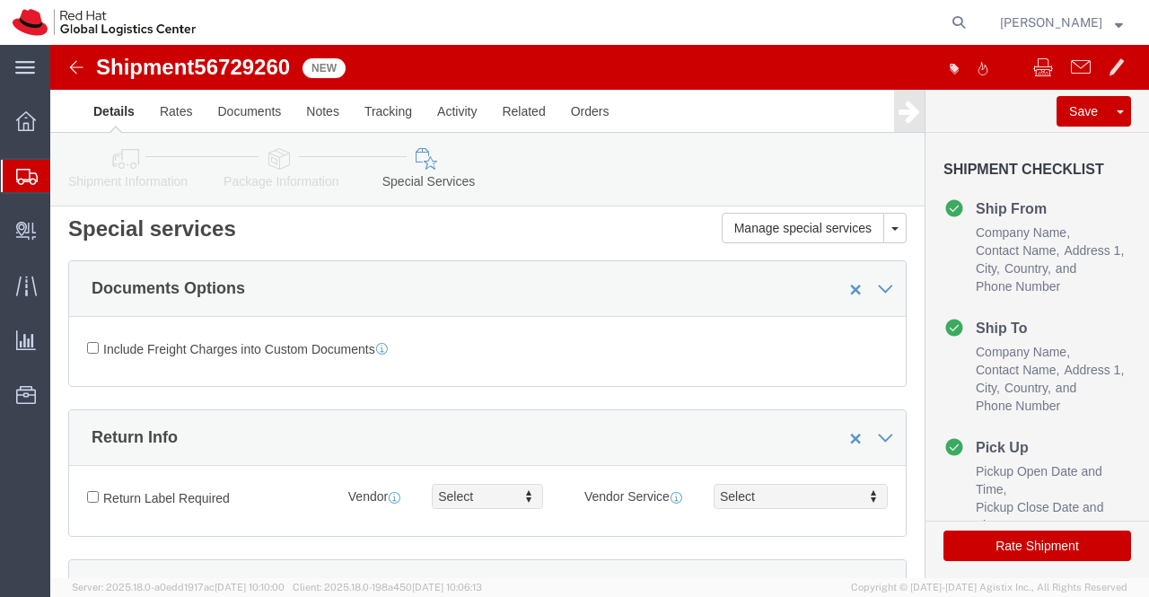
scroll to position [0, 0]
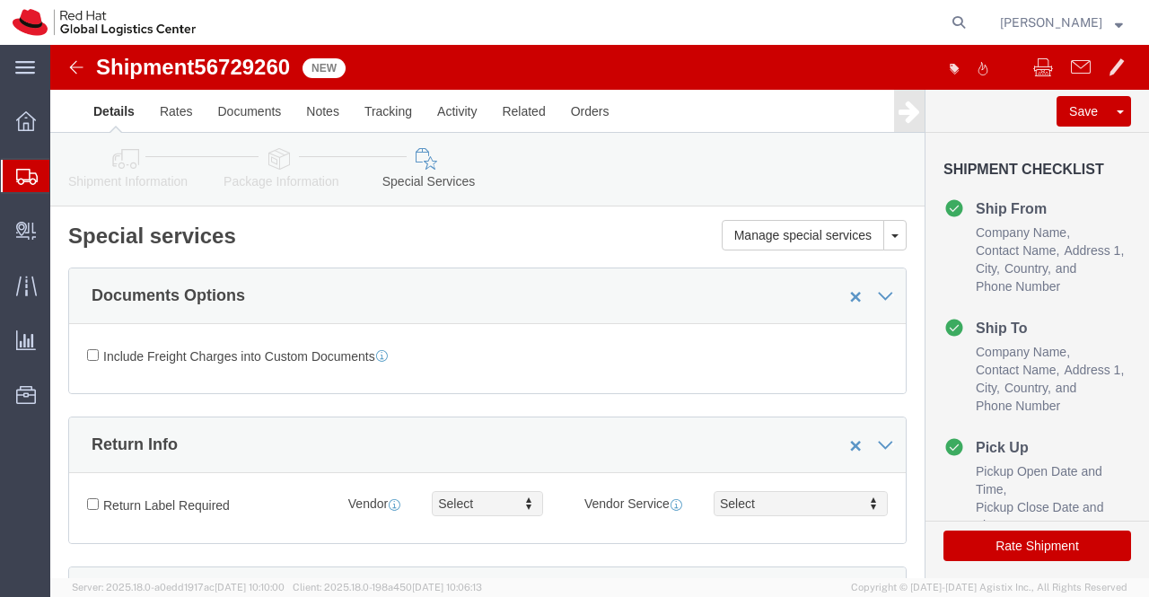
click icon
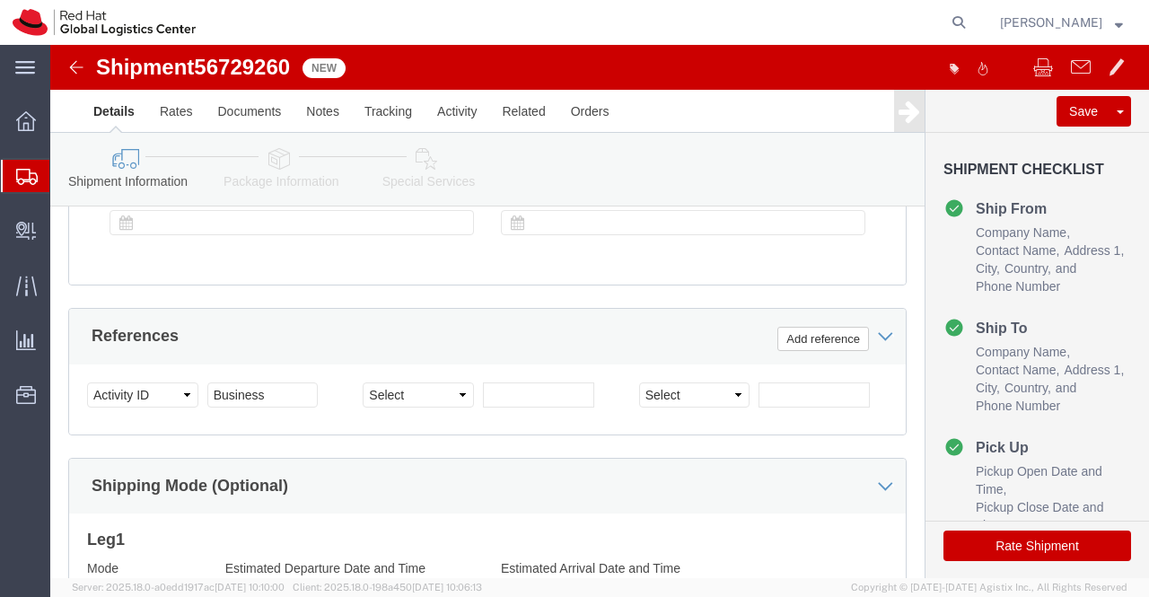
scroll to position [1171, 0]
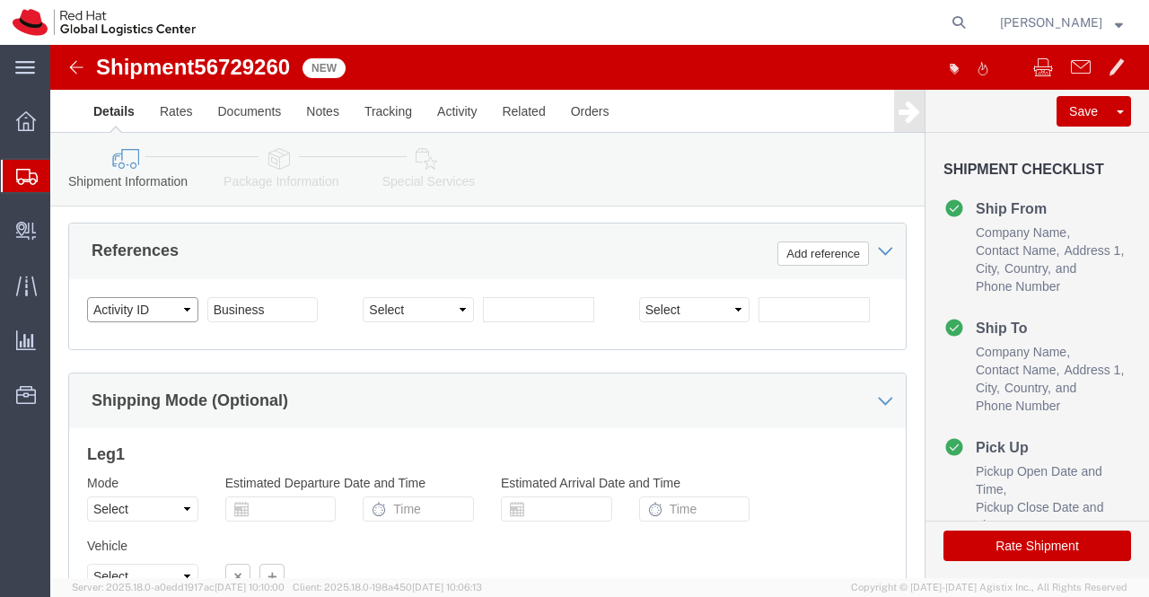
click select "Select Account Type Activity ID Airline Appointment Number ASN Batch Request # …"
click div "Ship From Location Location RH - Bangalore - Carina My Profile Location RH - Am…"
click select "Select Account Type Activity ID Airline Appointment Number ASN Batch Request # …"
click div "Select Account Type Activity ID Airline Appointment Number ASN Batch Request # …"
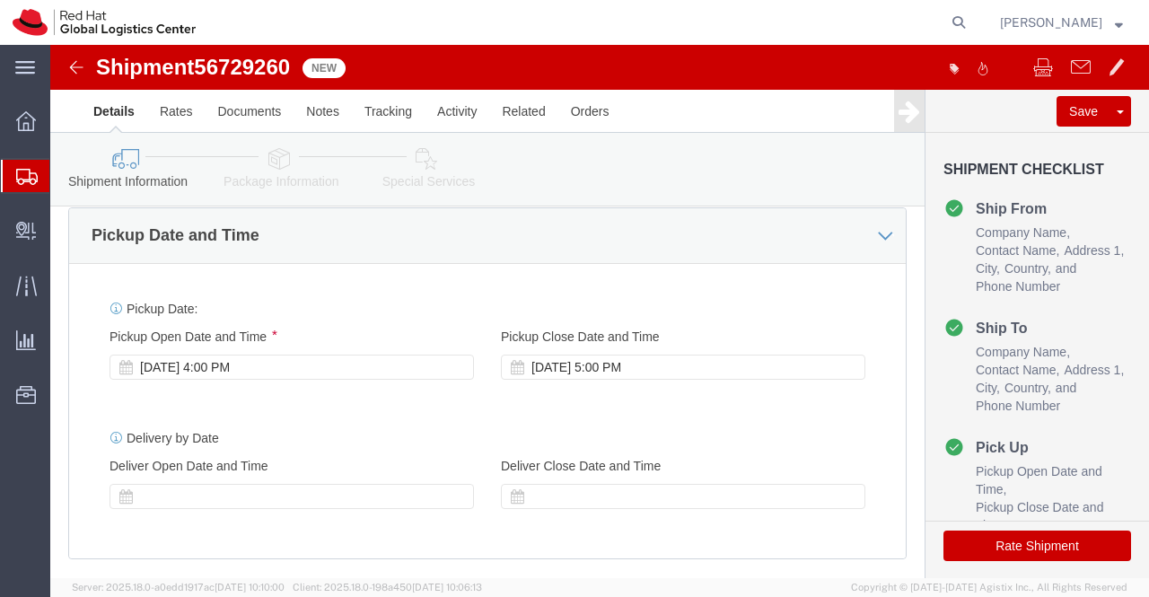
scroll to position [1081, 0]
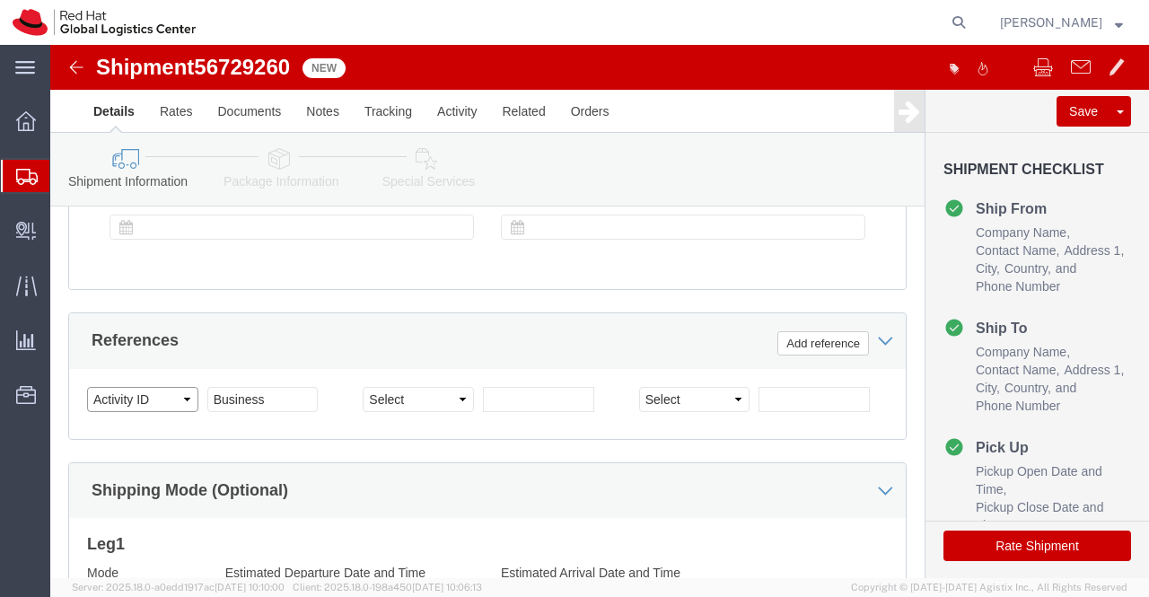
click select "Select Account Type Activity ID Airline Appointment Number ASN Batch Request # …"
drag, startPoint x: 225, startPoint y: 370, endPoint x: 163, endPoint y: 365, distance: 62.1
click input "Business"
click div "References Add reference"
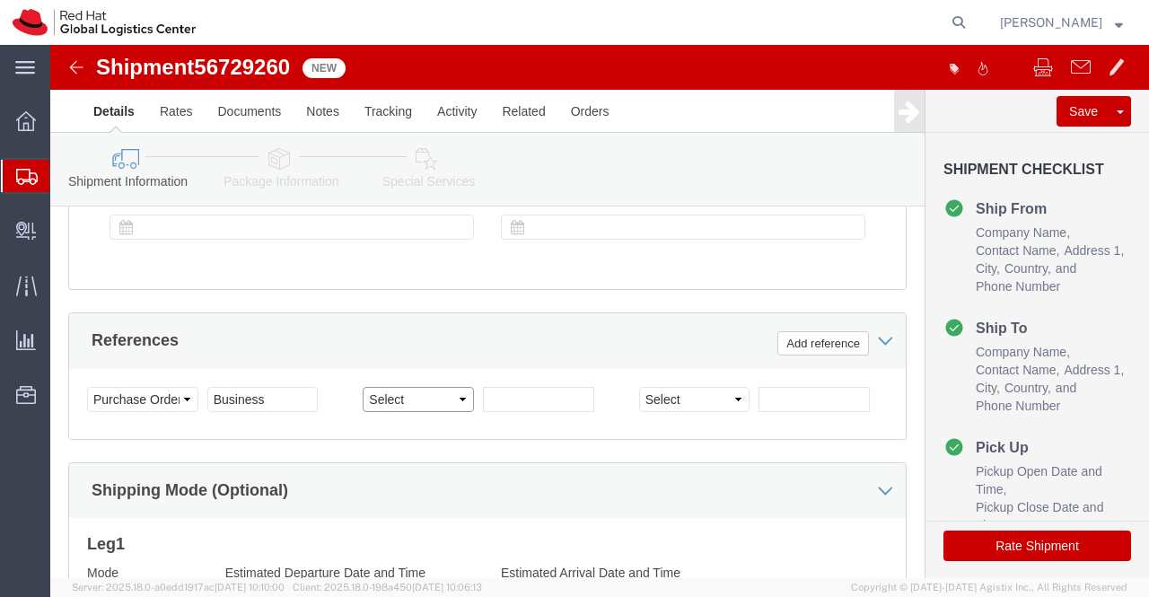
click select "Select Account Type Activity ID Airline Appointment Number ASN Batch Request # …"
select select "ACTID"
click select "Select Account Type Activity ID Airline Appointment Number ASN Batch Request # …"
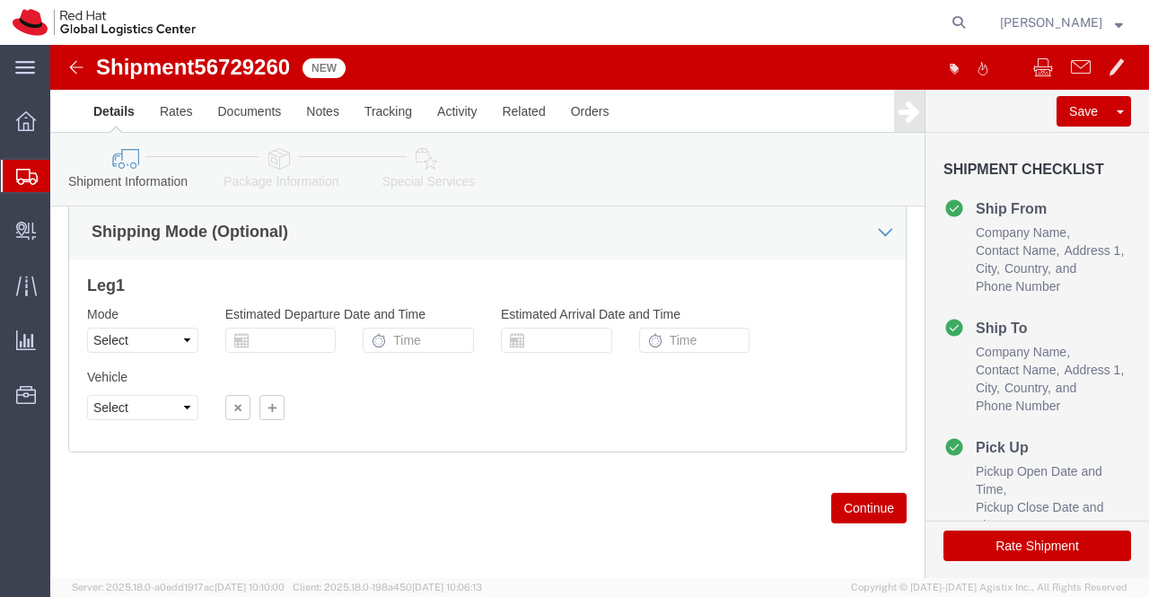
scroll to position [1351, 0]
click icon
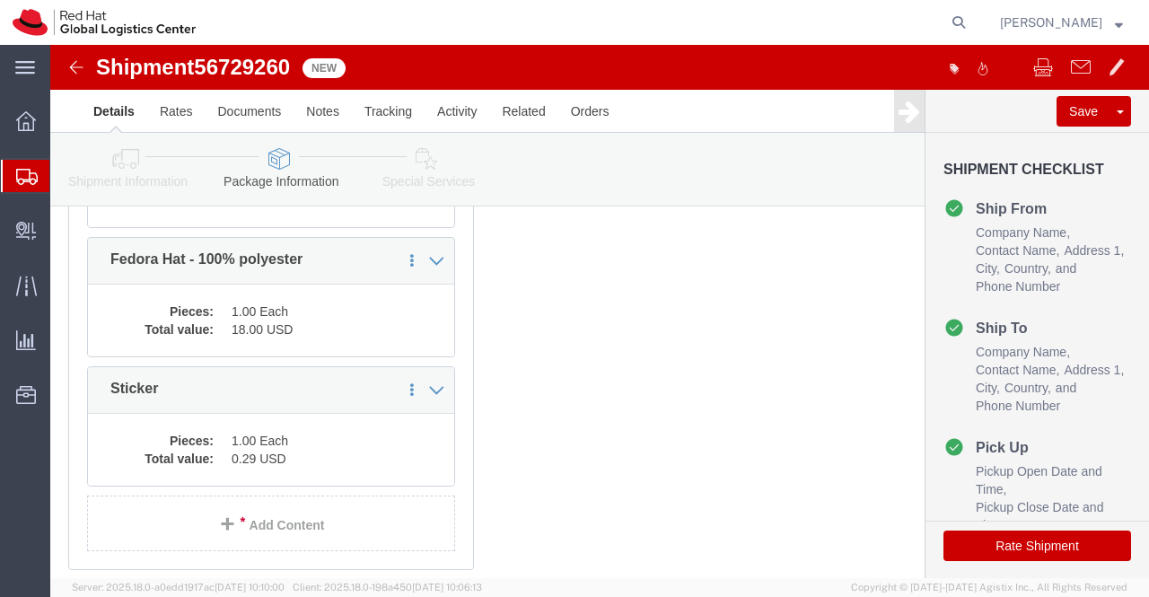
scroll to position [474, 0]
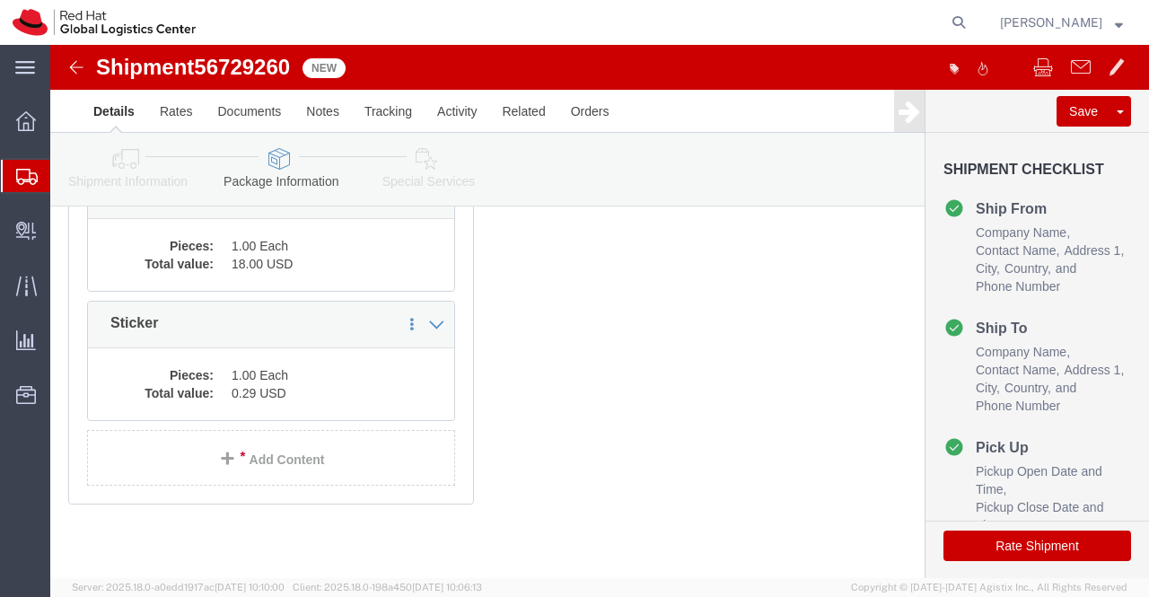
click icon
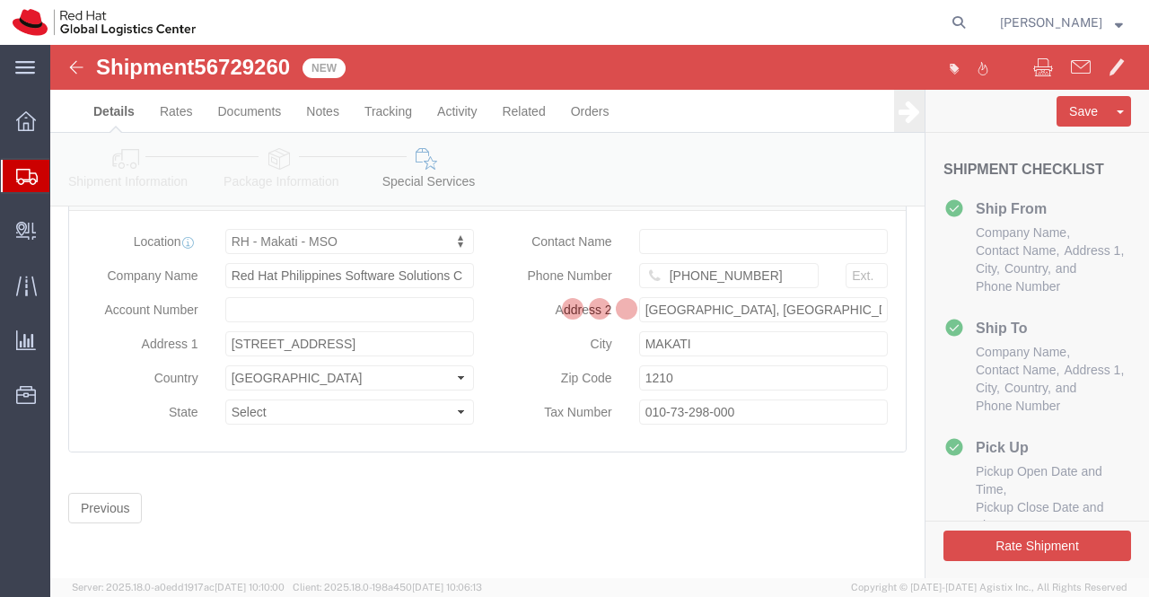
select select "COSTCENTER"
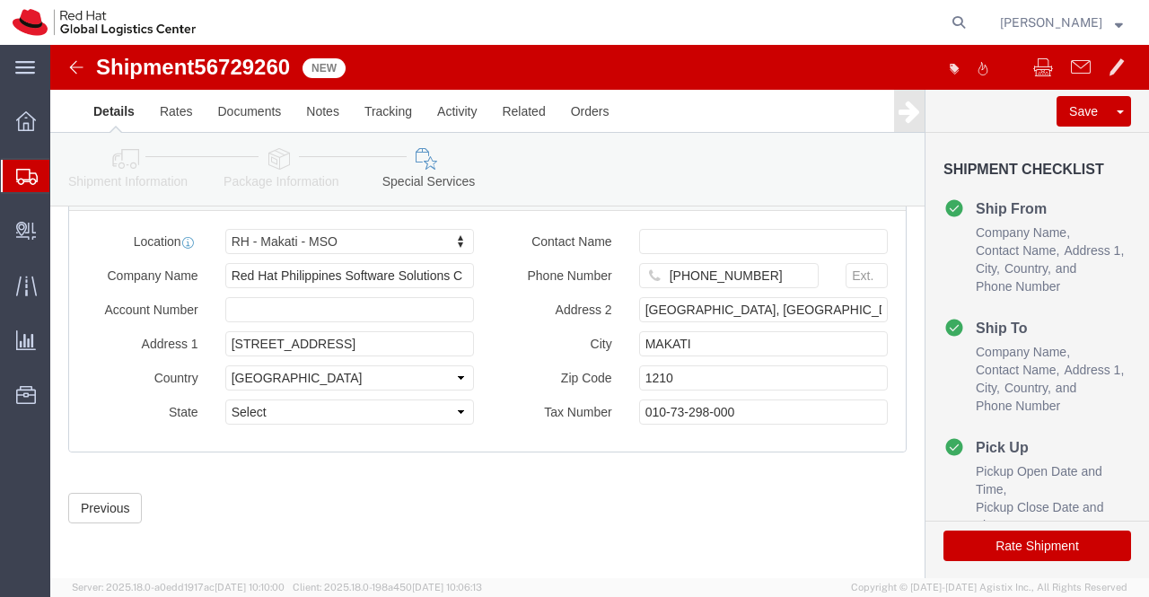
click button "Rate Shipment"
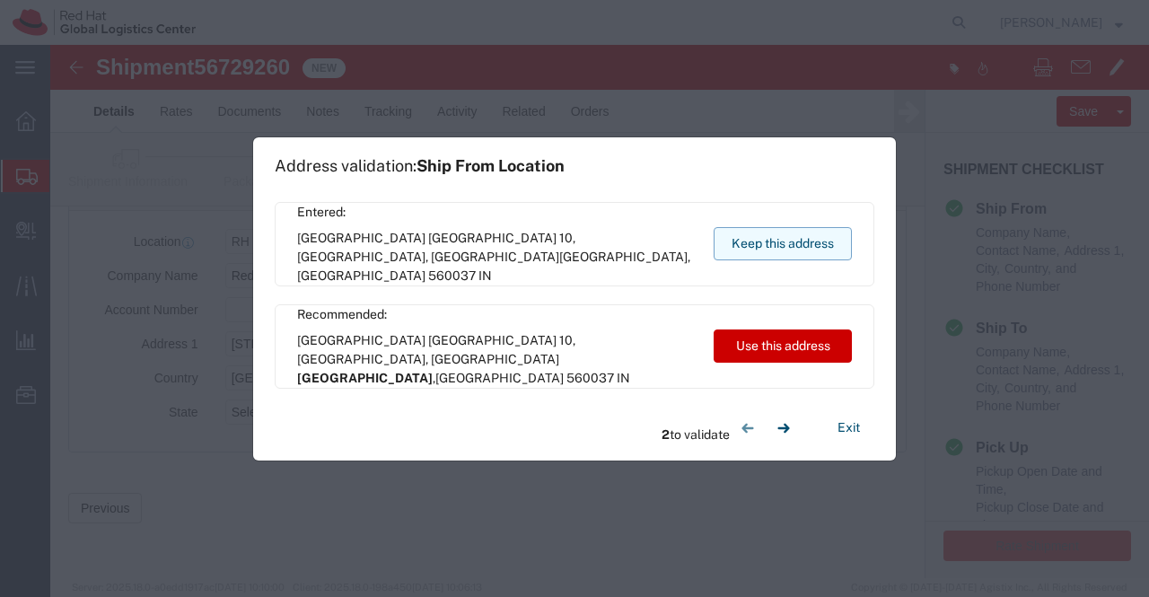
drag, startPoint x: 832, startPoint y: 243, endPoint x: 505, endPoint y: 56, distance: 376.9
click at [832, 241] on button "Keep this address" at bounding box center [783, 243] width 138 height 33
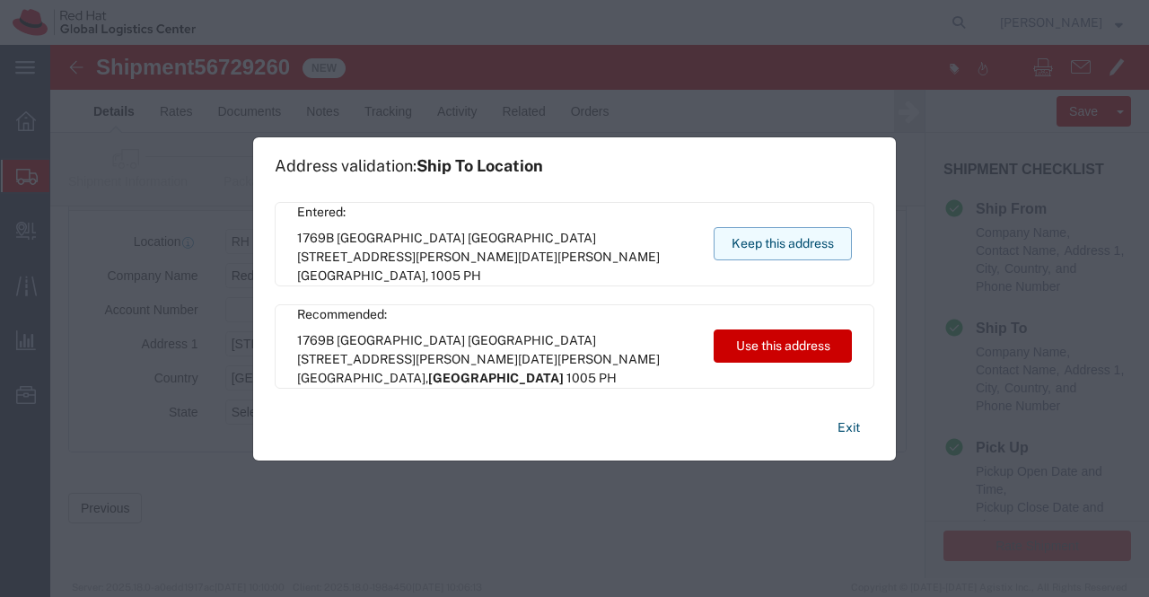
click at [781, 232] on button "Keep this address" at bounding box center [783, 243] width 138 height 33
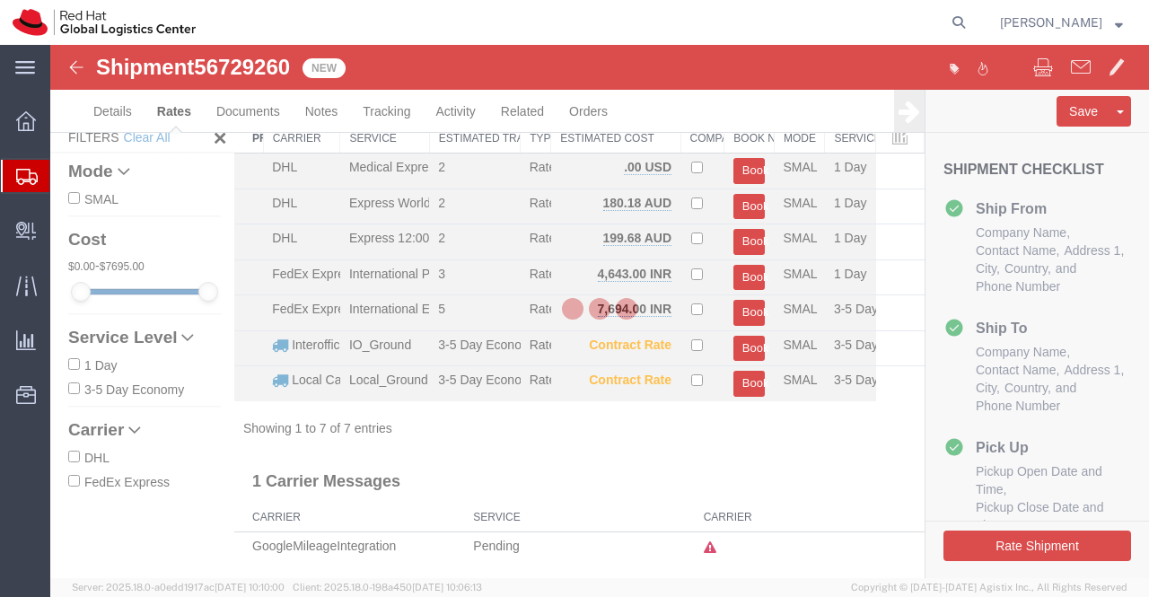
scroll to position [45, 0]
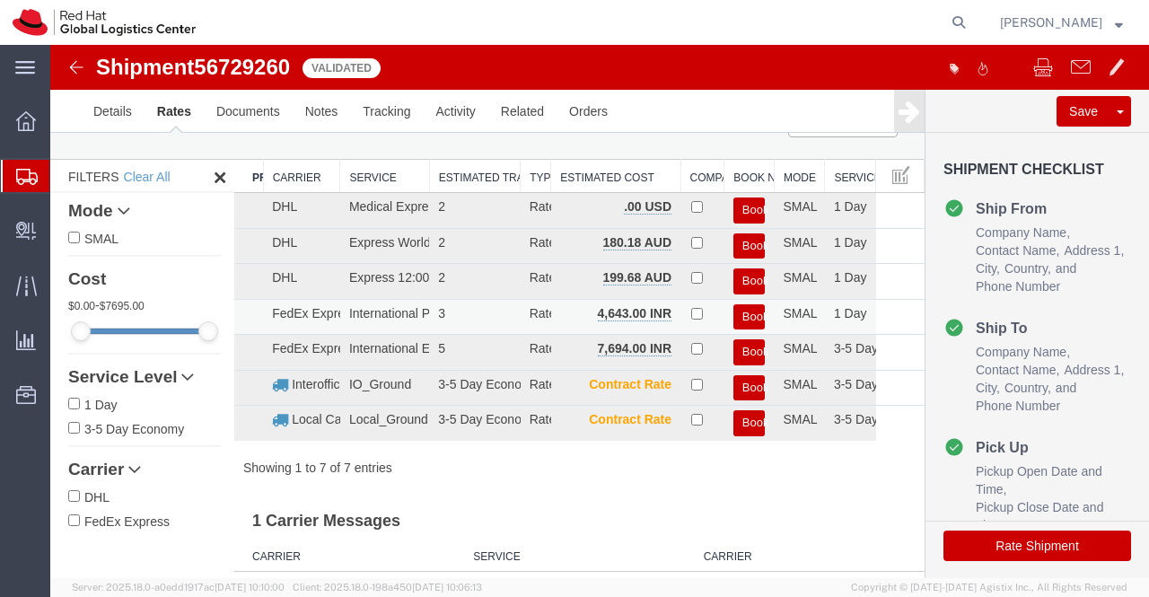
click at [742, 312] on button "Book" at bounding box center [750, 317] width 32 height 26
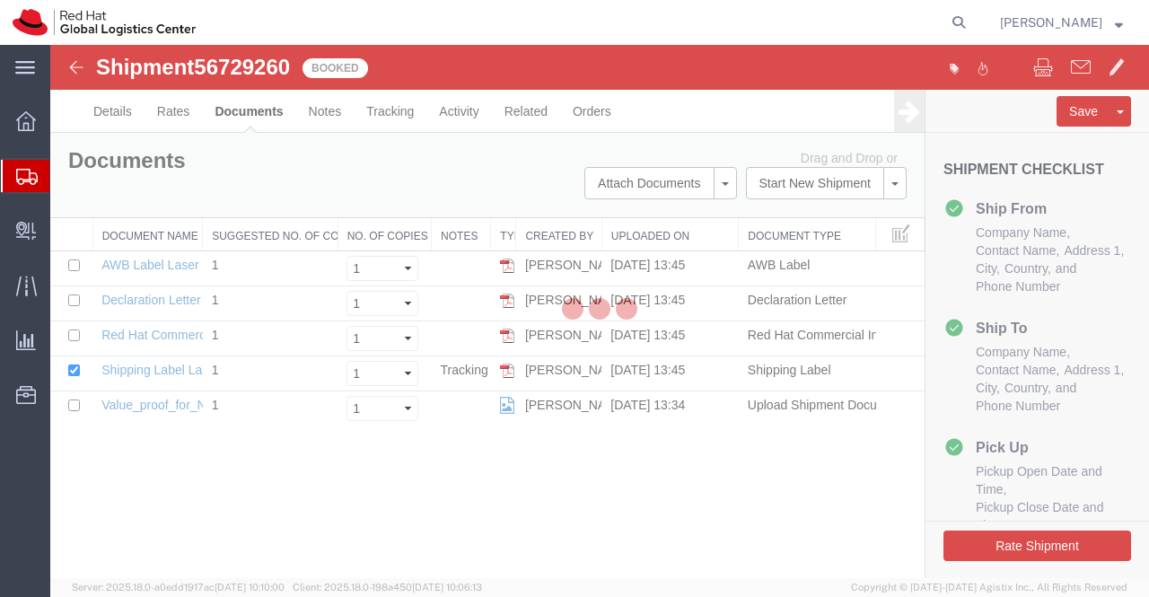
scroll to position [0, 0]
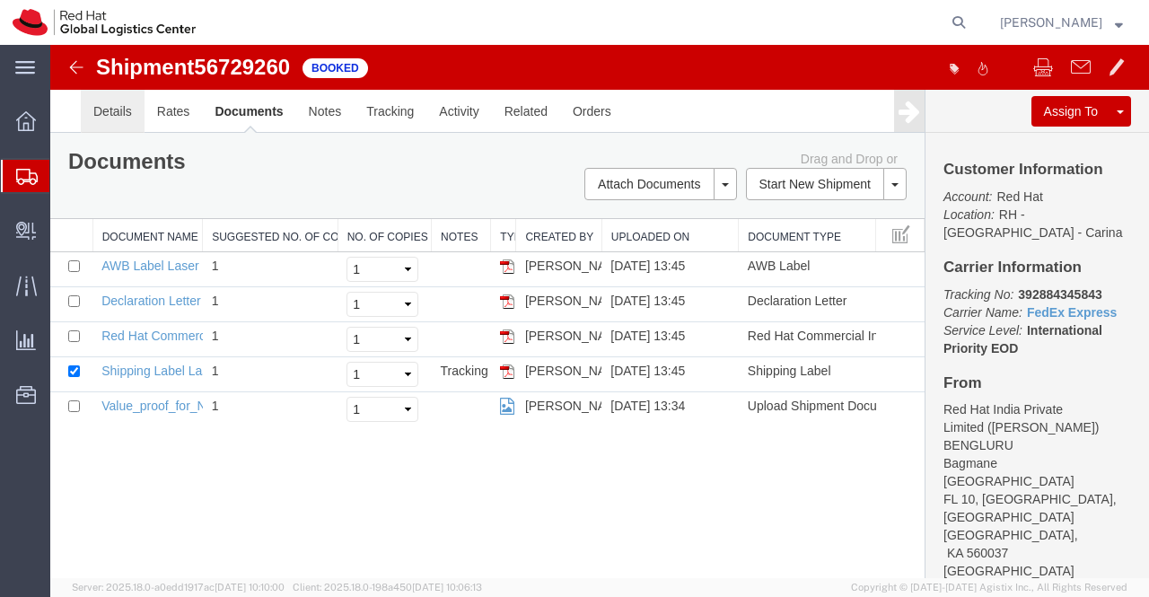
click at [104, 109] on link "Details" at bounding box center [113, 111] width 64 height 43
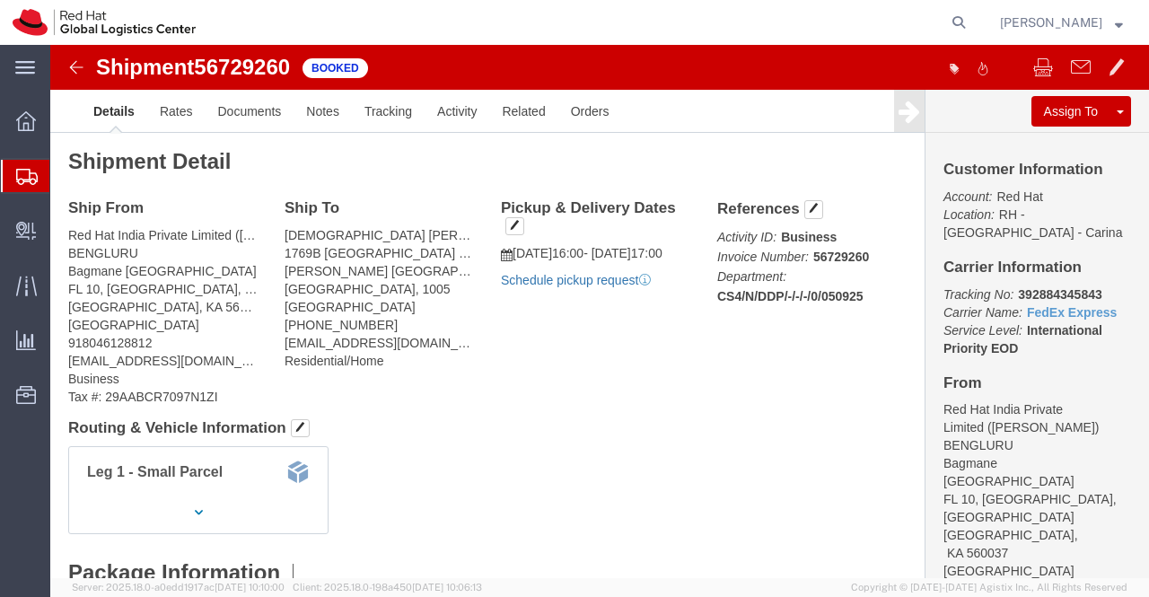
click link "Schedule pickup request"
drag, startPoint x: 957, startPoint y: 247, endPoint x: 1045, endPoint y: 248, distance: 88.0
click p "Tracking No: 392884345843 Carrier Name: FedEx Express FedEx Express Service Lev…"
copy b "392884345843"
click div "Leg 1 - Small Parcel"
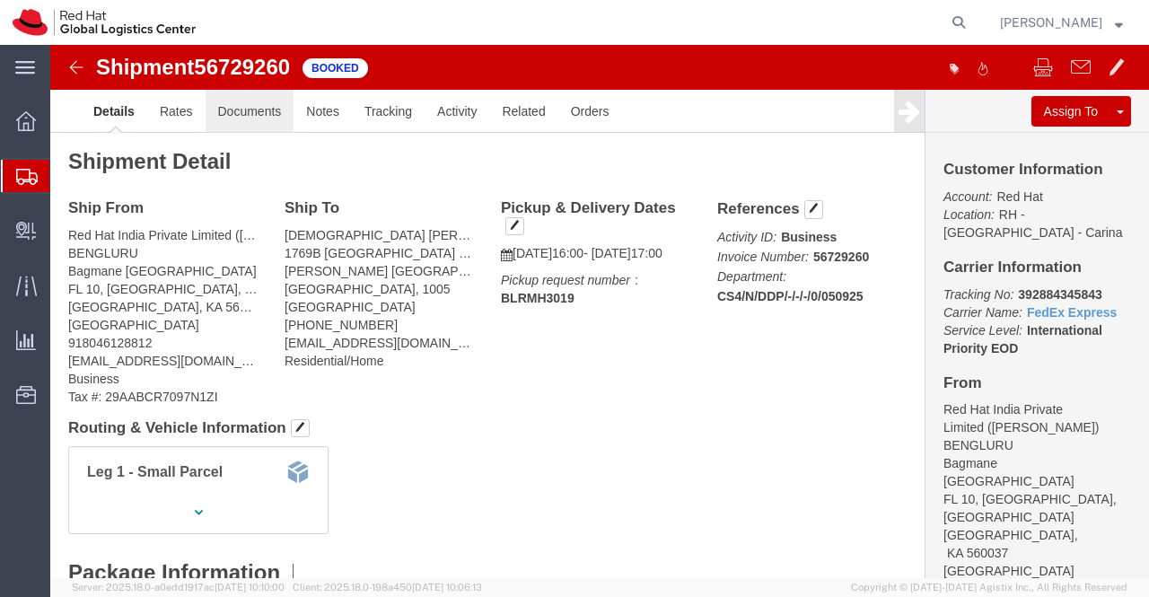
click link "Documents"
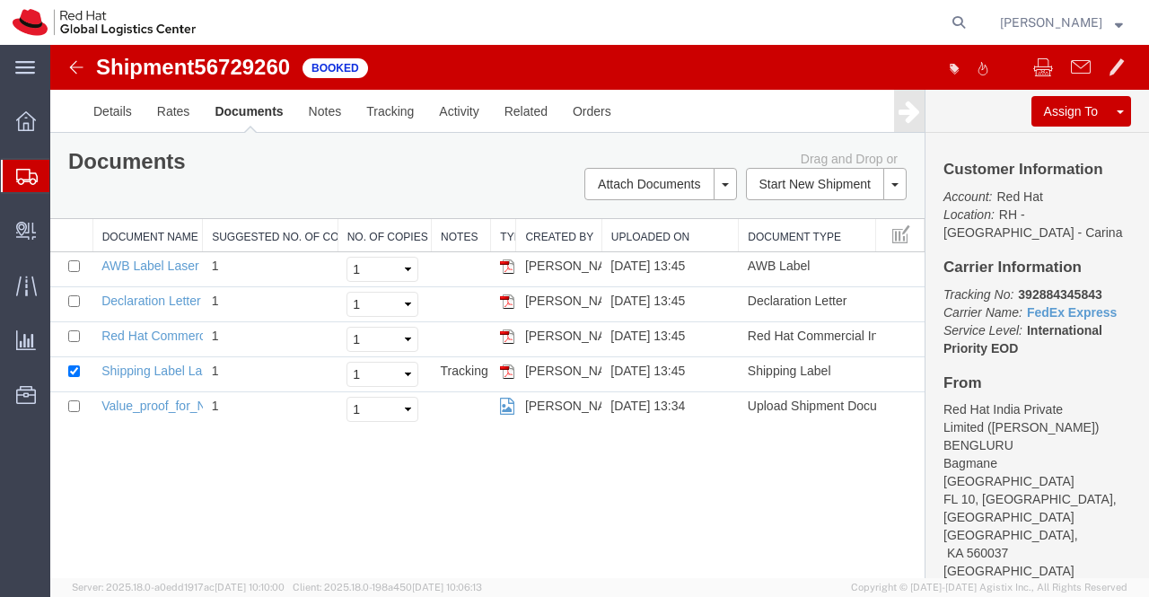
click at [80, 66] on img at bounding box center [77, 68] width 22 height 22
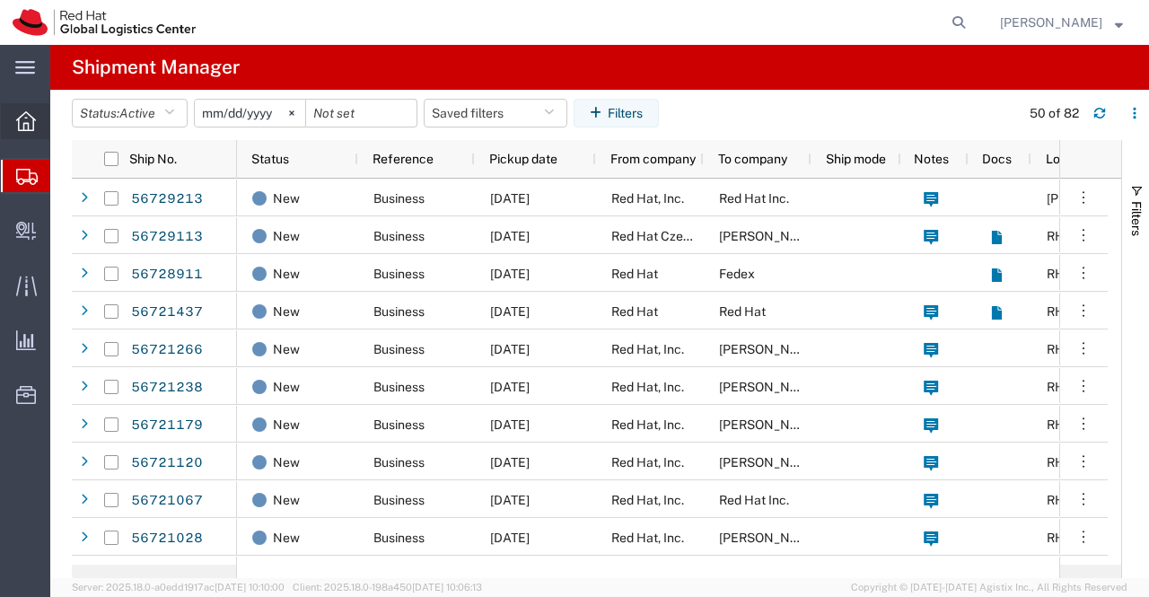
click at [27, 128] on icon at bounding box center [26, 121] width 20 height 20
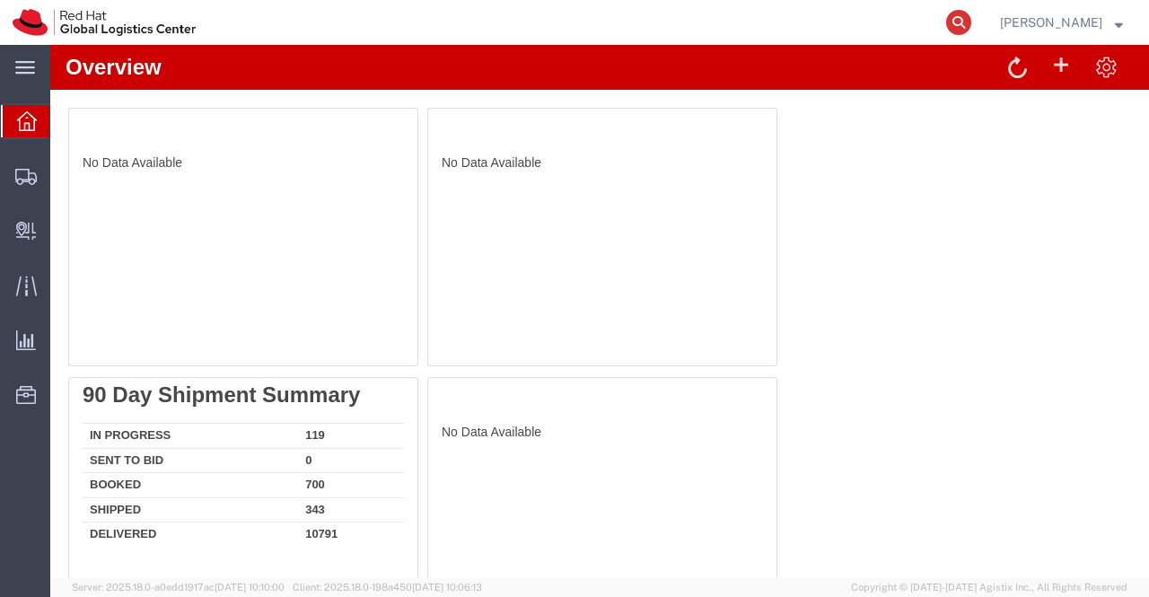
click at [955, 24] on icon at bounding box center [958, 22] width 25 height 25
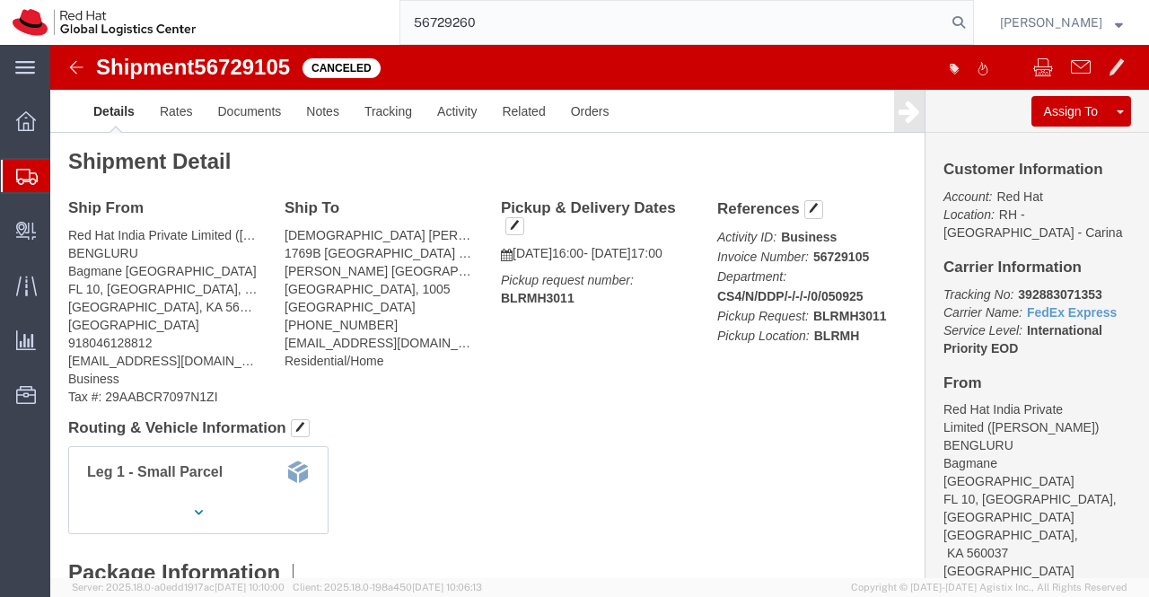
type input "56729260"
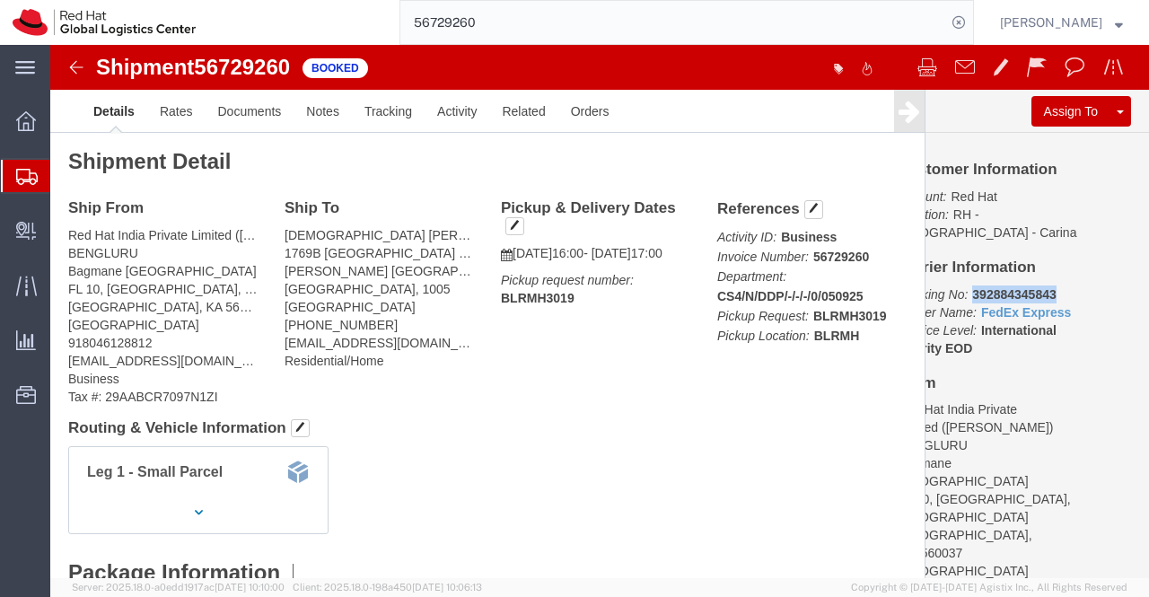
drag, startPoint x: 955, startPoint y: 251, endPoint x: 1081, endPoint y: 251, distance: 125.7
click div "Customer Information Account: Red Hat Location: RH - Bangalore - Carina Carrier…"
copy b "392884345843"
click div "Leg 1 - Small Parcel"
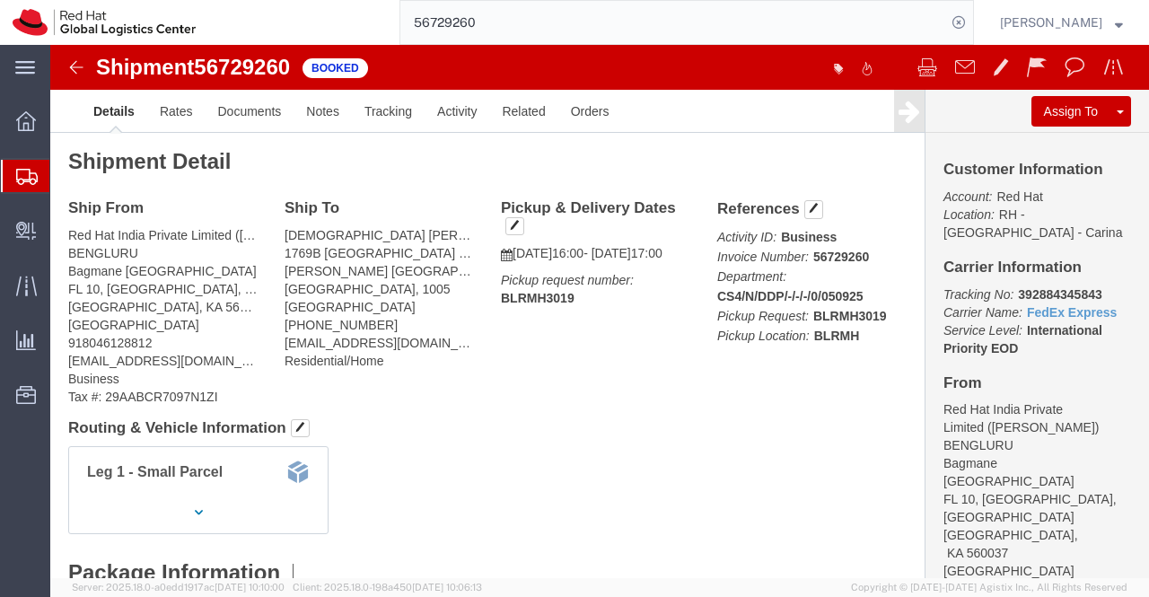
drag, startPoint x: 1011, startPoint y: 529, endPoint x: 884, endPoint y: 585, distance: 139.1
click div "Shipment Detail Ship From Red Hat India Private Limited (Pallav Sen Gupta) BENG…"
click link "Documents"
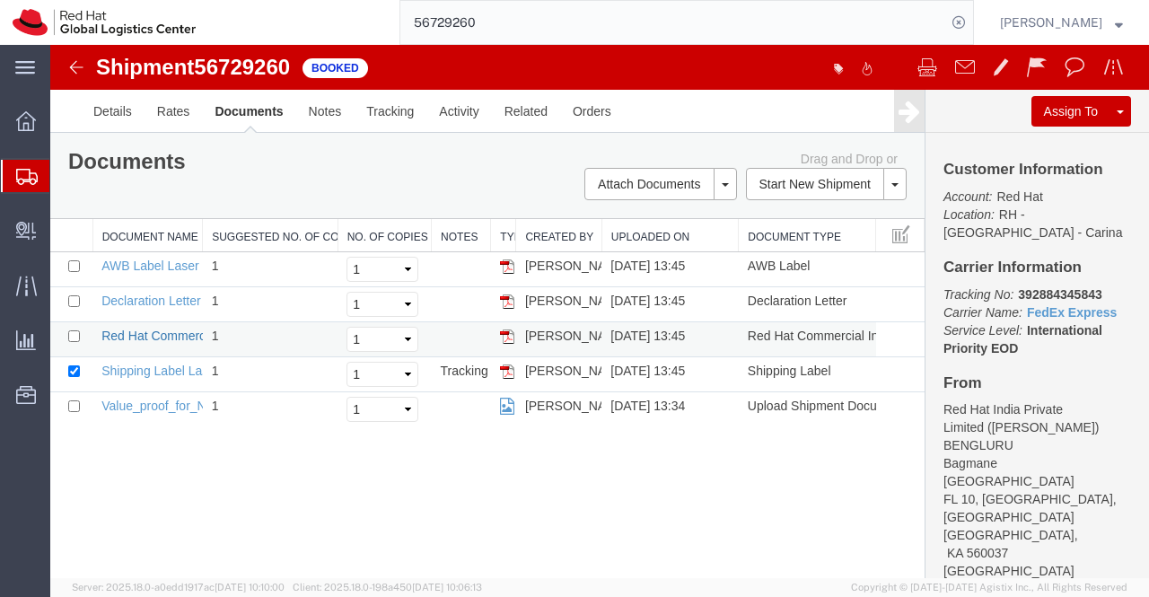
click at [177, 336] on link "Red Hat Commercial Invoice" at bounding box center [181, 336] width 160 height 14
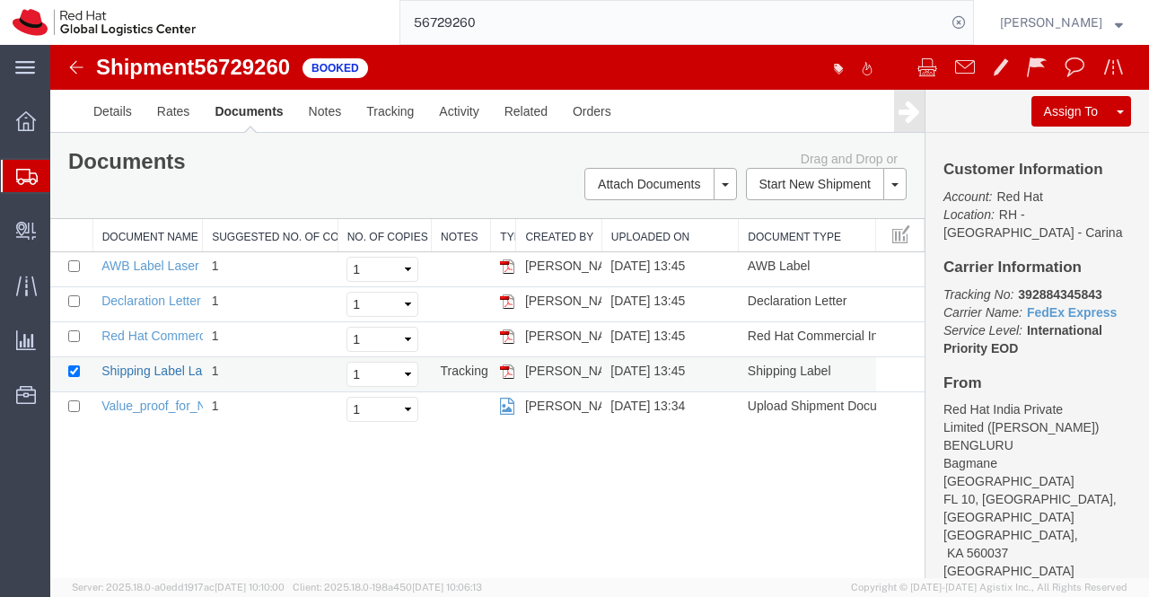
click at [135, 364] on link "Shipping Label Laser" at bounding box center [160, 371] width 119 height 14
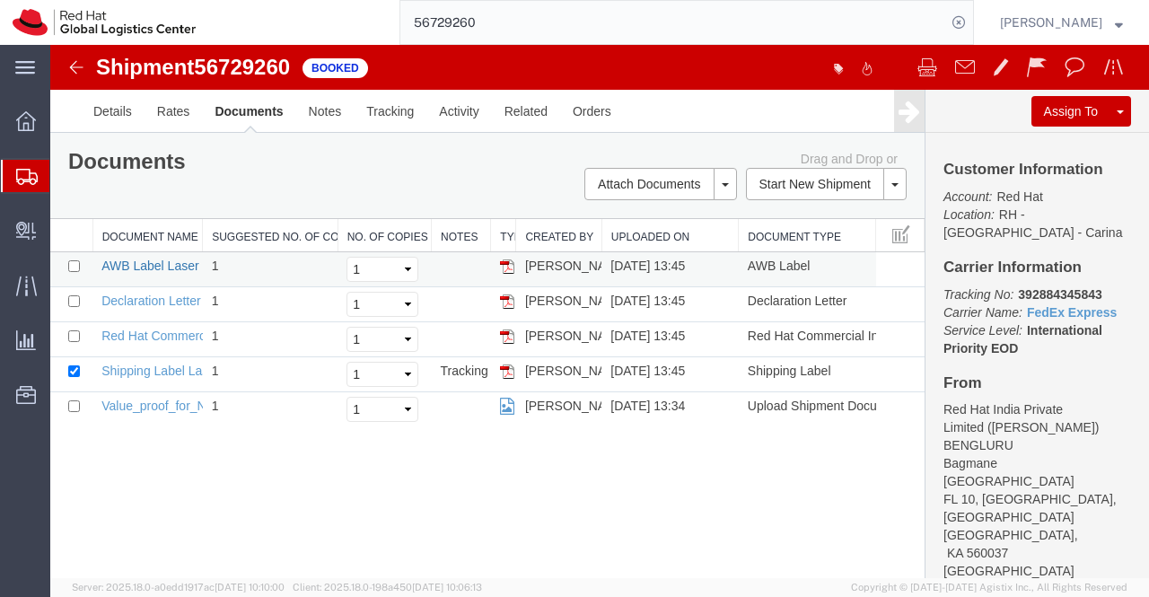
click at [149, 262] on link "AWB Label Laser" at bounding box center [149, 266] width 97 height 14
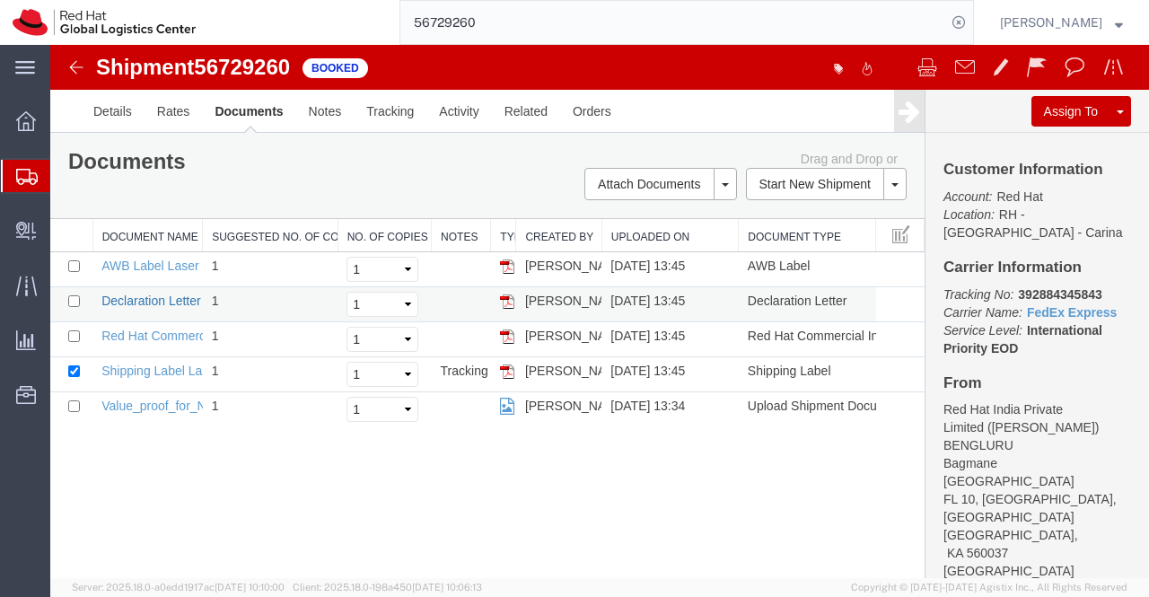
click at [129, 300] on link "Declaration Letter" at bounding box center [151, 301] width 100 height 14
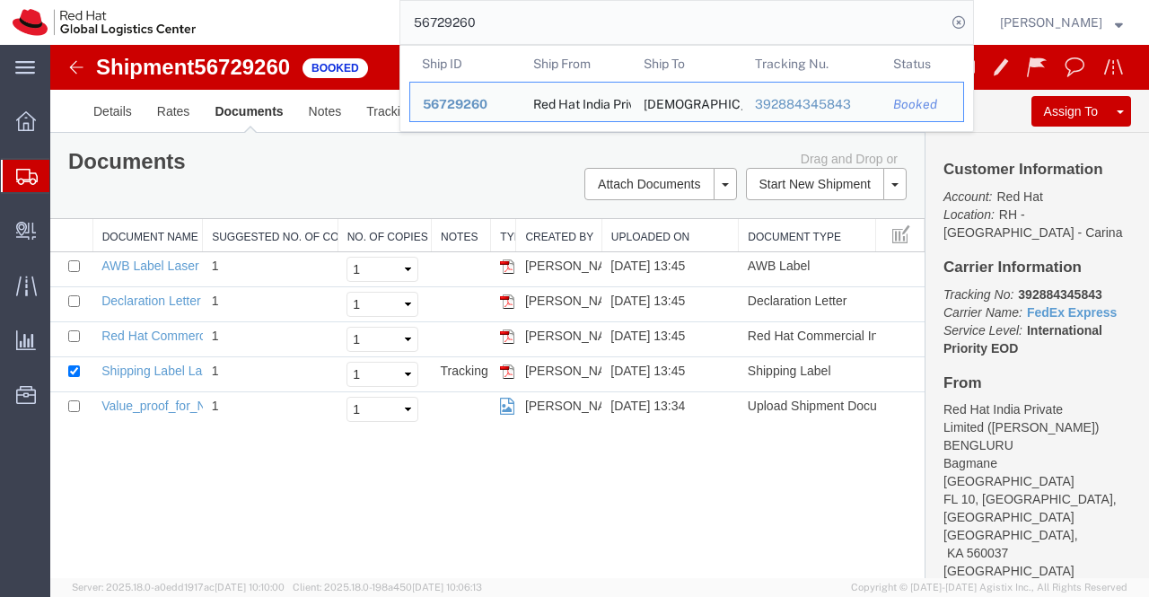
drag, startPoint x: 508, startPoint y: 10, endPoint x: 203, endPoint y: 7, distance: 305.3
click at [203, 7] on nav "56729260 Ship ID Ship From Ship To Tracking Nu. Status Ship ID 56729260 Ship Fr…" at bounding box center [581, 22] width 1137 height 45
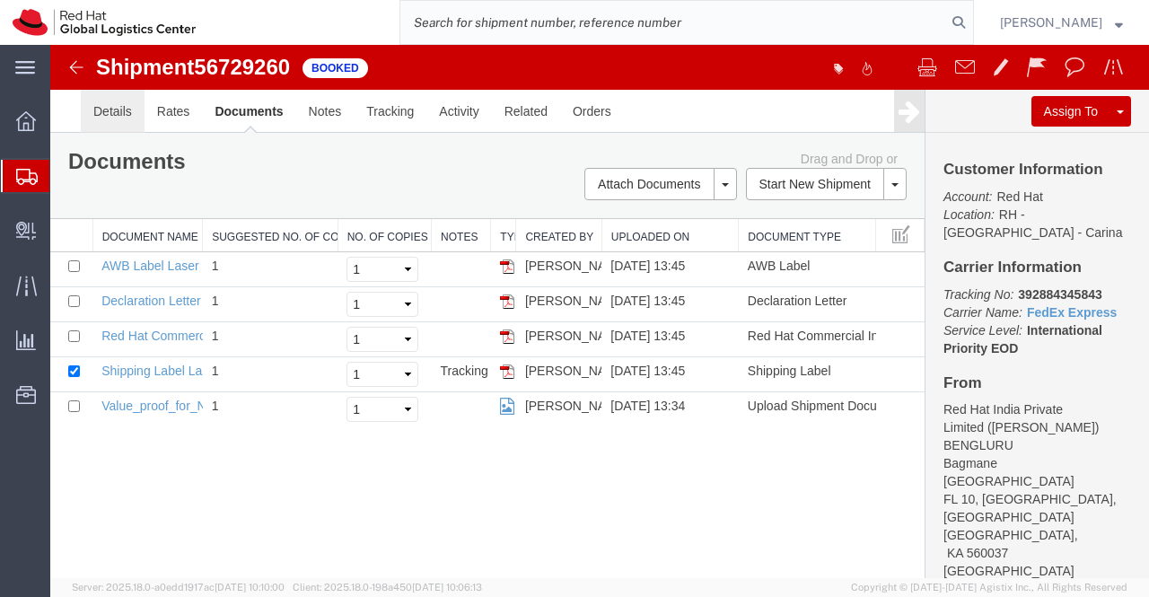
click at [121, 112] on link "Details" at bounding box center [113, 111] width 64 height 43
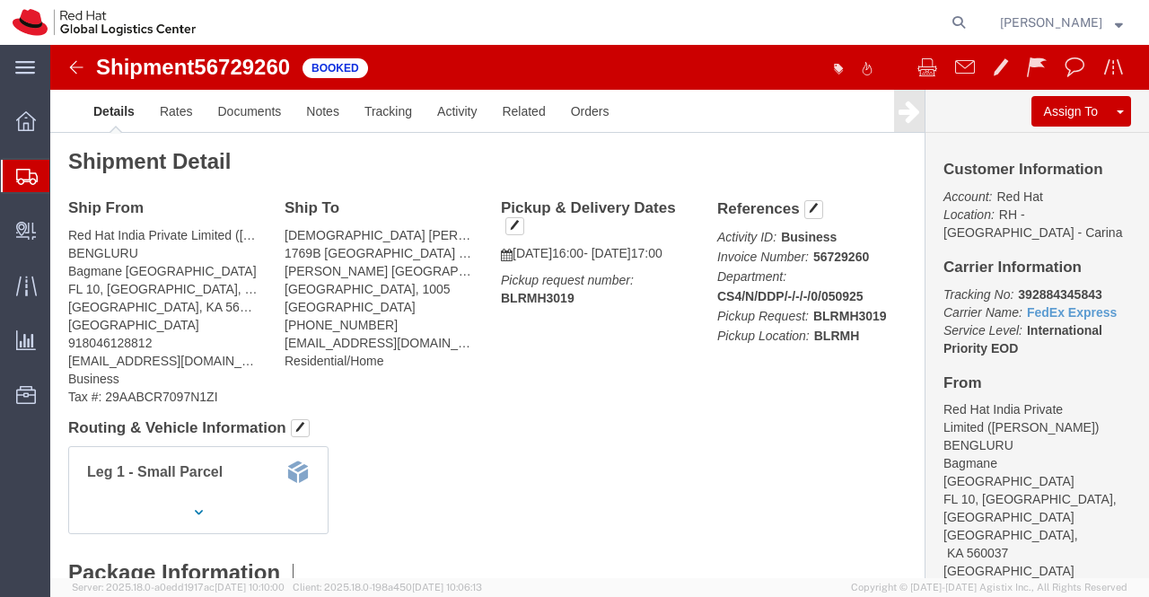
click div "Leg 1 - Small Parcel"
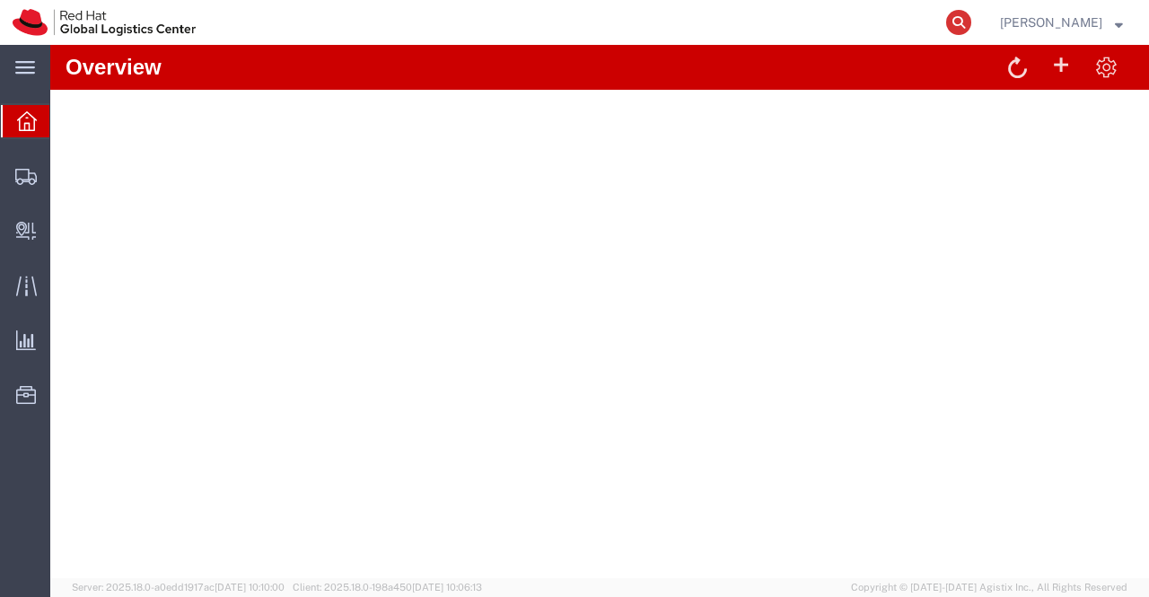
click at [961, 26] on icon at bounding box center [958, 22] width 25 height 25
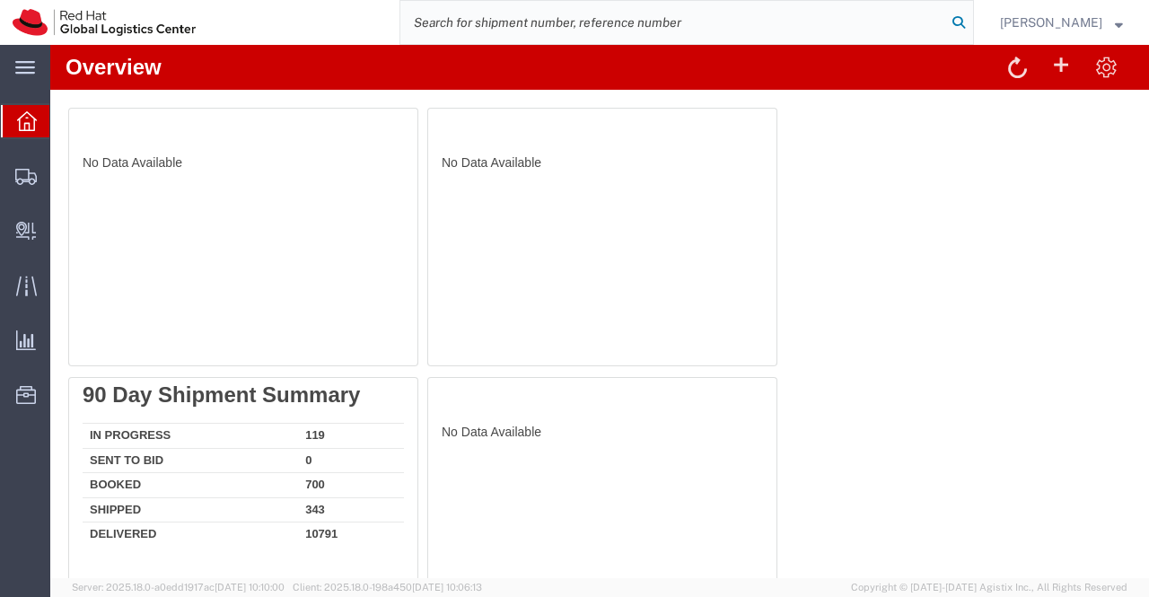
paste input "392646472740"
type input "392646472740"
